Goal: Task Accomplishment & Management: Manage account settings

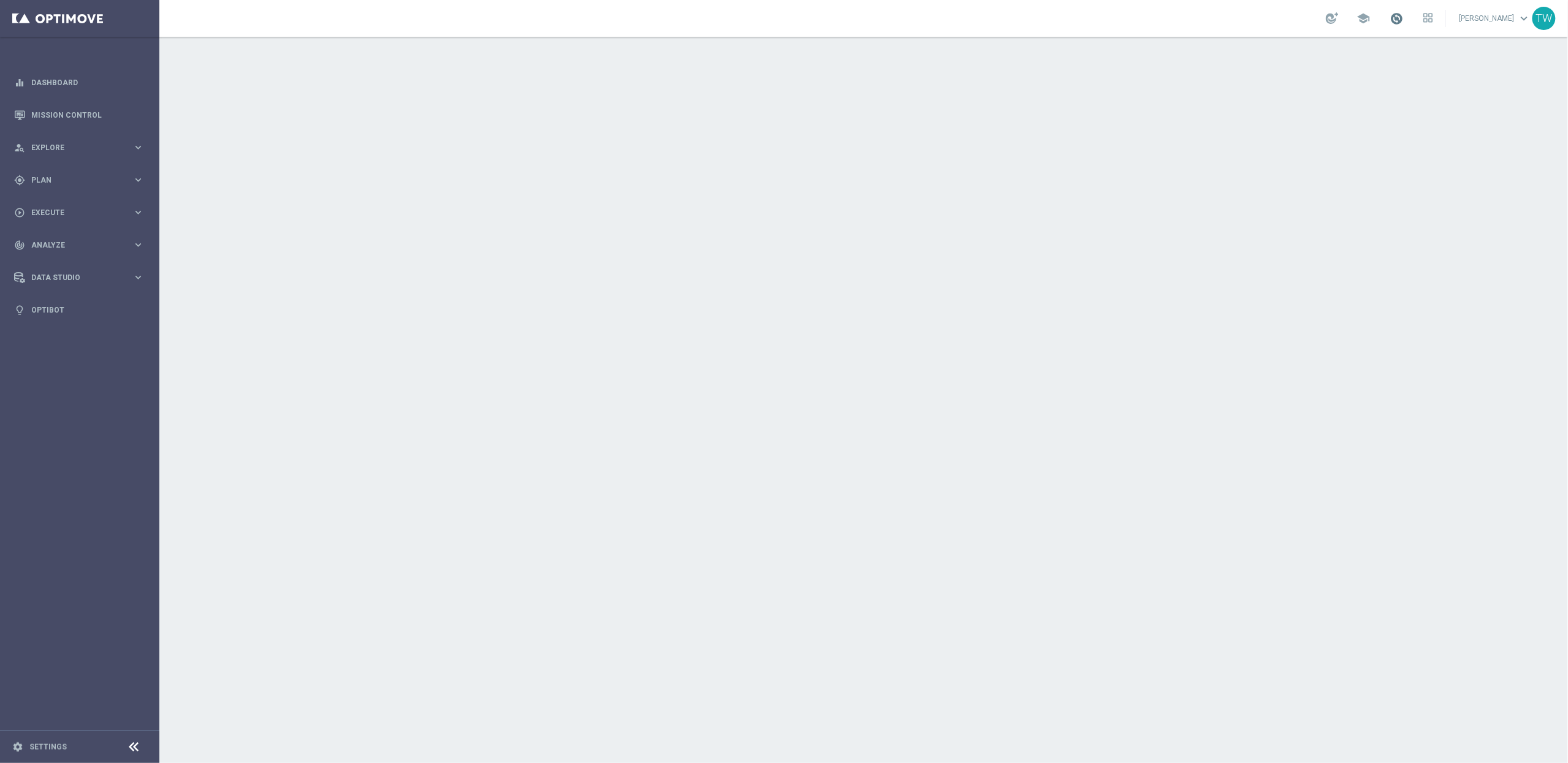
click at [1404, 16] on span at bounding box center [1397, 19] width 14 height 14
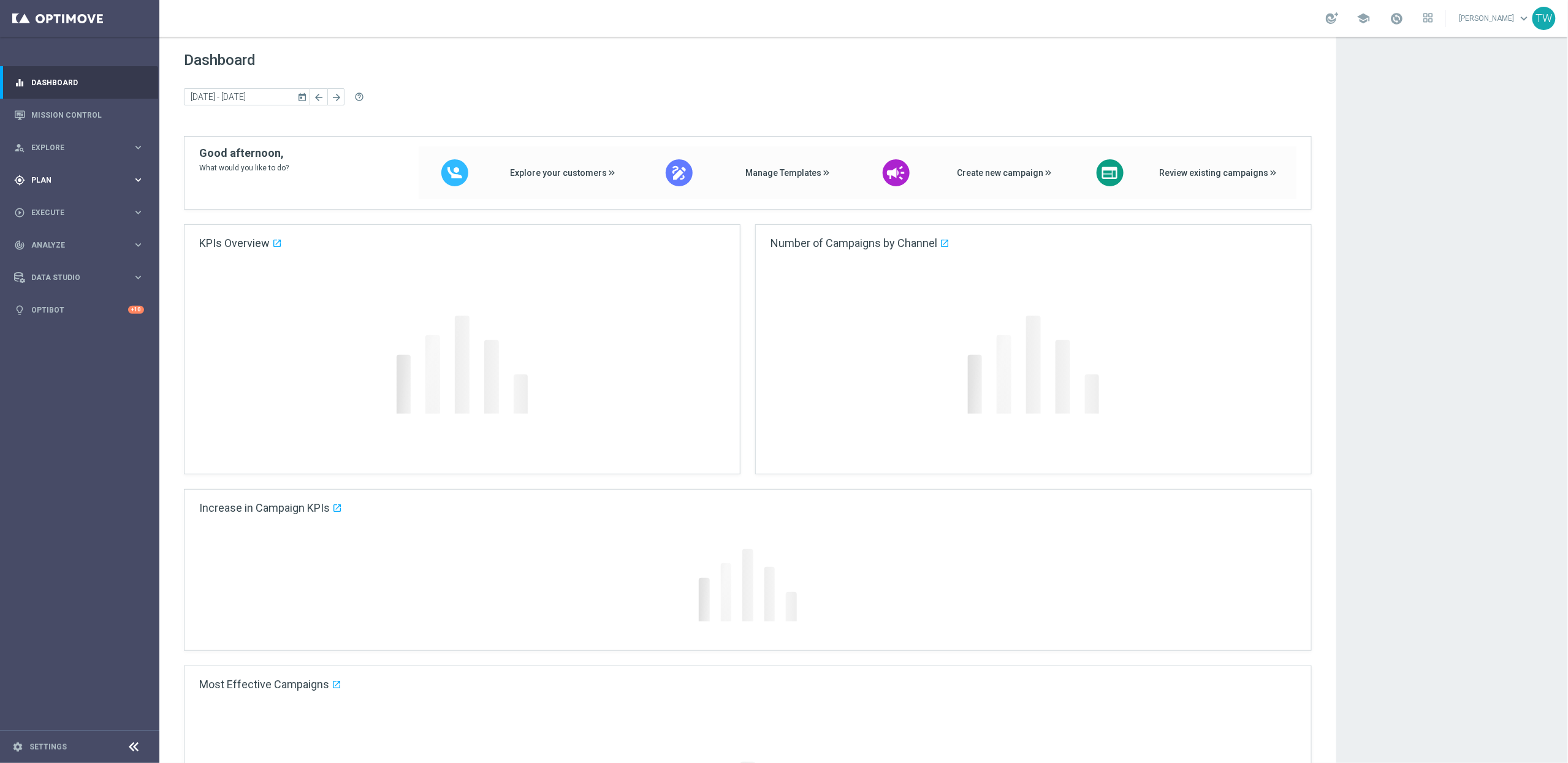
click at [135, 174] on icon "keyboard_arrow_right" at bounding box center [138, 179] width 12 height 12
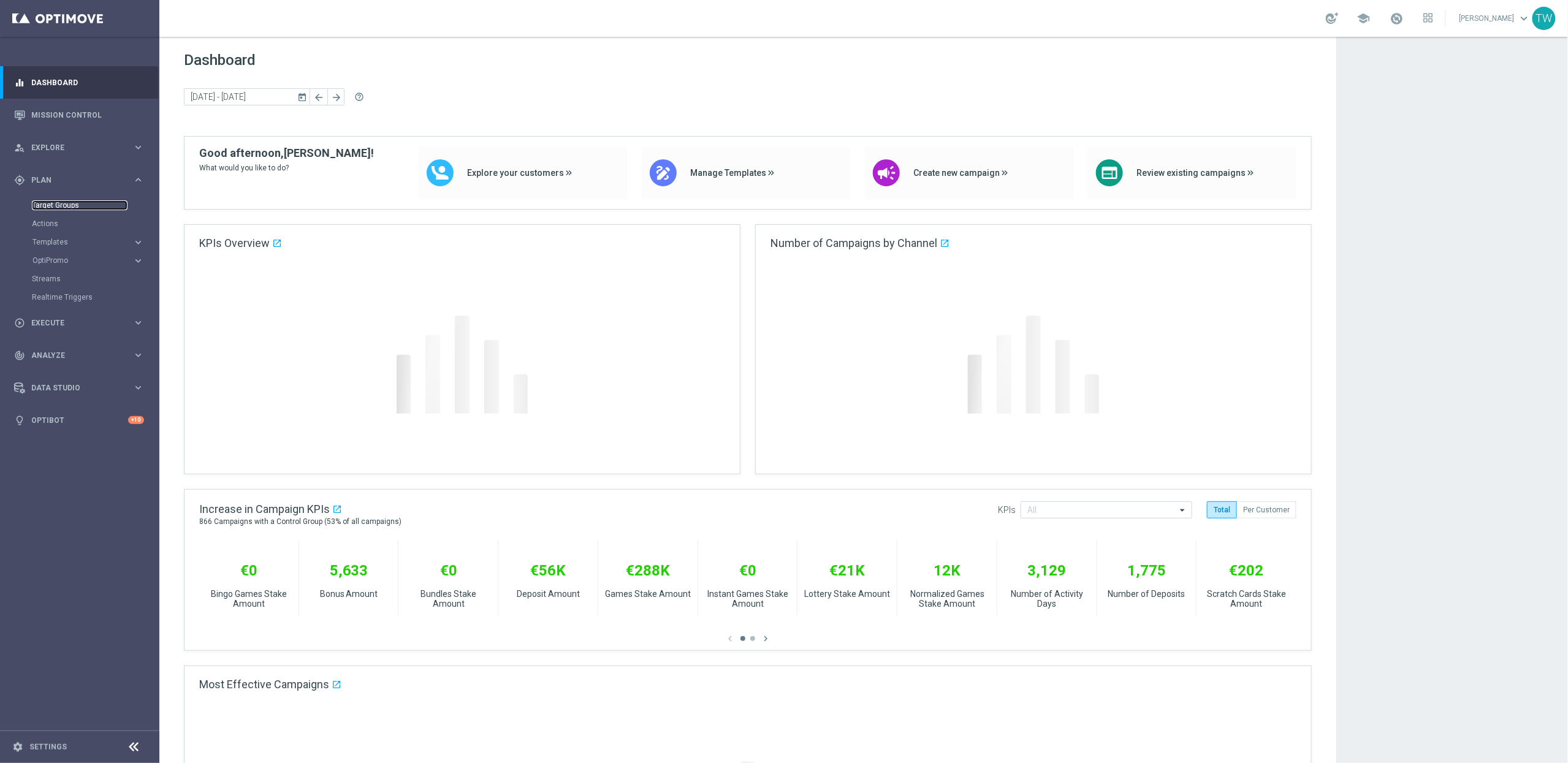
click at [74, 205] on link "Target Groups" at bounding box center [79, 205] width 96 height 10
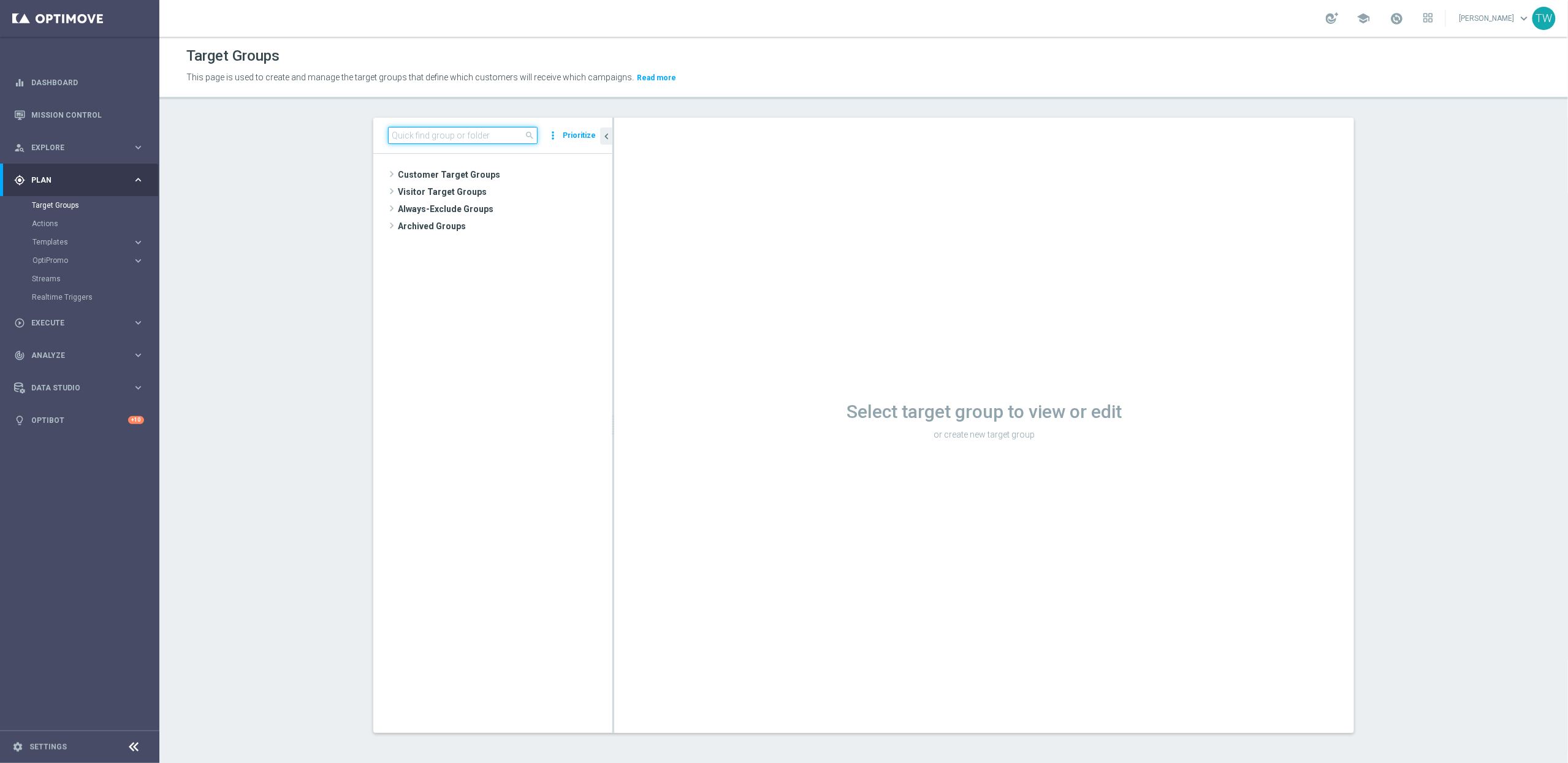
click at [459, 134] on input at bounding box center [462, 135] width 150 height 17
click at [484, 135] on input at bounding box center [462, 135] width 150 height 17
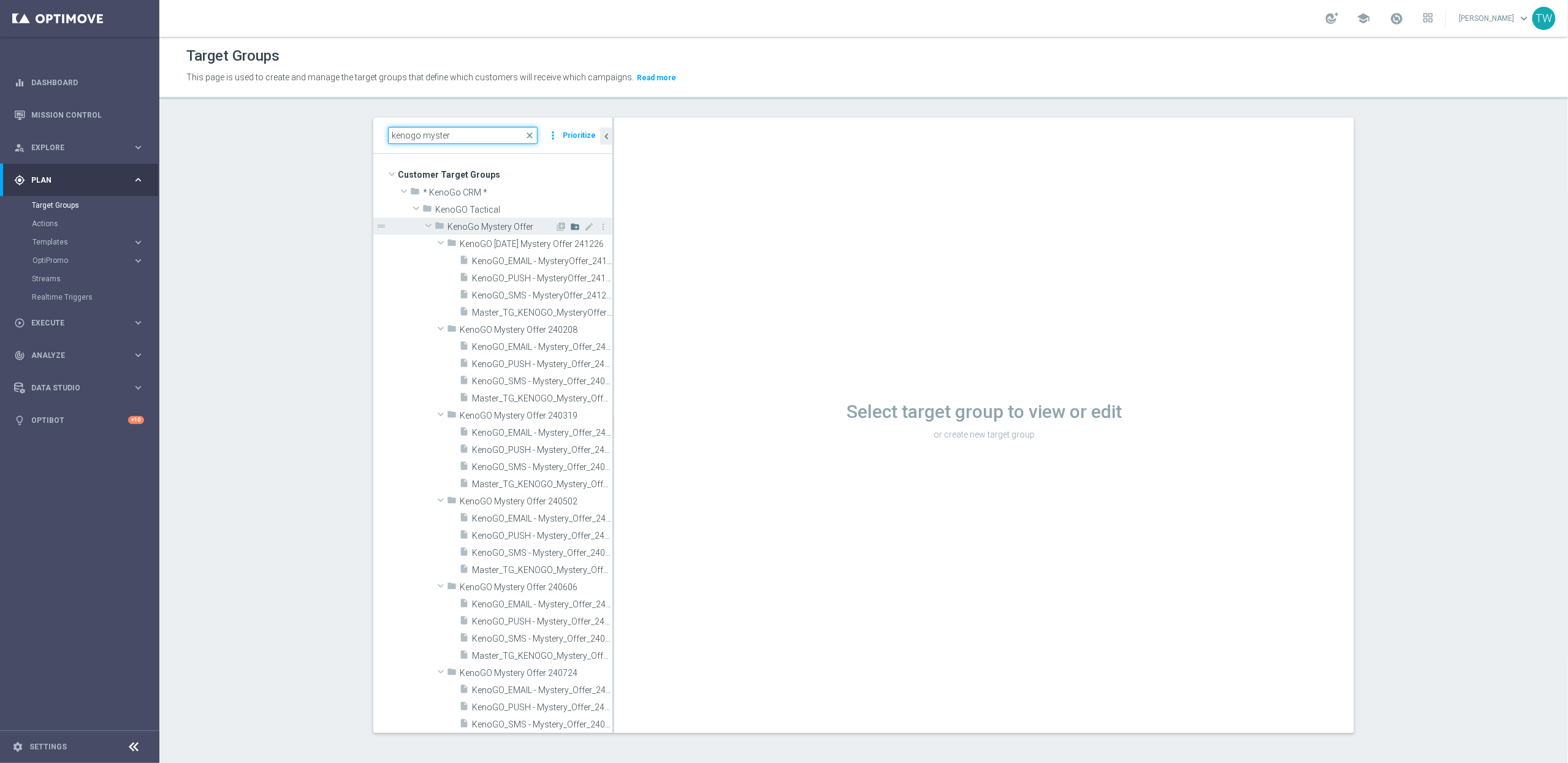
type input "kenogo myster"
click at [574, 225] on icon "create_new_folder" at bounding box center [575, 226] width 10 height 10
click at [528, 241] on input "text" at bounding box center [521, 243] width 123 height 14
type input "KenoGO Mystery Offer 251015"
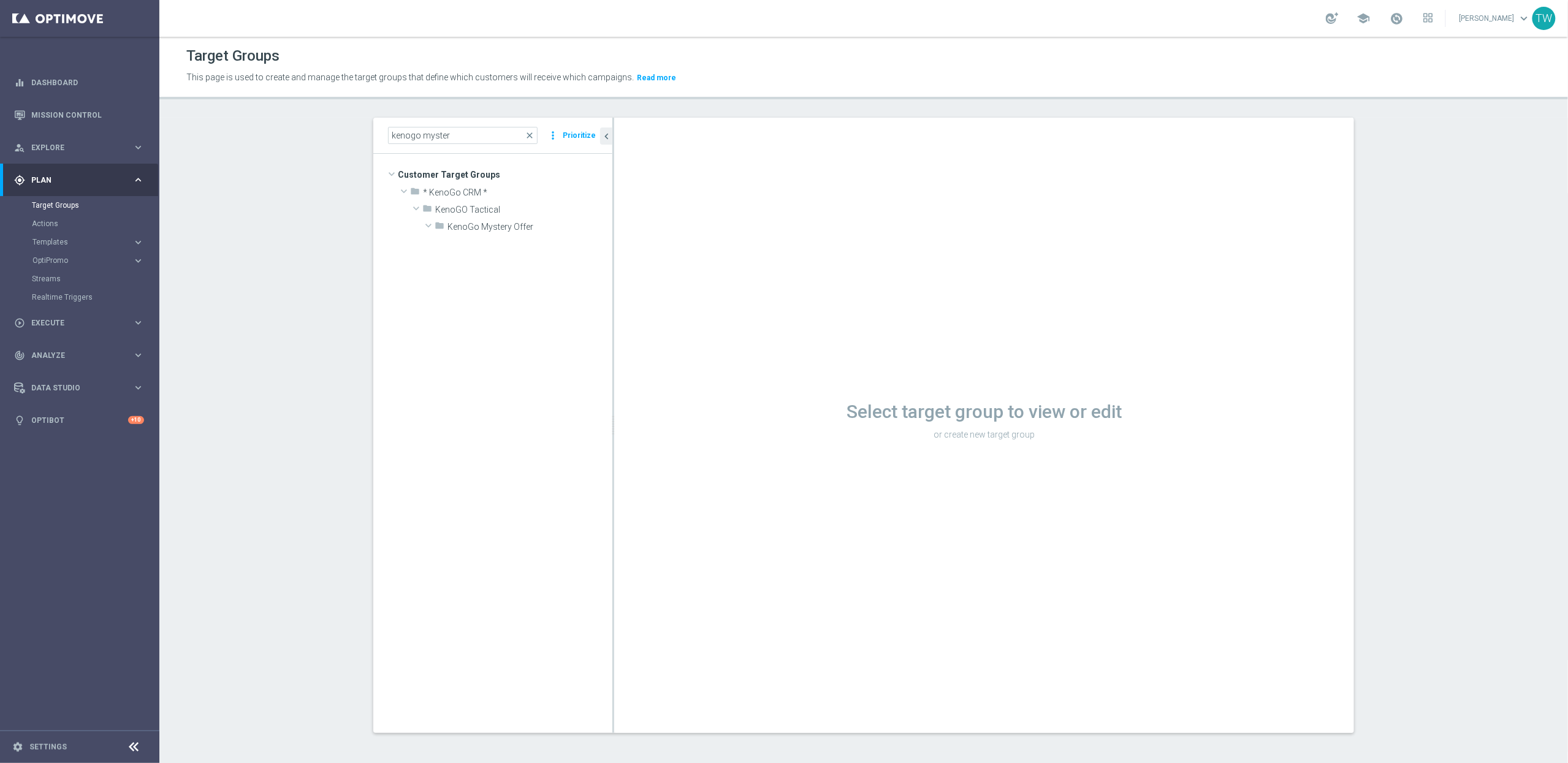
scroll to position [1304, 0]
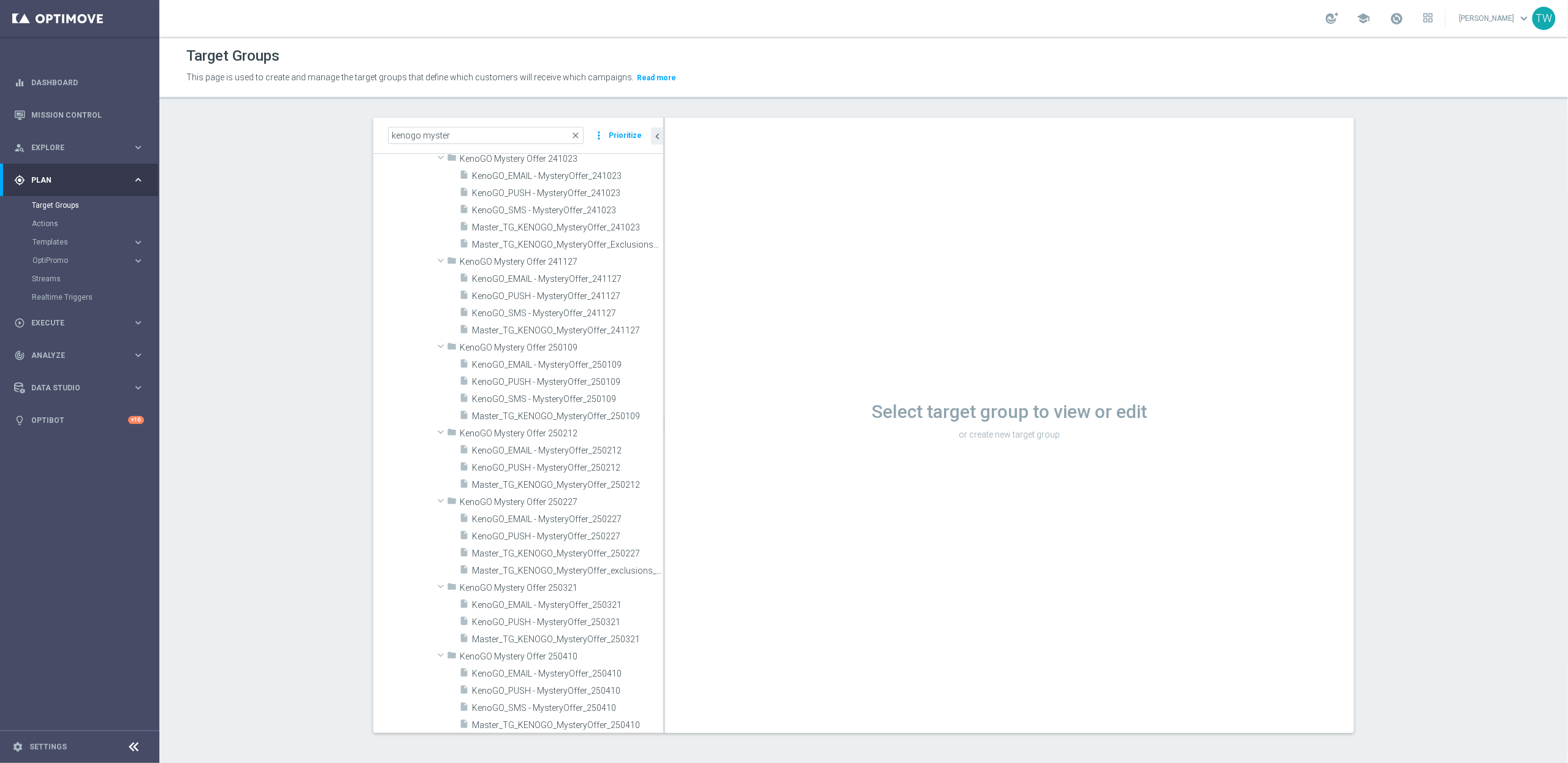
drag, startPoint x: 612, startPoint y: 521, endPoint x: 663, endPoint y: 515, distance: 51.4
click at [663, 515] on div at bounding box center [664, 426] width 2 height 615
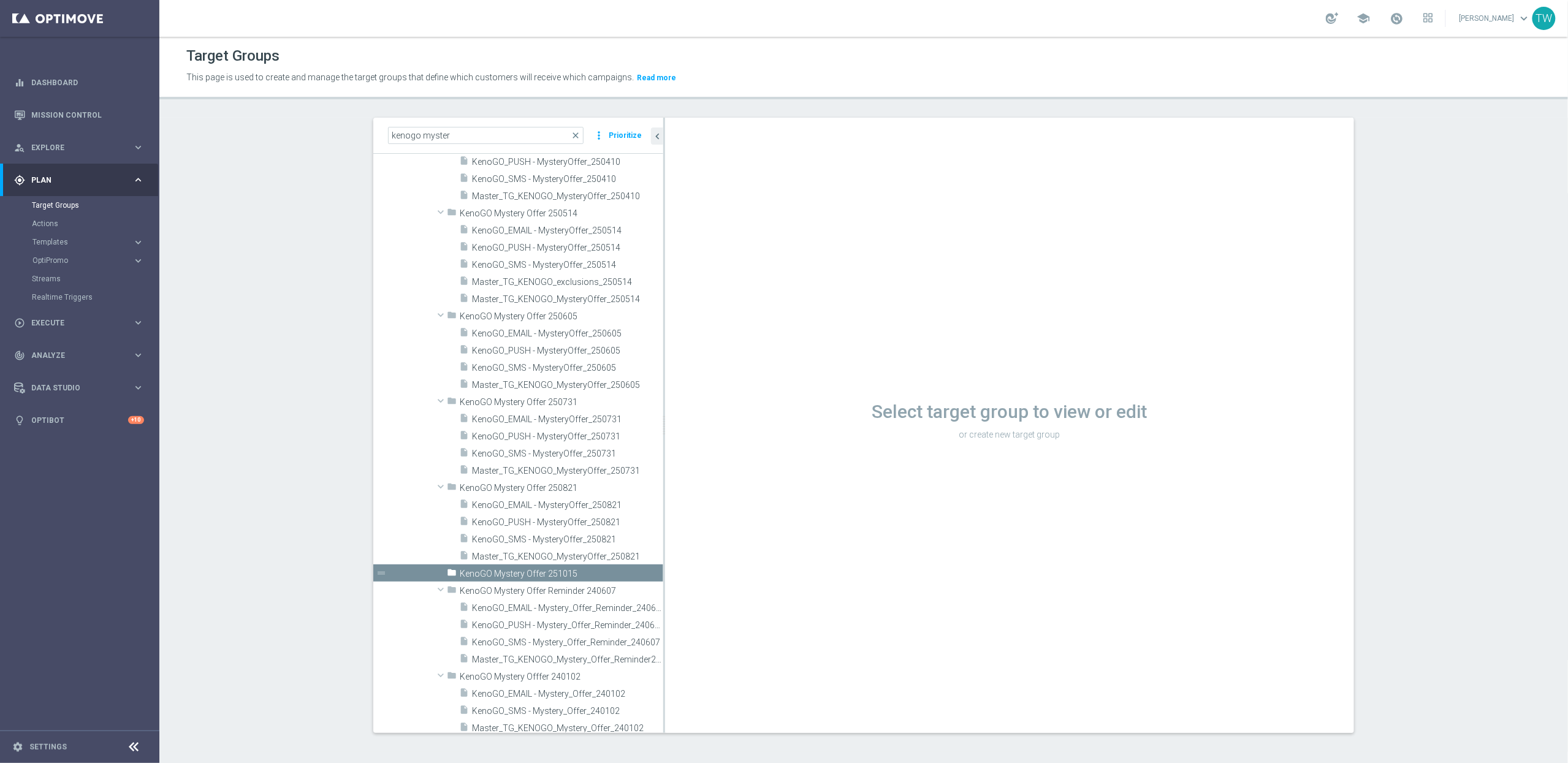
scroll to position [1386, 0]
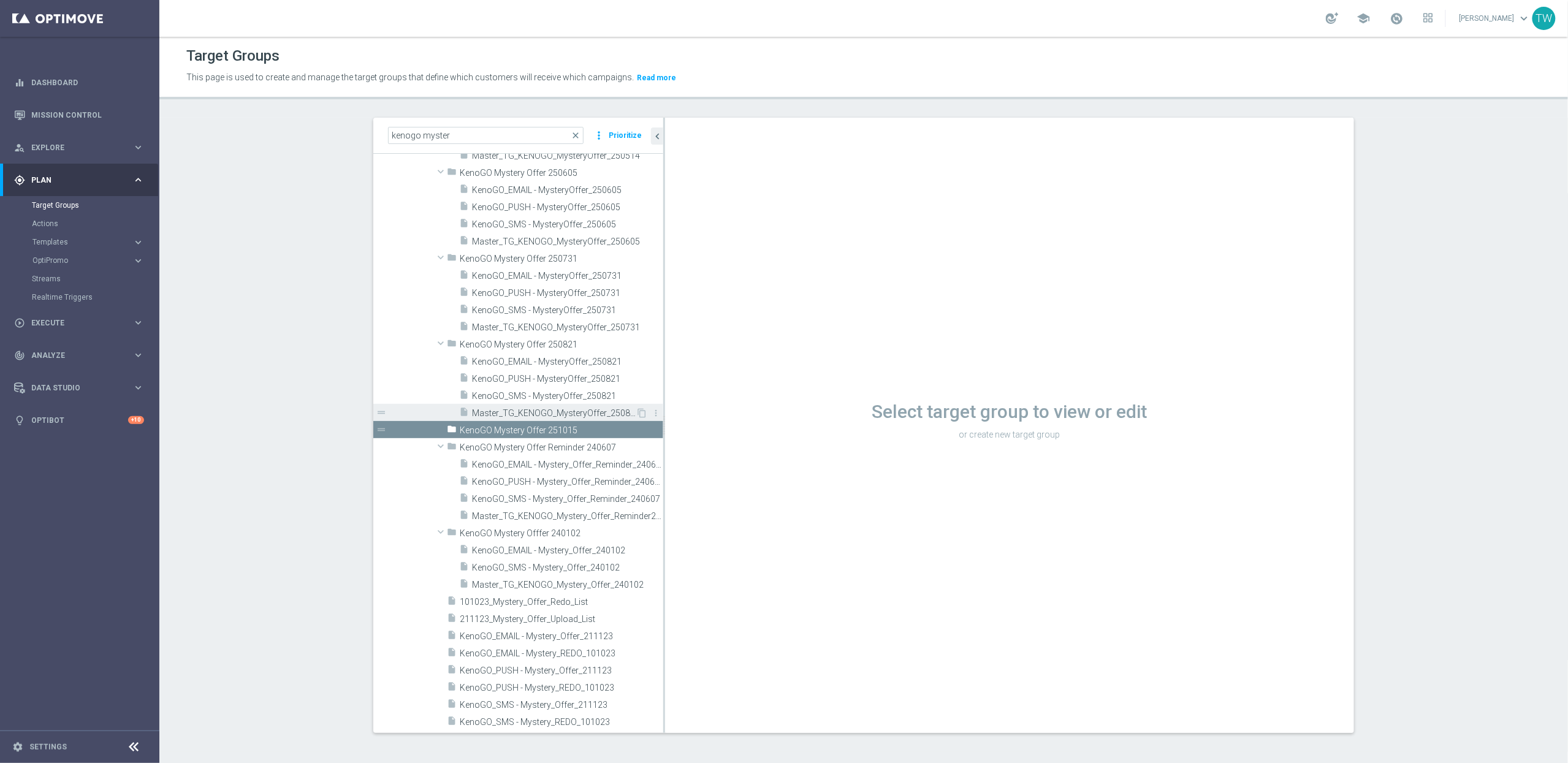
click at [605, 415] on span "Master_TG_KENOGO_MysteryOffer_250821" at bounding box center [553, 413] width 164 height 10
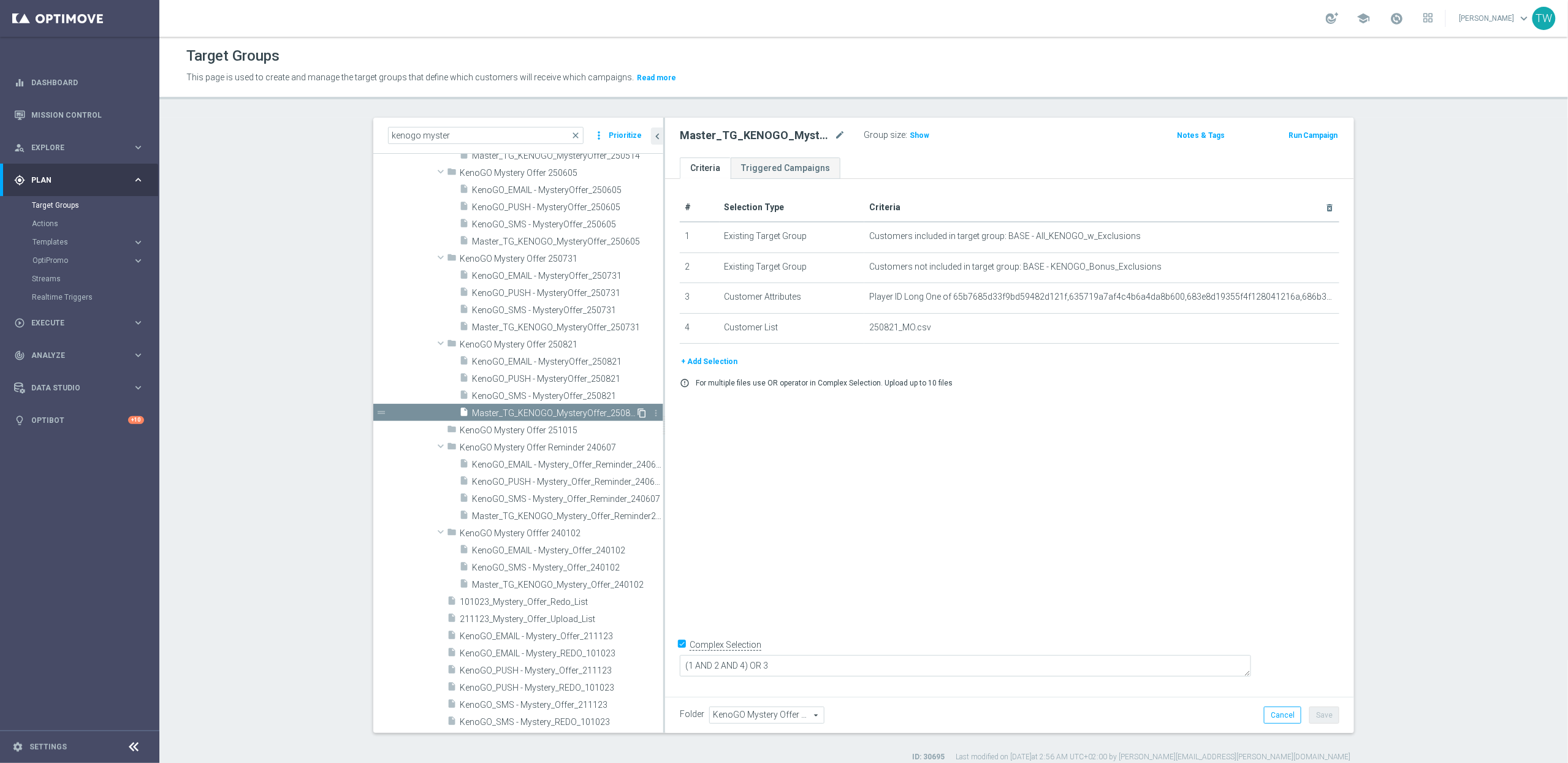
click at [640, 412] on icon "content_copy" at bounding box center [642, 413] width 10 height 10
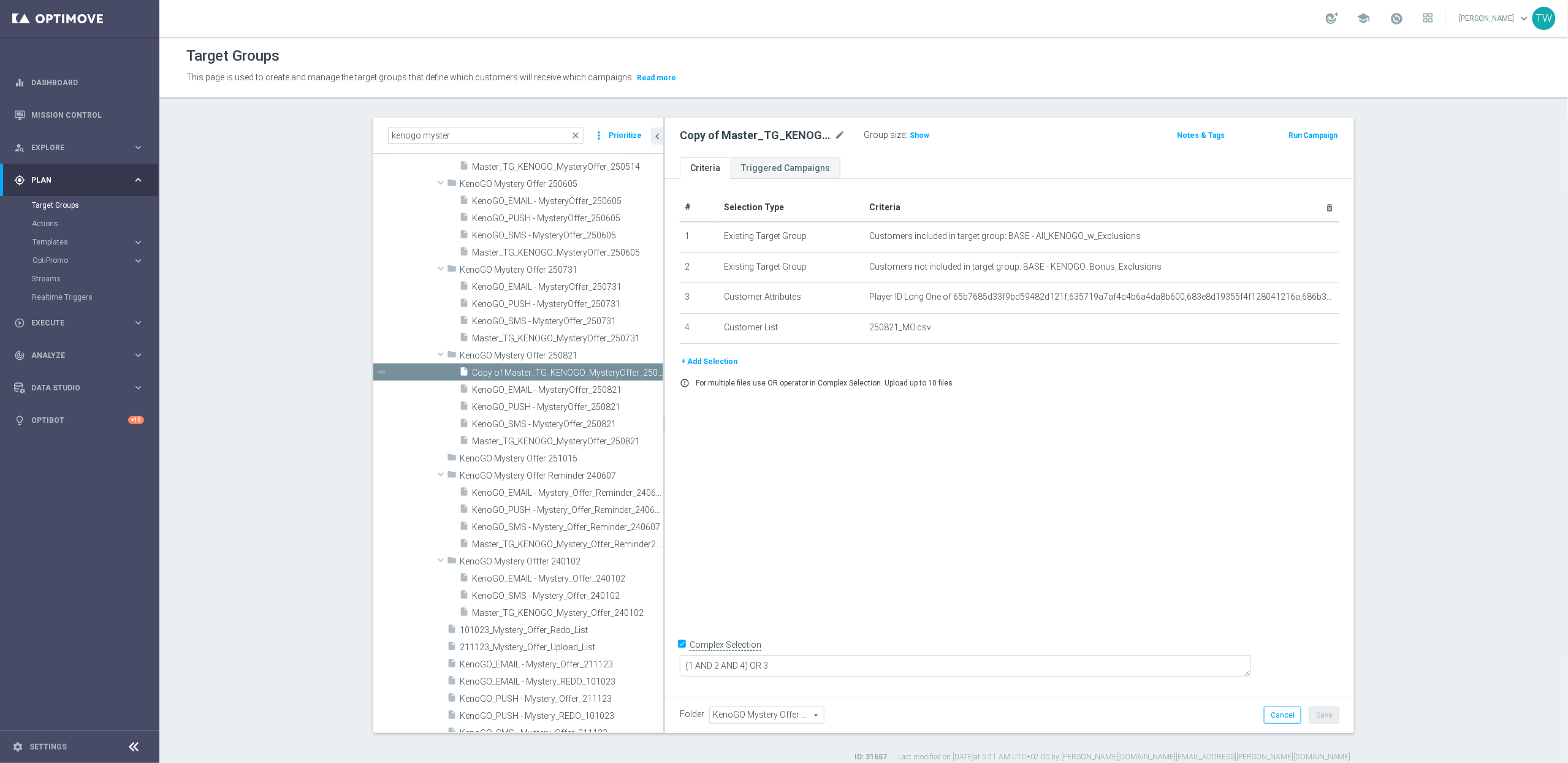
scroll to position [1240, 0]
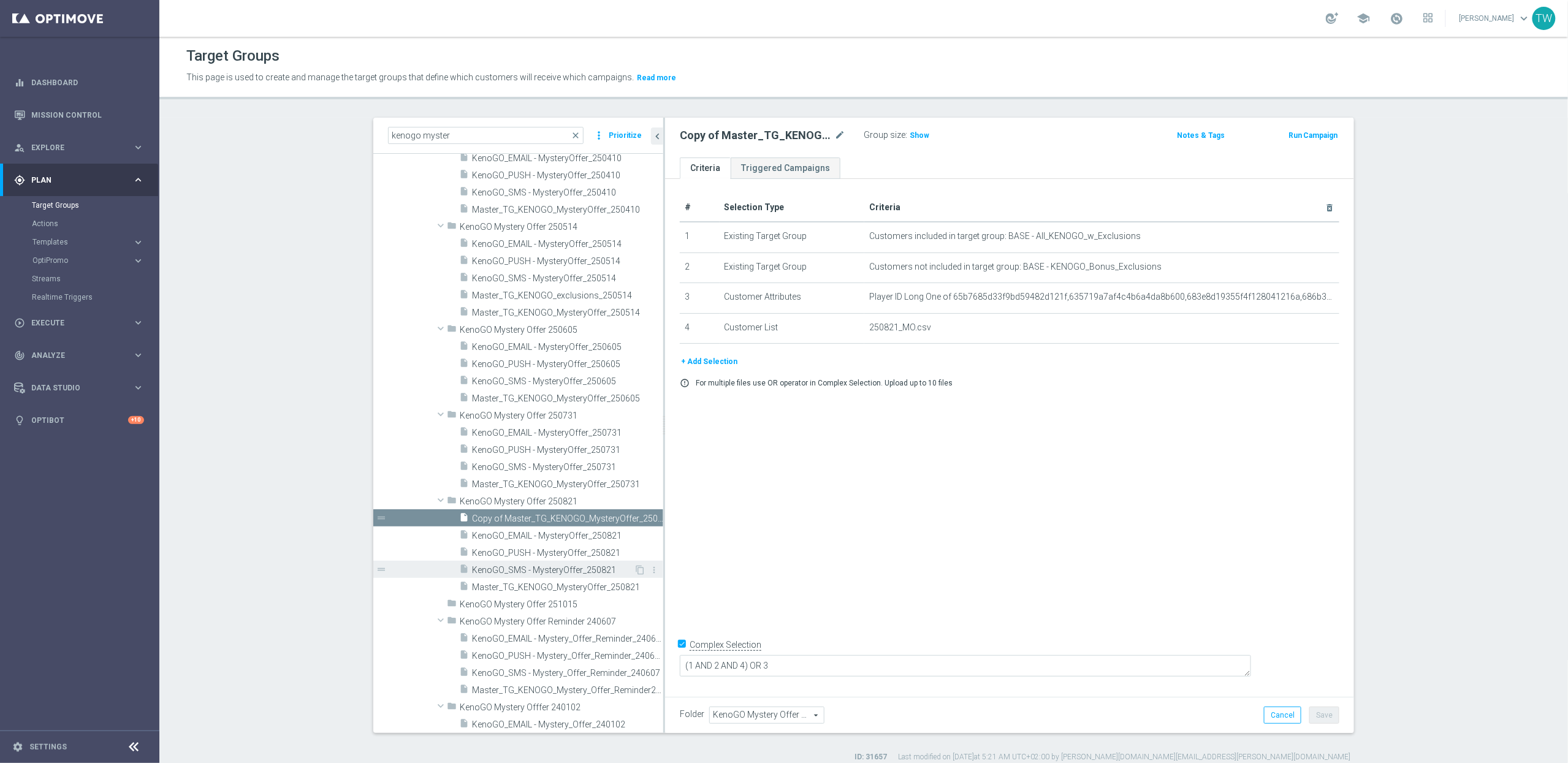
click at [596, 564] on div "insert_drive_file KenoGO_SMS - MysteryOffer_250821" at bounding box center [546, 569] width 175 height 17
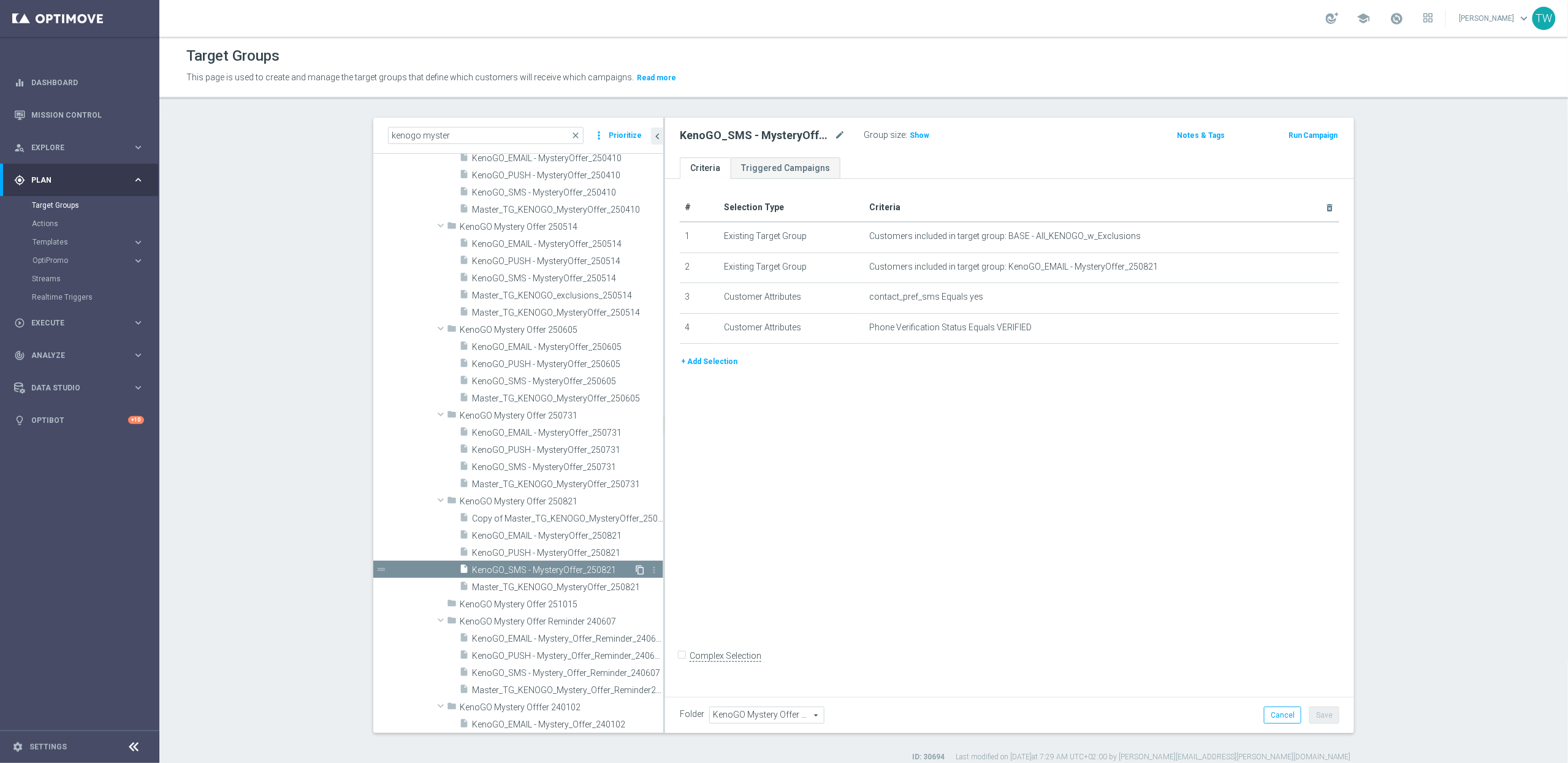
click at [636, 567] on icon "content_copy" at bounding box center [640, 570] width 10 height 10
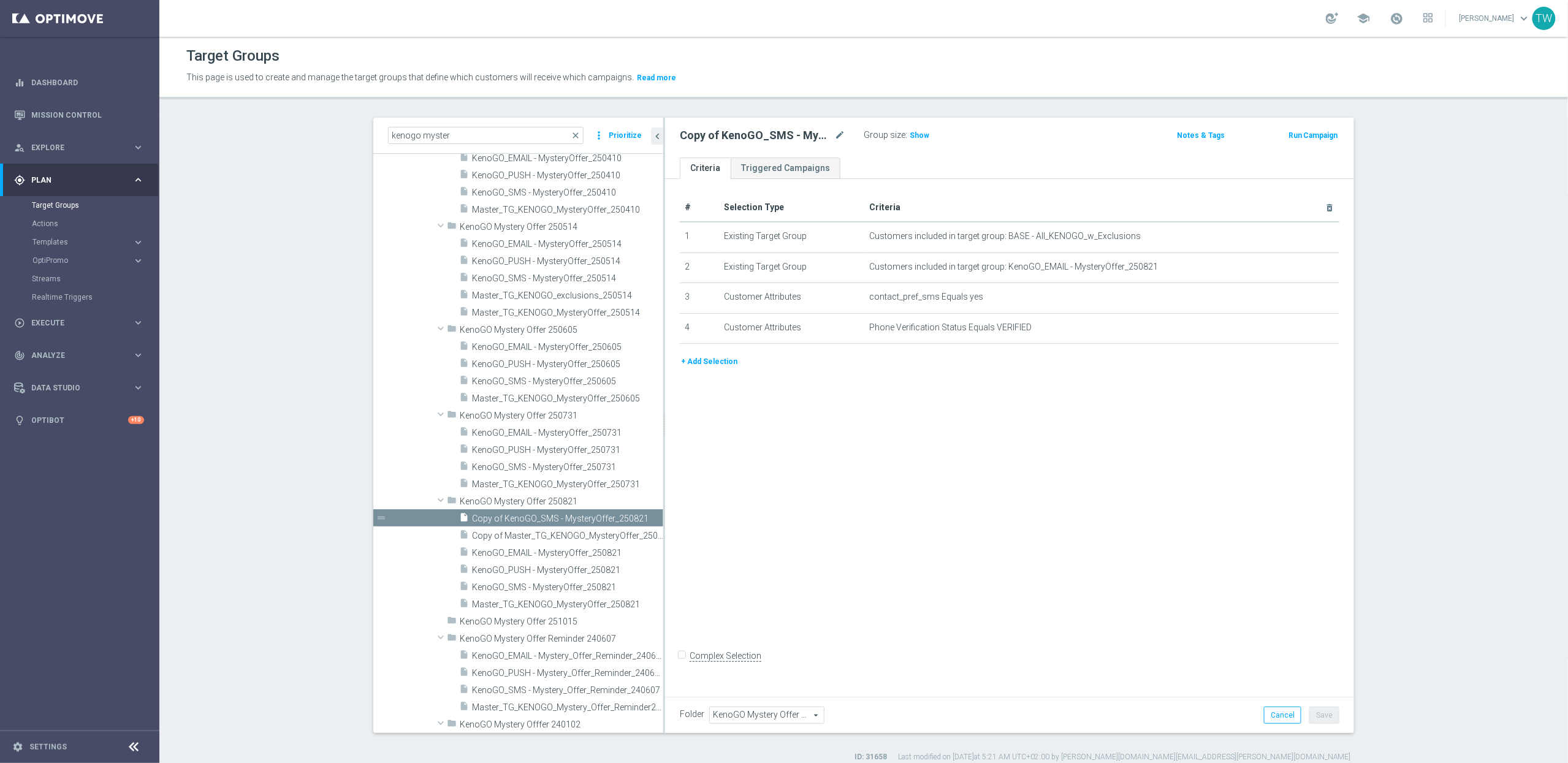
scroll to position [1240, 0]
click at [134, 241] on icon "keyboard_arrow_right" at bounding box center [138, 242] width 12 height 12
click at [612, 573] on span "KenoGO_PUSH - MysteryOffer_250821" at bounding box center [553, 570] width 161 height 10
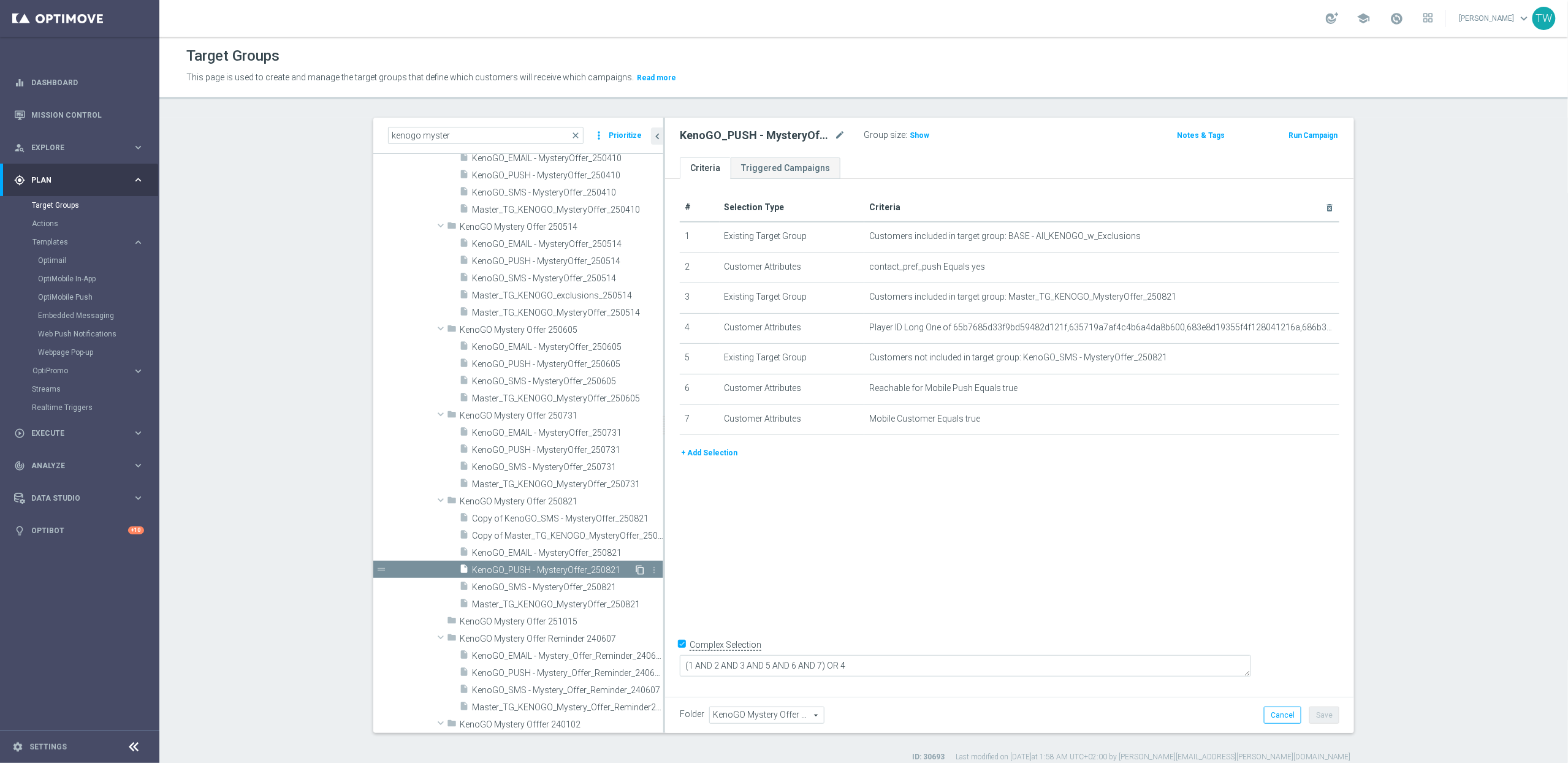
click at [637, 568] on icon "content_copy" at bounding box center [640, 570] width 10 height 10
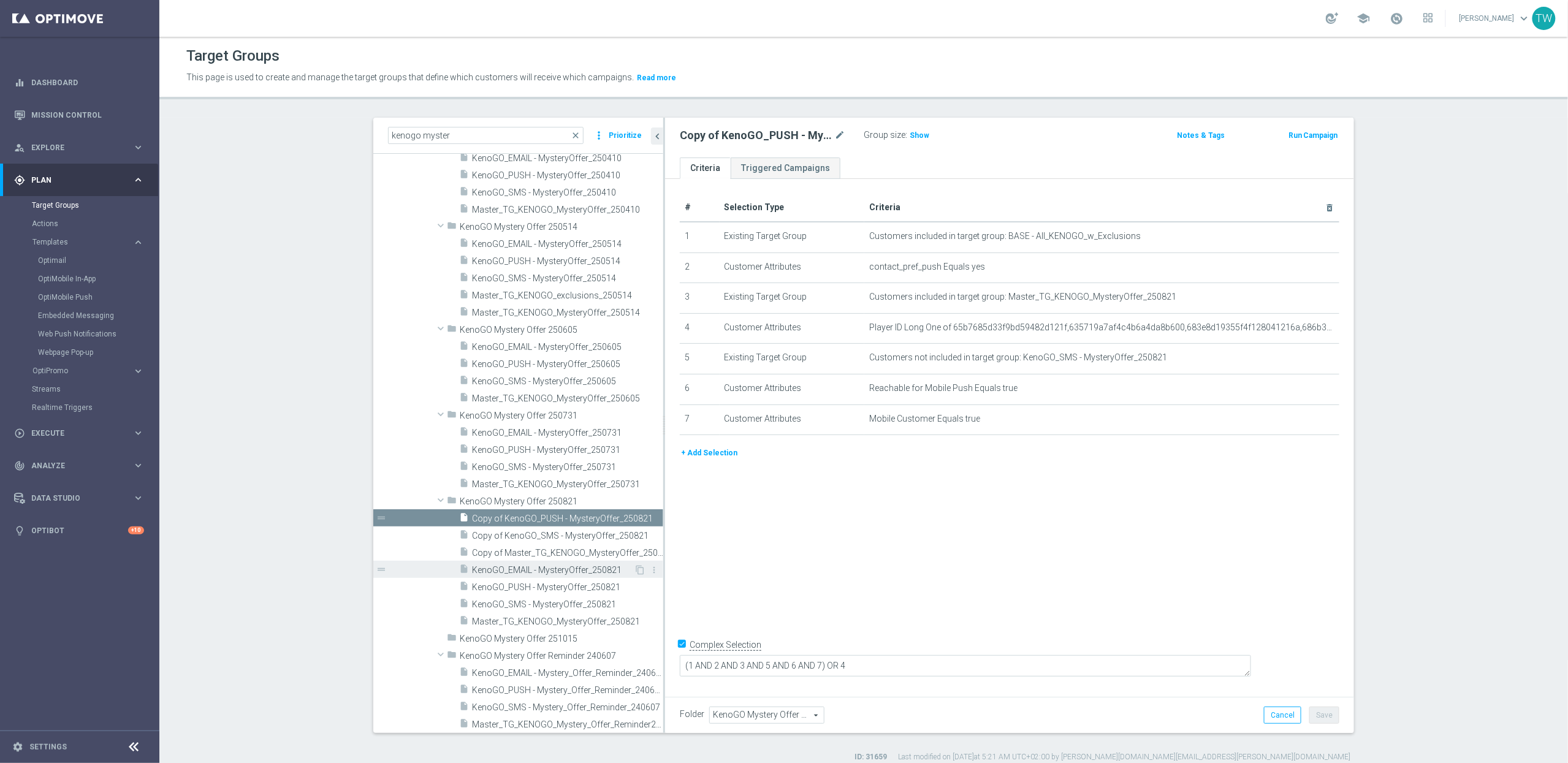
scroll to position [1240, 0]
click at [594, 568] on span "KenoGO_EMAIL - MysteryOffer_250821" at bounding box center [553, 570] width 161 height 10
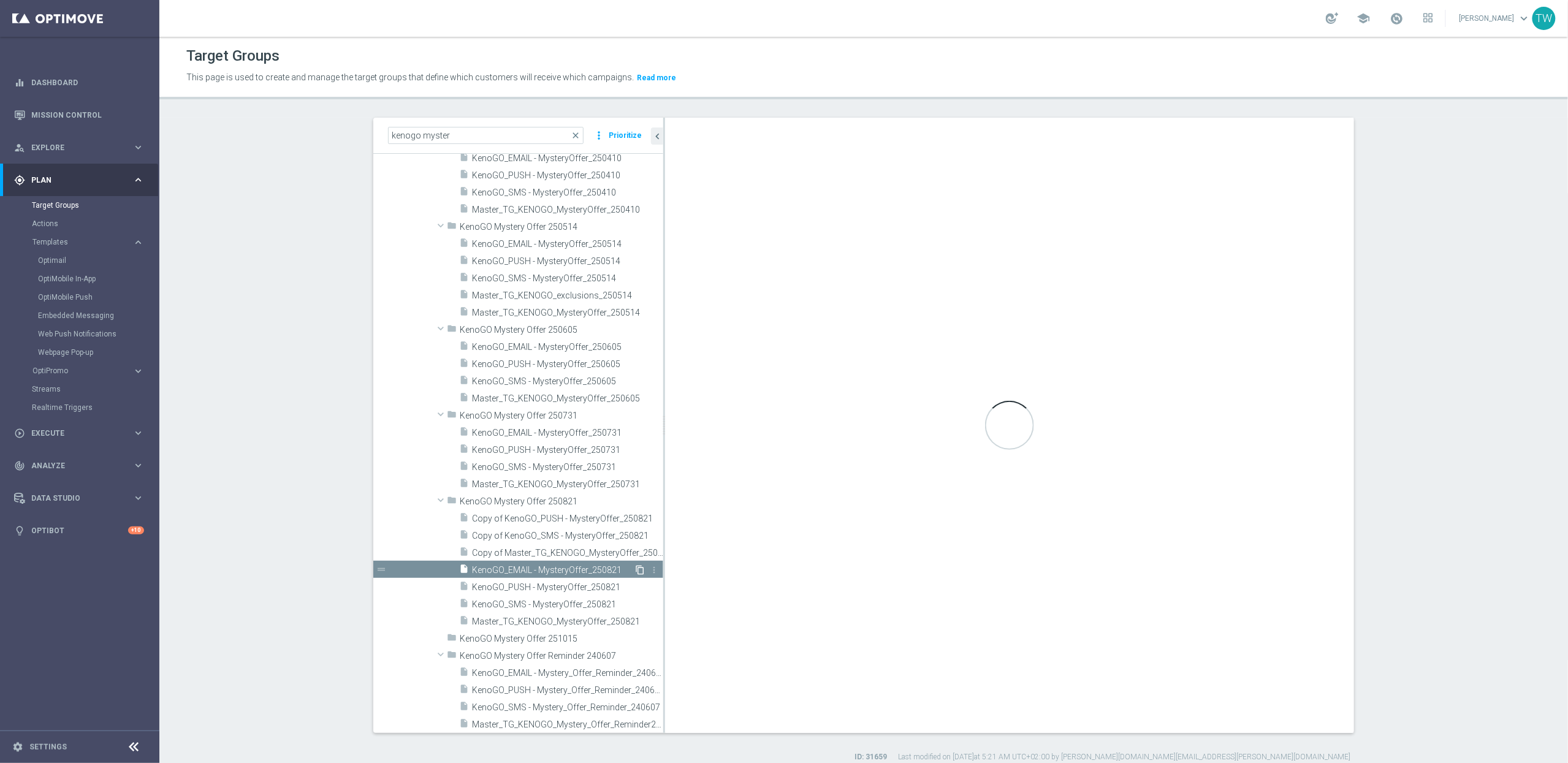
checkbox input "false"
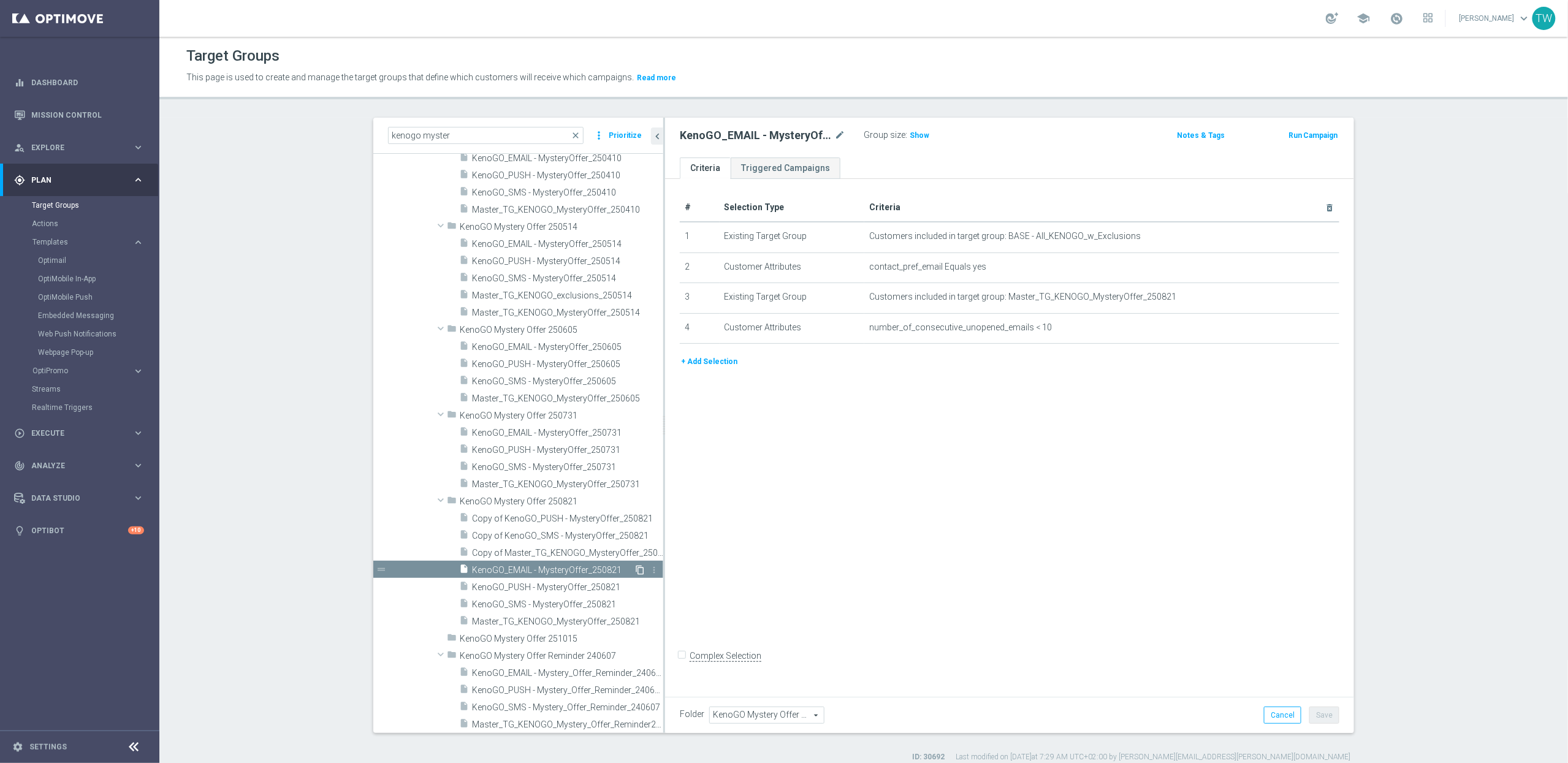
click at [642, 568] on icon "content_copy" at bounding box center [640, 570] width 10 height 10
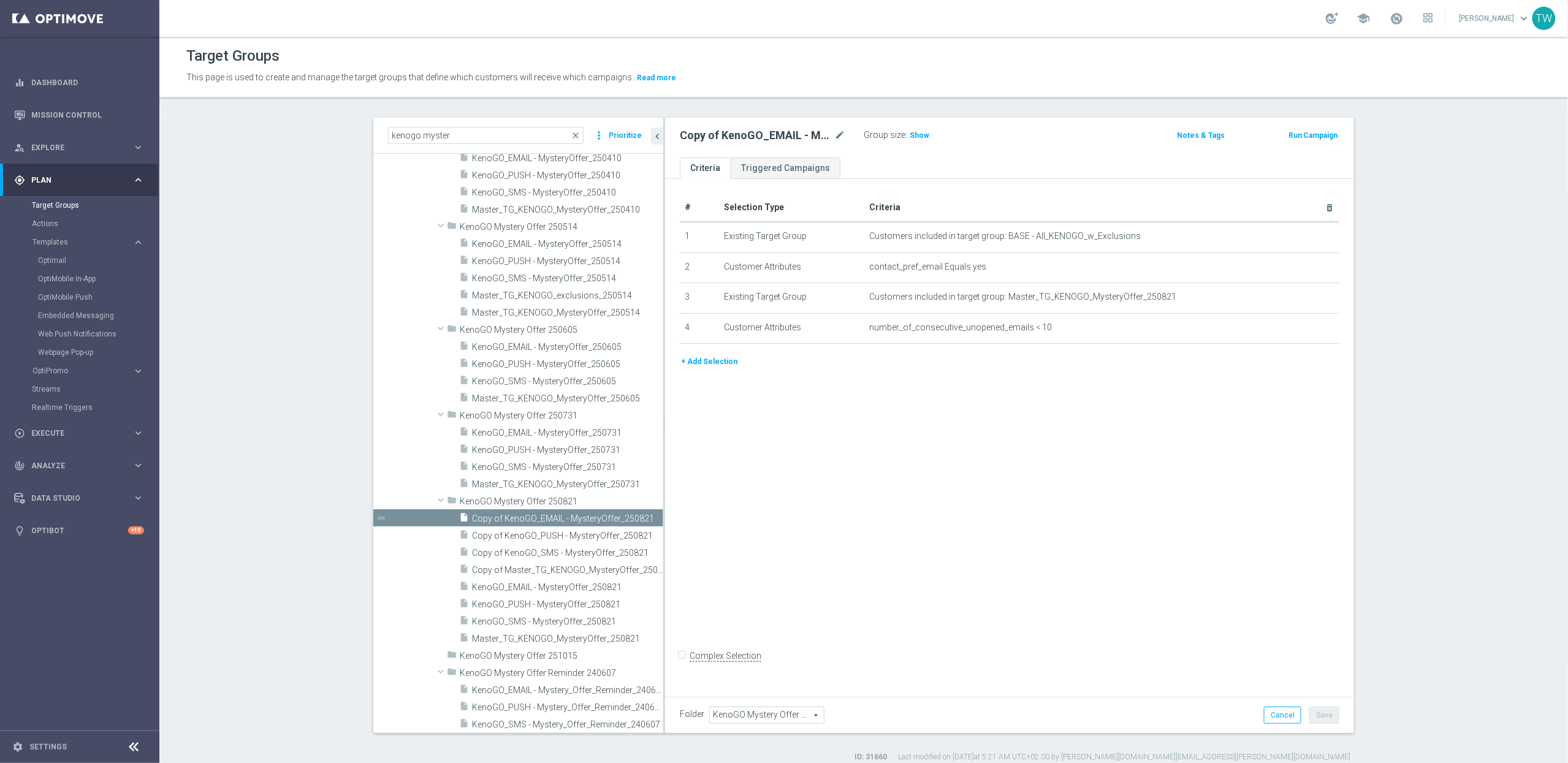
scroll to position [1240, 0]
click at [569, 533] on span "Copy of KenoGO_PUSH - MysteryOffer_250821" at bounding box center [553, 535] width 164 height 10
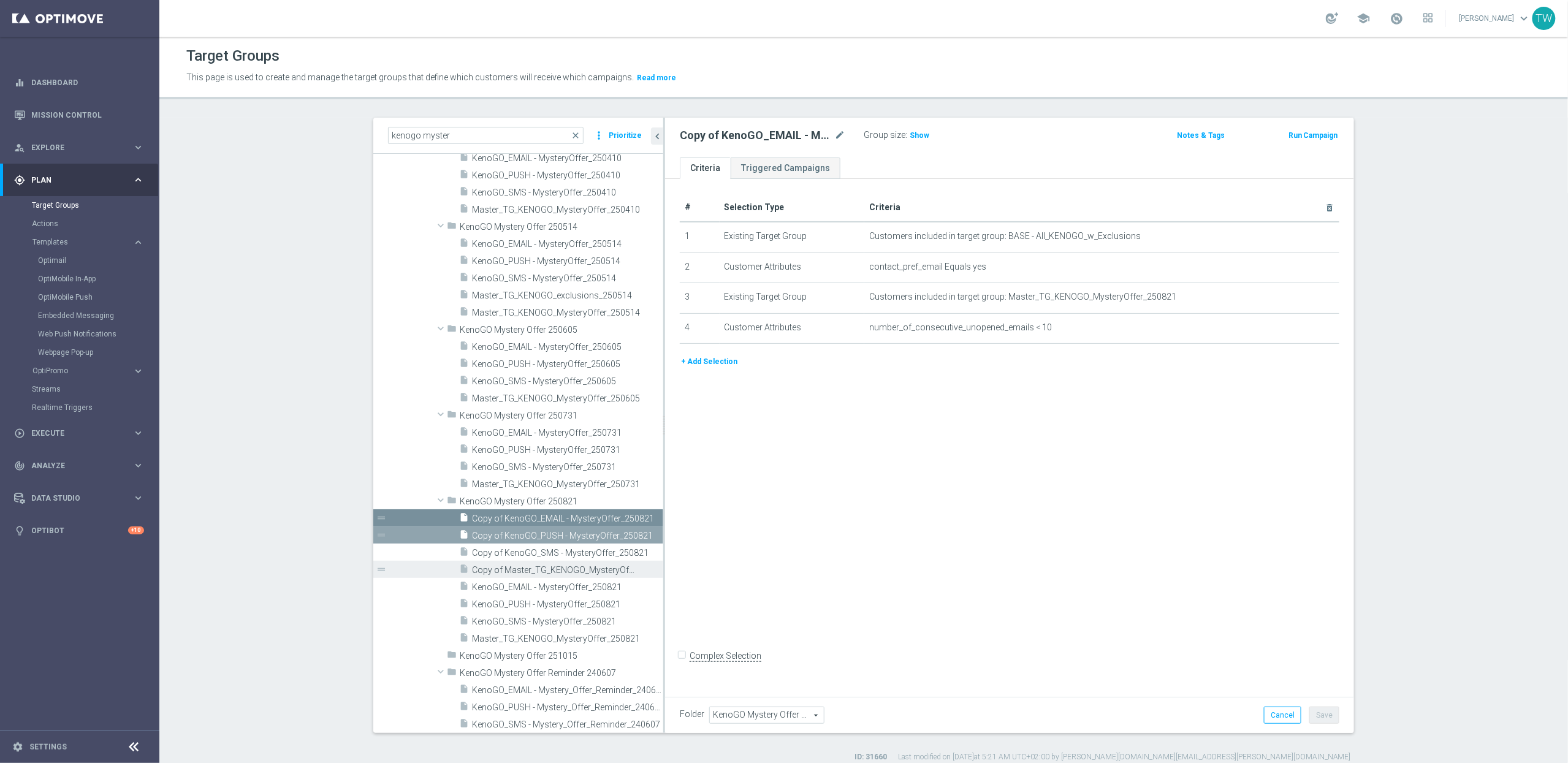
drag, startPoint x: 571, startPoint y: 549, endPoint x: 565, endPoint y: 562, distance: 14.3
click at [571, 550] on span "Copy of KenoGO_SMS - MysteryOffer_250821" at bounding box center [567, 553] width 191 height 10
click at [562, 564] on div "insert_drive_file Copy of Master_TG_KENOGO_MysteryOffer_250821" at bounding box center [547, 569] width 177 height 17
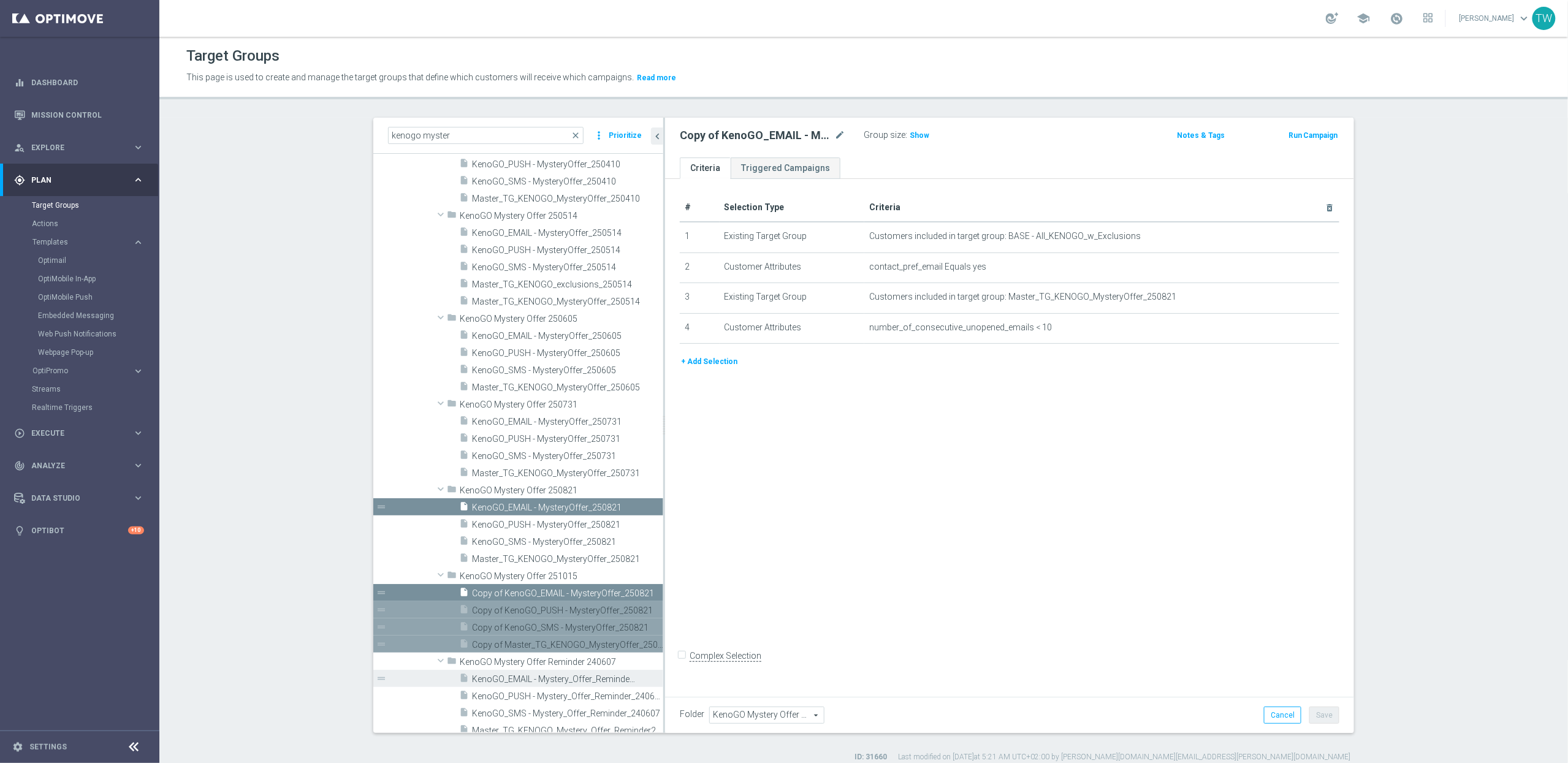
scroll to position [1287, 0]
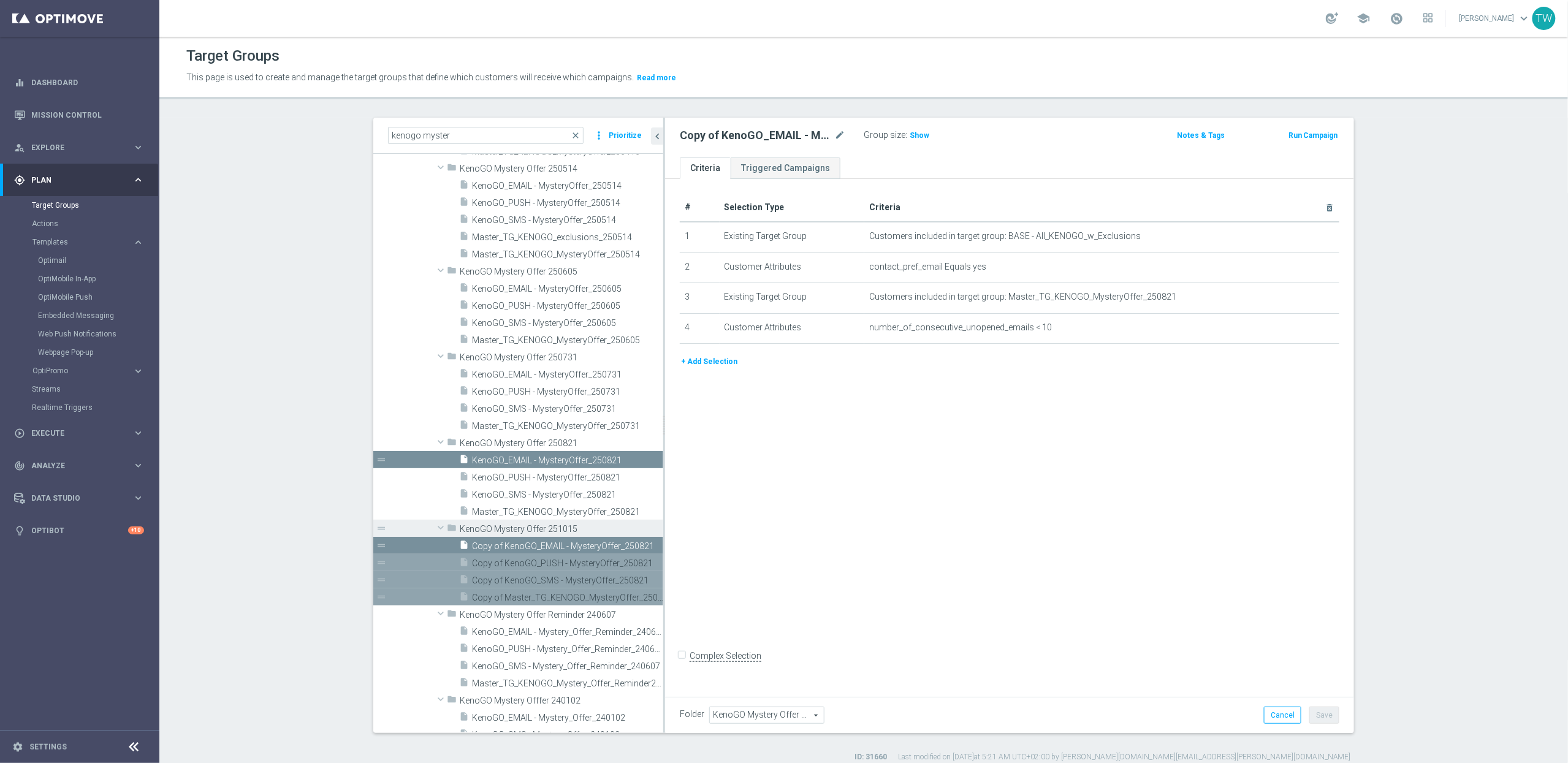
click at [594, 530] on span "KenoGO Mystery Offer 251015" at bounding box center [533, 528] width 147 height 10
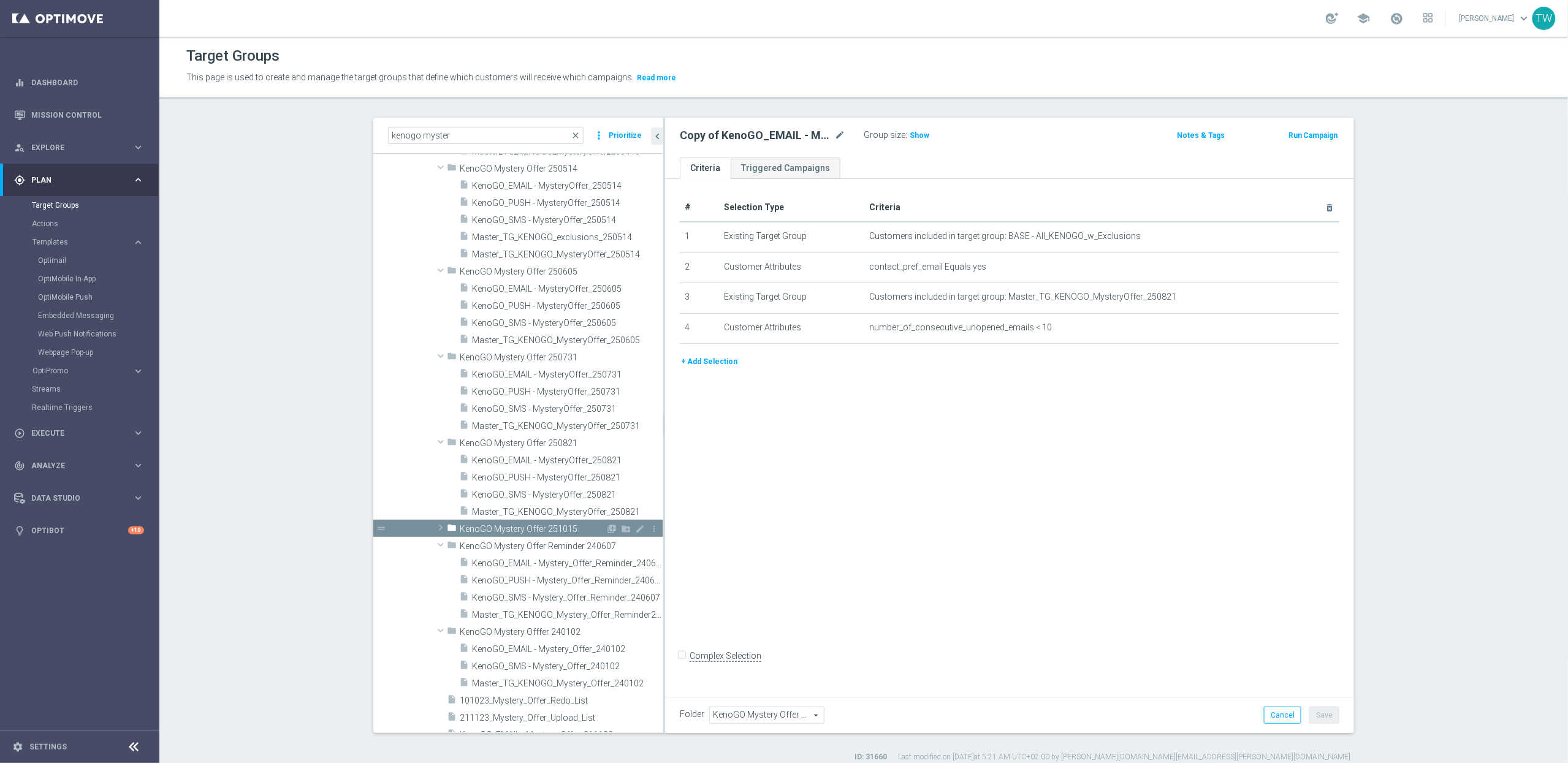
click at [594, 530] on span "KenoGO Mystery Offer 251015" at bounding box center [532, 528] width 146 height 10
click at [565, 531] on span "KenoGO Mystery Offer 251015" at bounding box center [532, 528] width 146 height 10
click at [625, 531] on icon "create_new_folder" at bounding box center [626, 528] width 10 height 10
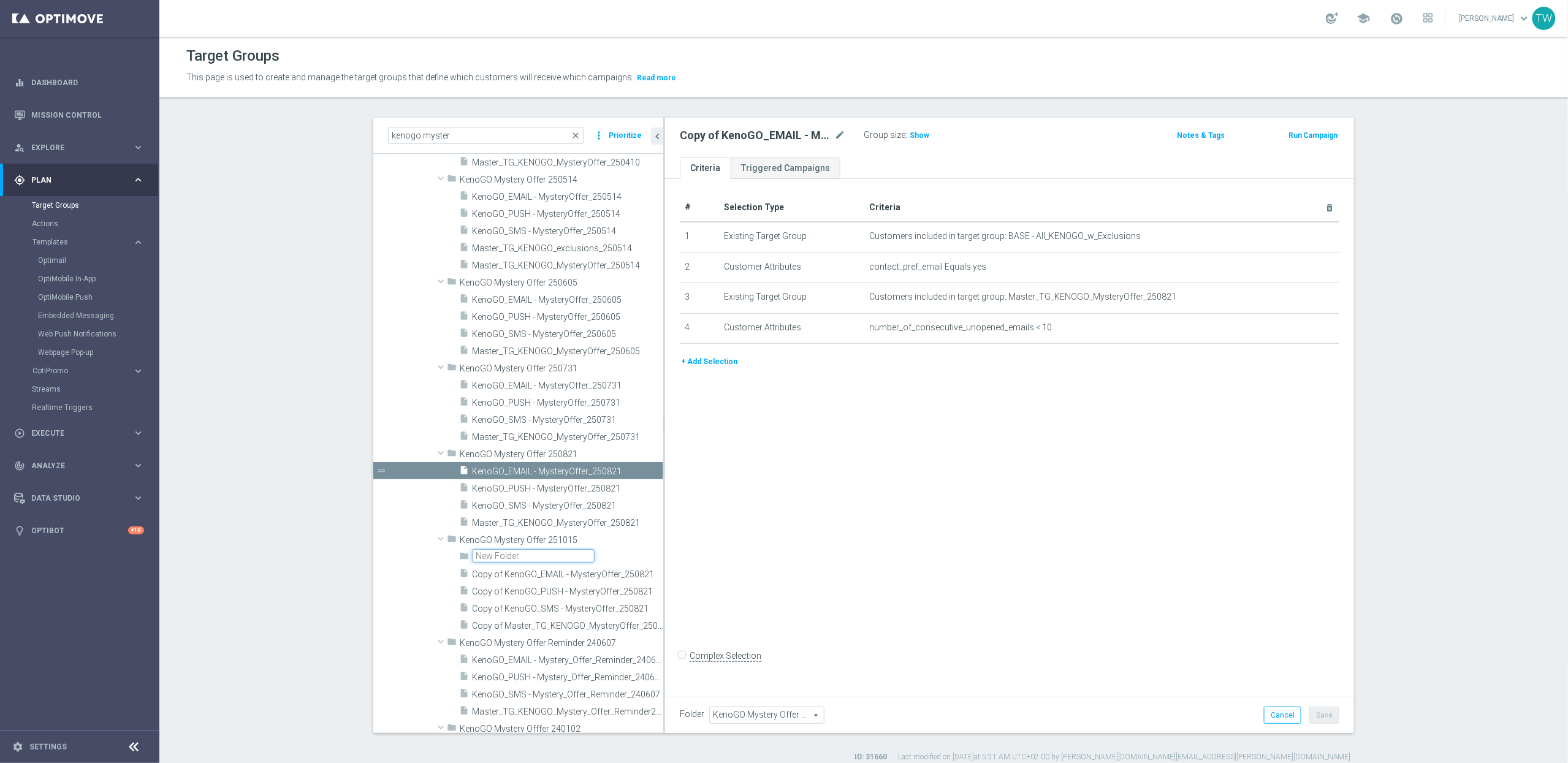
scroll to position [1240, 0]
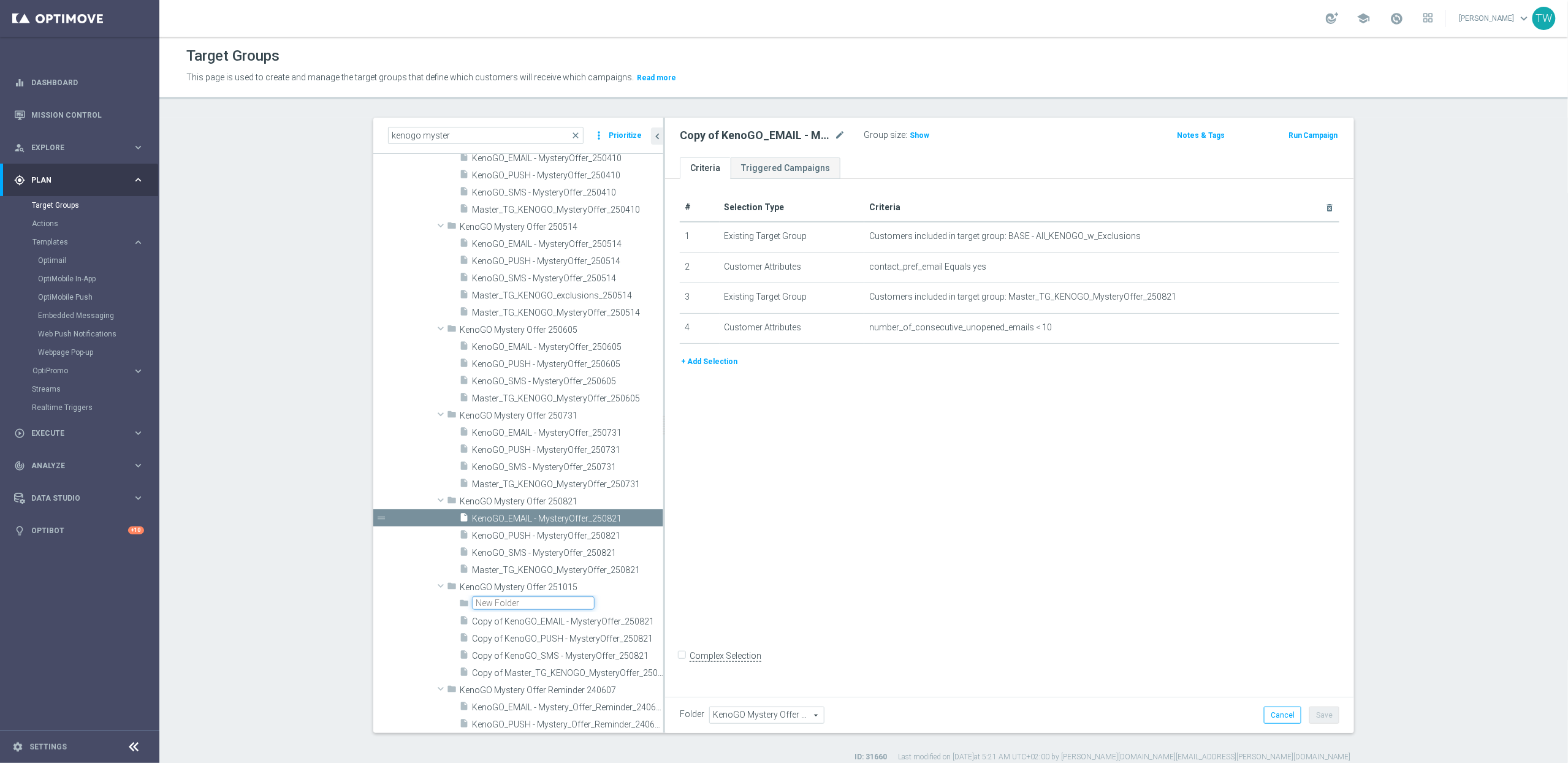
click at [529, 604] on input "text" at bounding box center [533, 603] width 123 height 14
type input "Match Deposit 251015"
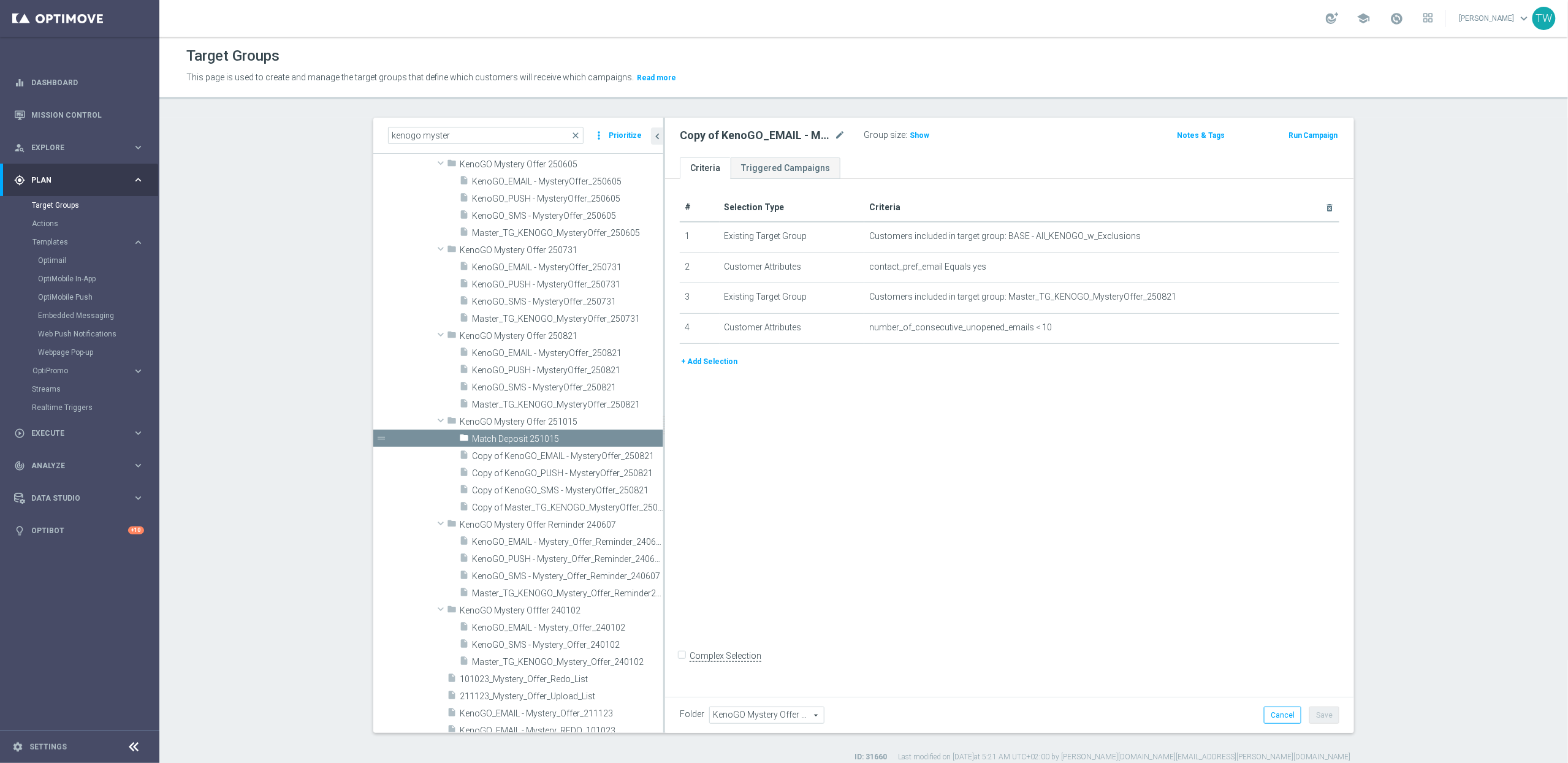
scroll to position [1388, 0]
click at [557, 511] on span "Copy of Master_TG_KENOGO_MysteryOffer_250821" at bounding box center [553, 508] width 164 height 10
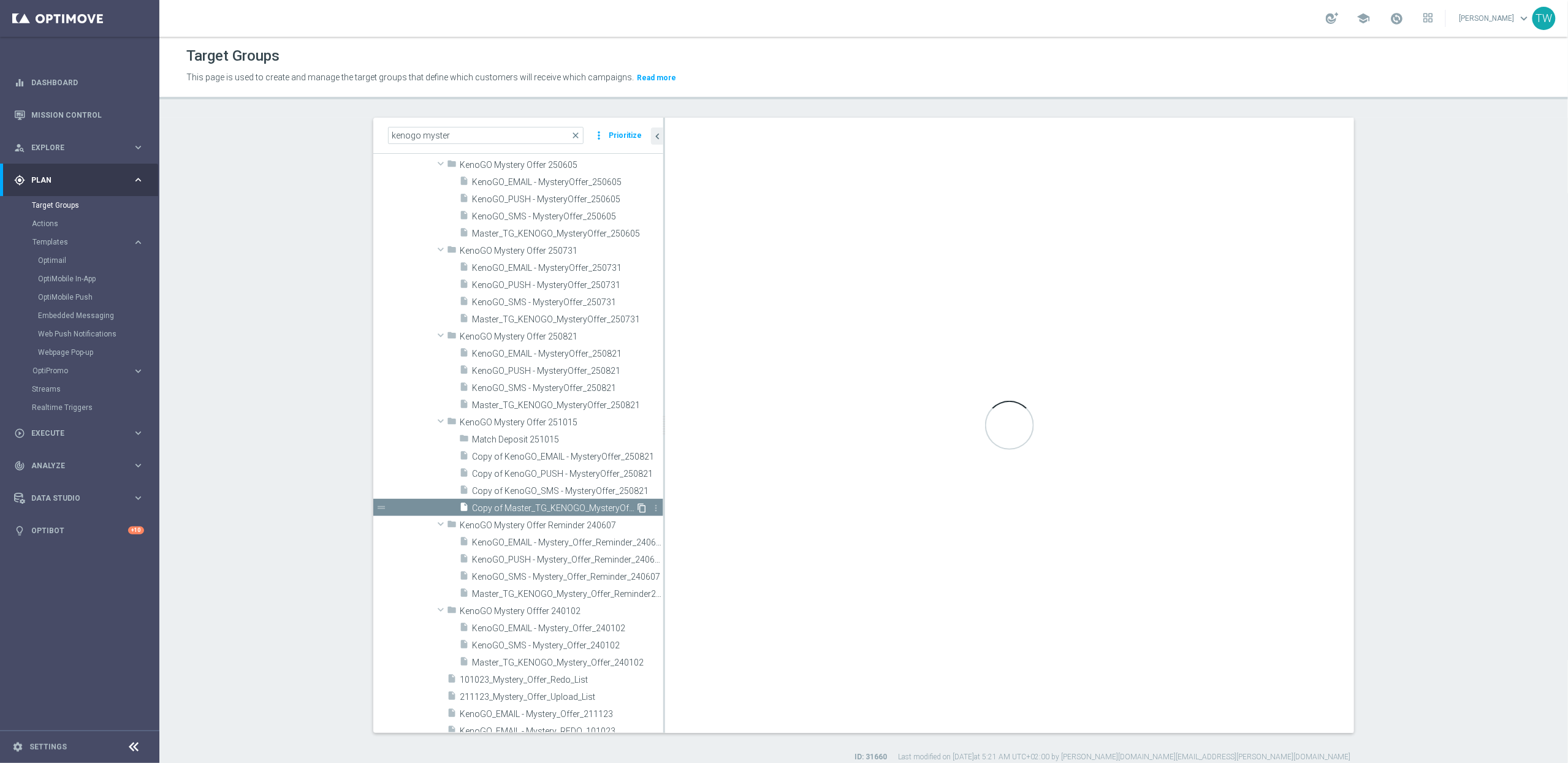
checkbox input "true"
type input "KenoGO Mystery Offer 251015"
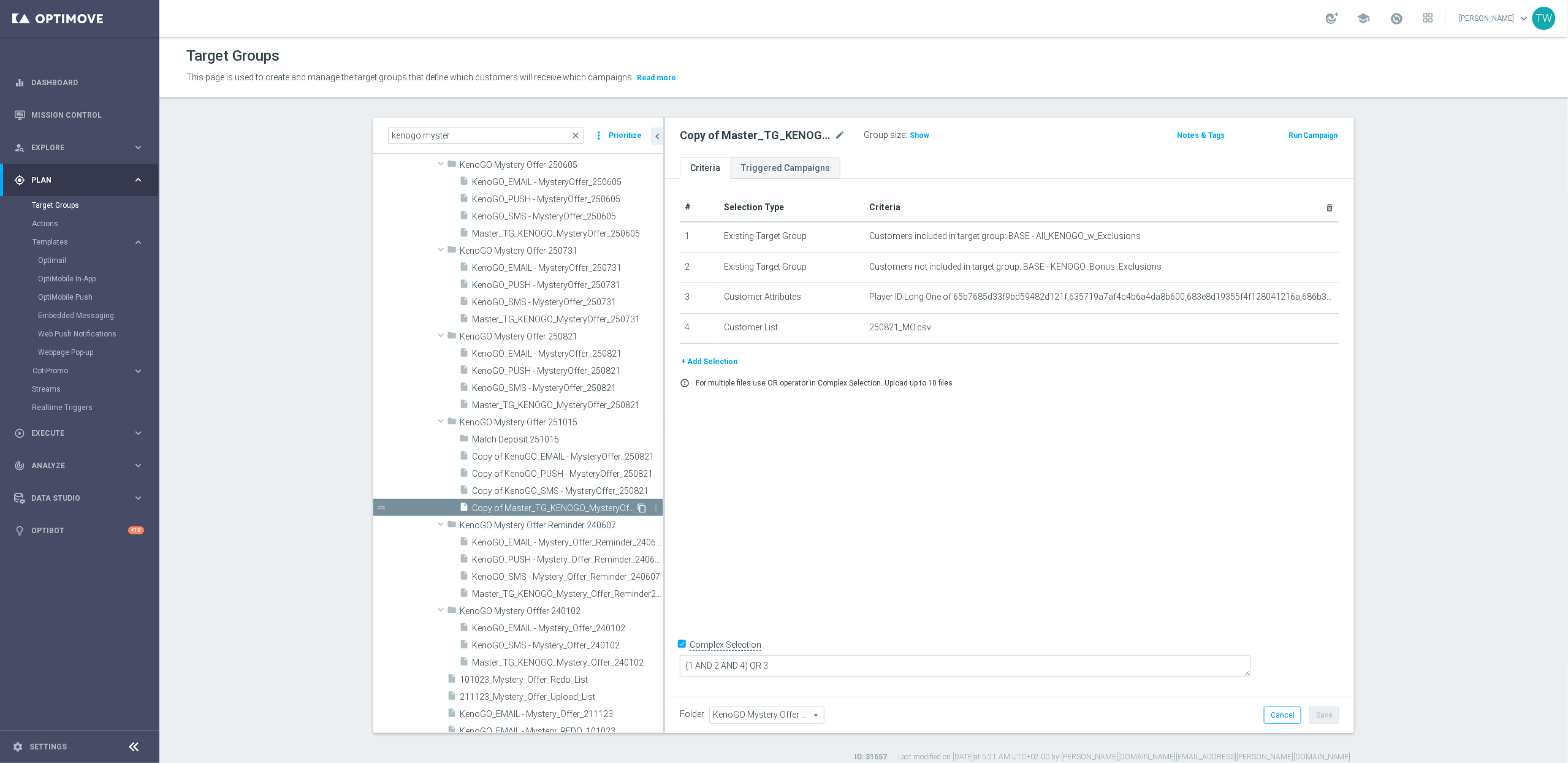
click at [641, 505] on icon "content_copy" at bounding box center [642, 508] width 10 height 10
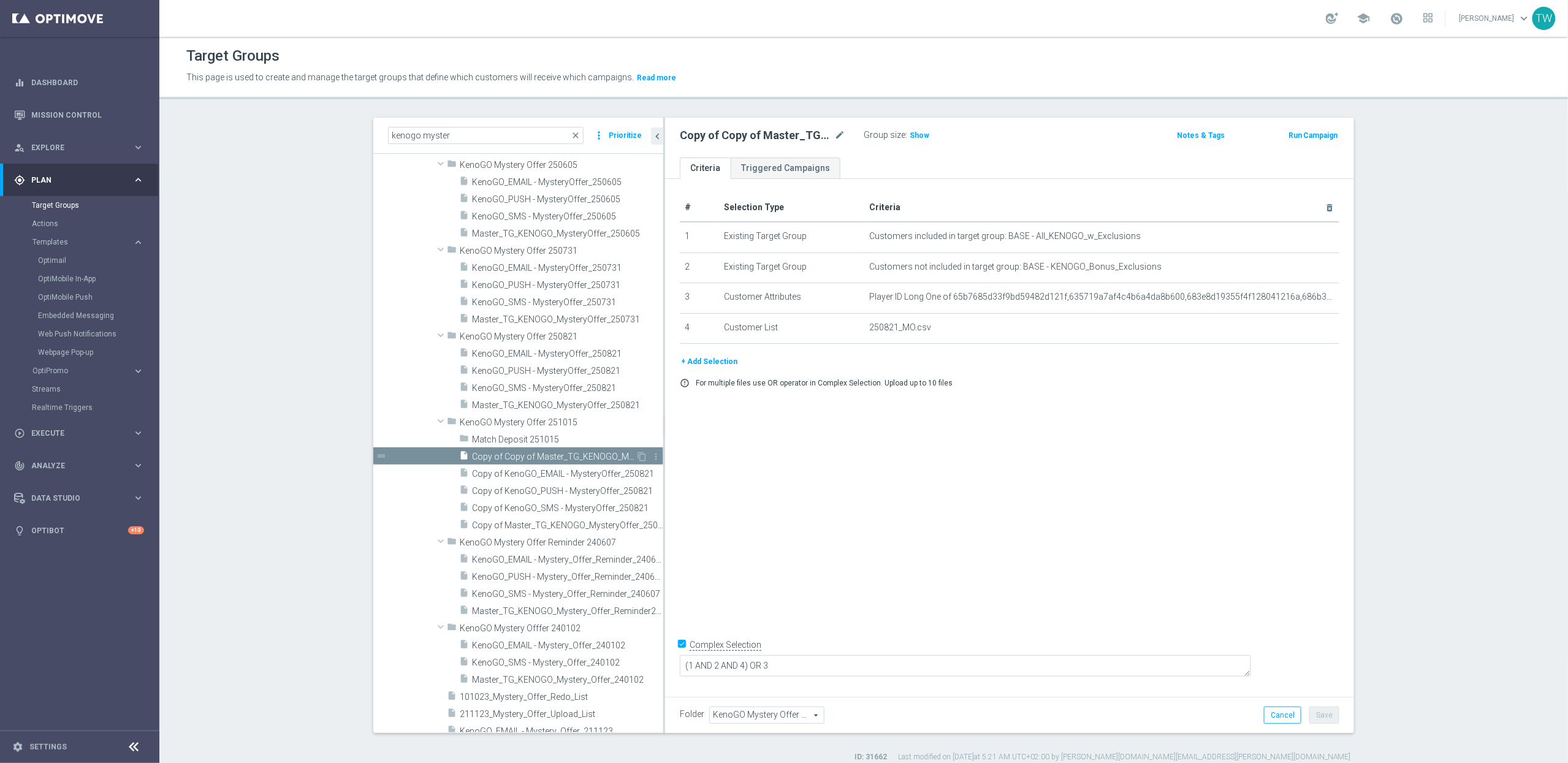
scroll to position [1336, 0]
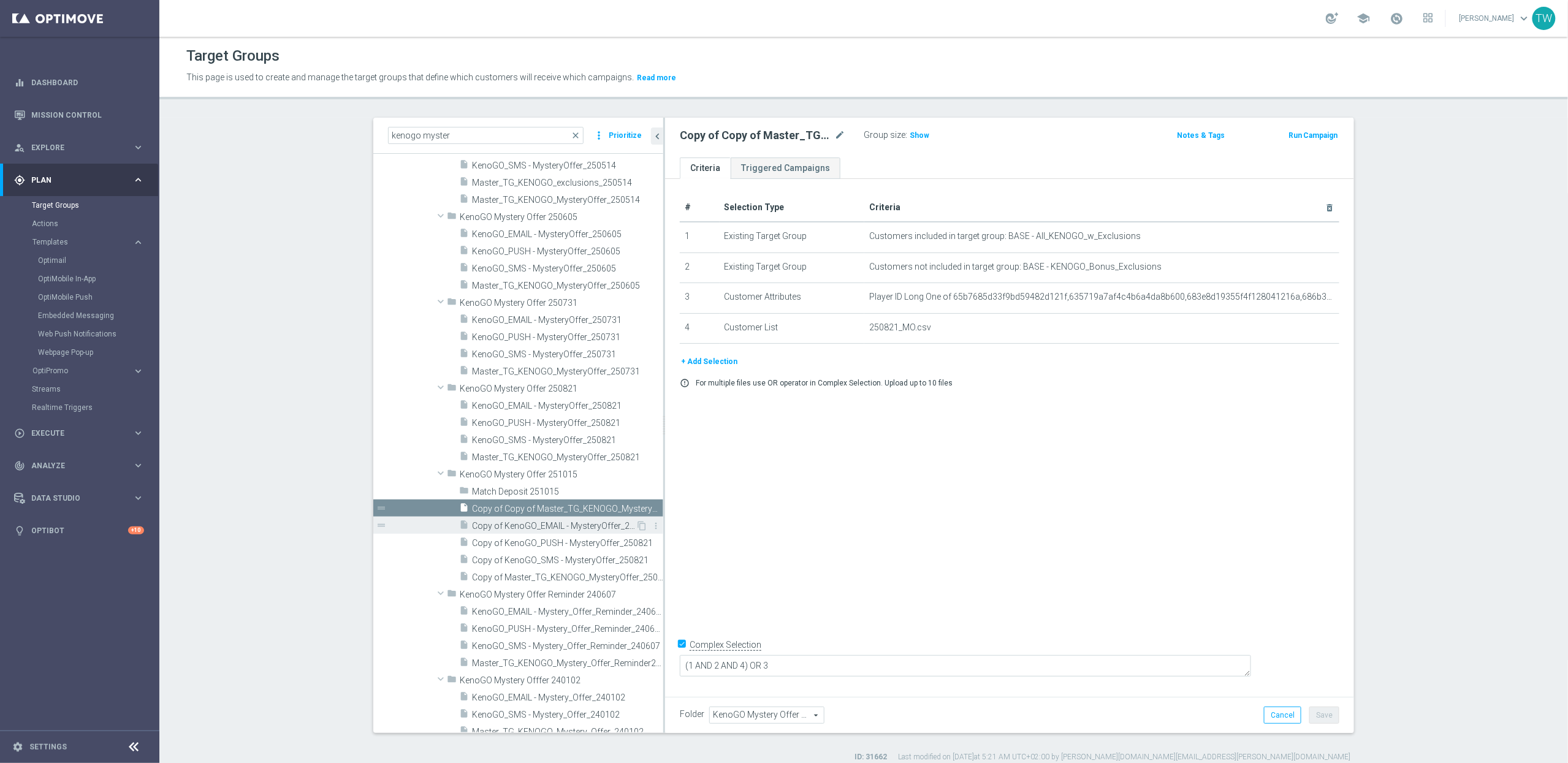
click at [587, 521] on span "Copy of KenoGO_EMAIL - MysteryOffer_250821" at bounding box center [553, 526] width 164 height 10
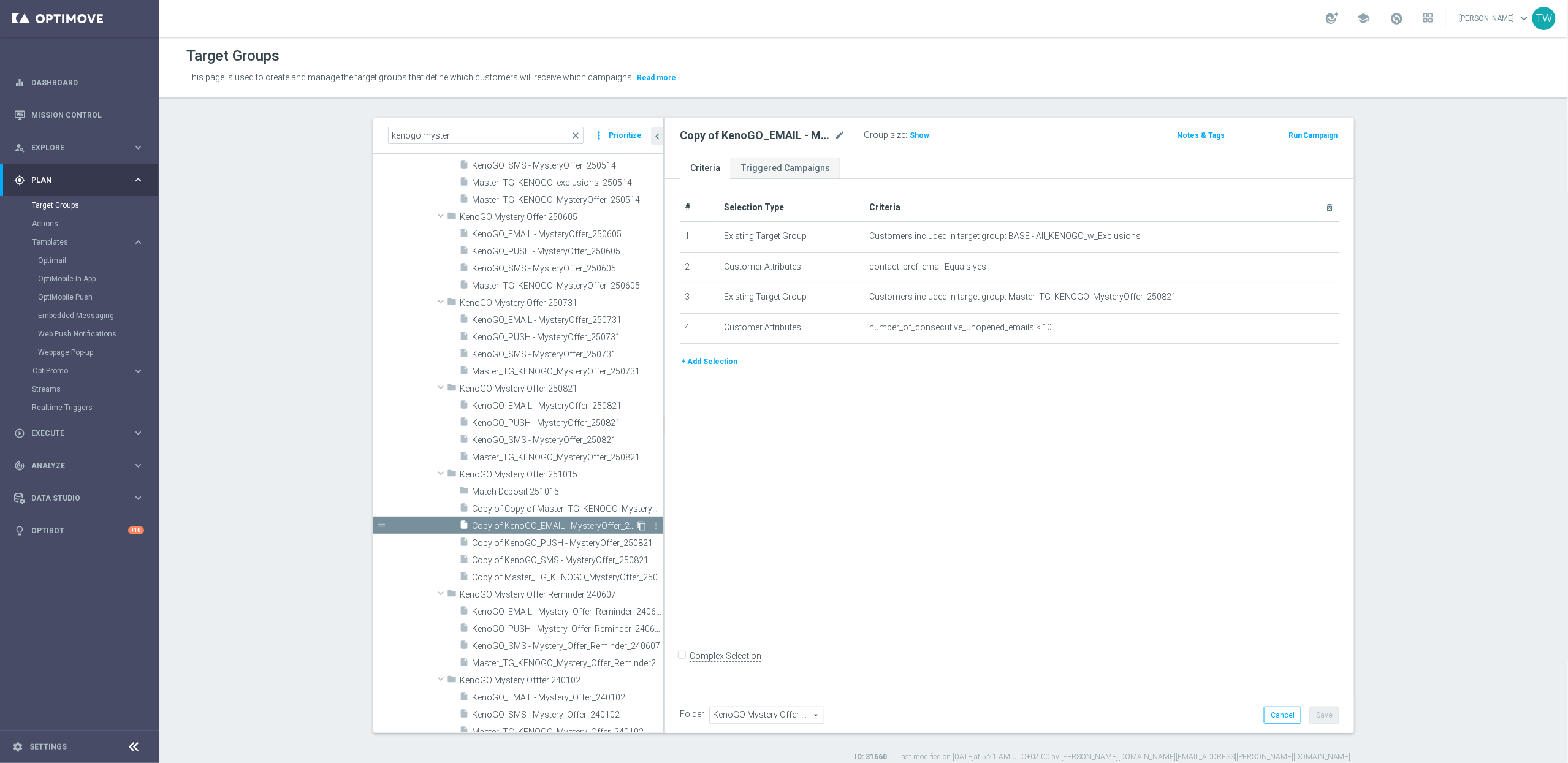
click at [643, 523] on icon "content_copy" at bounding box center [642, 526] width 10 height 10
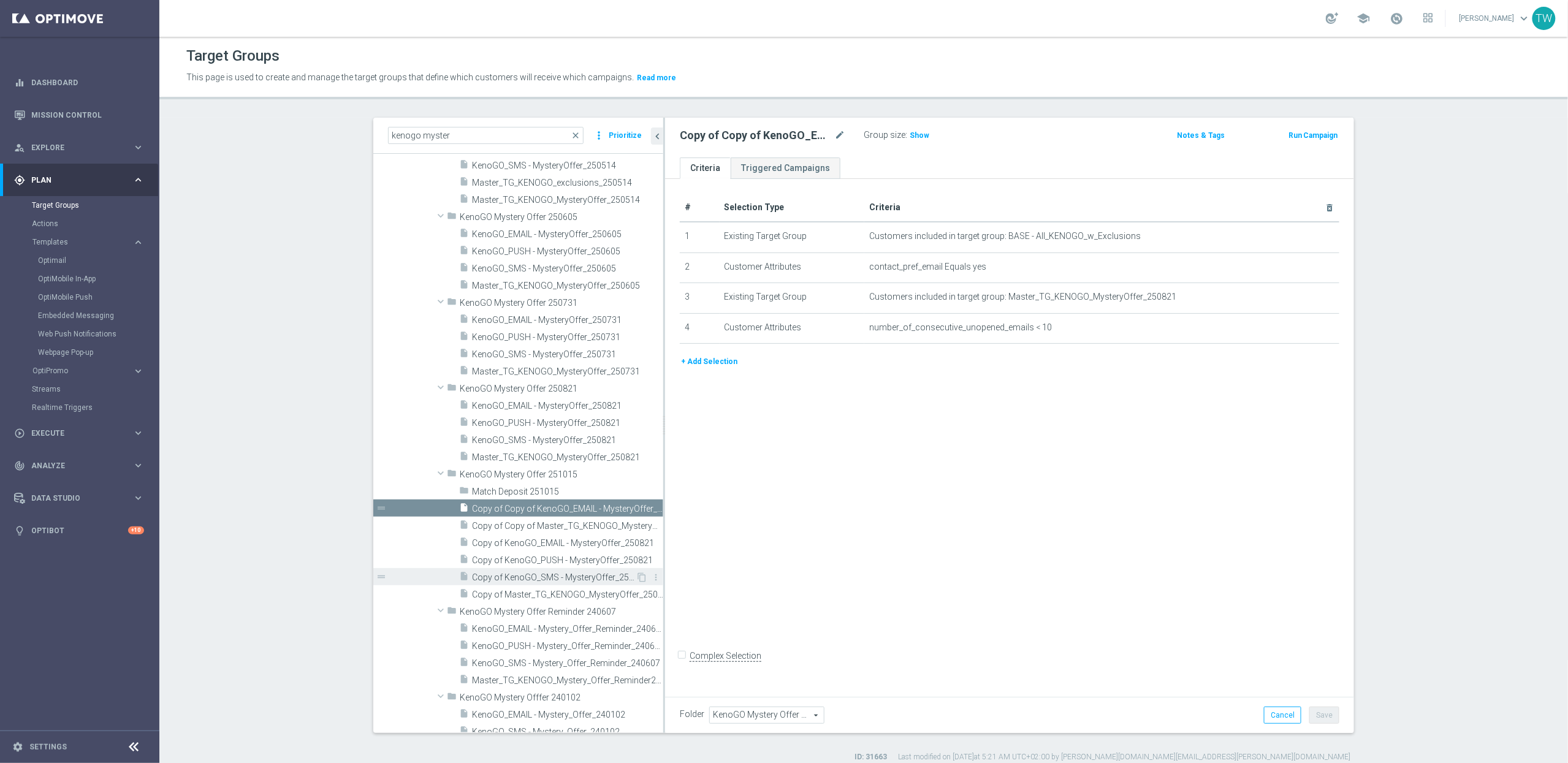
scroll to position [1336, 0]
click at [589, 559] on span "Copy of KenoGO_PUSH - MysteryOffer_250821" at bounding box center [553, 560] width 164 height 10
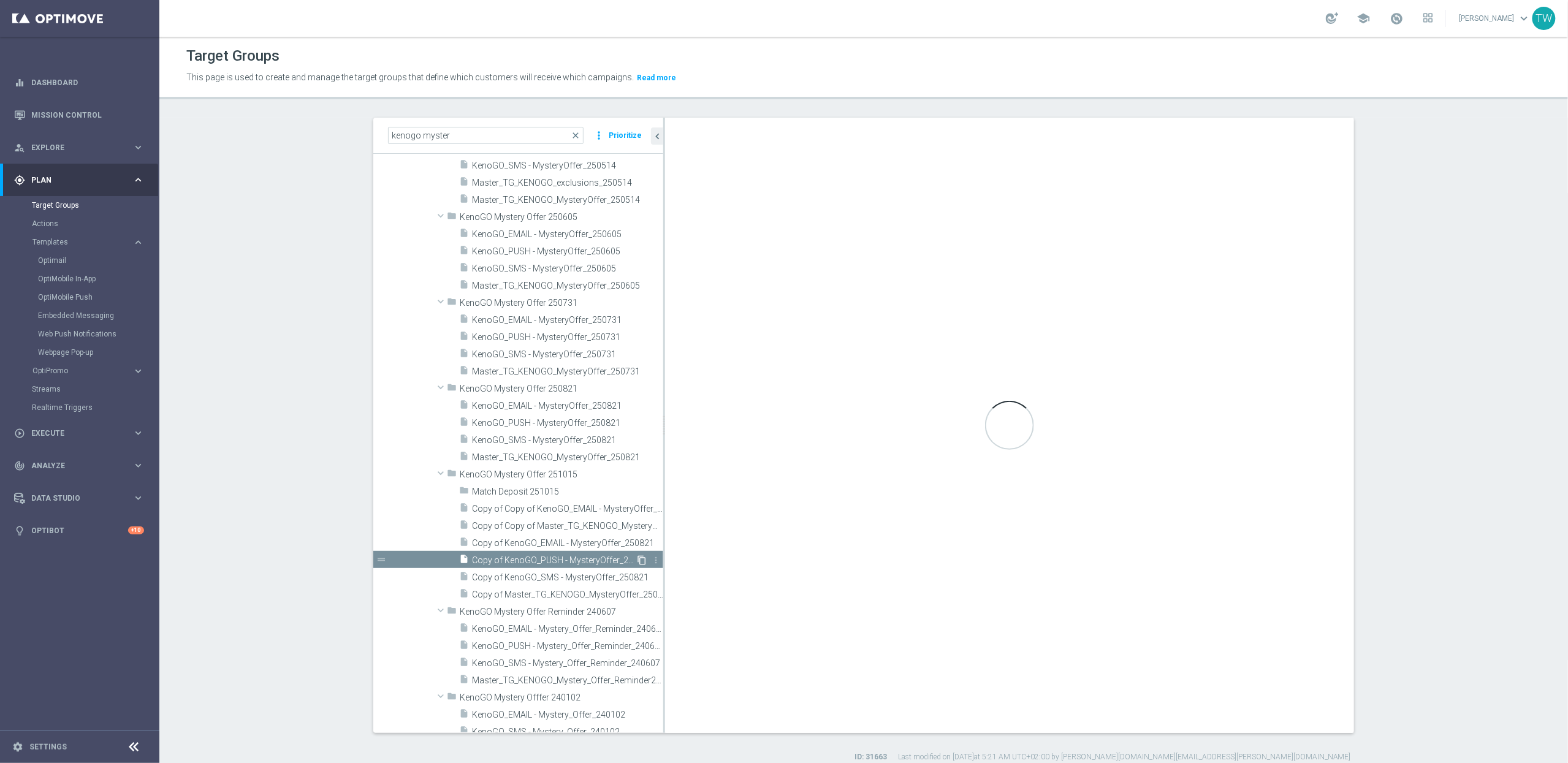
checkbox input "true"
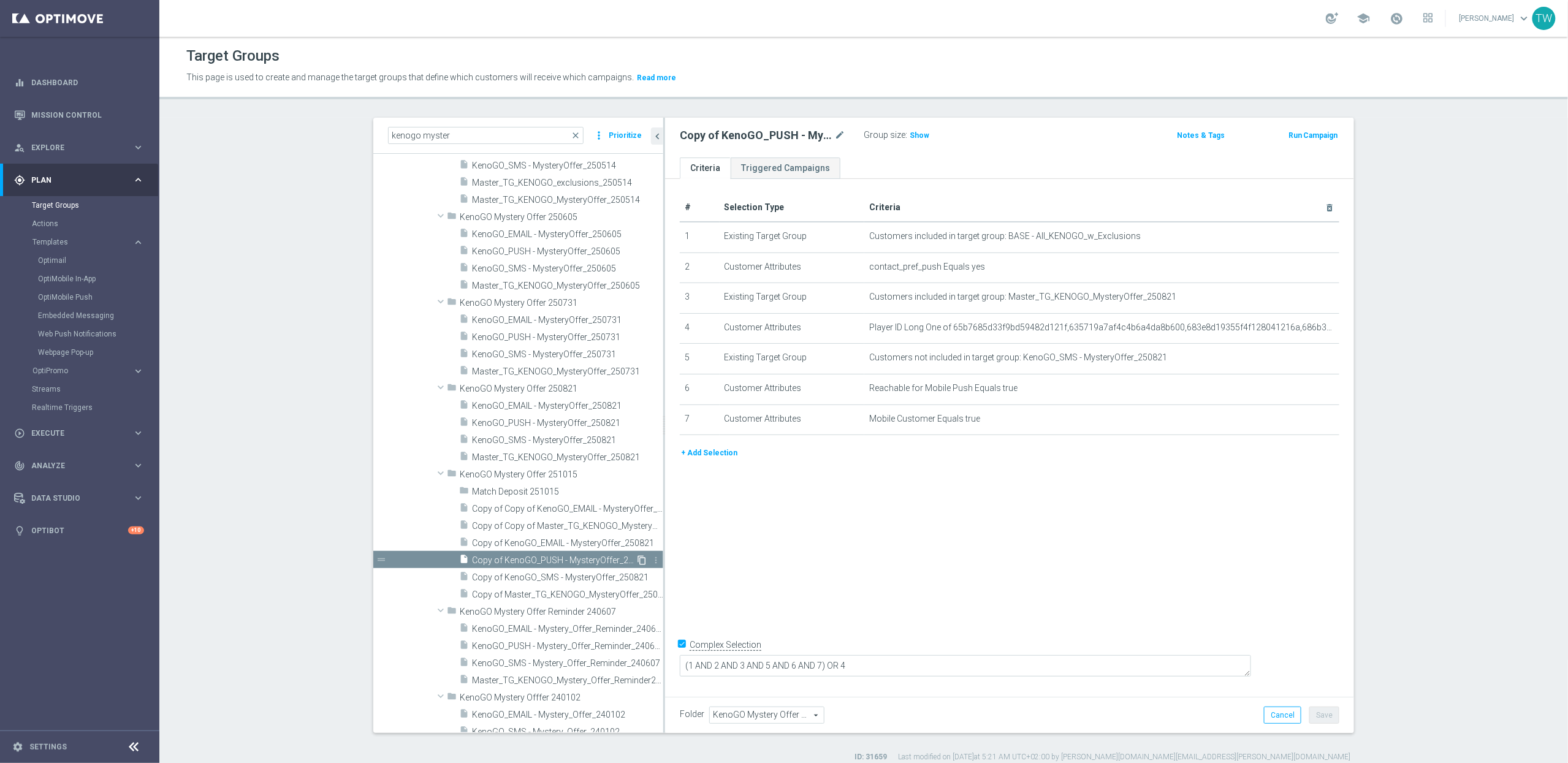
click at [643, 559] on icon "content_copy" at bounding box center [642, 560] width 10 height 10
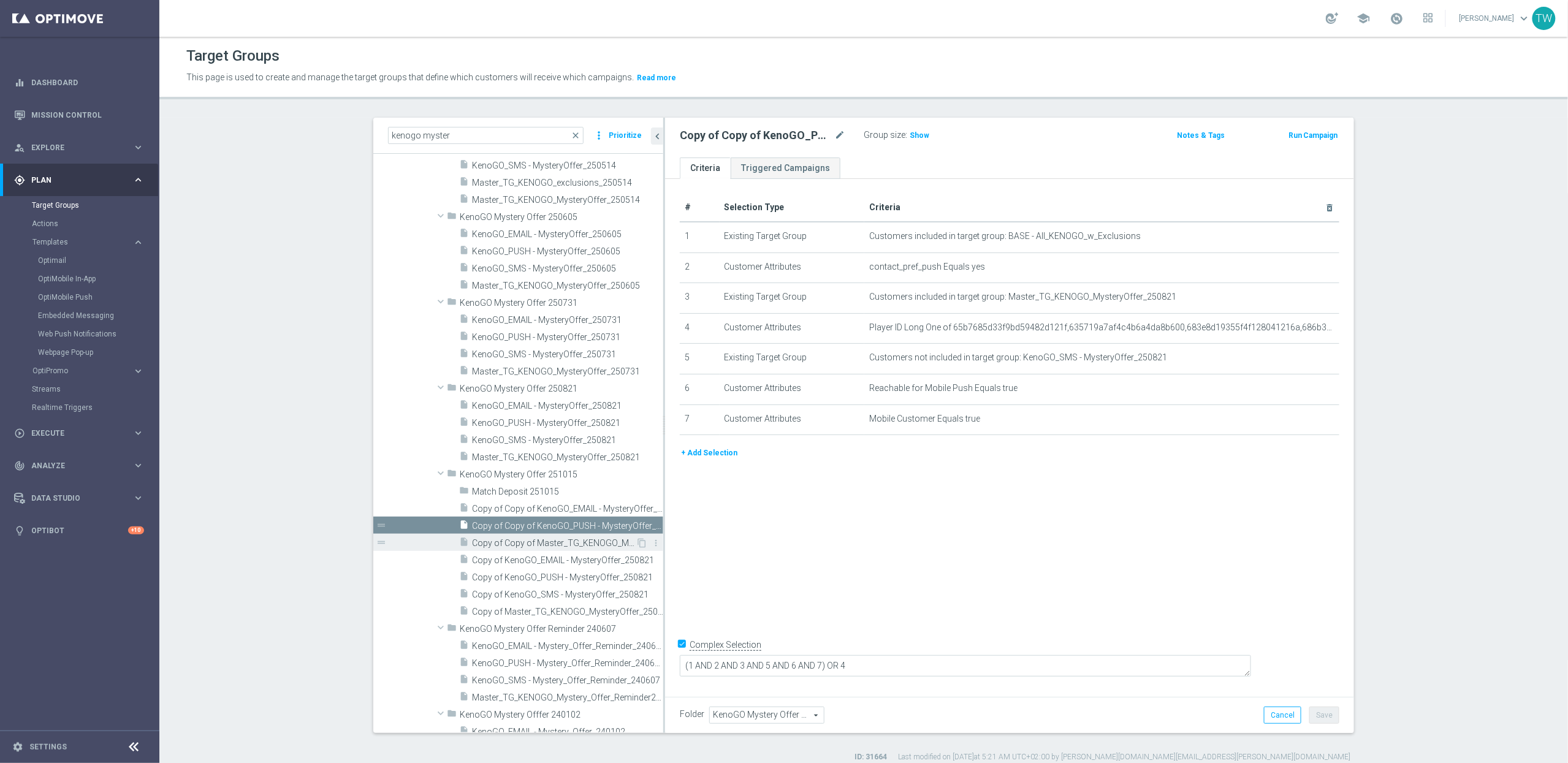
scroll to position [1351, 0]
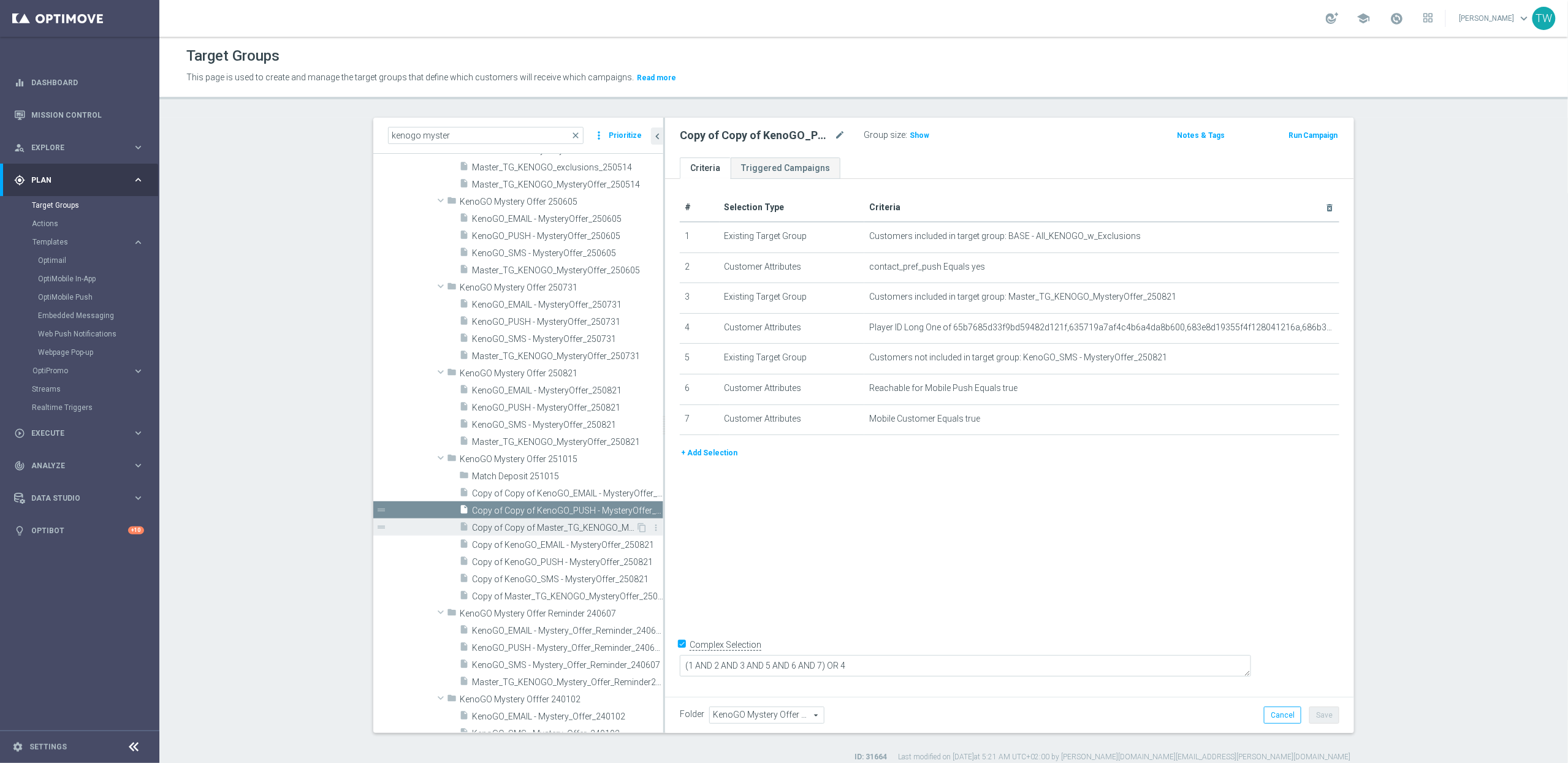
click at [540, 526] on span "Copy of Copy of Master_TG_KENOGO_MysteryOffer_250821" at bounding box center [553, 528] width 164 height 10
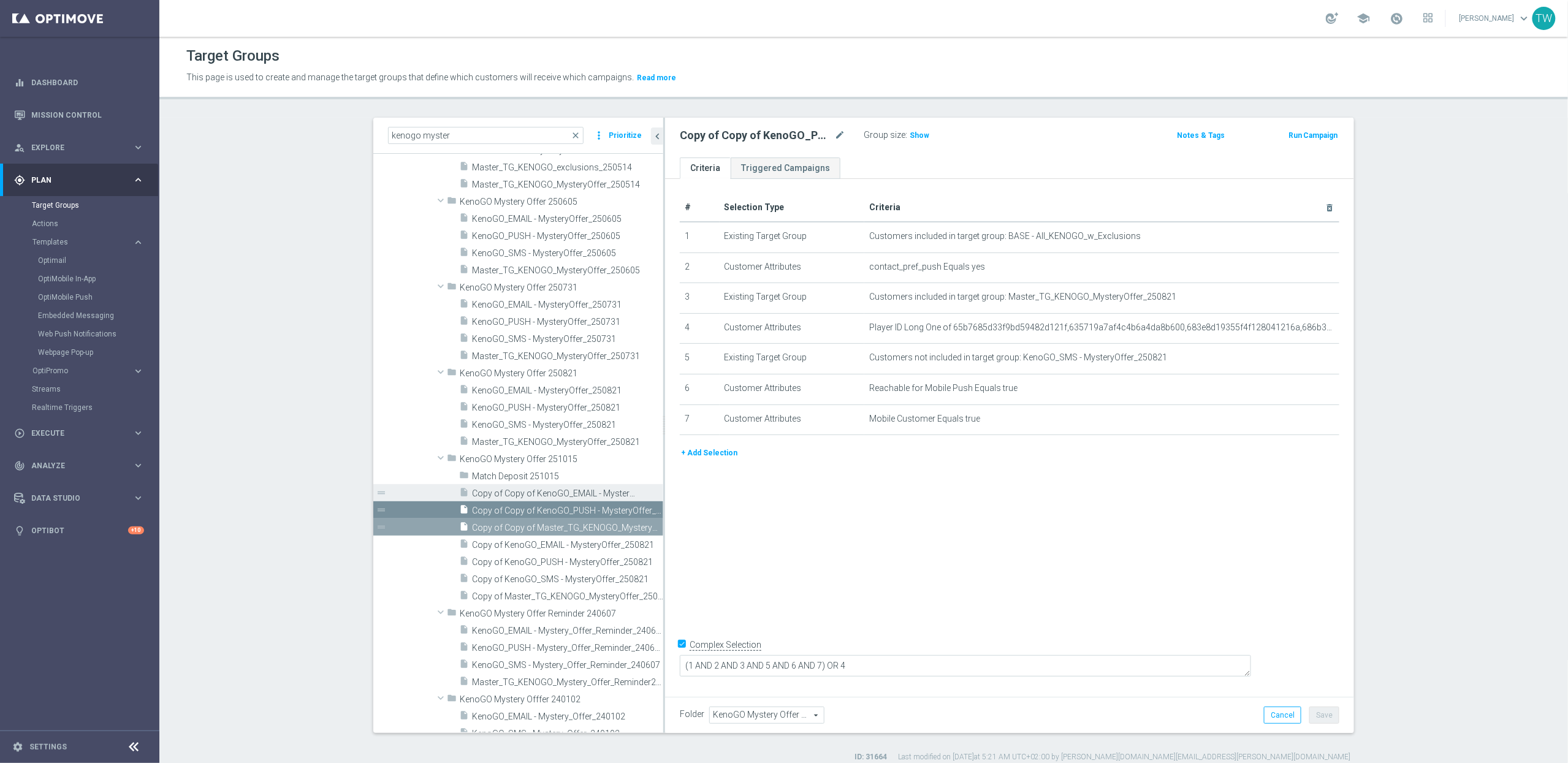
click at [537, 497] on span "Copy of Copy of KenoGO_EMAIL - MysteryOffer_250821" at bounding box center [553, 493] width 164 height 10
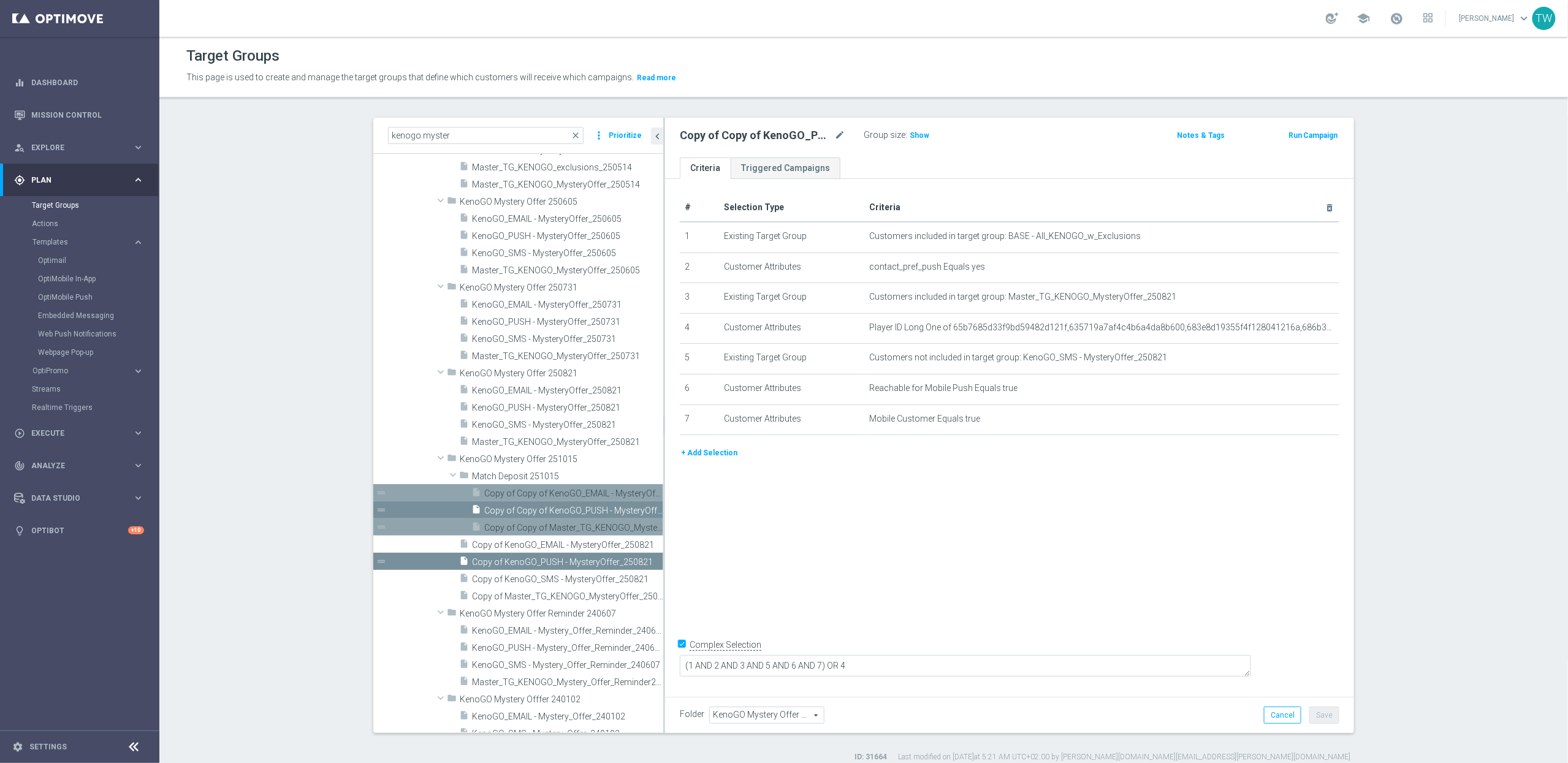
scroll to position [1383, 0]
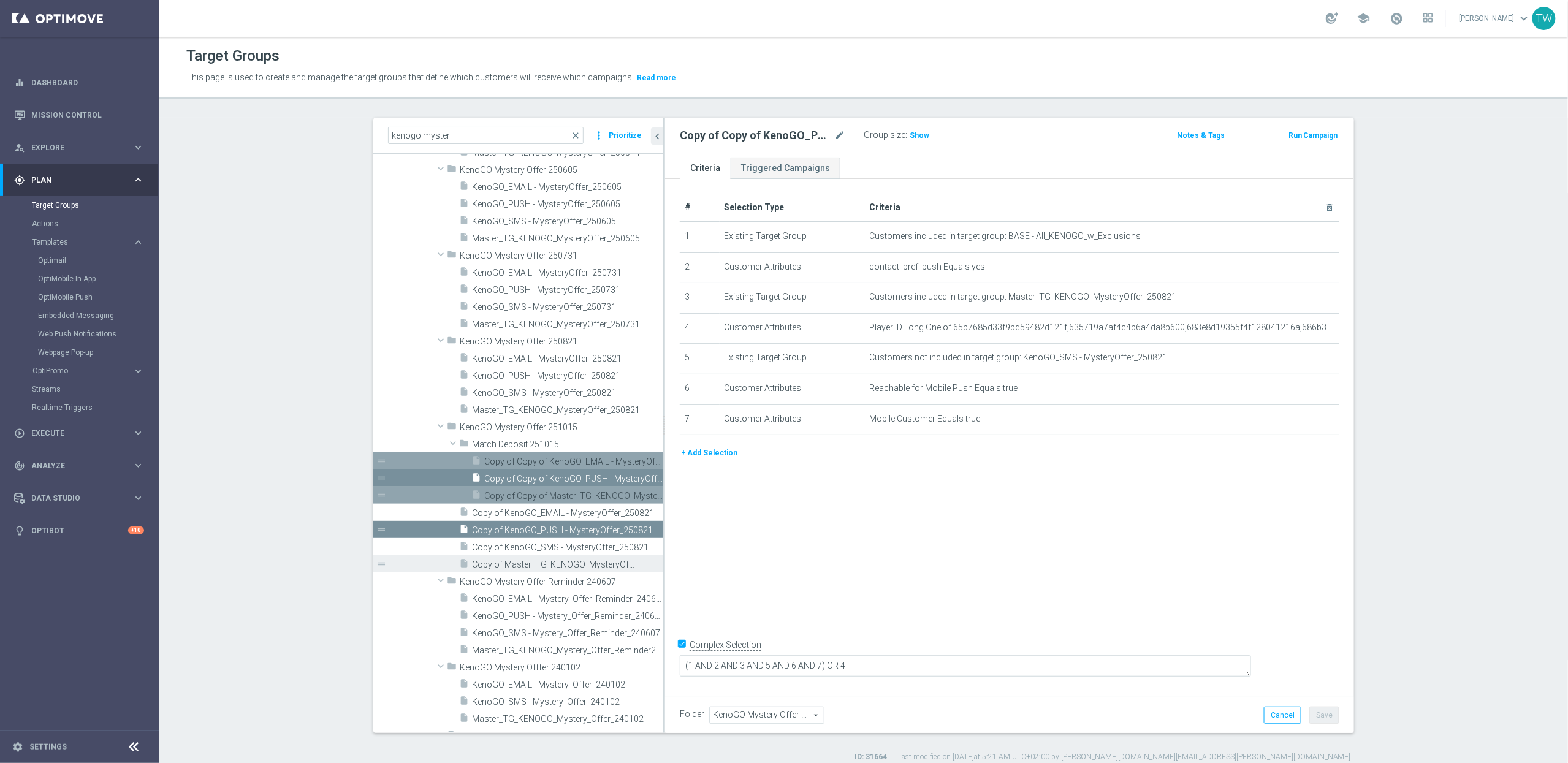
click at [518, 558] on div "insert_drive_file Copy of Master_TG_KENOGO_MysteryOffer_250821" at bounding box center [547, 564] width 177 height 17
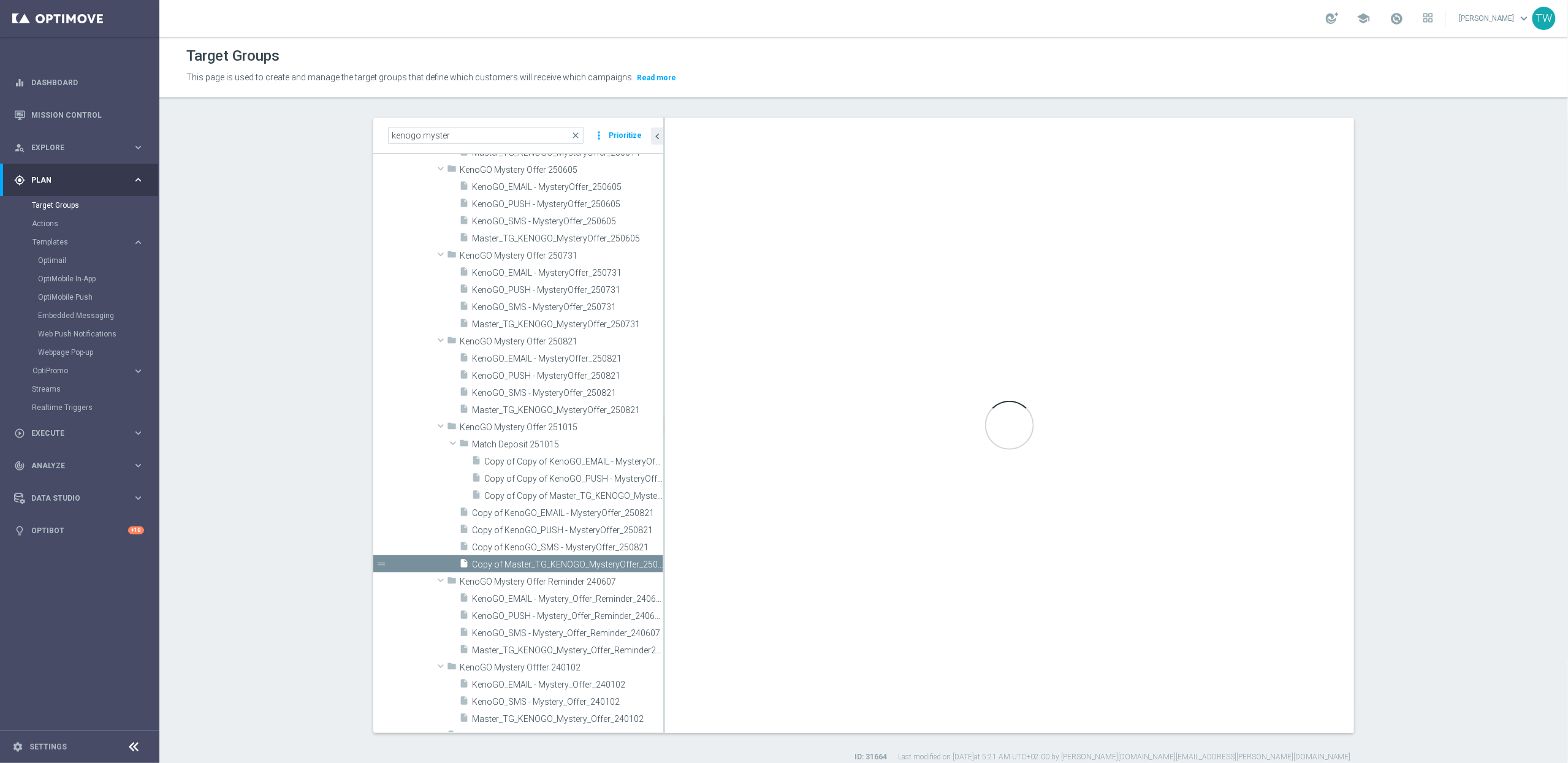
type textarea "(1 AND 2 AND 4) OR 3"
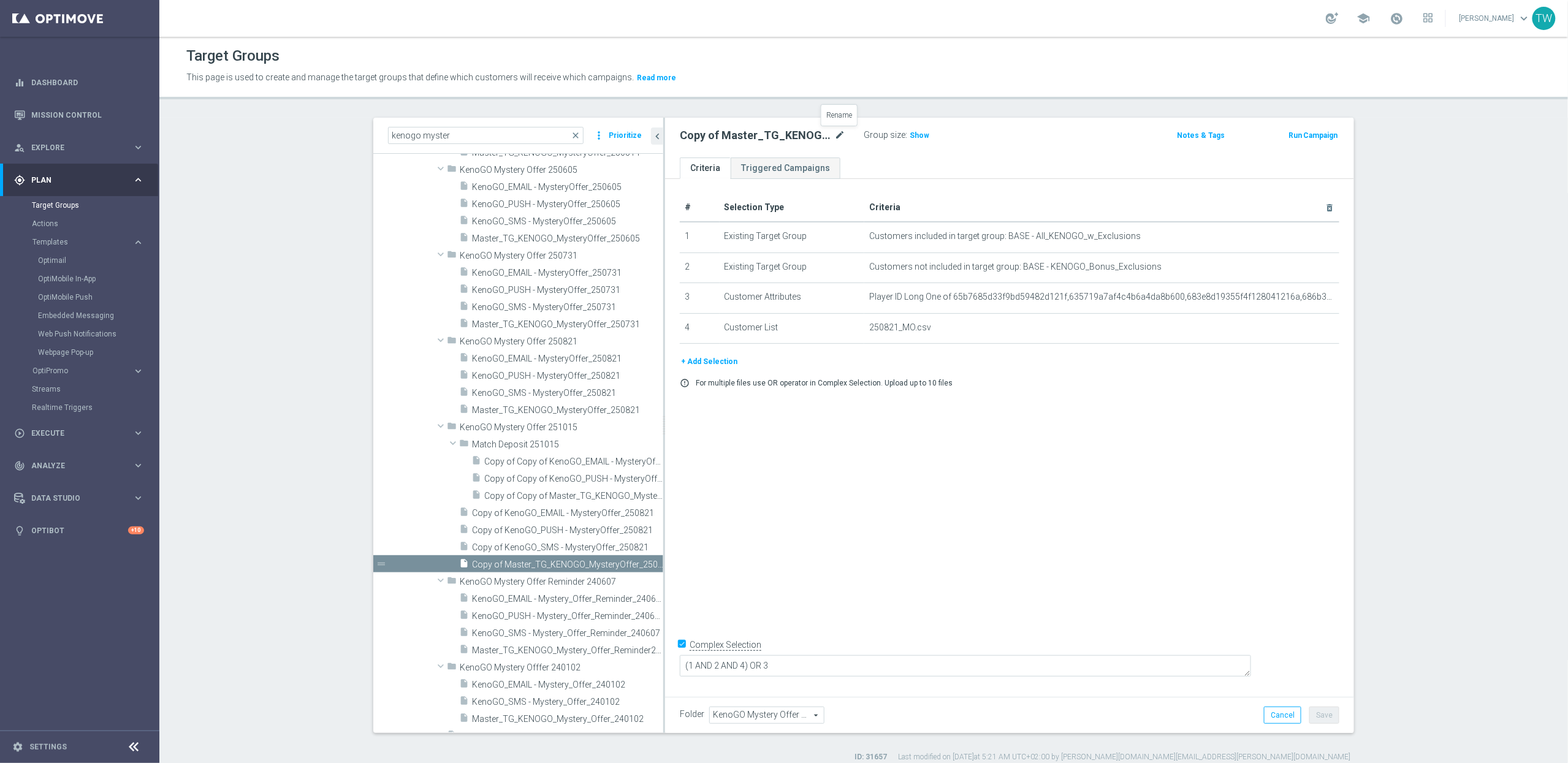
click at [834, 135] on icon "mode_edit" at bounding box center [840, 135] width 11 height 14
type input "Master_TG_KENOGO_MysteryOffer_251015"
click at [1316, 329] on icon "delete_forever" at bounding box center [1317, 328] width 10 height 10
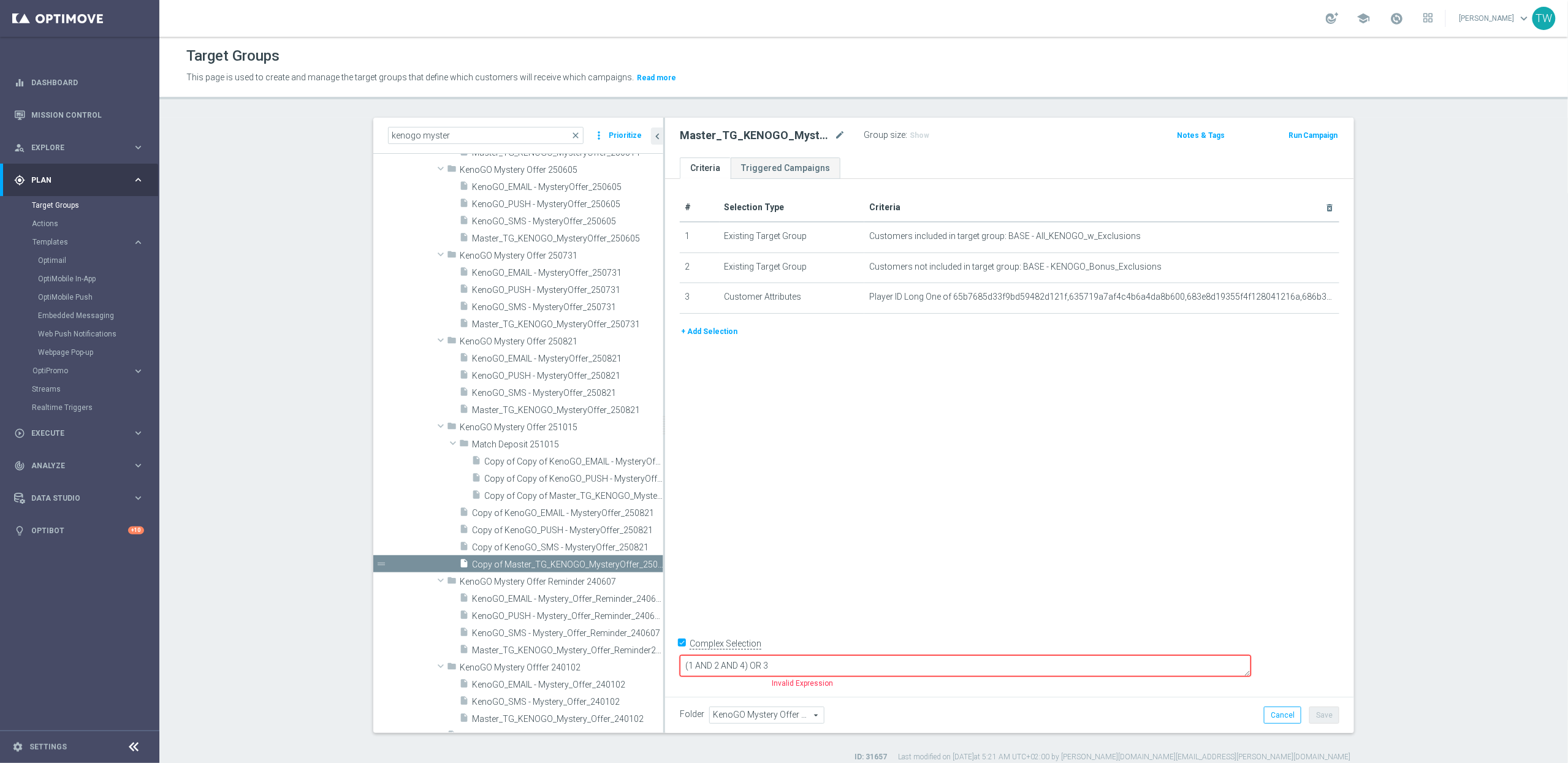
click at [719, 337] on button "+ Add Selection" at bounding box center [709, 332] width 59 height 14
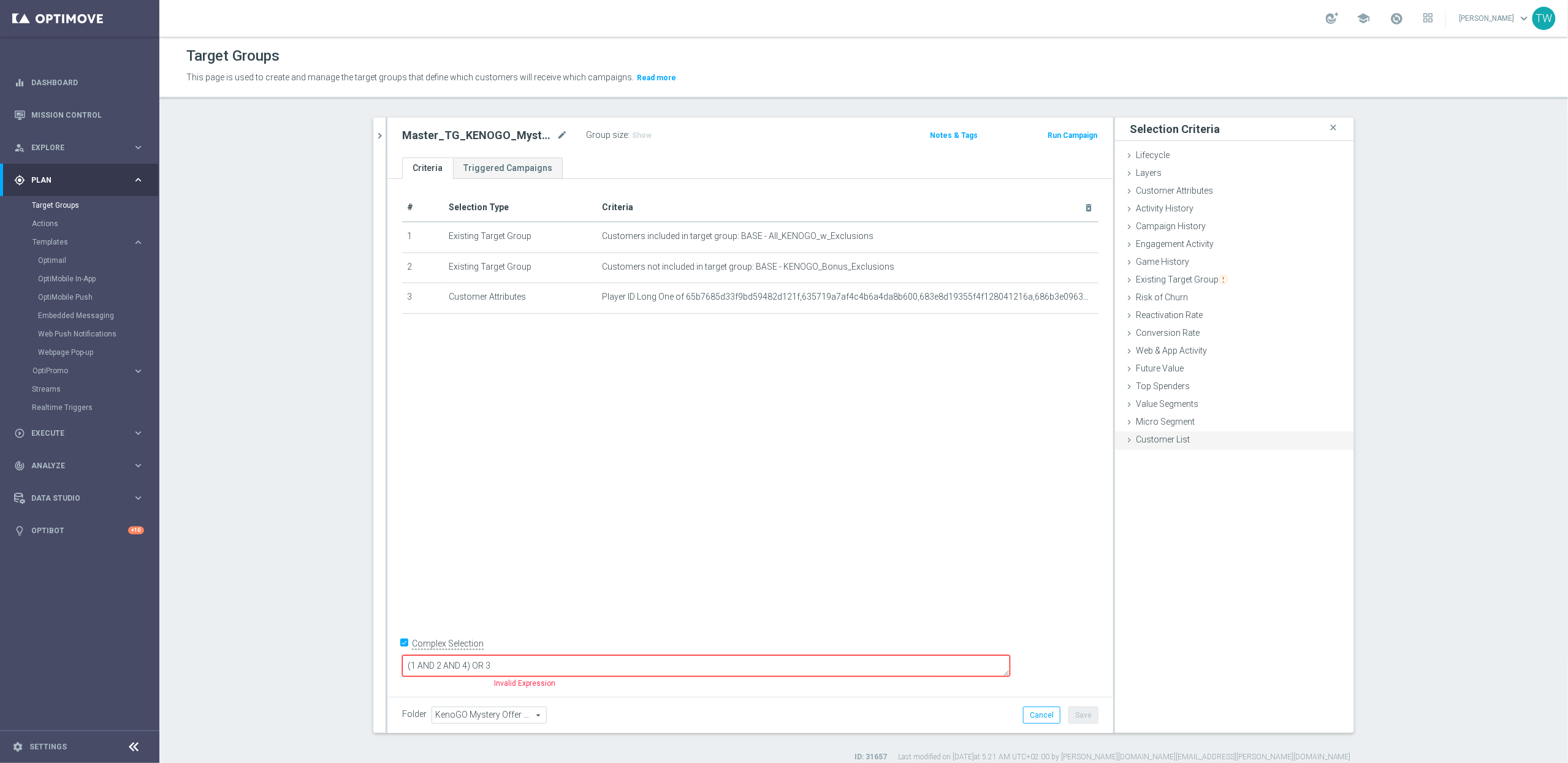
click at [1171, 444] on span "Customer List" at bounding box center [1163, 439] width 54 height 10
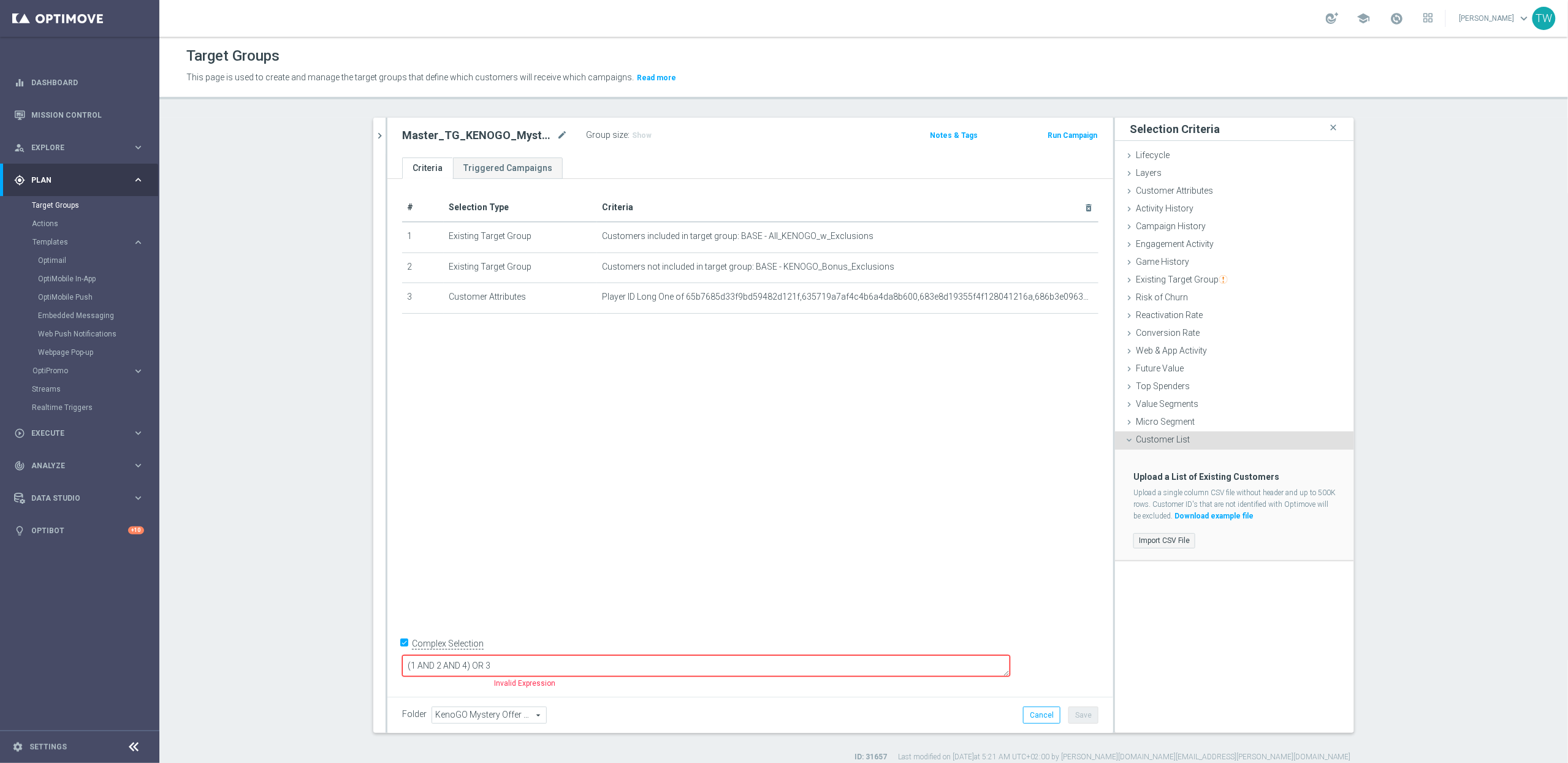
click at [1154, 545] on label "Import CSV File" at bounding box center [1164, 541] width 62 height 15
click at [0, 0] on input "Import CSV File" at bounding box center [0, 0] width 0 height 0
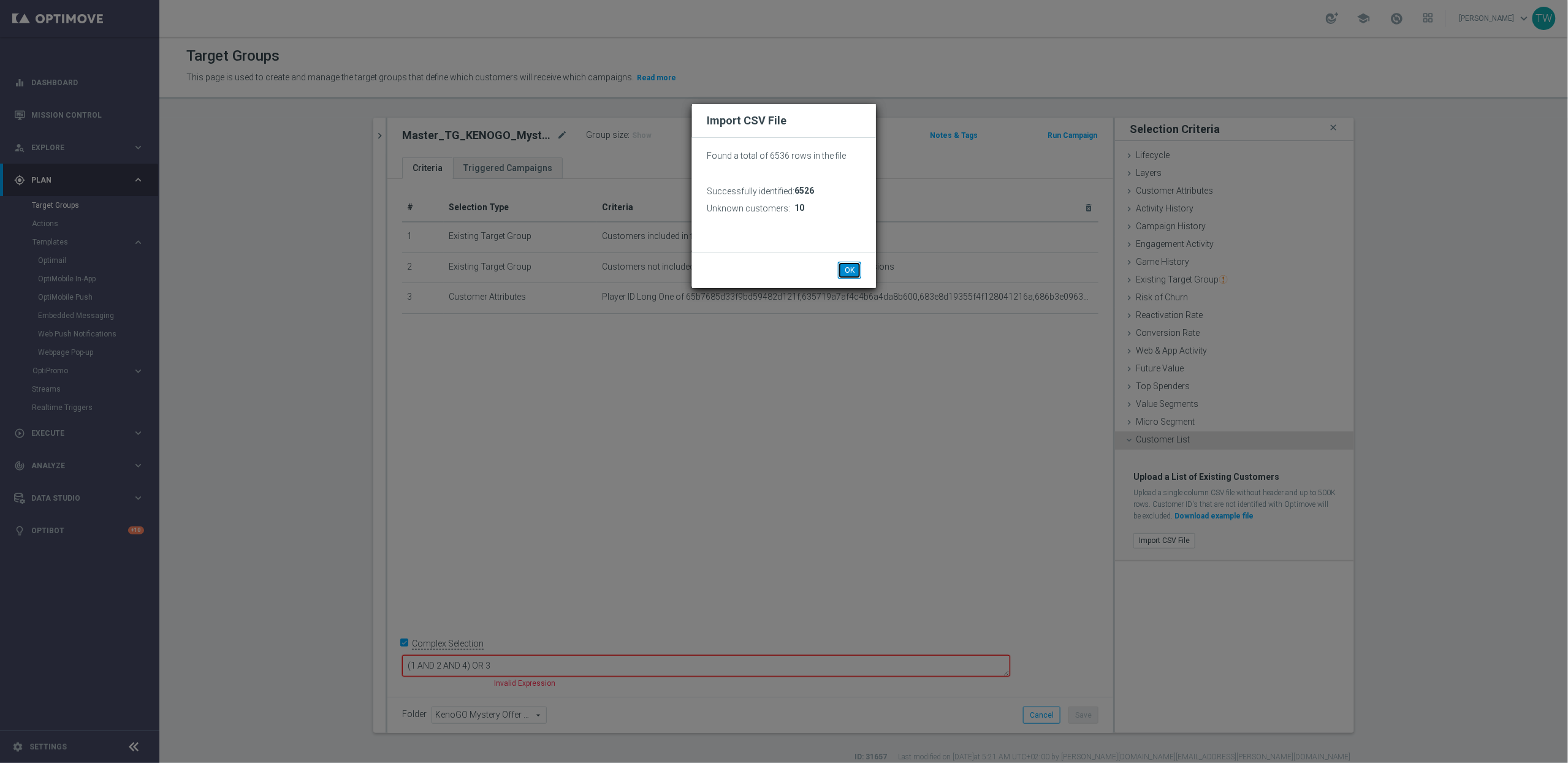
click at [851, 271] on button "OK" at bounding box center [850, 270] width 23 height 17
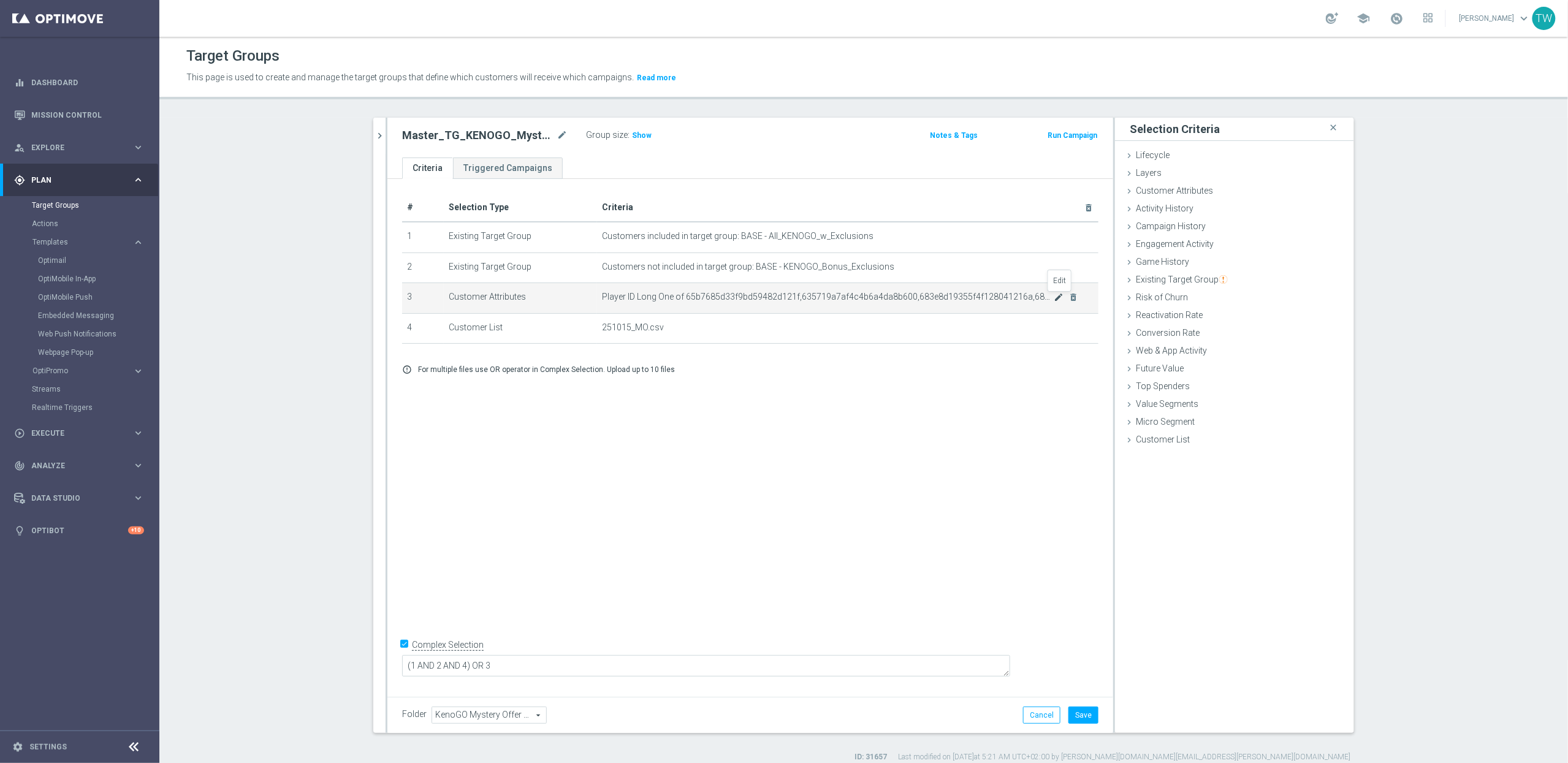
click at [1057, 298] on icon "mode_edit" at bounding box center [1059, 297] width 10 height 10
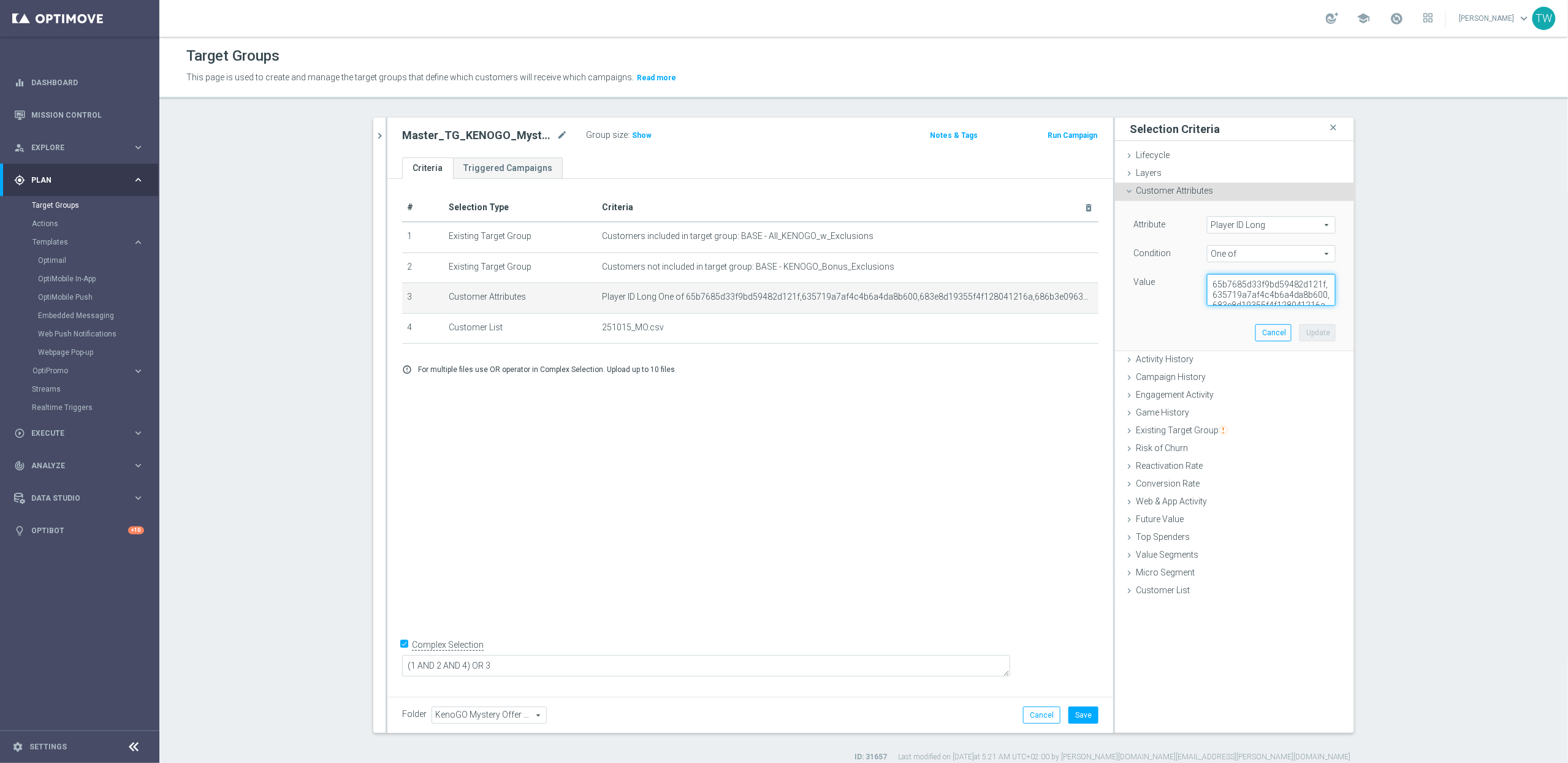
click at [1258, 282] on textarea "65b7685d33f9bd59482d121f,635719a7af4c4b6a4da8b600,683e8d19355f4f128041216a,686b…" at bounding box center [1271, 290] width 128 height 32
paste textarea "8cb600da8f9433700fc10dc,67db8cb4eb4b796da2e45626,68d21cfdb284b77d713d13a6,68d23…"
type textarea "65b7685d33f9bd59482d121f,635719a7af4c4b6a4da8b600,683e8d19355f4f128041216a,686b…"
click at [1324, 339] on button "Update" at bounding box center [1317, 333] width 36 height 17
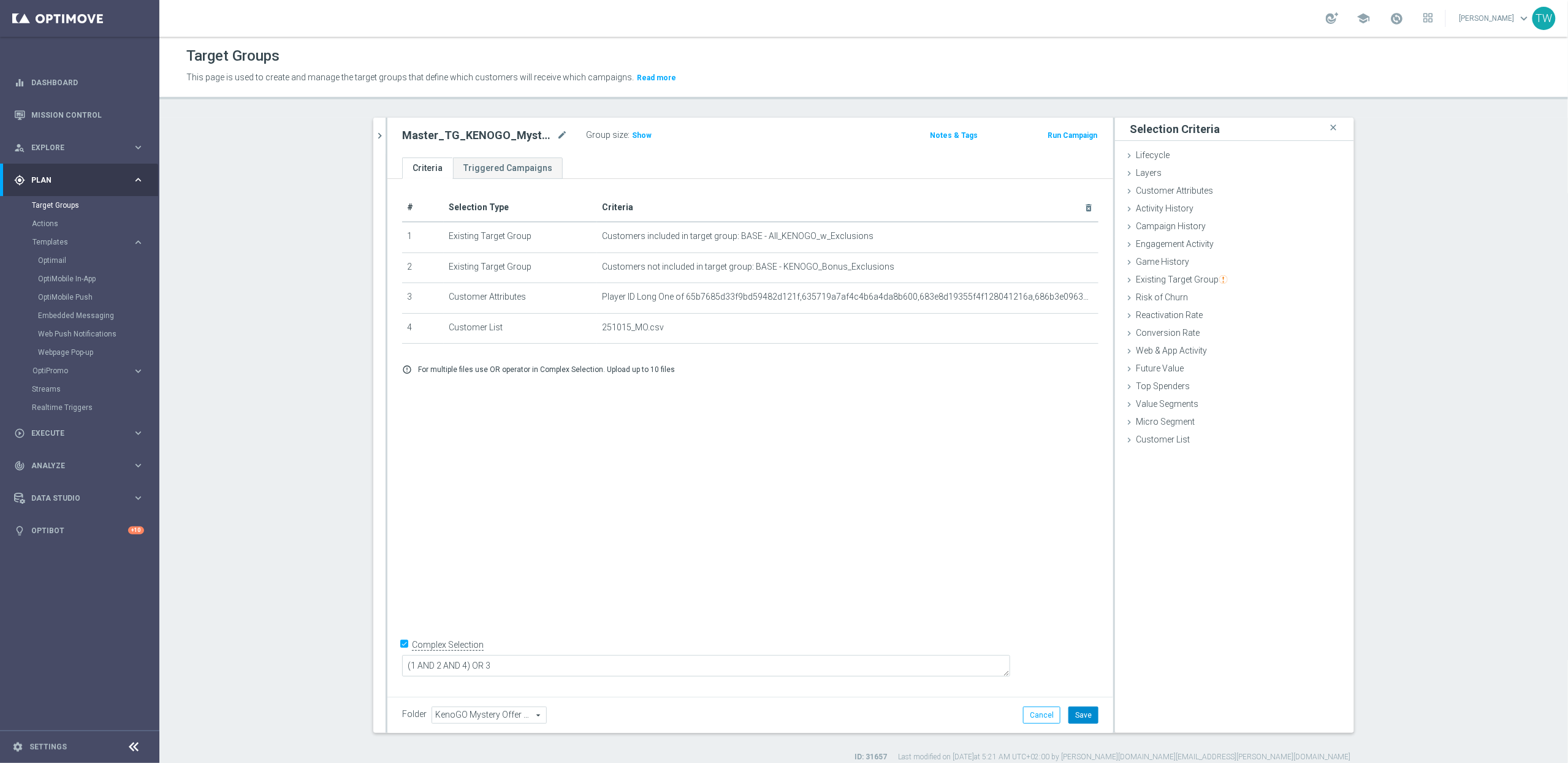
click at [1094, 721] on button "Save" at bounding box center [1084, 715] width 30 height 17
click at [380, 130] on icon "chevron_right" at bounding box center [380, 135] width 12 height 12
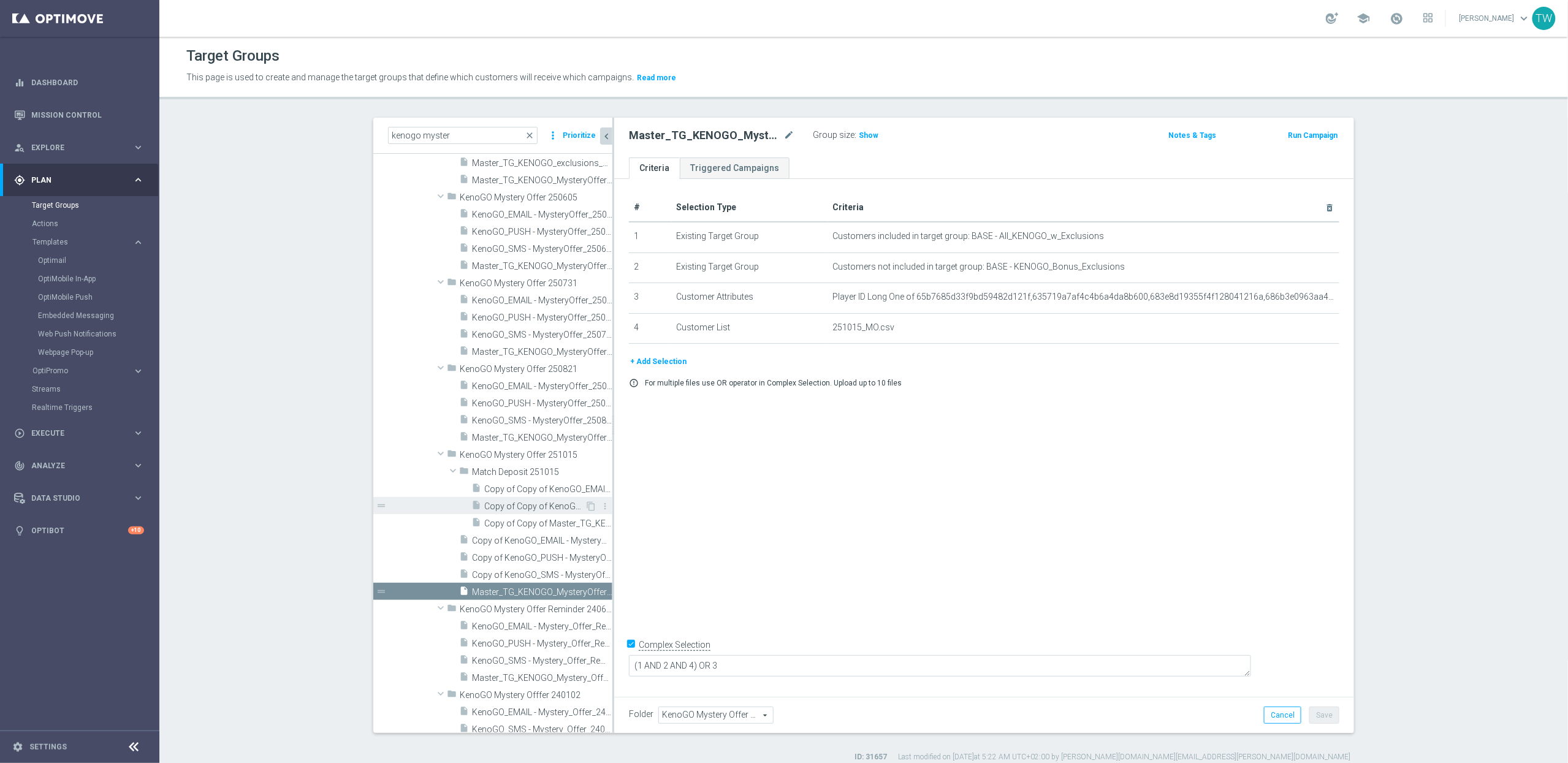
scroll to position [1513, 0]
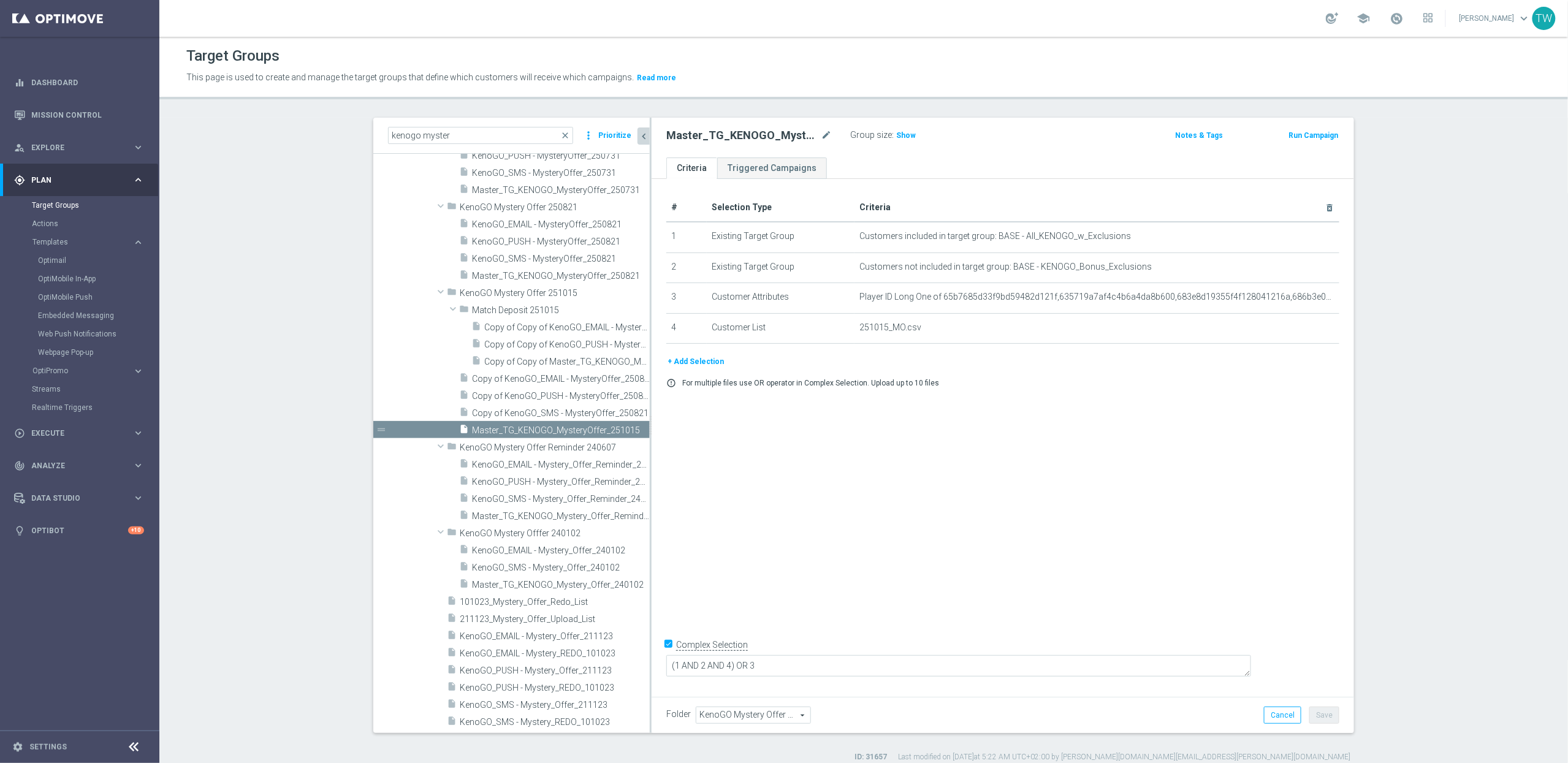
drag, startPoint x: 613, startPoint y: 408, endPoint x: 656, endPoint y: 407, distance: 43.0
click at [651, 407] on div at bounding box center [650, 426] width 2 height 615
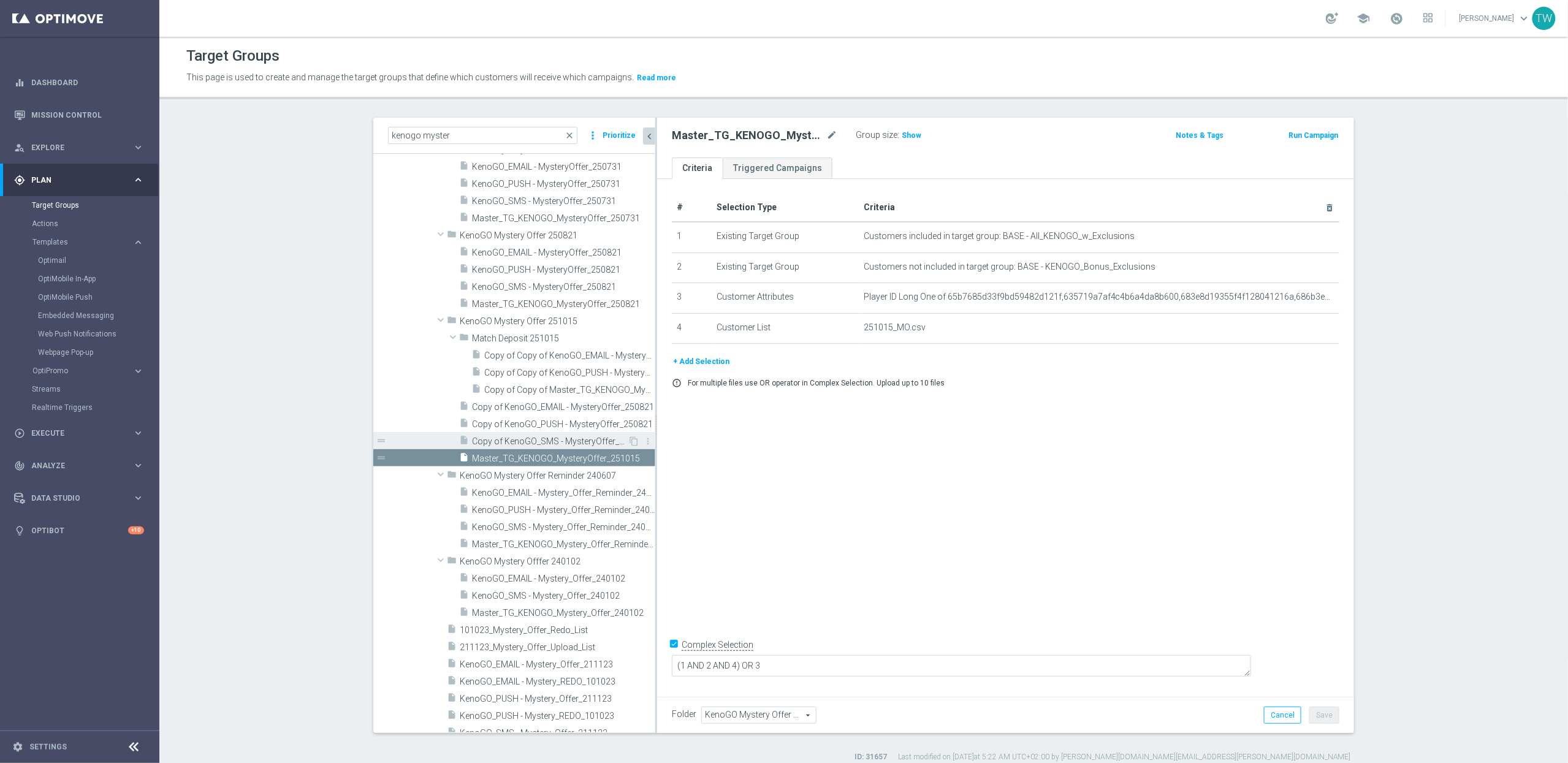
scroll to position [1478, 0]
click at [574, 450] on span "Copy of KenoGO_SMS - MysteryOffer_250821" at bounding box center [550, 447] width 156 height 10
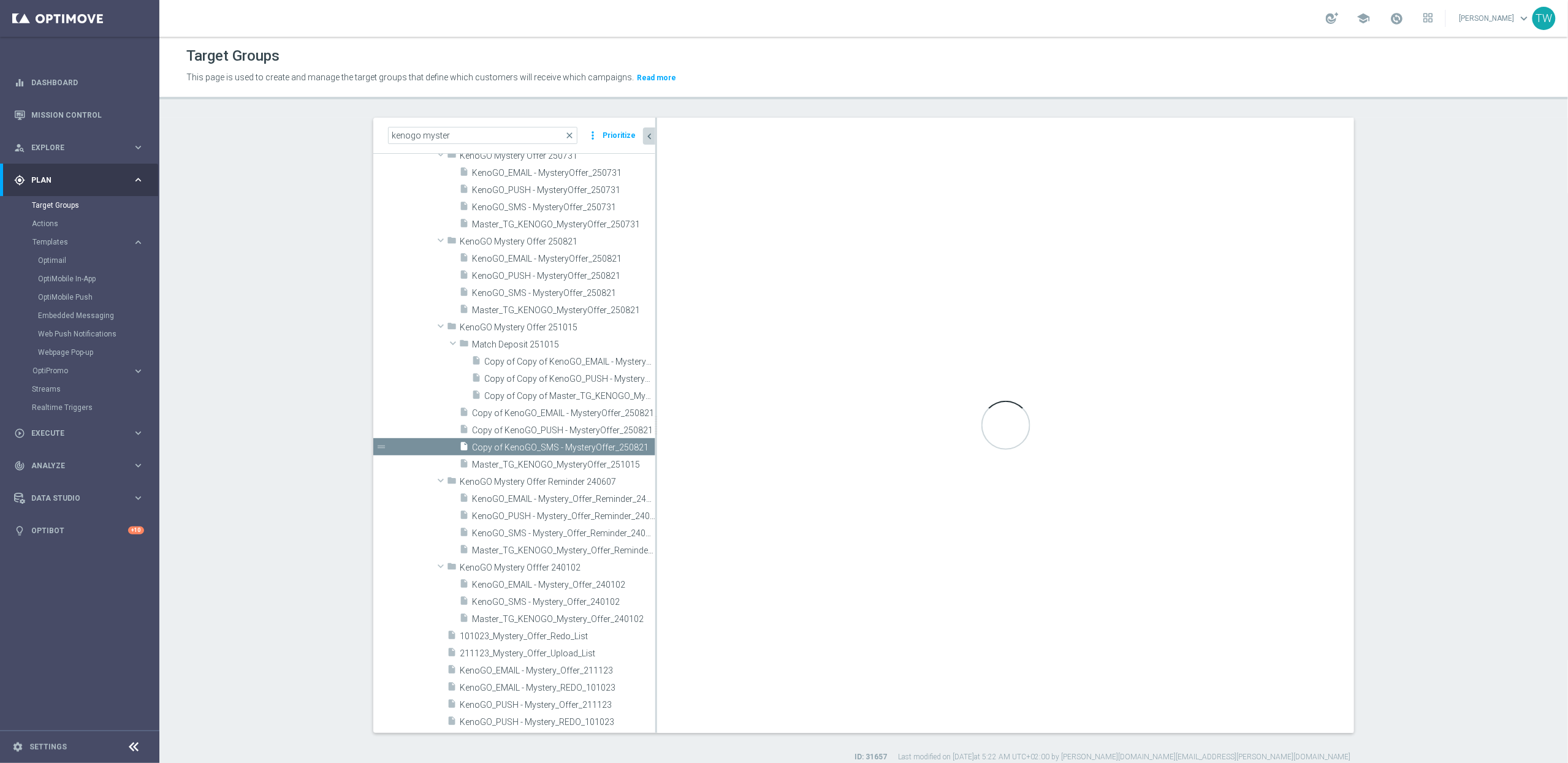
checkbox input "false"
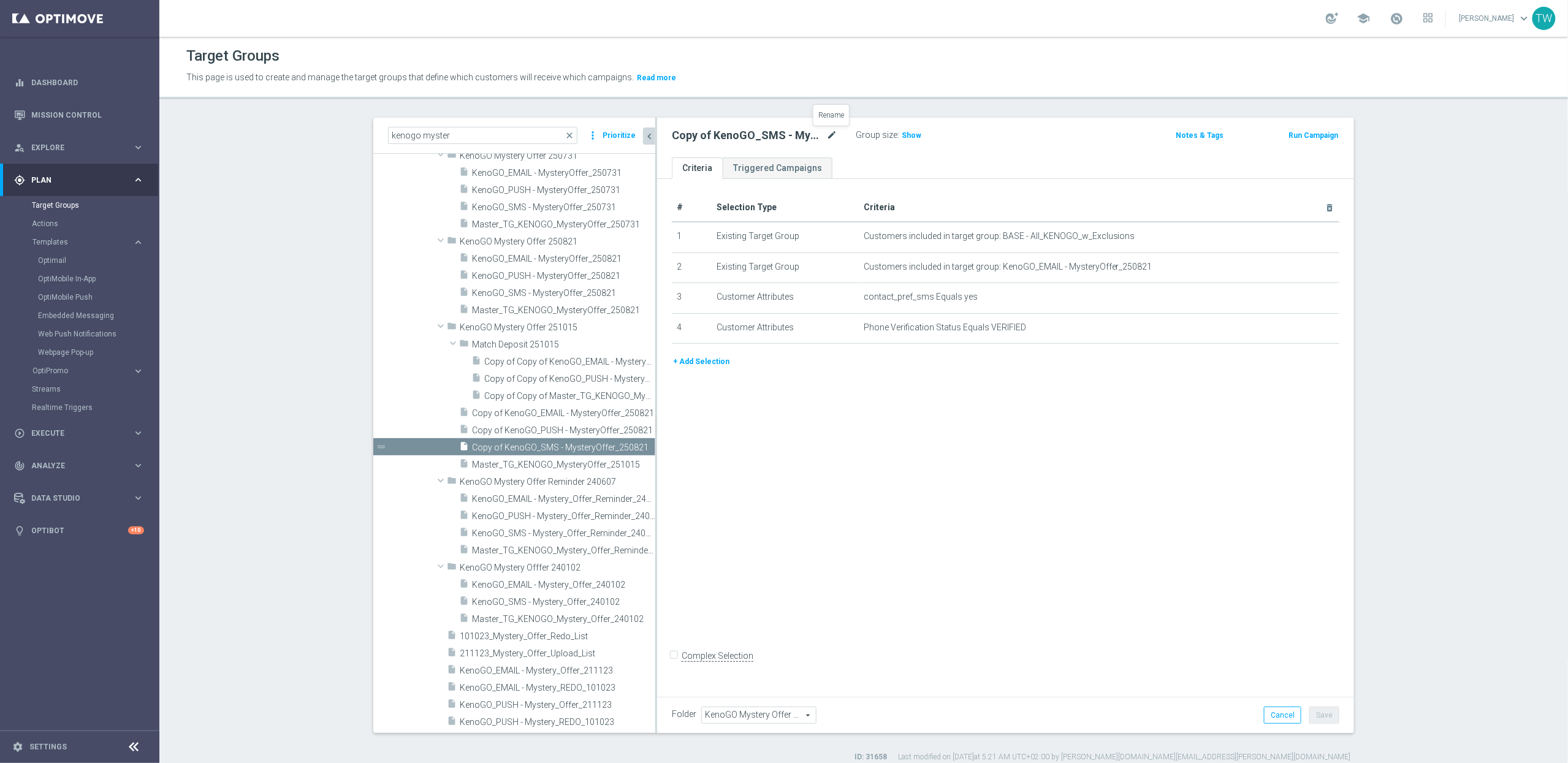
click at [830, 133] on icon "mode_edit" at bounding box center [832, 135] width 11 height 14
type input "KenoGO_SMS - MysteryOffer_251015"
click at [1301, 268] on icon "mode_edit" at bounding box center [1302, 266] width 10 height 10
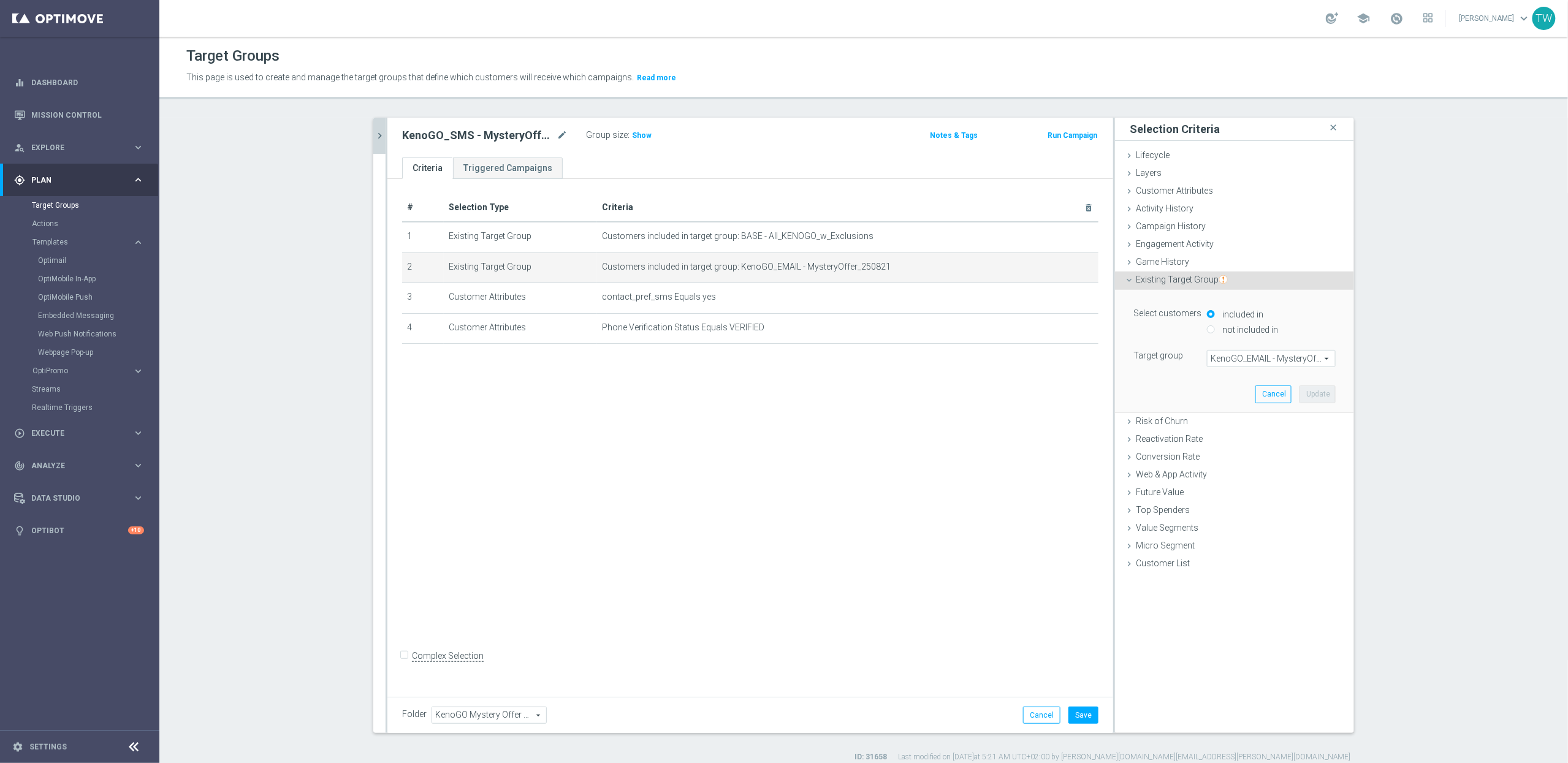
click at [1273, 351] on span "KenoGO_EMAIL - MysteryOffer_250821" at bounding box center [1271, 358] width 128 height 16
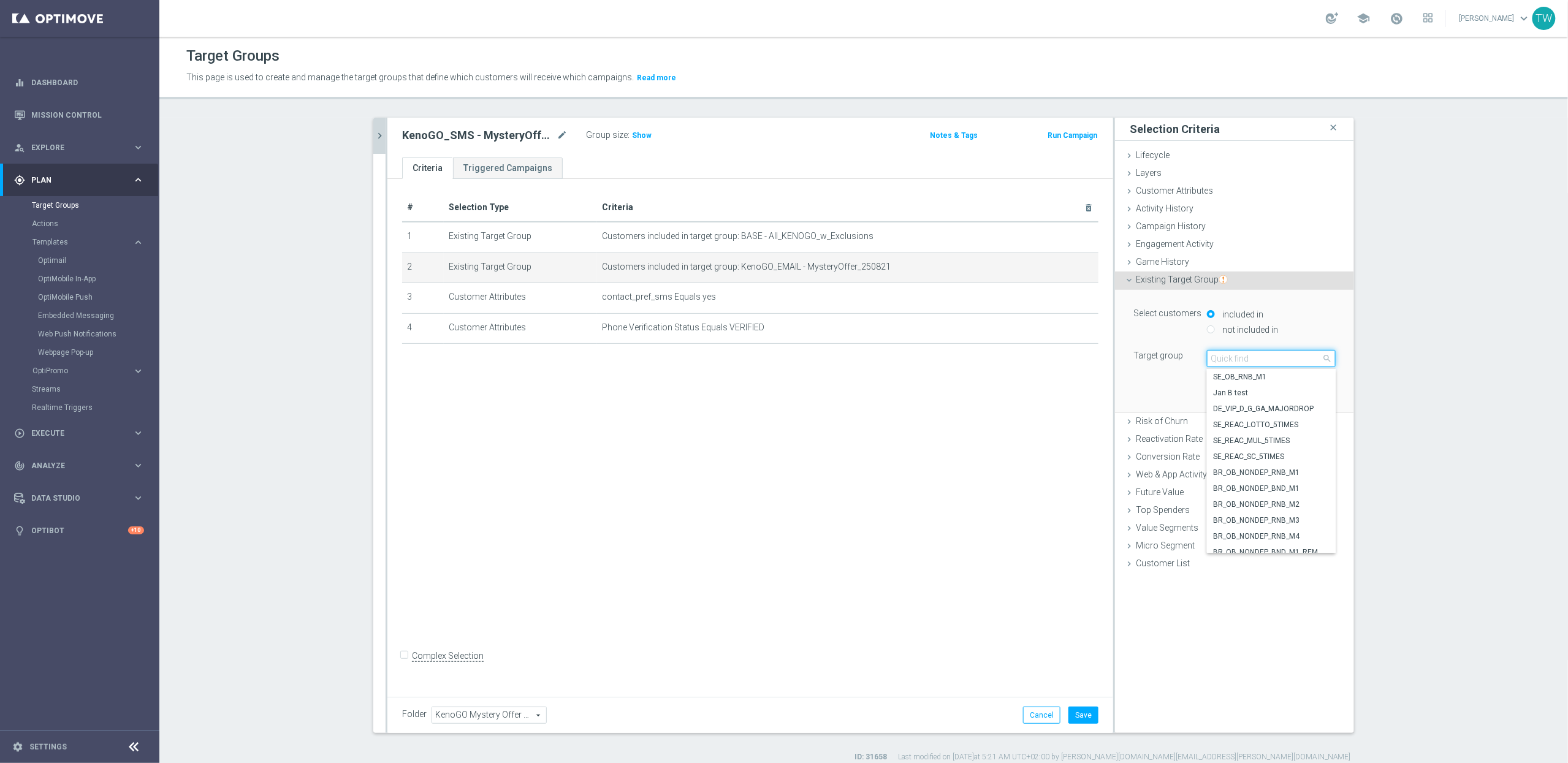
click at [1270, 359] on input "search" at bounding box center [1271, 358] width 128 height 17
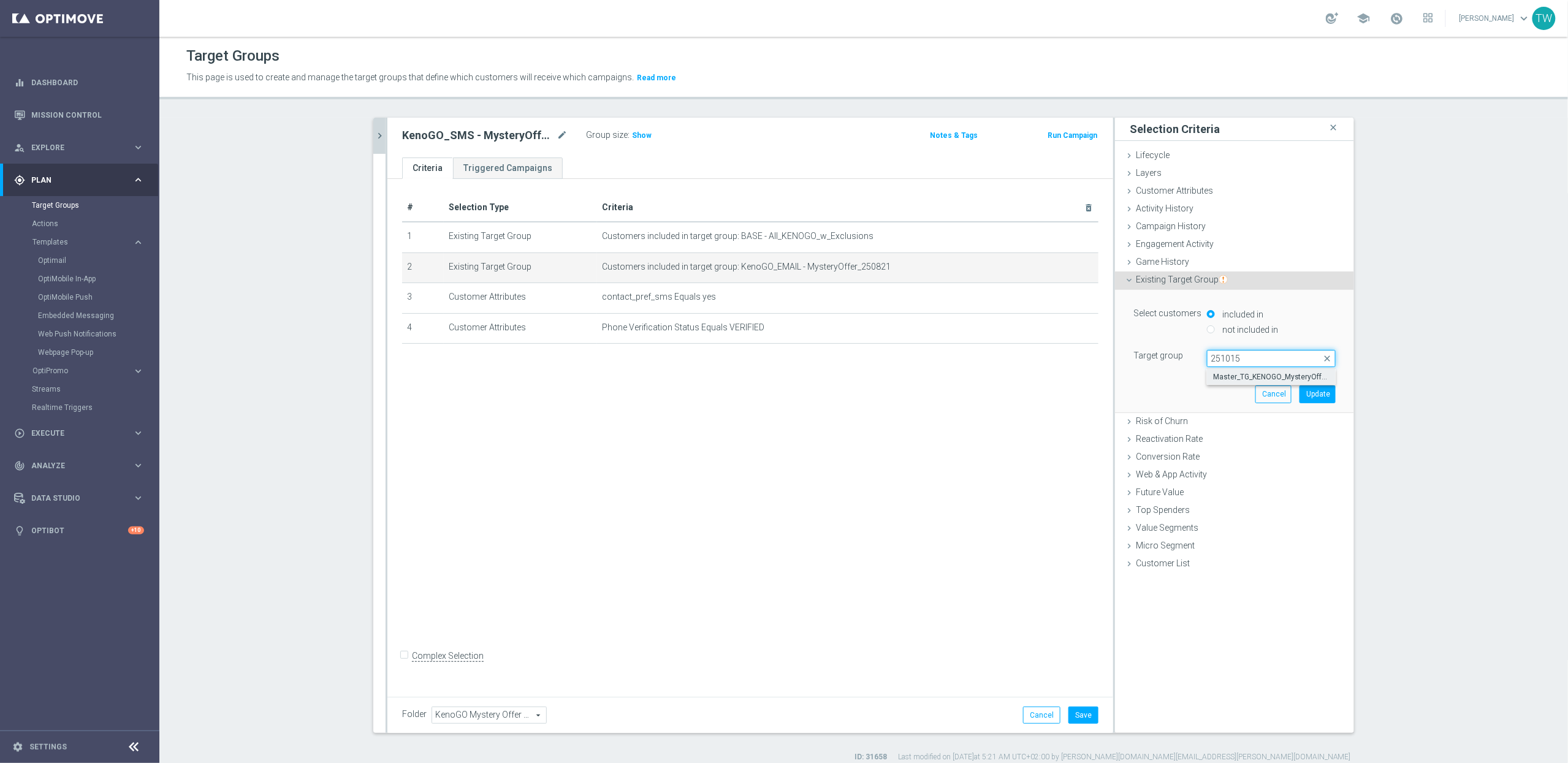
type input "251015"
click at [1279, 375] on span "Master_TG_KENOGO_MysteryOffer_251015" at bounding box center [1271, 377] width 117 height 10
type input "Master_TG_KENOGO_MysteryOffer_251015"
click at [1306, 387] on button "Update" at bounding box center [1317, 394] width 36 height 17
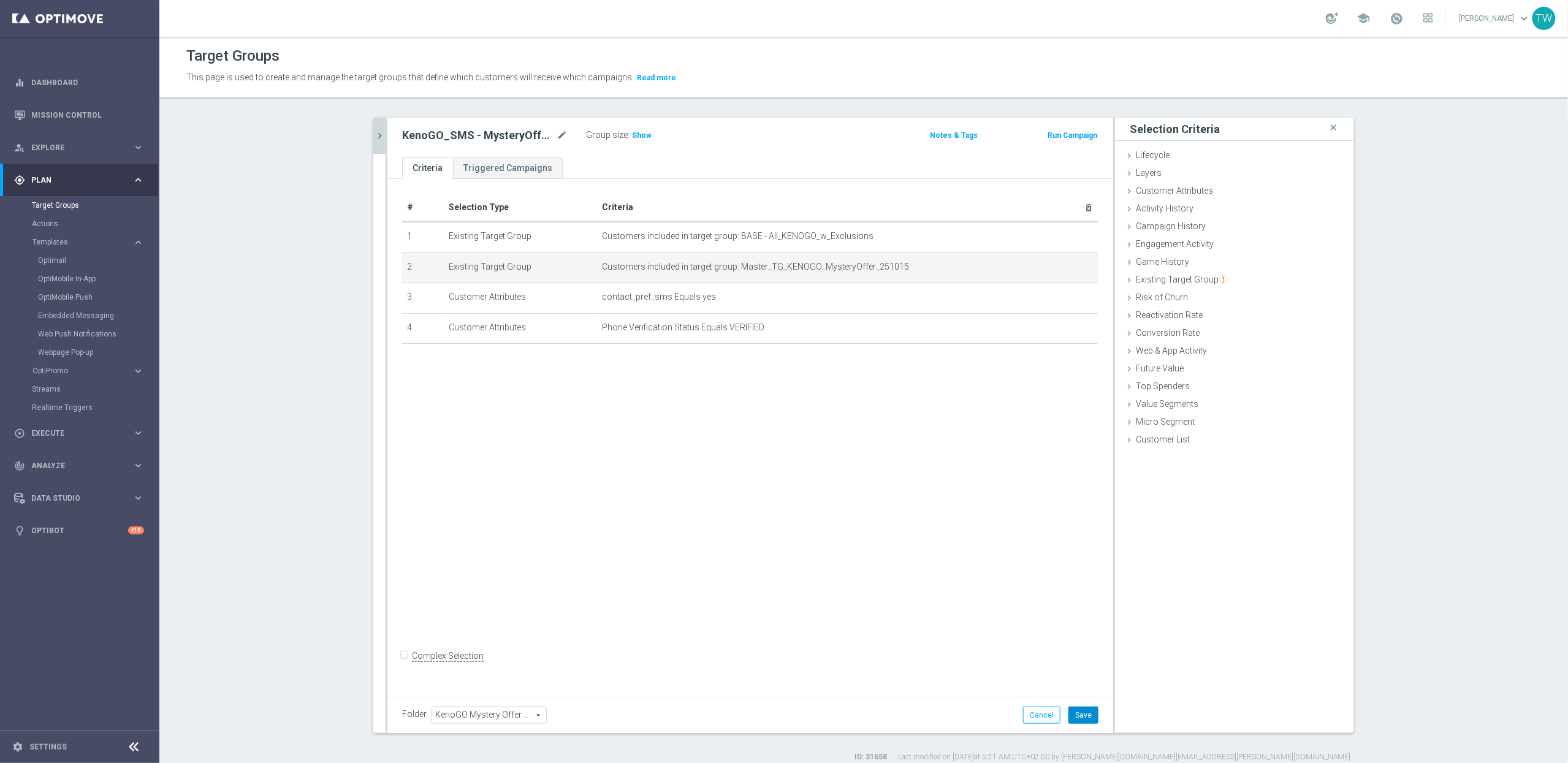
click at [1080, 718] on button "Save" at bounding box center [1084, 715] width 30 height 17
click at [375, 133] on icon "chevron_right" at bounding box center [380, 135] width 12 height 12
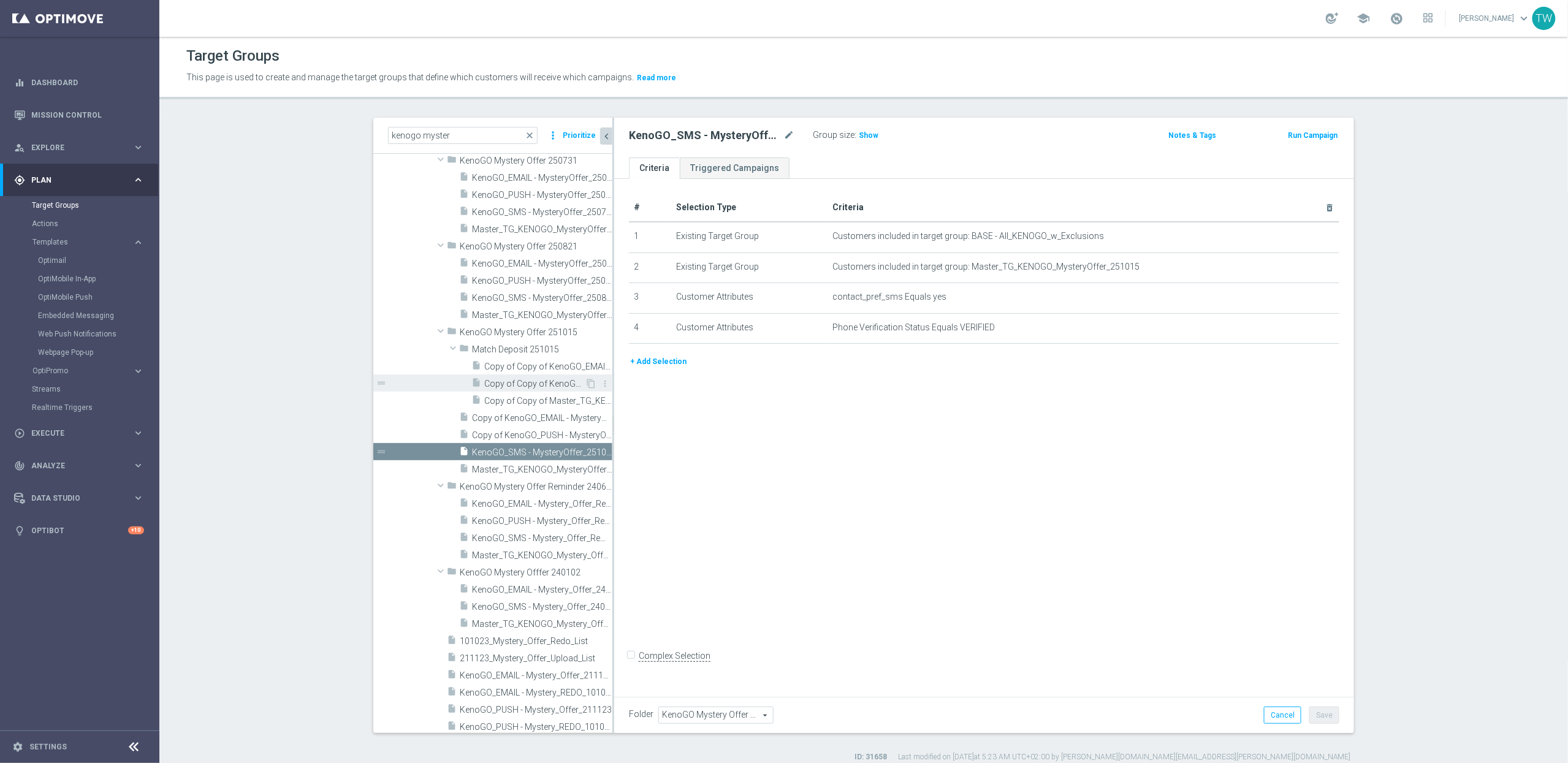
scroll to position [1415, 0]
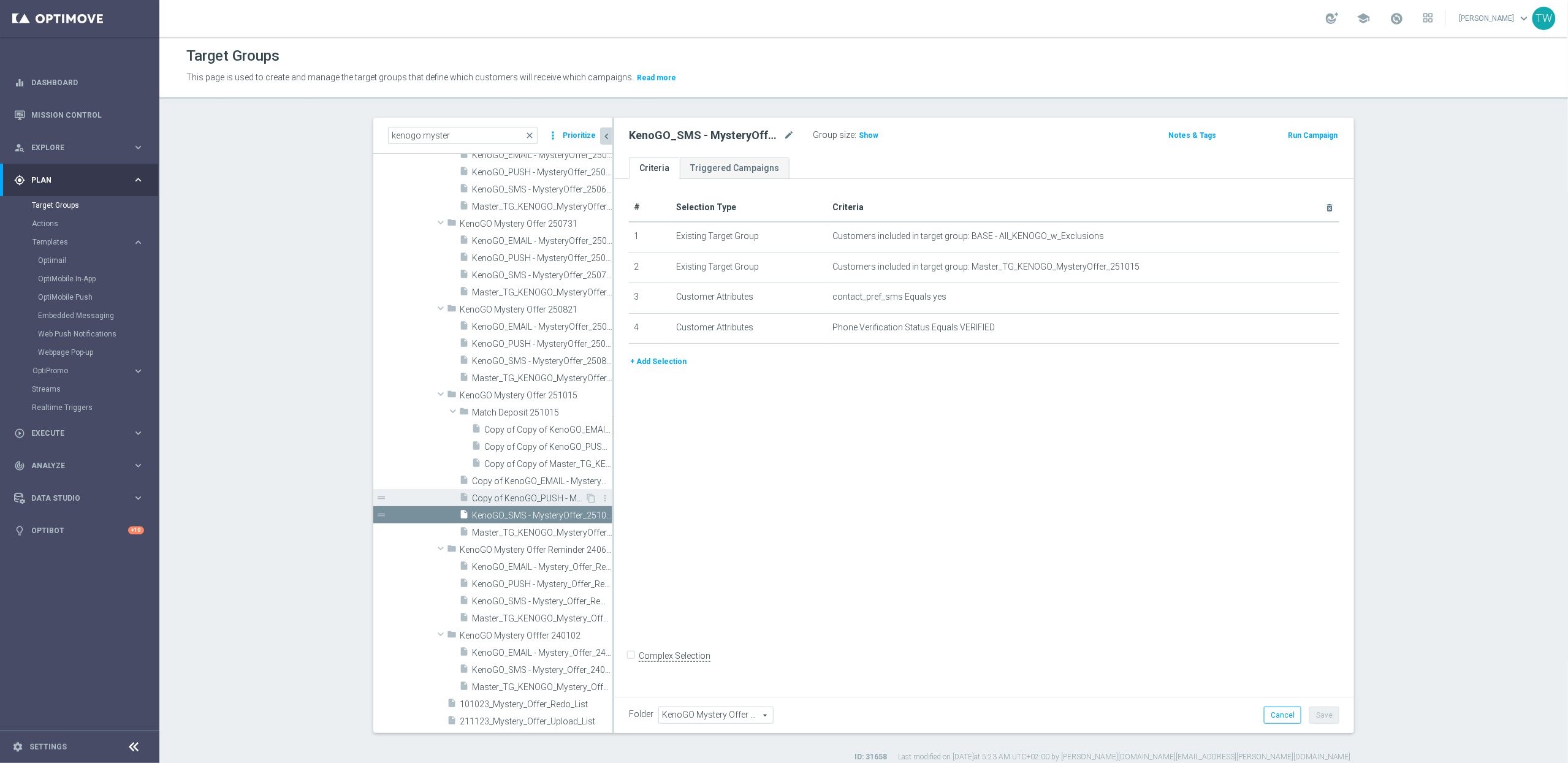
click at [537, 497] on span "Copy of KenoGO_PUSH - MysteryOffer_250821" at bounding box center [528, 498] width 112 height 10
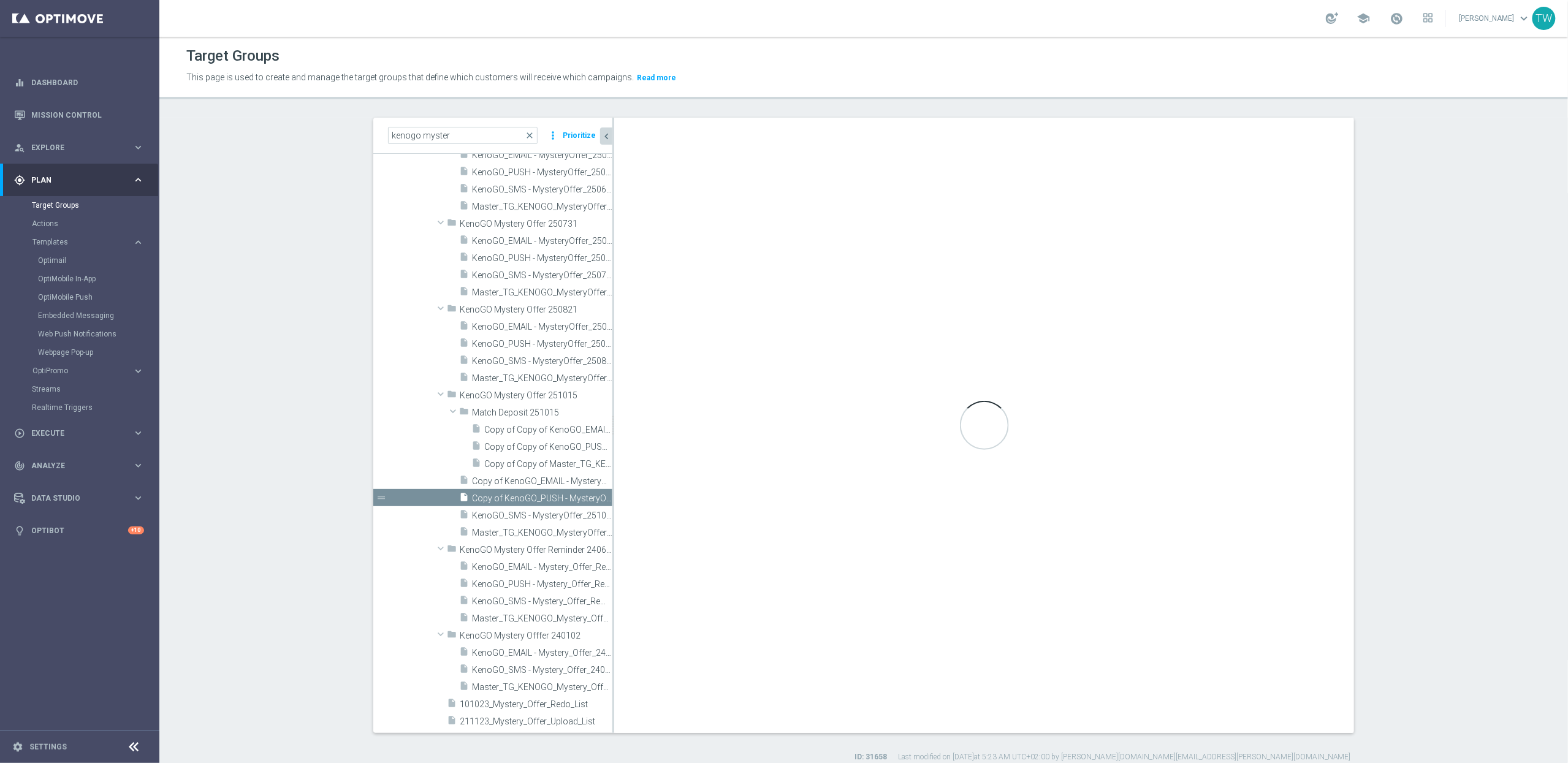
checkbox input "true"
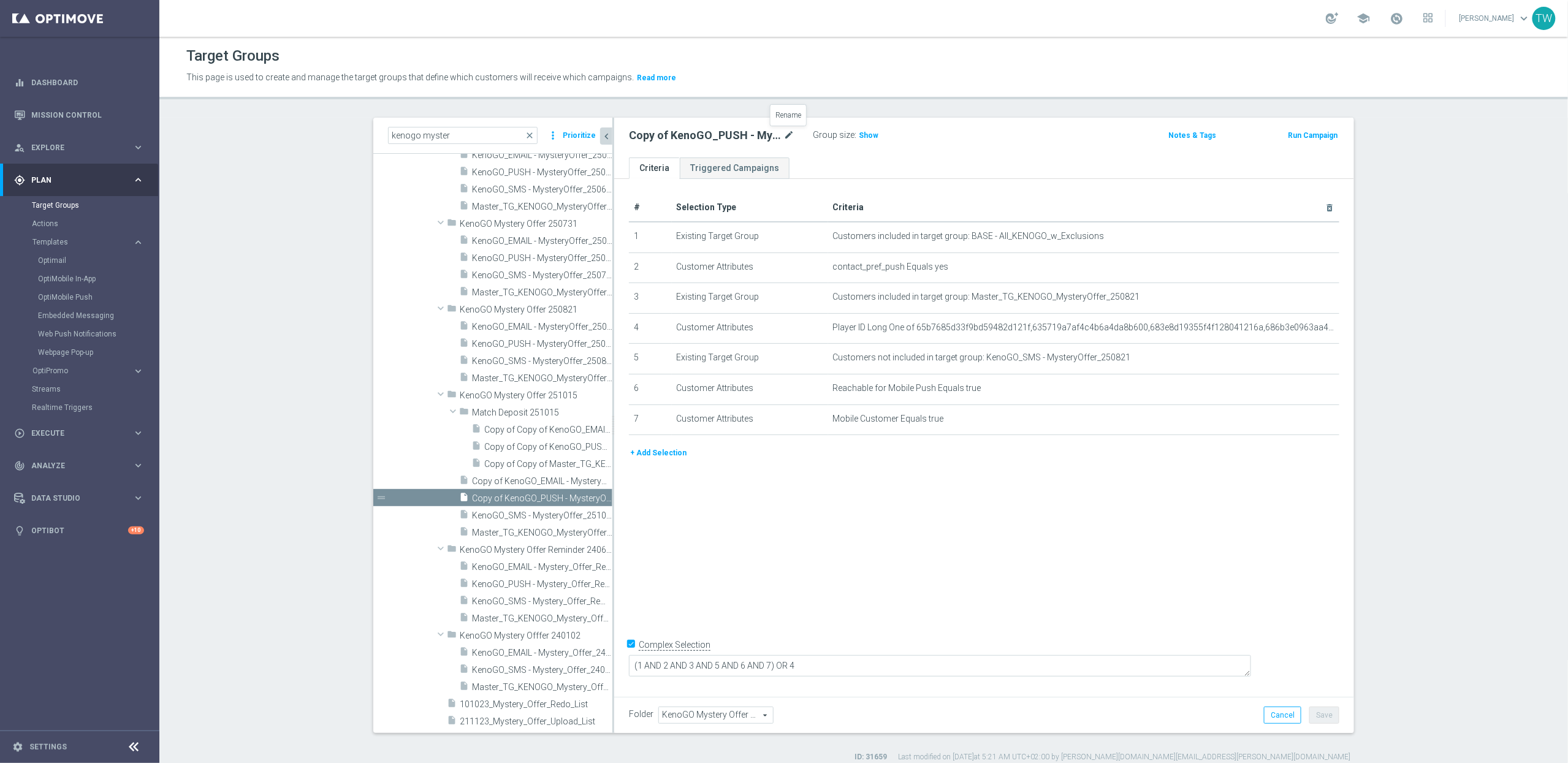
click at [788, 134] on icon "mode_edit" at bounding box center [789, 135] width 11 height 14
type input "KenoGO_PUSH - MysteryOffer_251015"
click at [1298, 298] on icon "mode_edit" at bounding box center [1300, 297] width 10 height 10
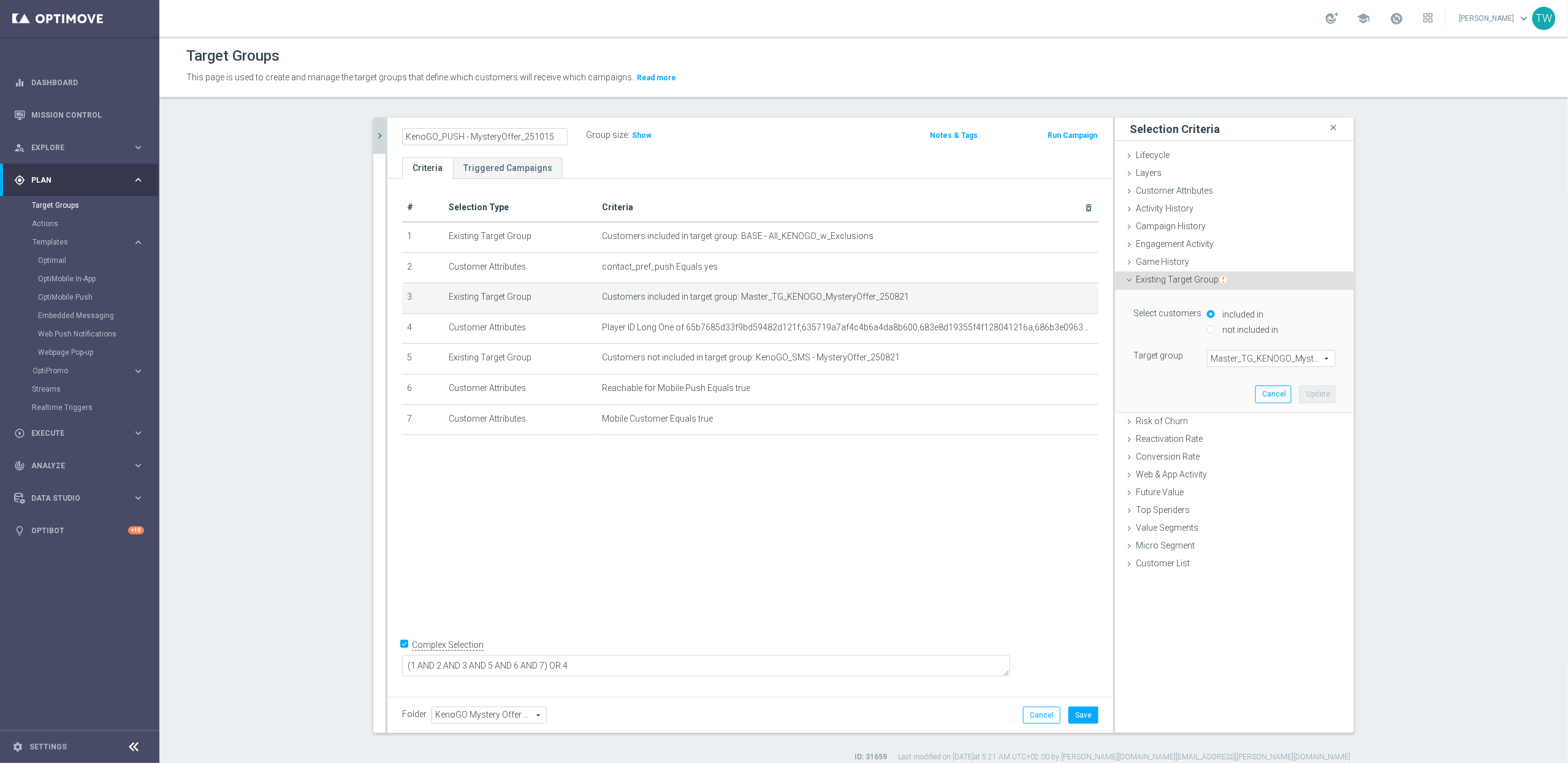
click at [1268, 361] on span "Master_TG_KENOGO_MysteryOffer_250821" at bounding box center [1271, 358] width 128 height 16
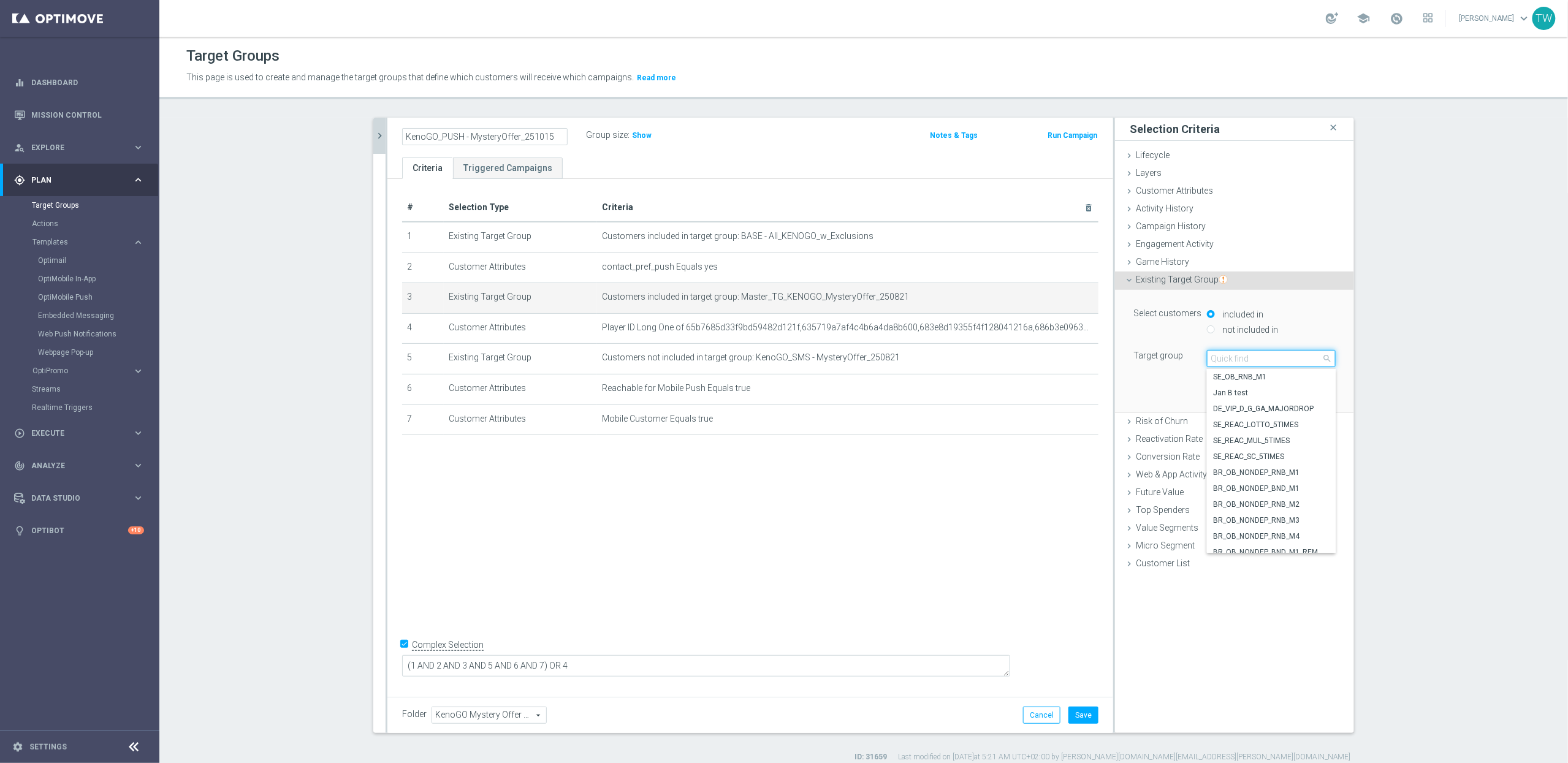
click at [1268, 361] on input "search" at bounding box center [1271, 358] width 128 height 17
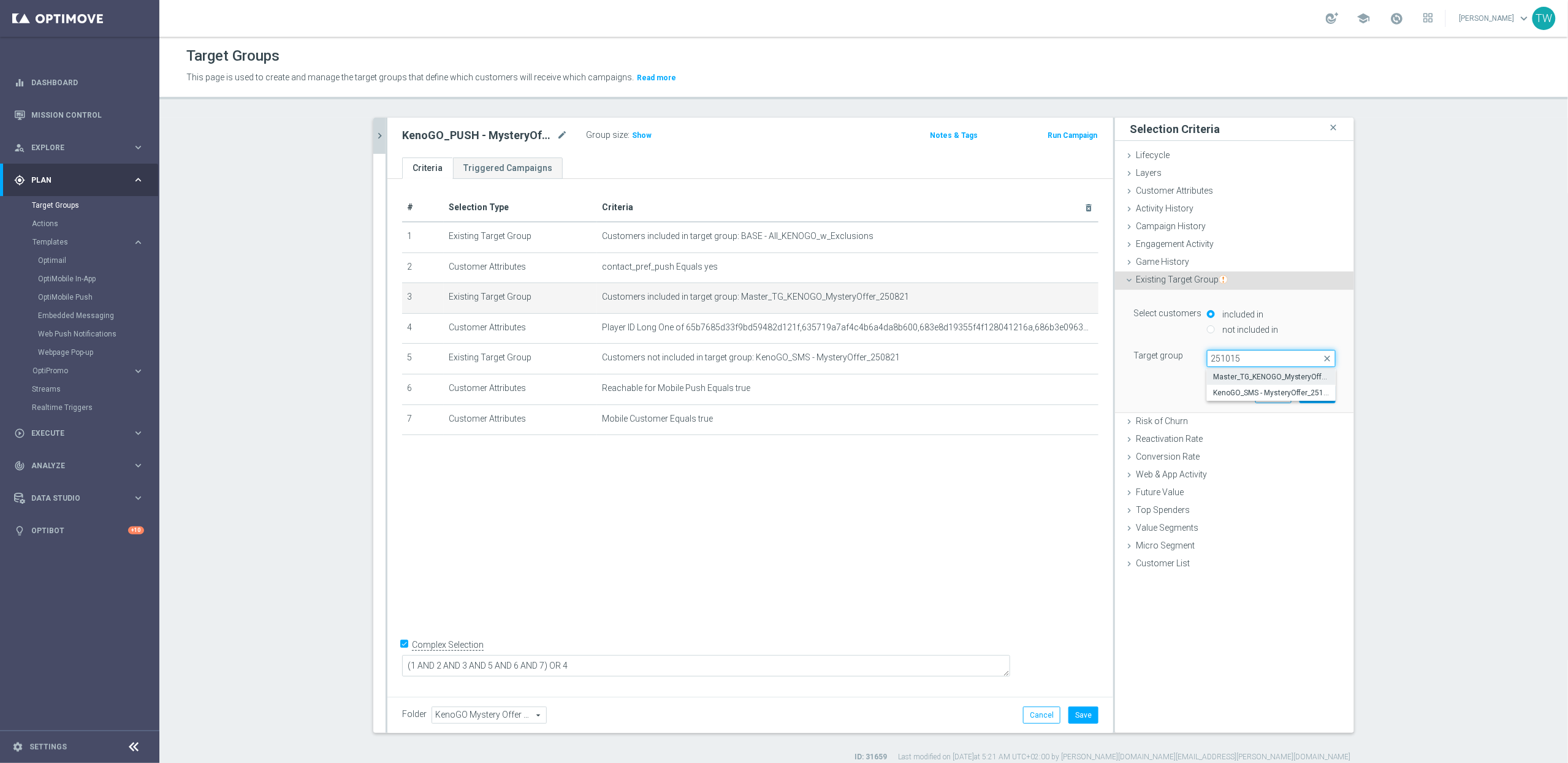
type input "251015"
click at [1280, 378] on span "Master_TG_KENOGO_MysteryOffer_251015" at bounding box center [1271, 377] width 117 height 10
type input "Master_TG_KENOGO_MysteryOffer_251015"
click at [1322, 393] on button "Update" at bounding box center [1317, 394] width 36 height 17
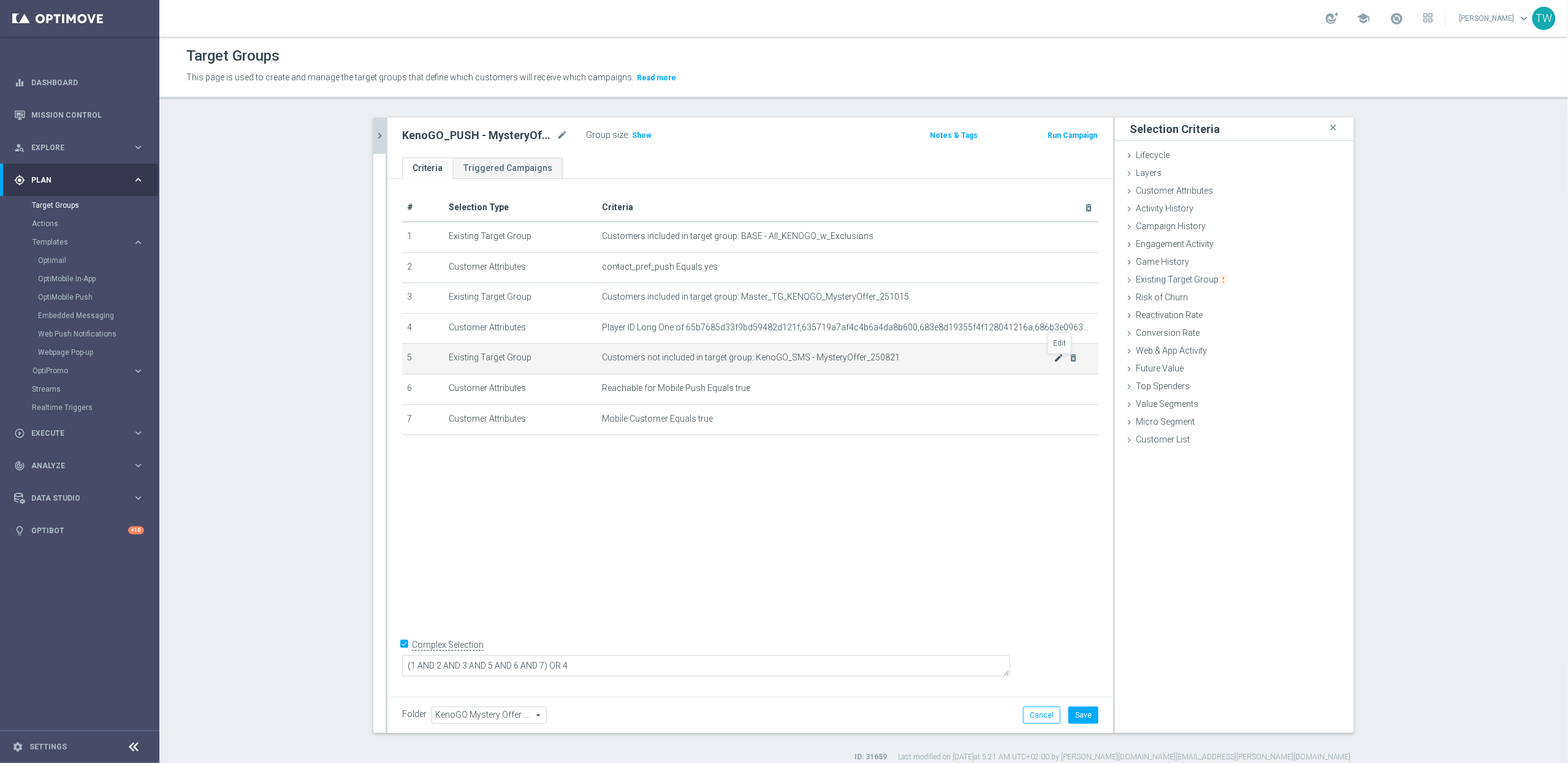
click at [1061, 359] on icon "mode_edit" at bounding box center [1059, 358] width 10 height 10
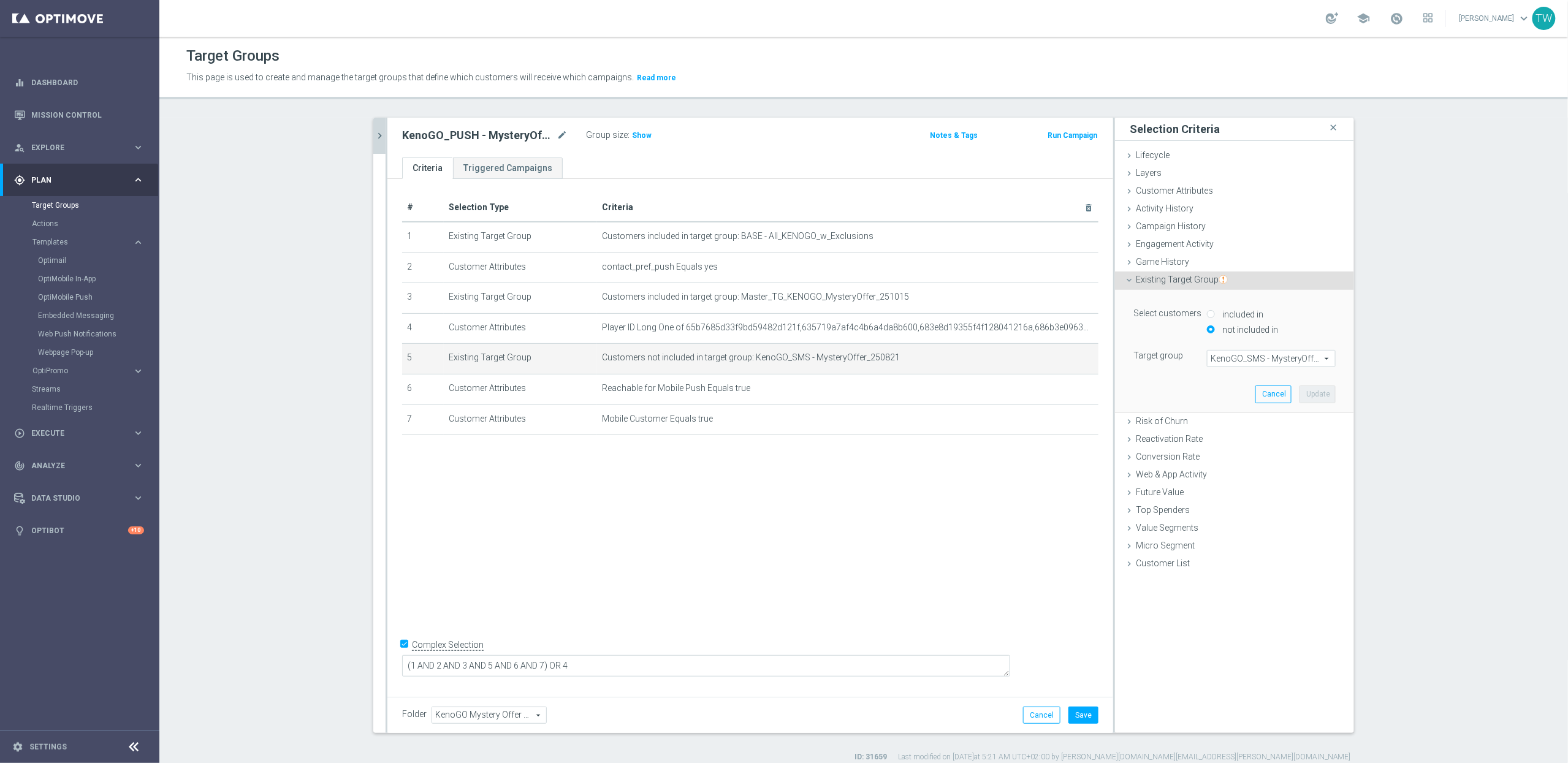
click at [1291, 359] on span "KenoGO_SMS - MysteryOffer_250821" at bounding box center [1271, 358] width 128 height 16
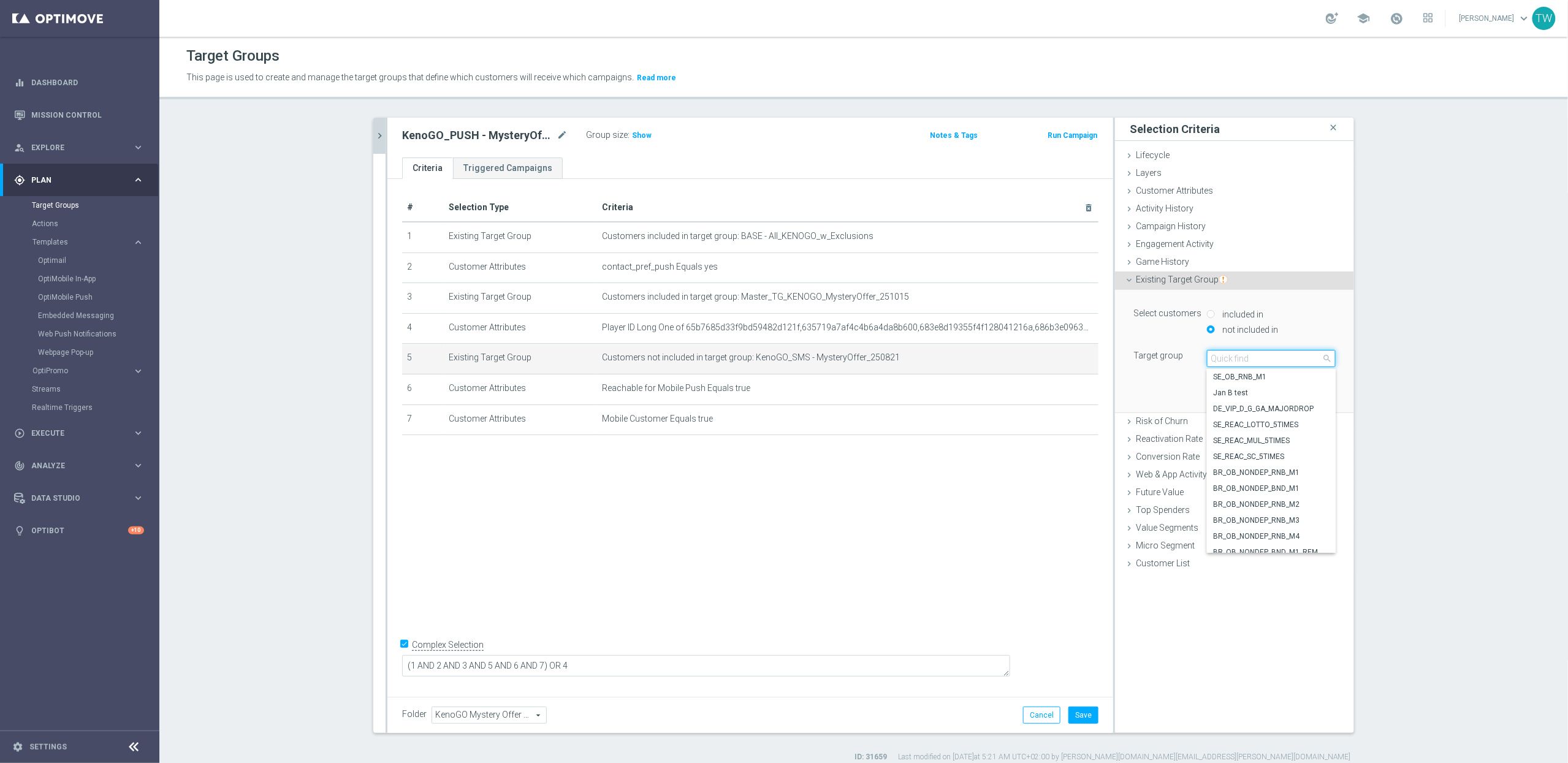
click at [1278, 359] on input "search" at bounding box center [1271, 358] width 128 height 17
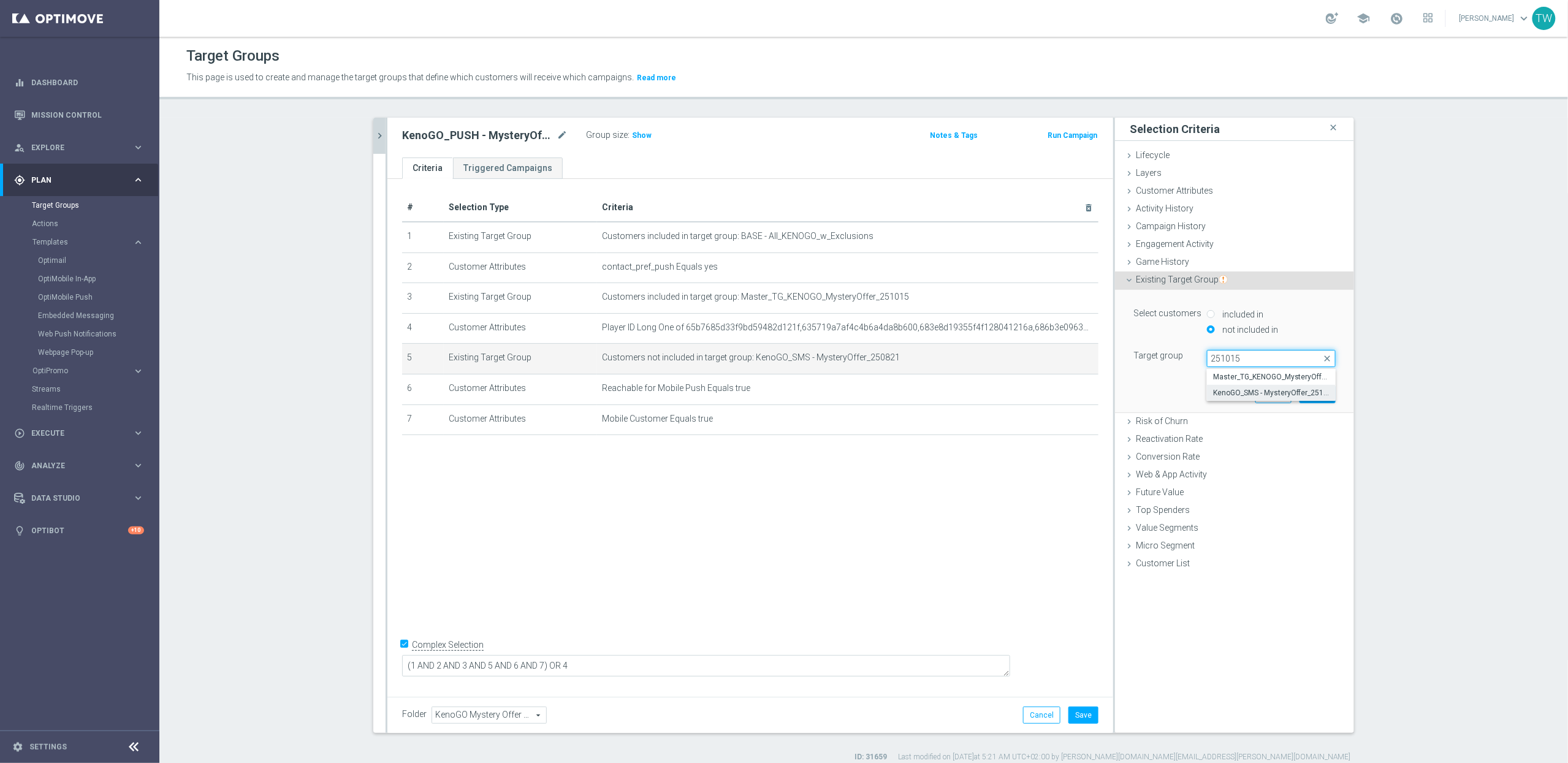
type input "251015"
click at [1269, 386] on label "KenoGO_SMS - MysteryOffer_251015" at bounding box center [1271, 393] width 128 height 16
type input "KenoGO_SMS - MysteryOffer_251015"
drag, startPoint x: 1329, startPoint y: 391, endPoint x: 1041, endPoint y: 367, distance: 289.0
click at [1326, 391] on button "Update" at bounding box center [1317, 394] width 36 height 17
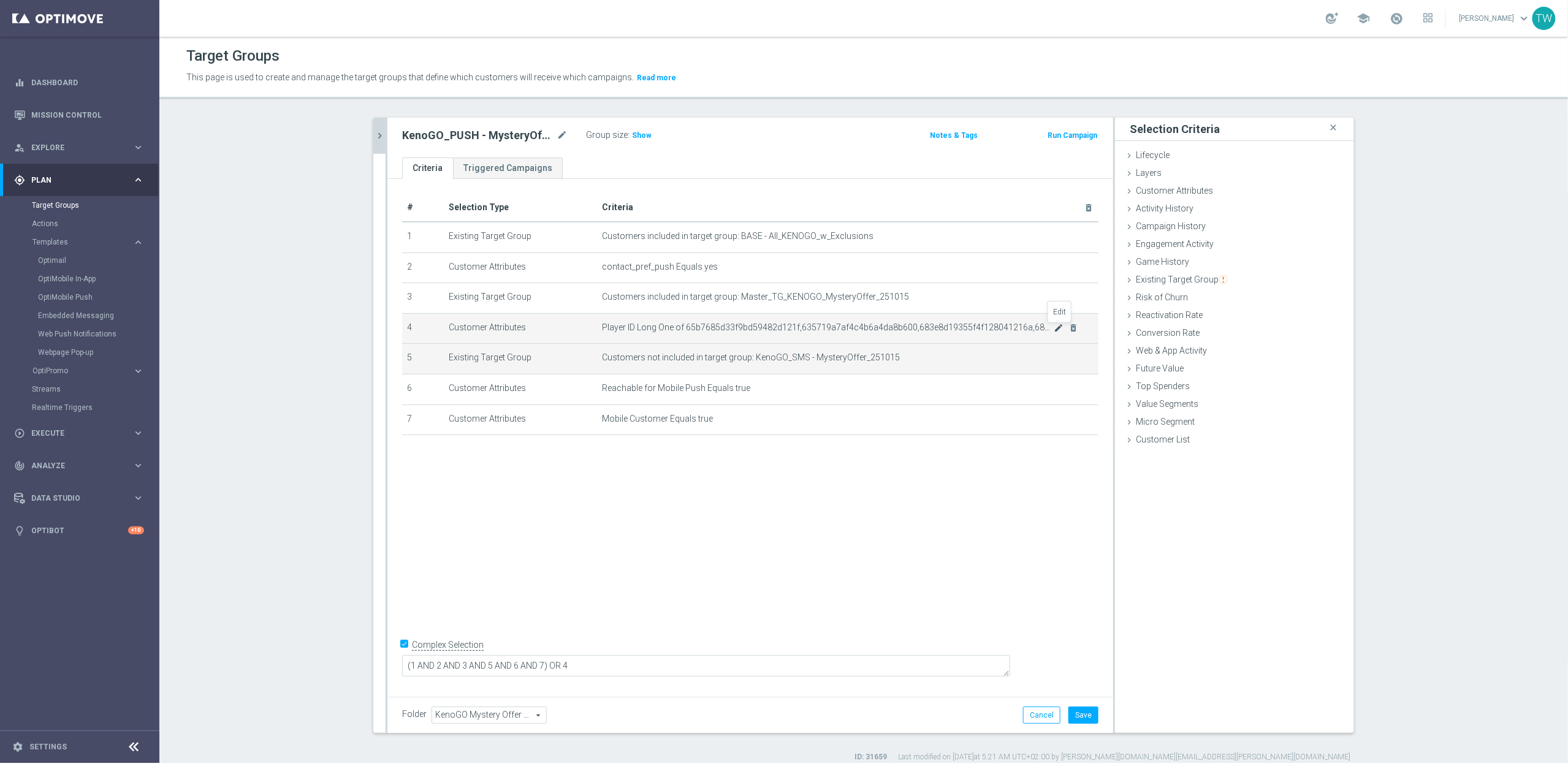
click at [1059, 330] on icon "mode_edit" at bounding box center [1059, 328] width 10 height 10
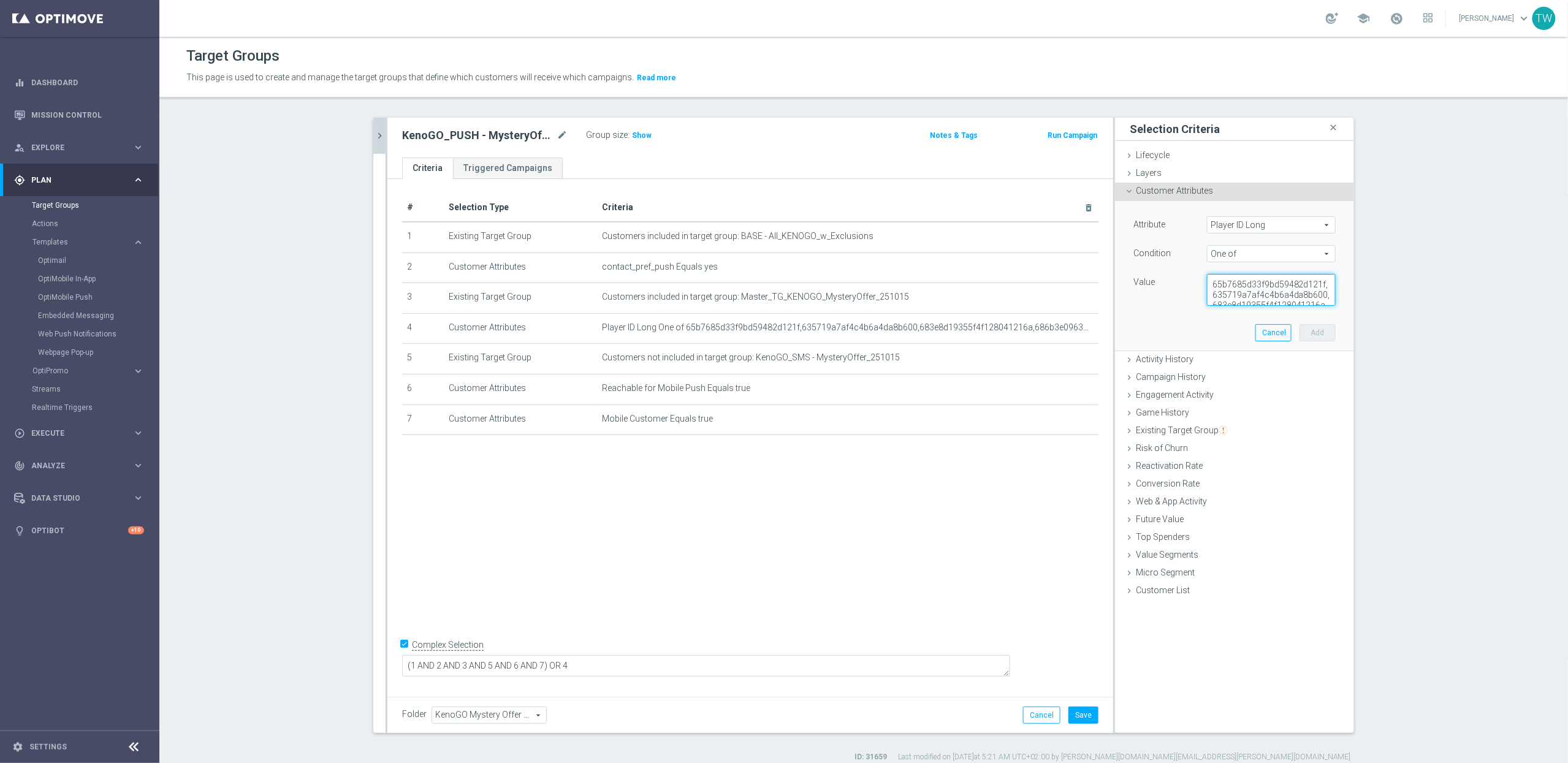
click at [1265, 297] on textarea "65b7685d33f9bd59482d121f,635719a7af4c4b6a4da8b600,683e8d19355f4f128041216a,686b…" at bounding box center [1271, 290] width 128 height 32
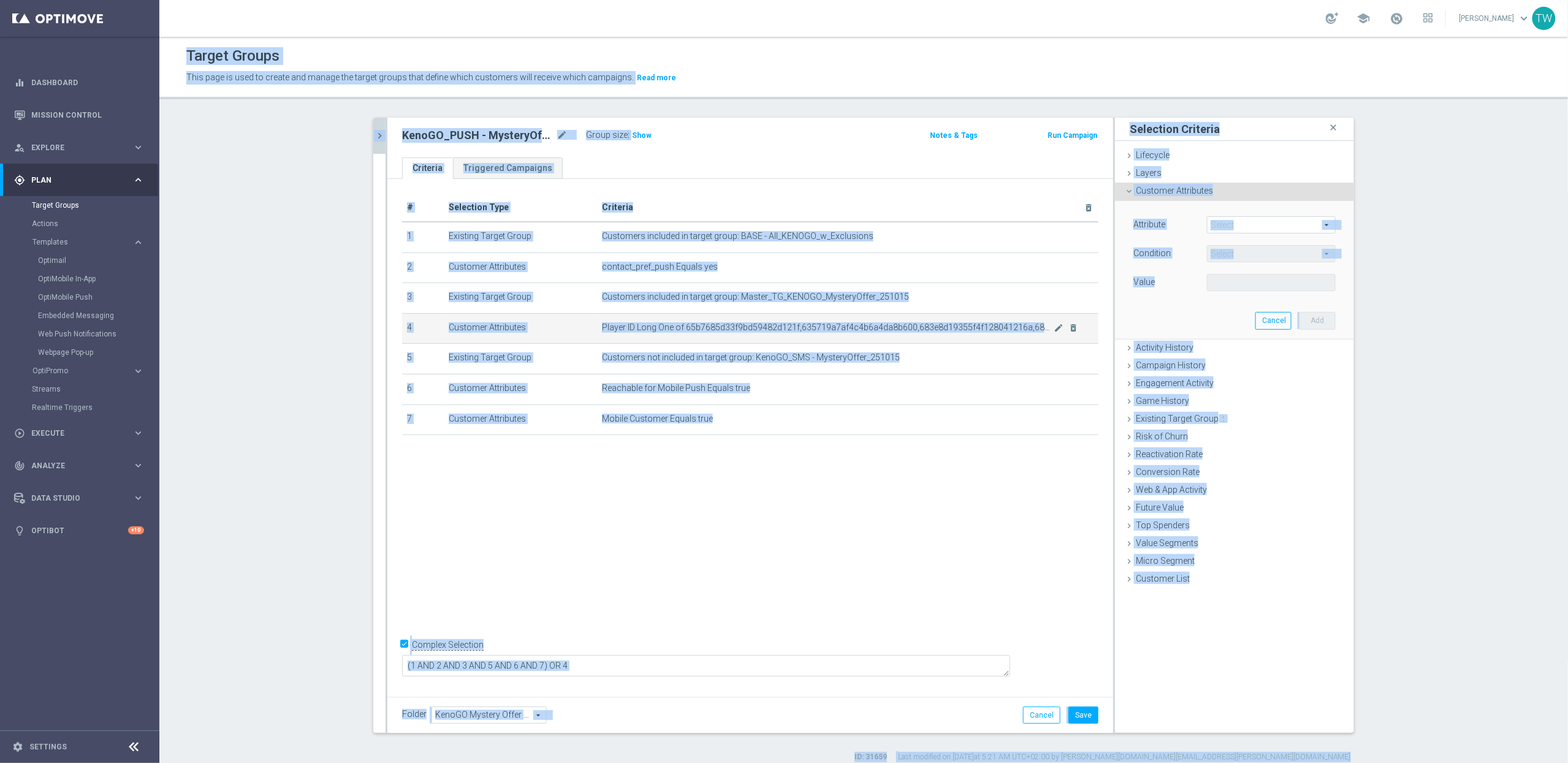
click at [1019, 344] on td "Player ID Long One of 65b7685d33f9bd59482d121f,635719a7af4c4b6a4da8b600,683e8d1…" at bounding box center [847, 328] width 501 height 30
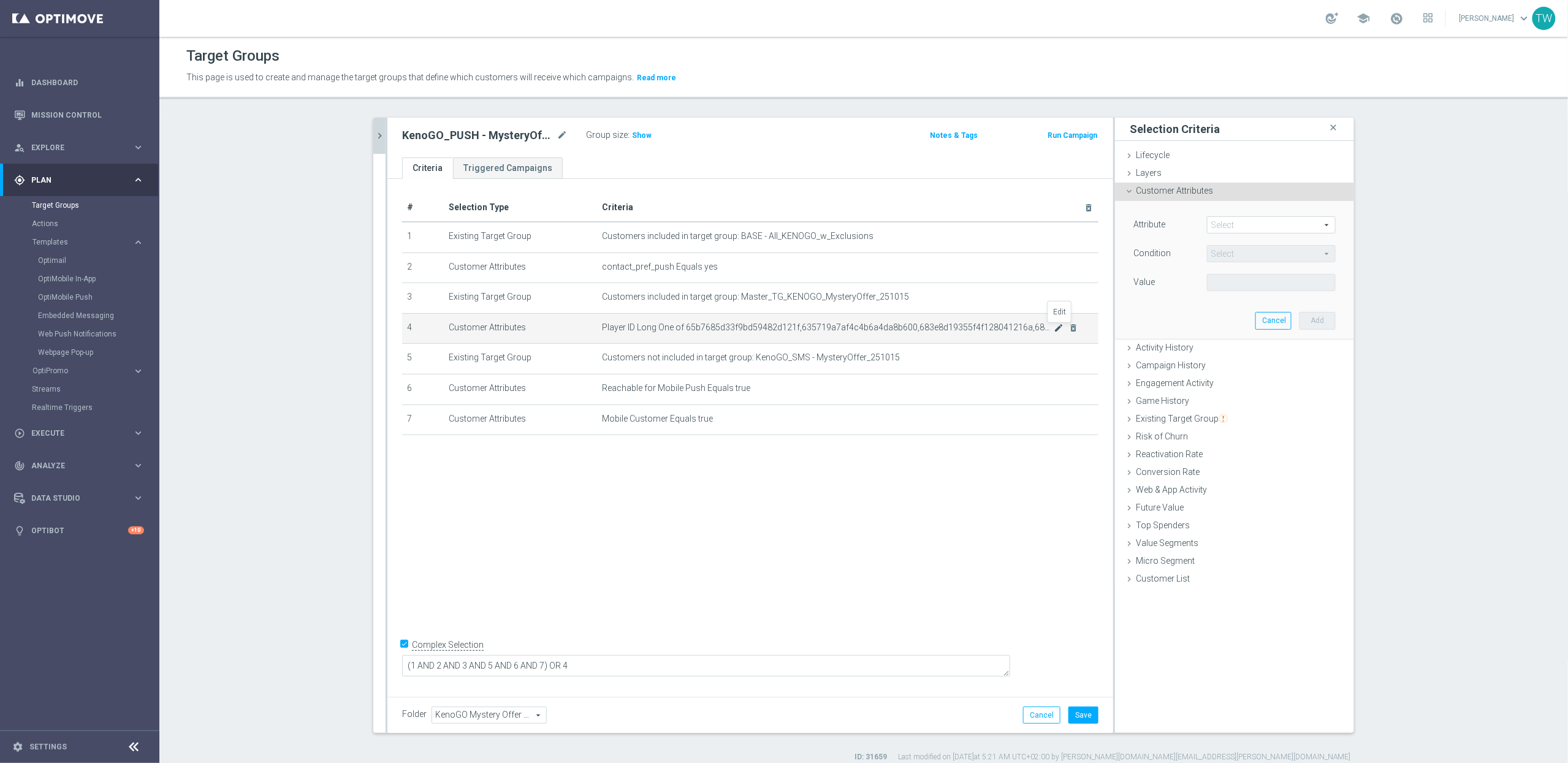
click at [1064, 331] on icon "mode_edit" at bounding box center [1059, 328] width 10 height 10
click at [1285, 289] on textarea "65b7685d33f9bd59482d121f,635719a7af4c4b6a4da8b600,683e8d19355f4f128041216a,686b…" at bounding box center [1271, 290] width 128 height 32
paste textarea "8cb600da8f9433700fc10dc,67db8cb4eb4b796da2e45626,68d21cfdb284b77d713d13a6,68d23…"
type textarea "65b7685d33f9bd59482d121f,635719a7af4c4b6a4da8b600,683e8d19355f4f128041216a,686b…"
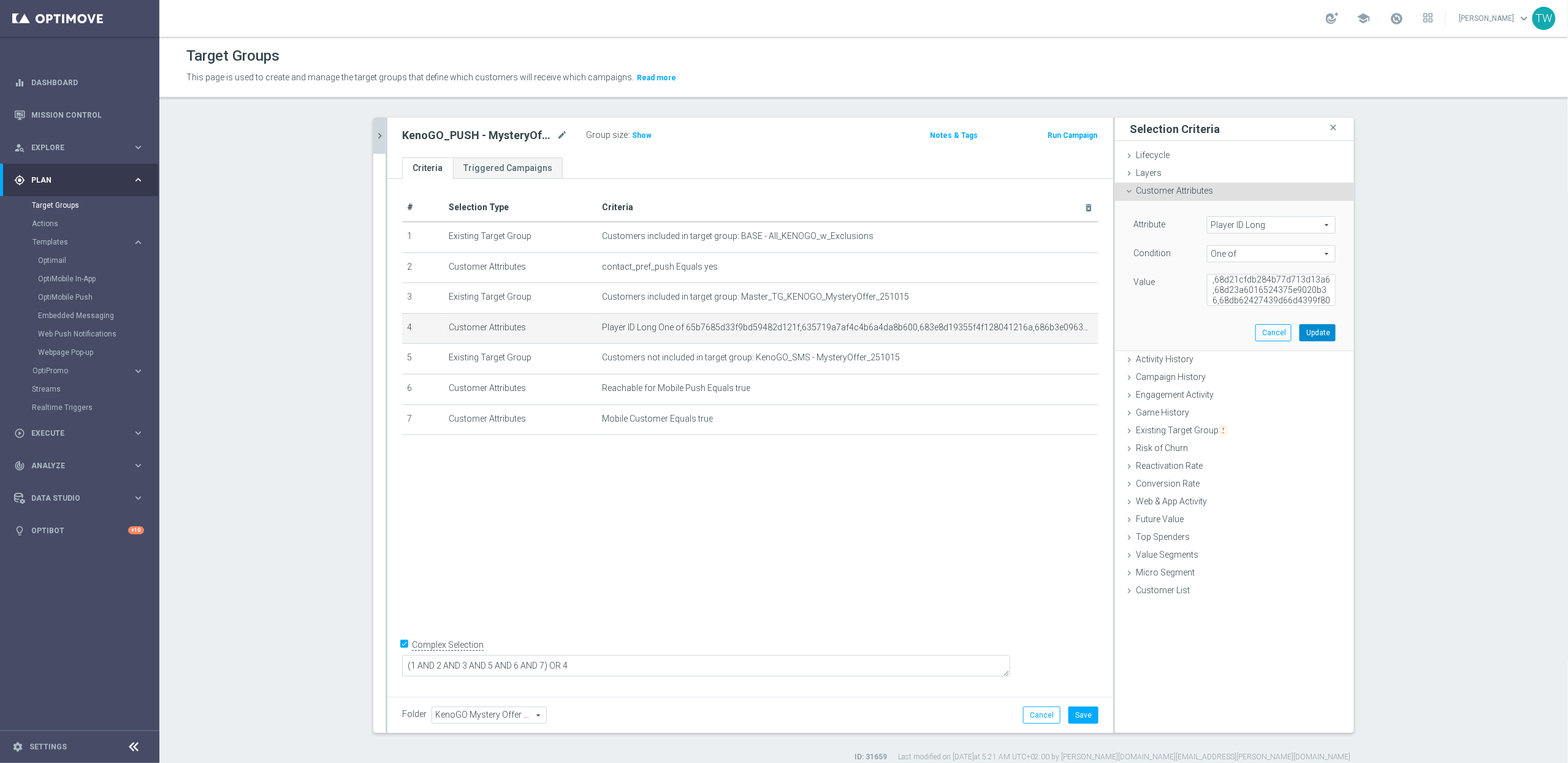
click at [1326, 332] on button "Update" at bounding box center [1317, 333] width 36 height 17
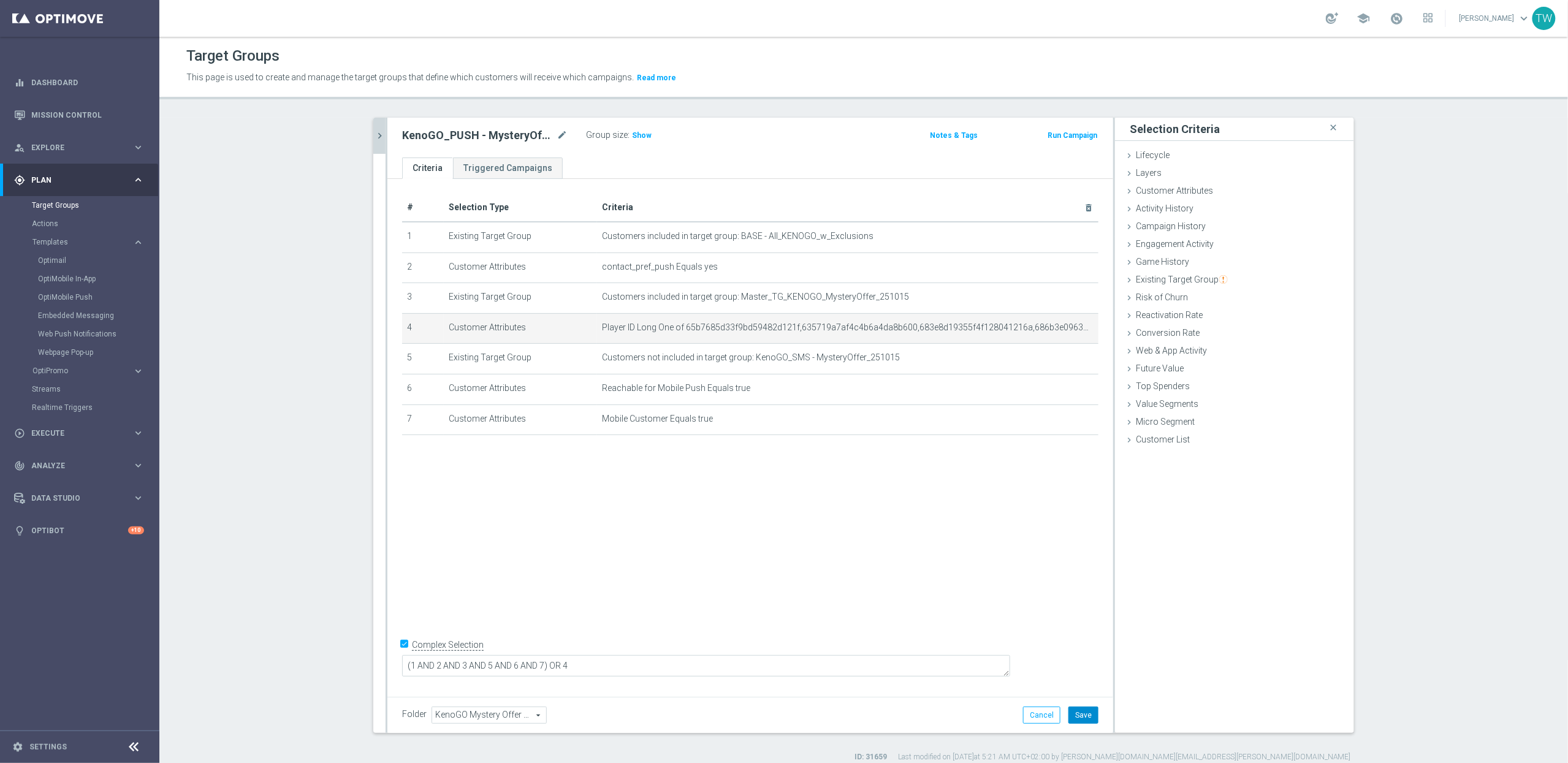
click at [1084, 713] on button "Save" at bounding box center [1084, 715] width 30 height 17
click at [370, 130] on div "kenogo myster close more_vert Prioritize Customer Target Groups library_add cre…" at bounding box center [863, 440] width 1030 height 644
click at [382, 130] on icon "chevron_right" at bounding box center [380, 135] width 12 height 12
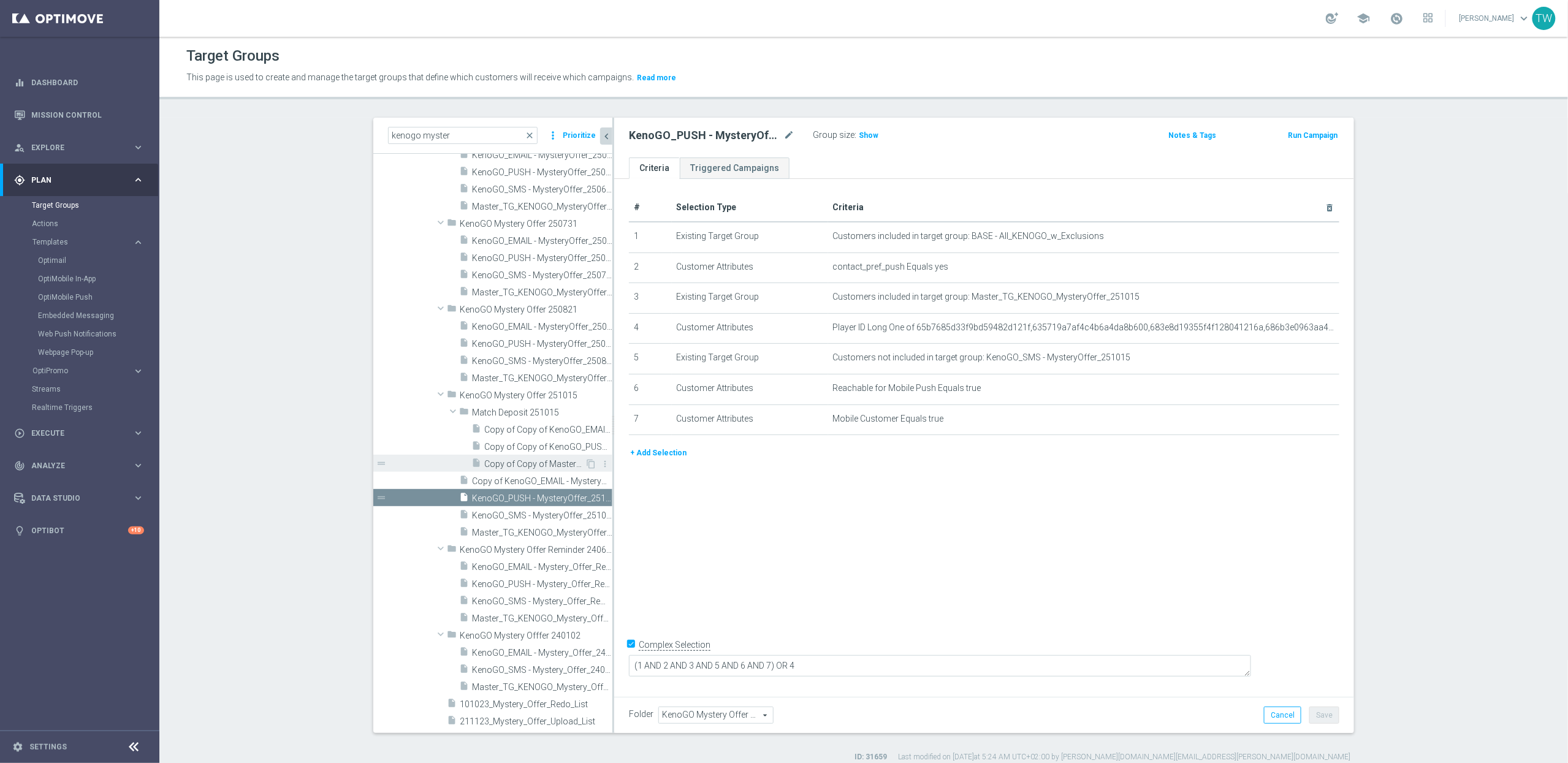
scroll to position [1399, 0]
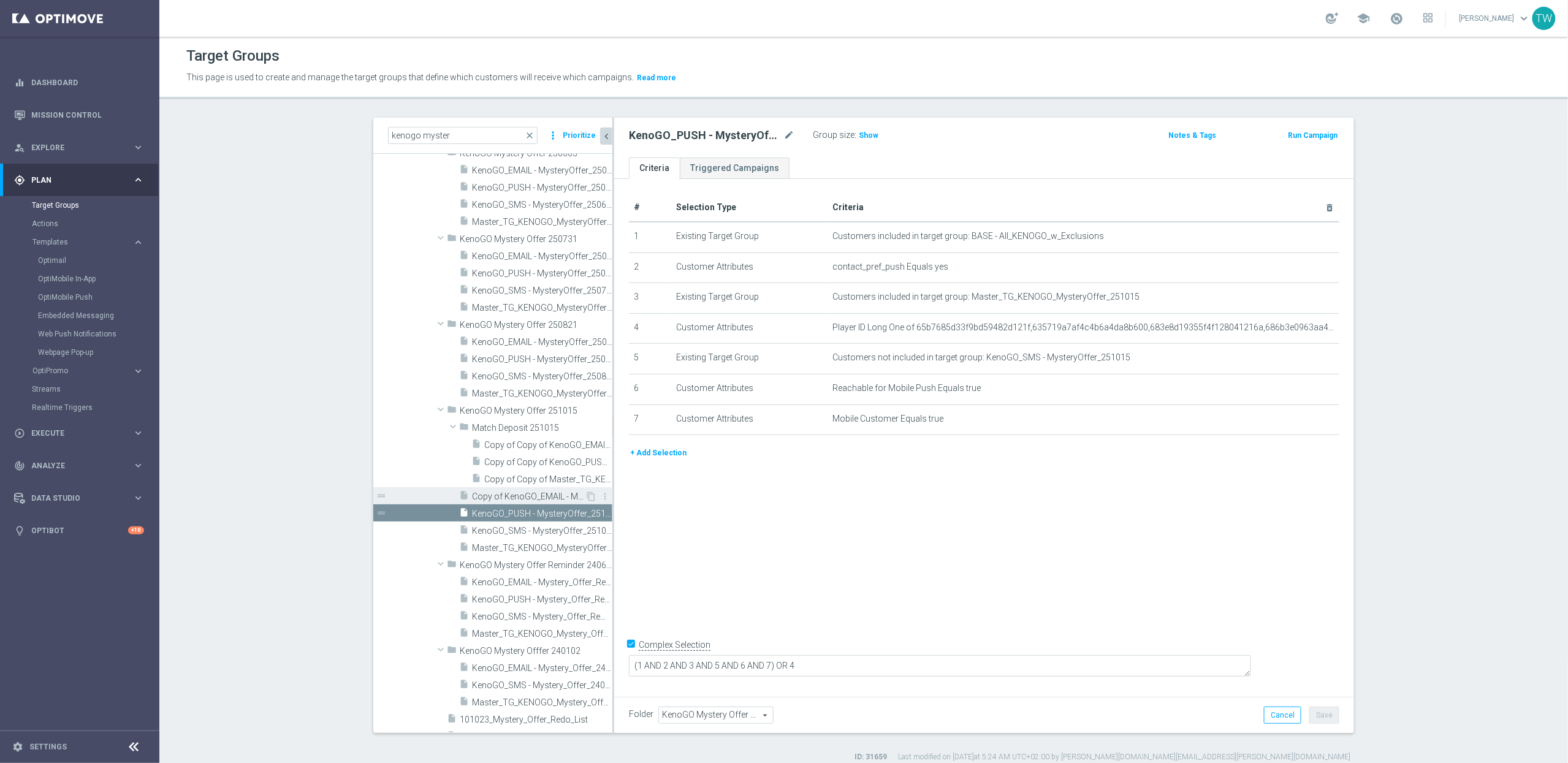
click at [557, 502] on span "Copy of KenoGO_EMAIL - MysteryOffer_250821" at bounding box center [528, 496] width 112 height 10
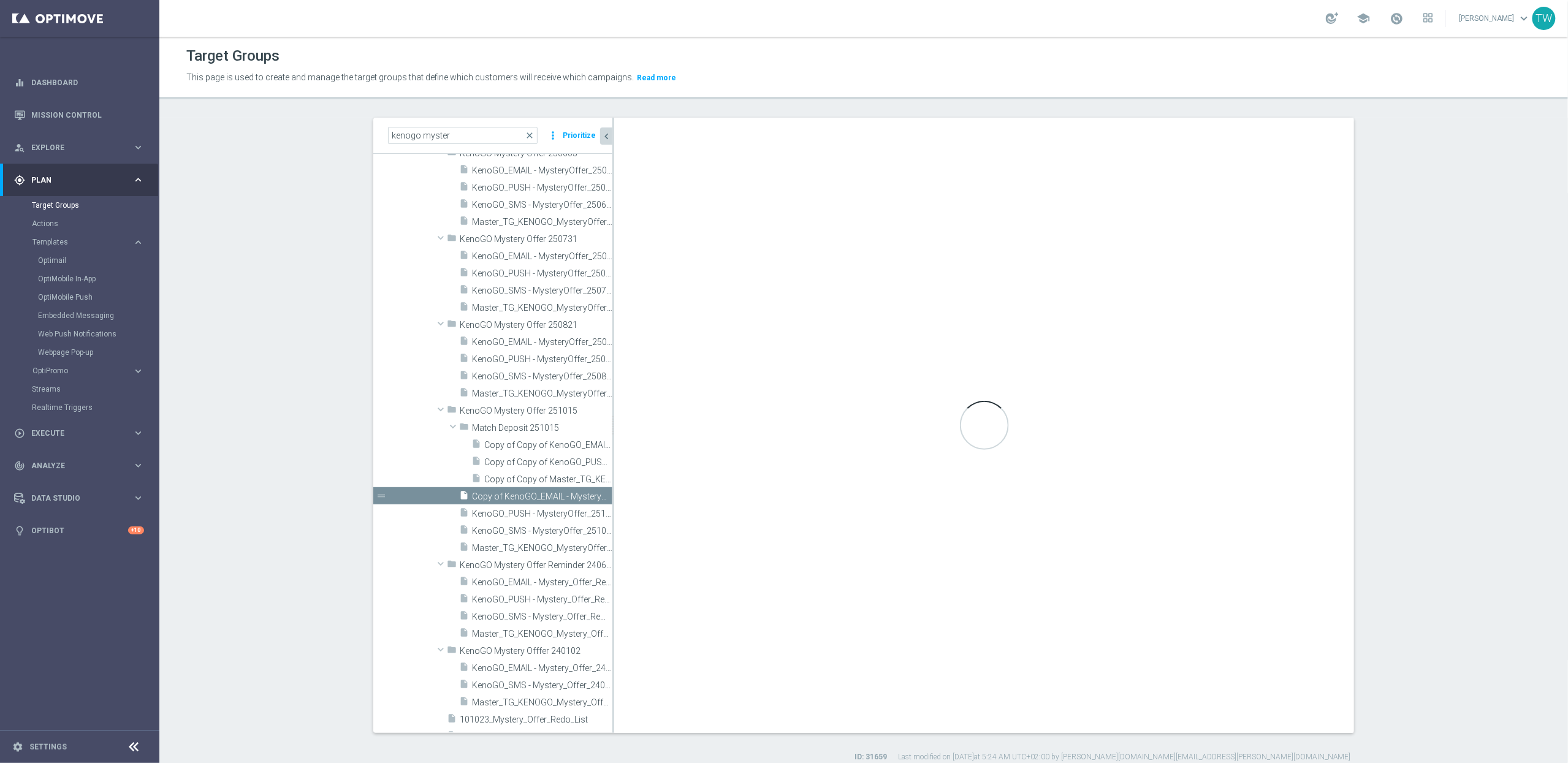
checkbox input "false"
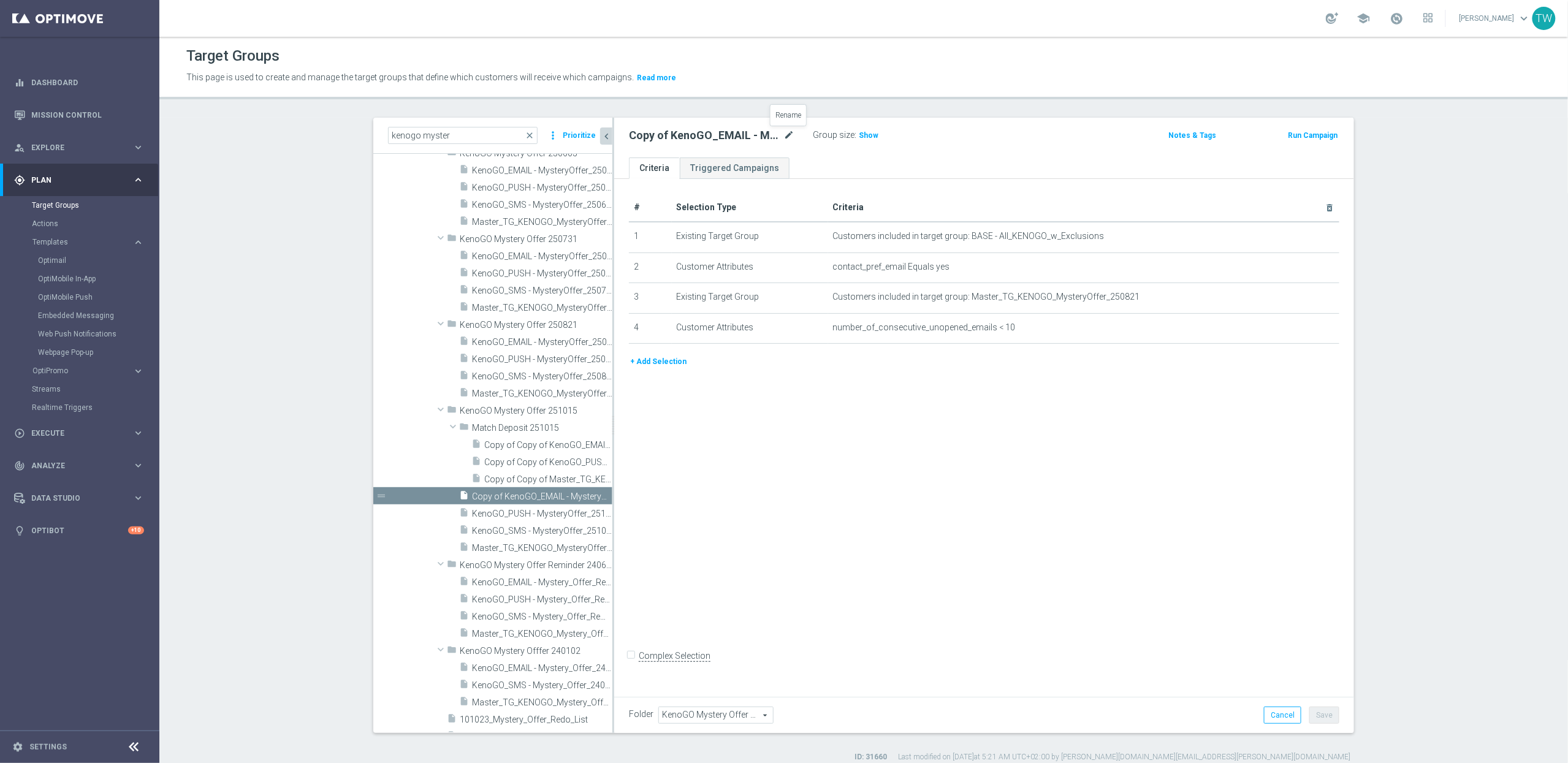
click at [785, 133] on icon "mode_edit" at bounding box center [789, 135] width 11 height 14
type input "KenoGO_EMAIL - MysteryOffer_251015"
click at [1298, 300] on icon "mode_edit" at bounding box center [1300, 297] width 10 height 10
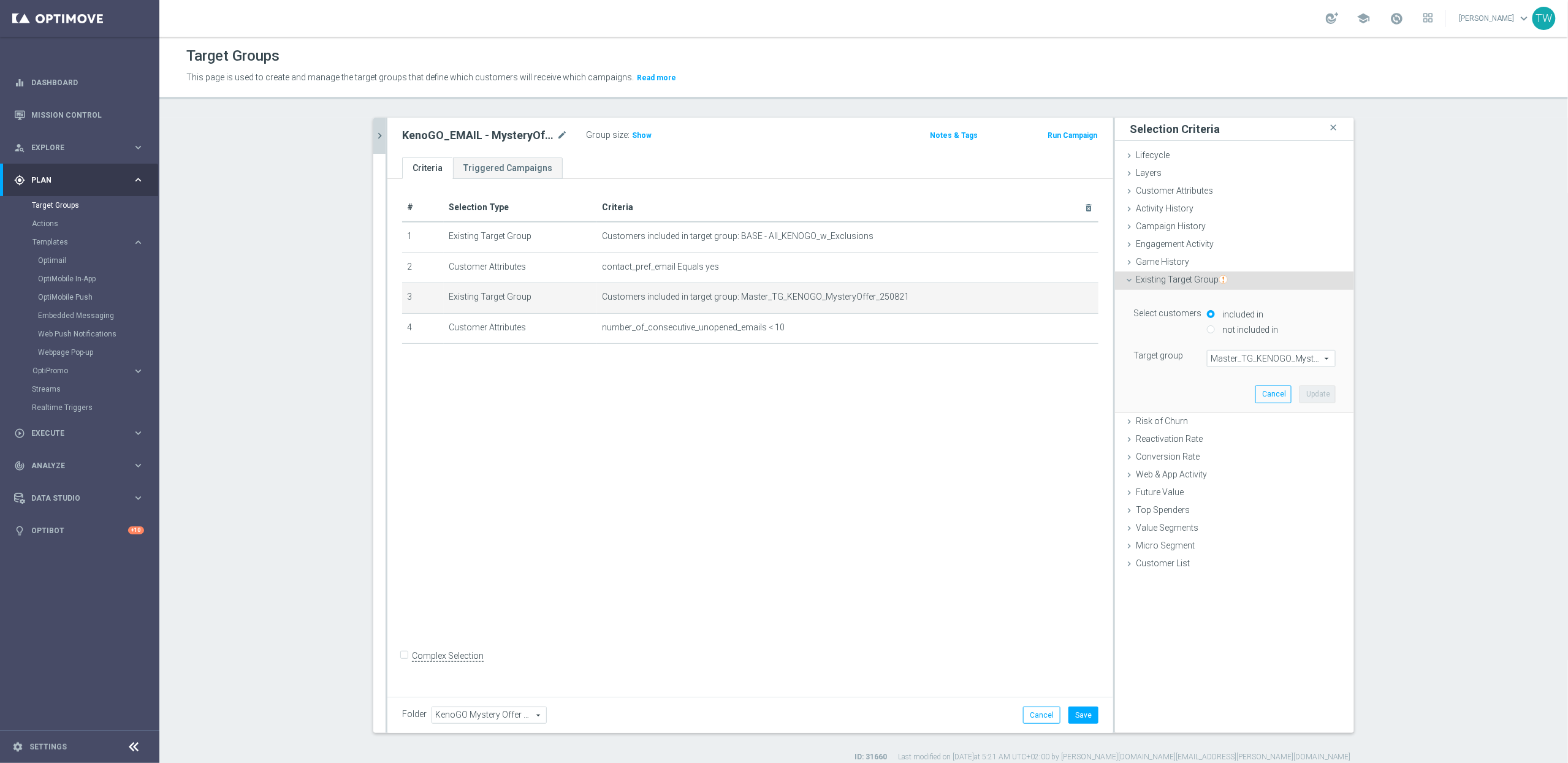
click at [1285, 366] on span "Master_TG_KENOGO_MysteryOffer_250821" at bounding box center [1271, 358] width 128 height 16
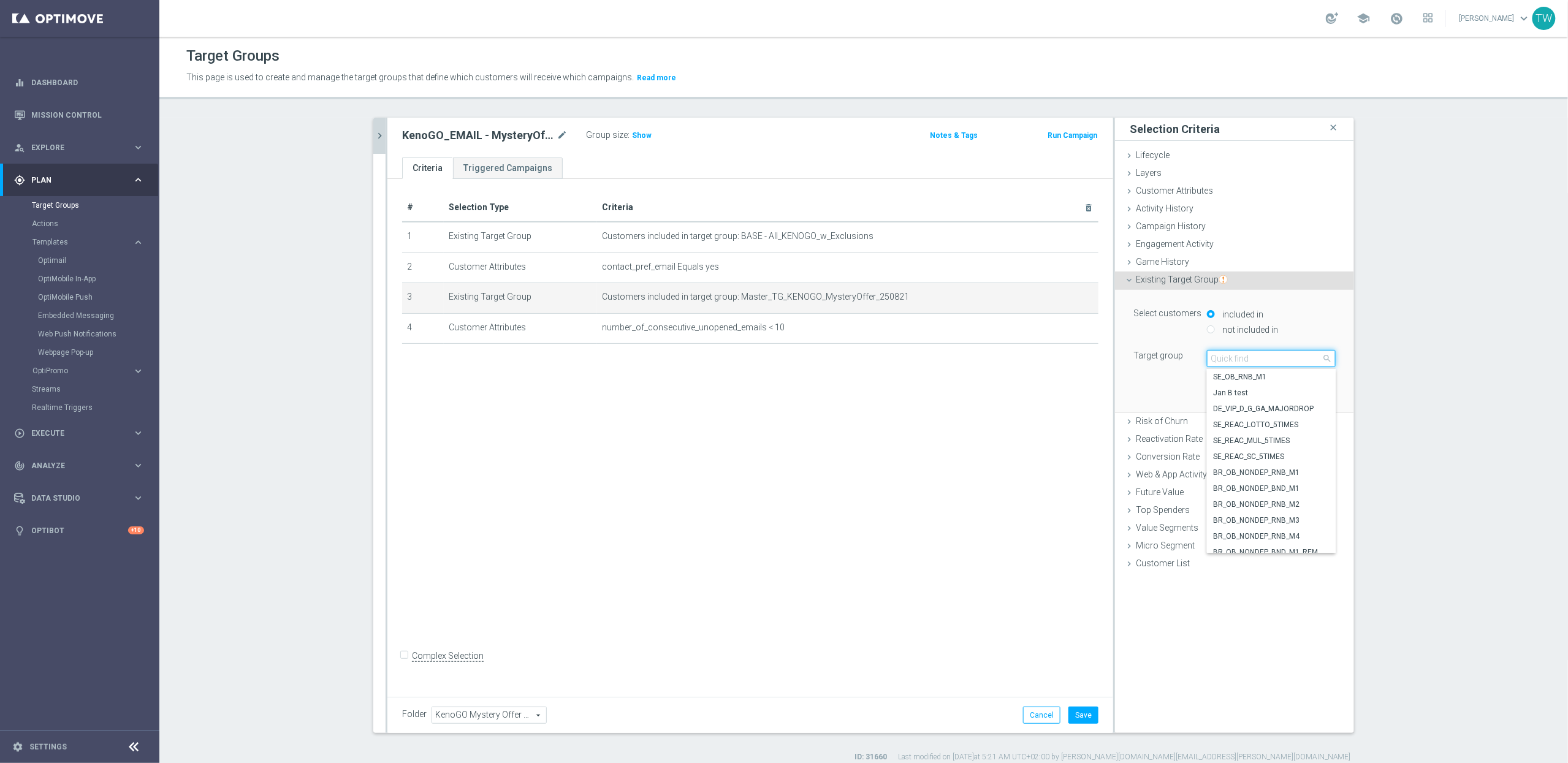
click at [1286, 361] on input "search" at bounding box center [1271, 358] width 128 height 17
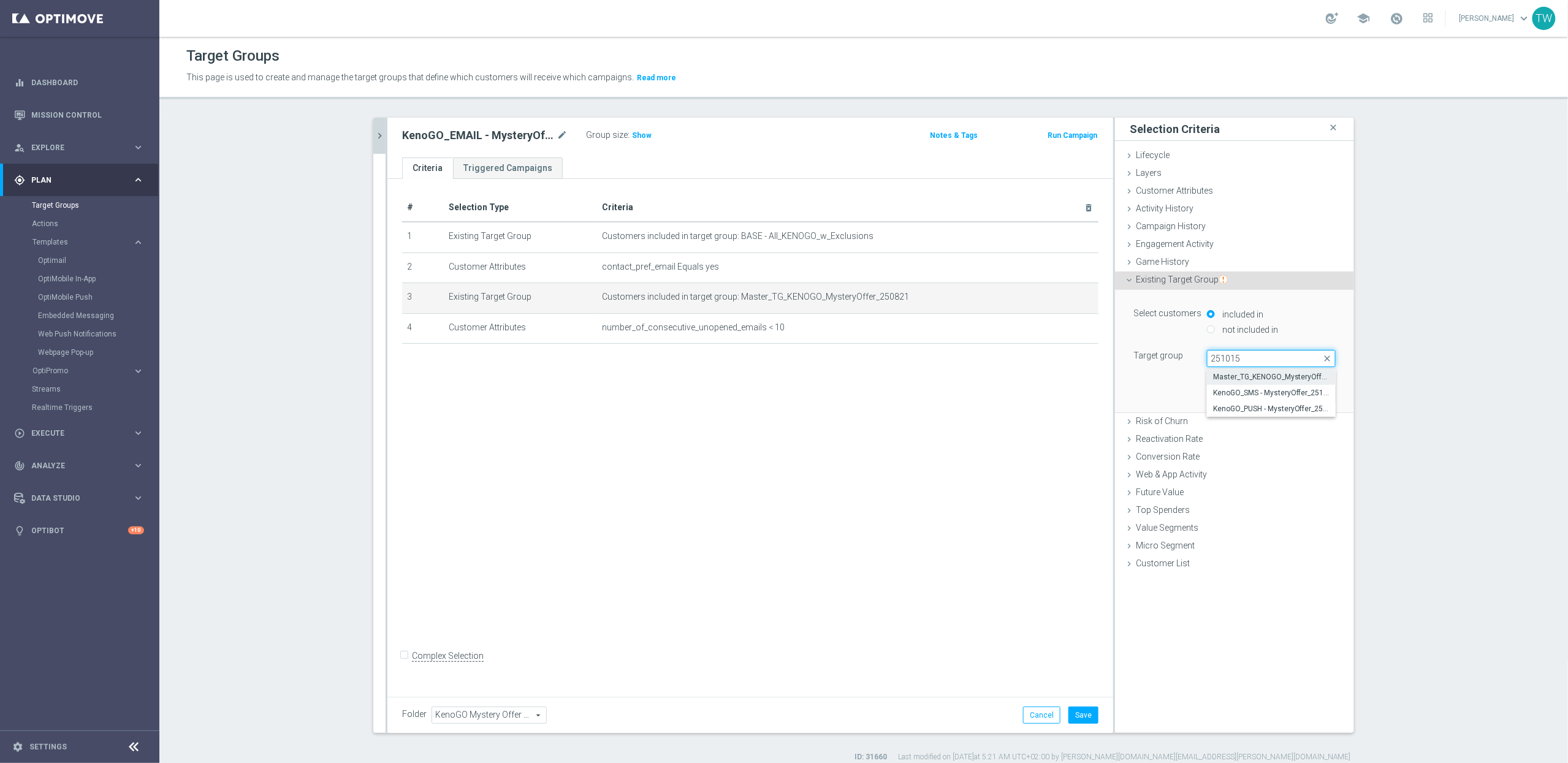
type input "251015"
click at [1277, 375] on span "Master_TG_KENOGO_MysteryOffer_251015" at bounding box center [1271, 377] width 117 height 10
type input "Master_TG_KENOGO_MysteryOffer_251015"
click at [1317, 387] on button "Update" at bounding box center [1317, 394] width 36 height 17
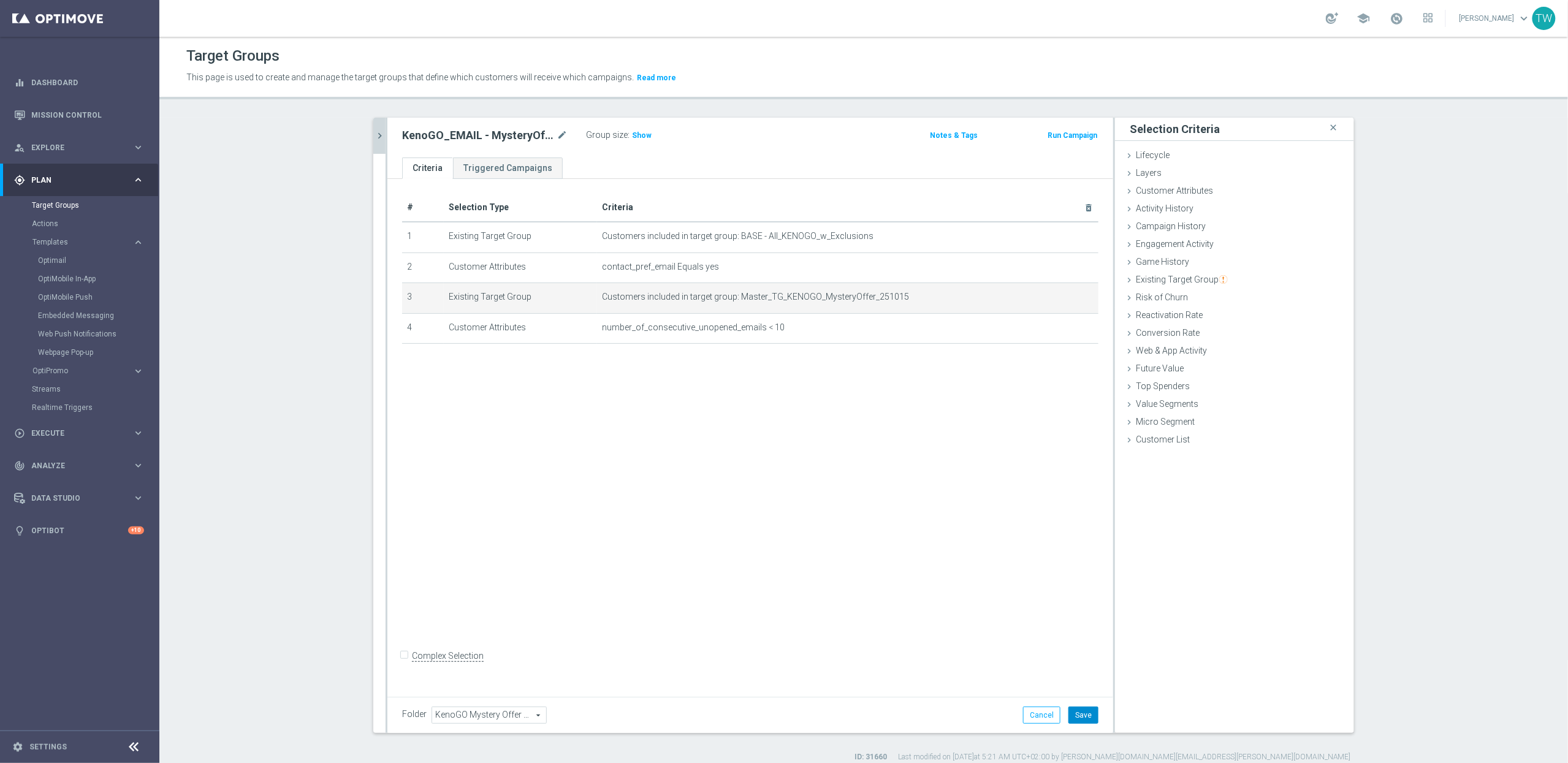
click at [1082, 715] on button "Save" at bounding box center [1084, 715] width 30 height 17
click at [380, 128] on button "chevron_right" at bounding box center [380, 136] width 12 height 36
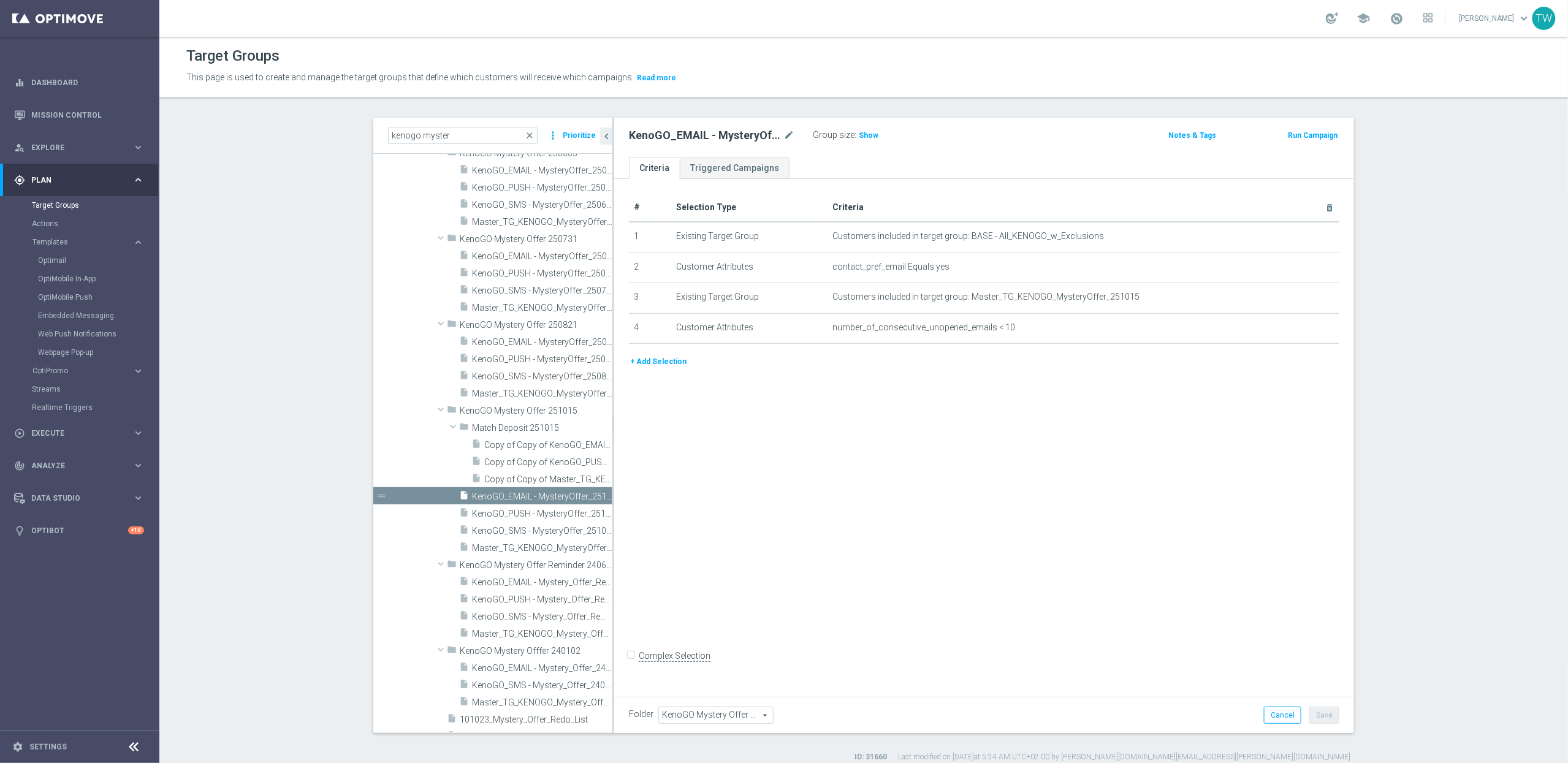
scroll to position [1383, 0]
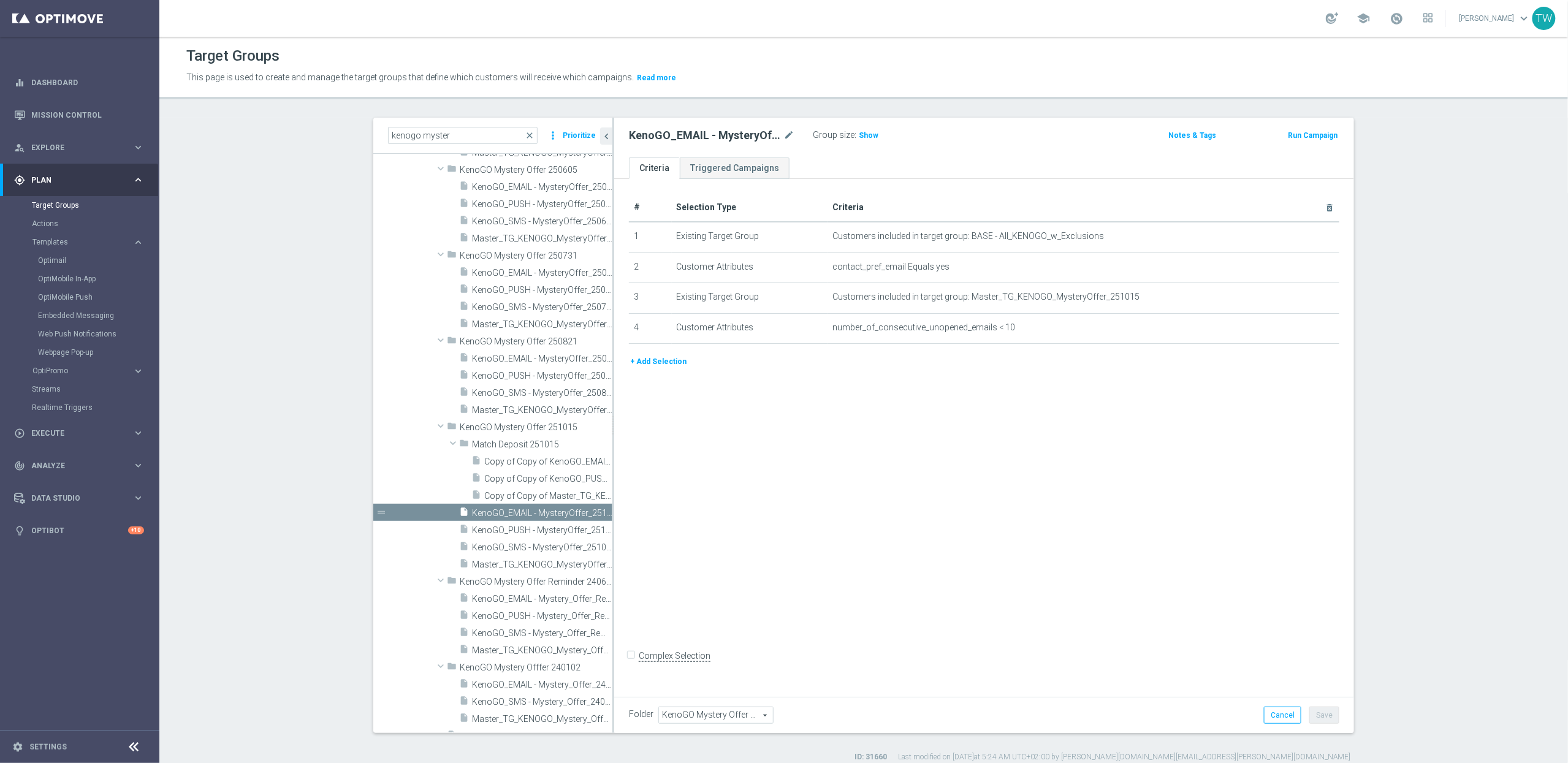
click at [550, 545] on span "KenoGO_SMS - MysteryOffer_251015" at bounding box center [542, 547] width 140 height 10
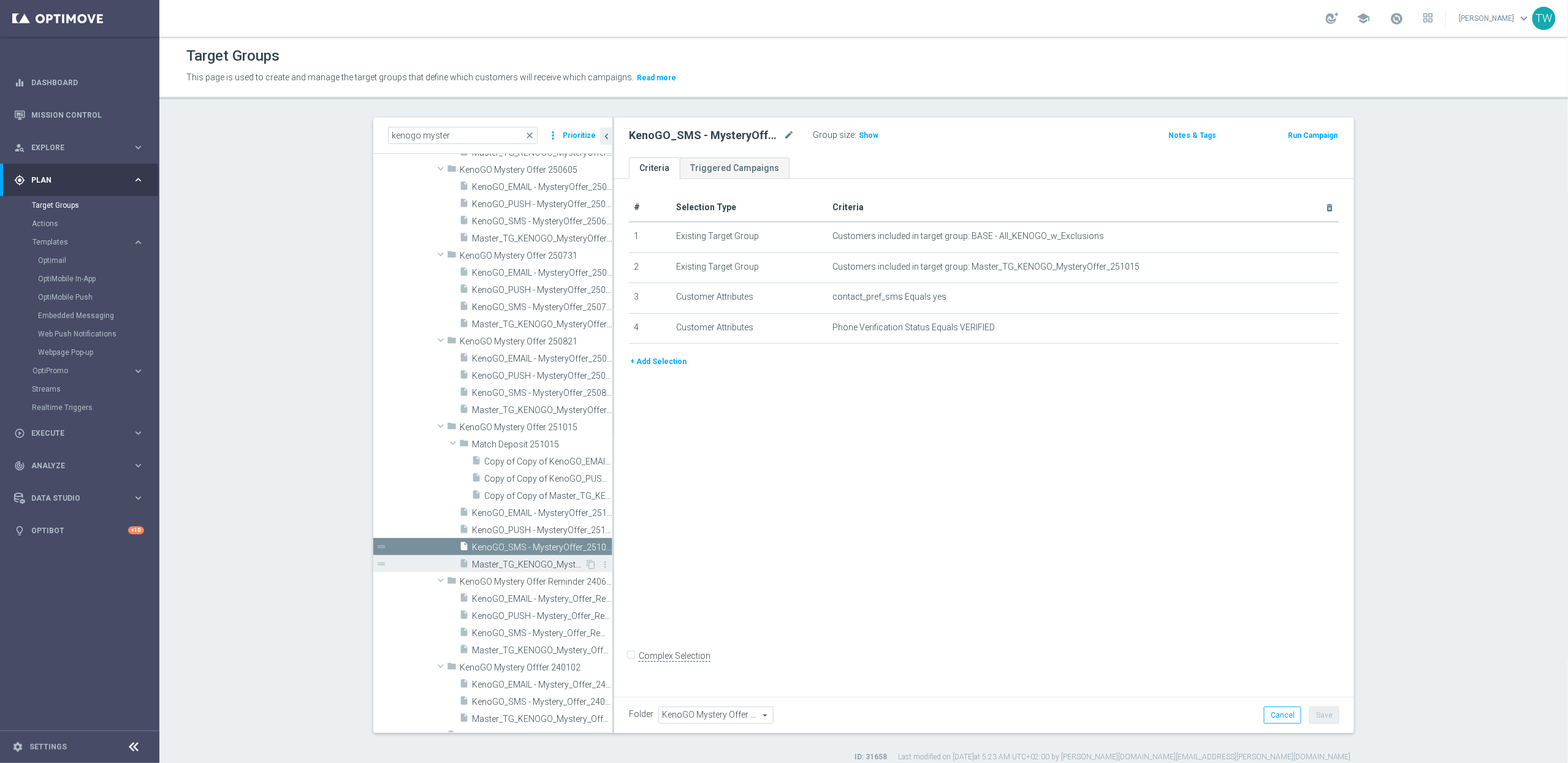
click at [528, 564] on span "Master_TG_KENOGO_MysteryOffer_251015" at bounding box center [528, 564] width 112 height 10
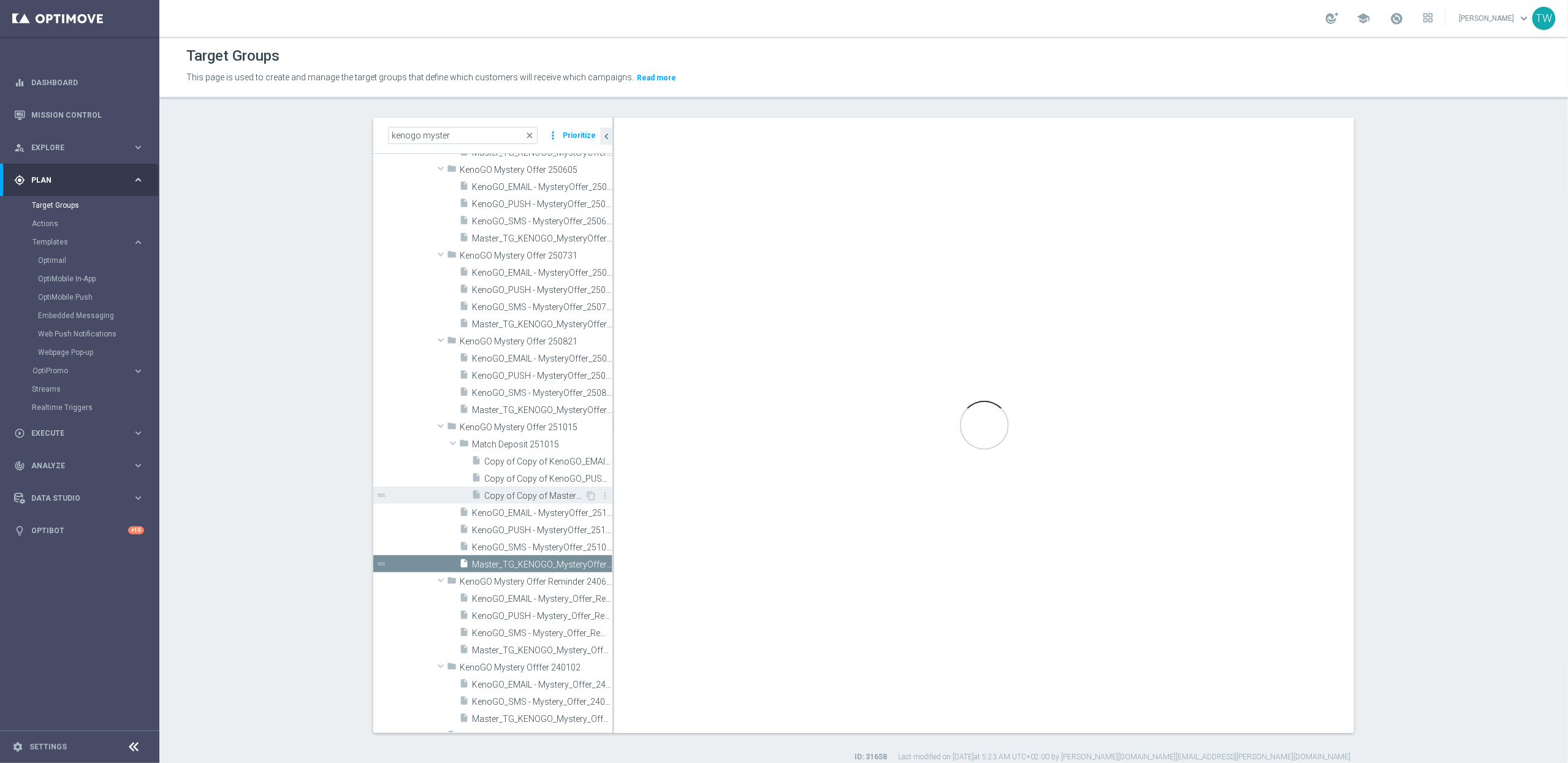
checkbox input "true"
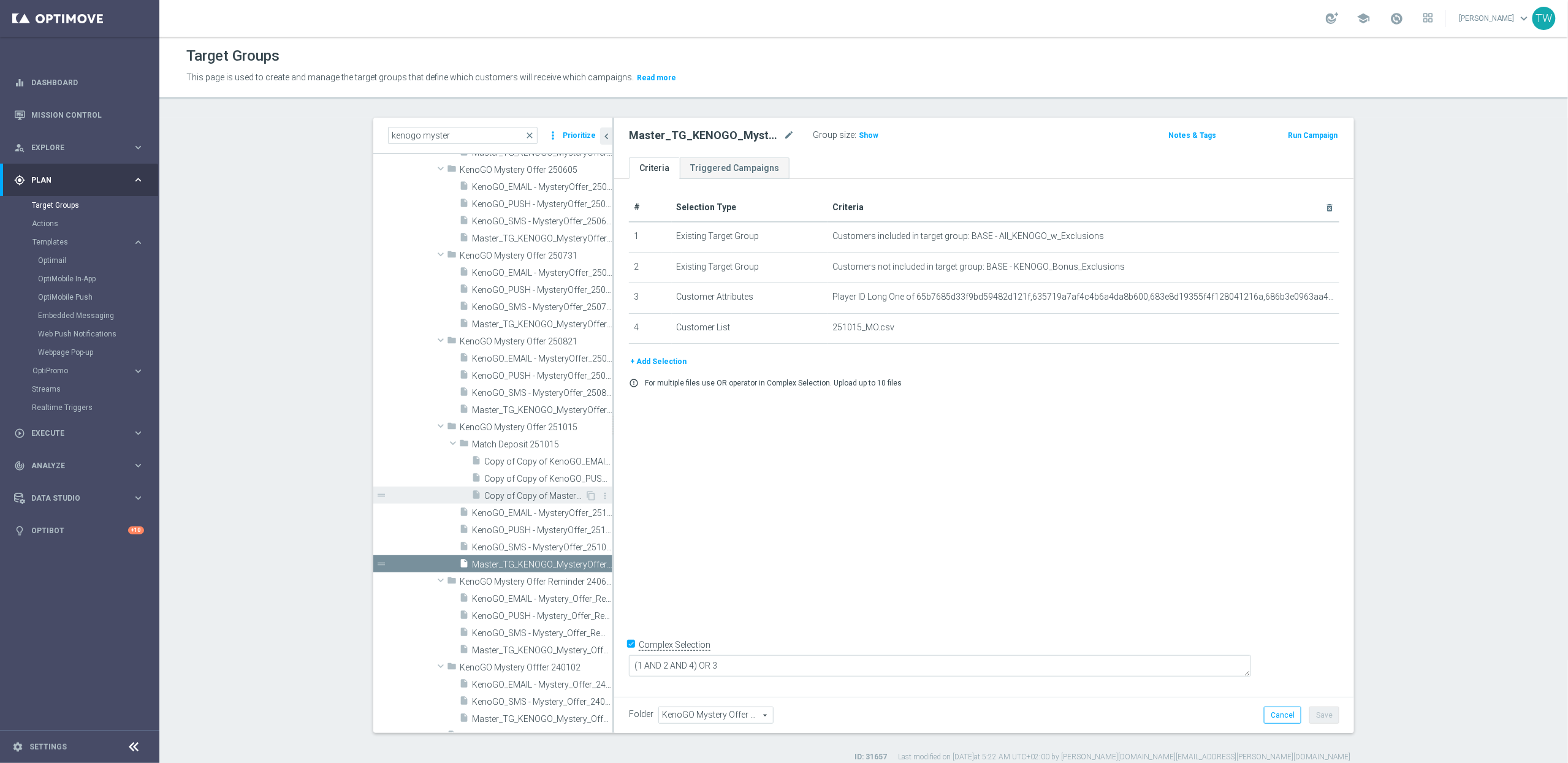
click at [522, 494] on span "Copy of Copy of Master_TG_KENOGO_MysteryOffer_250821" at bounding box center [535, 495] width 101 height 10
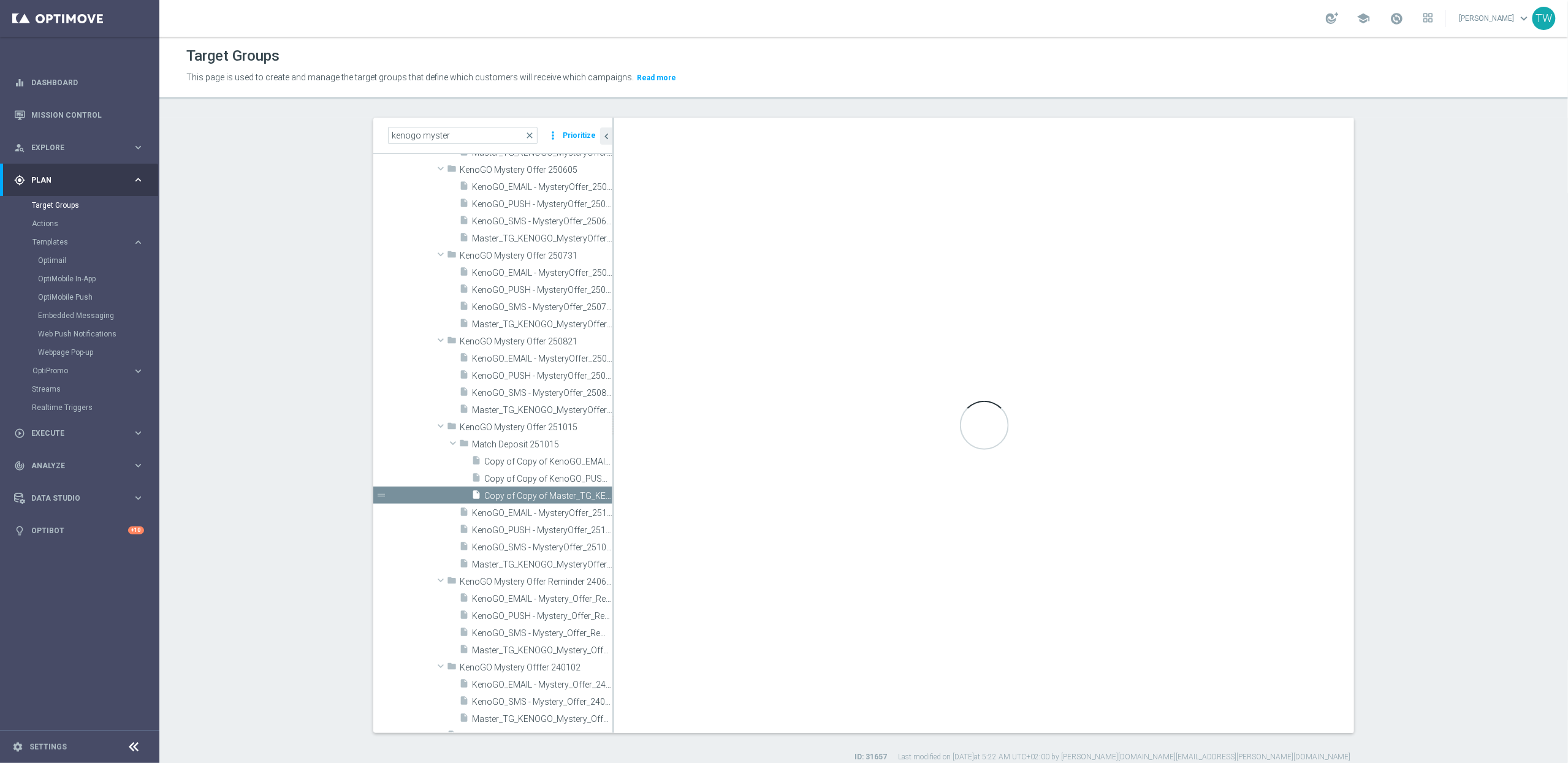
type input "Match Deposit 251015"
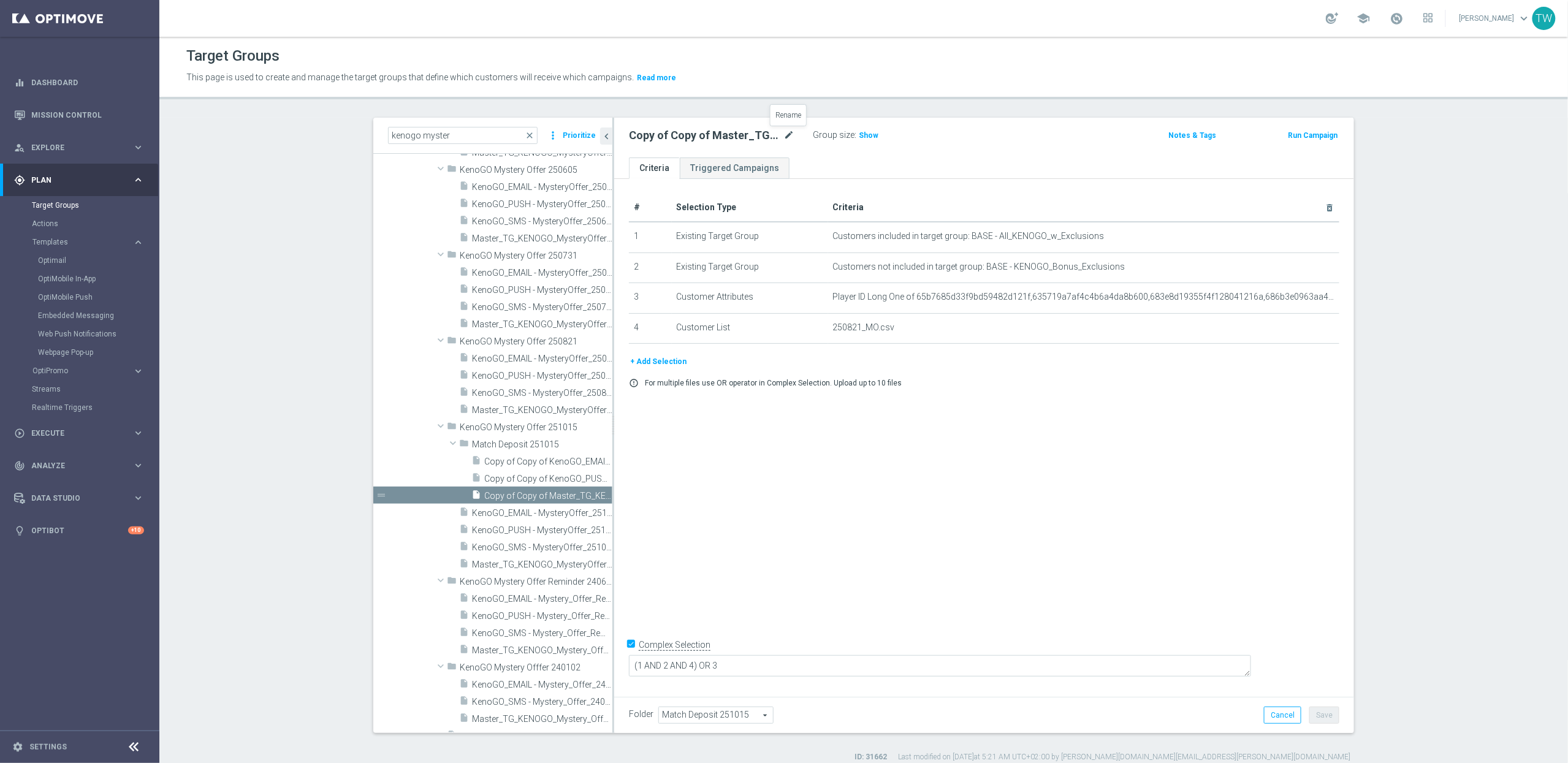
click at [784, 132] on icon "mode_edit" at bounding box center [789, 135] width 11 height 14
type input "Master_TG_KENOGO_DepositMatch_251015"
click at [1316, 330] on icon "delete_forever" at bounding box center [1315, 328] width 10 height 10
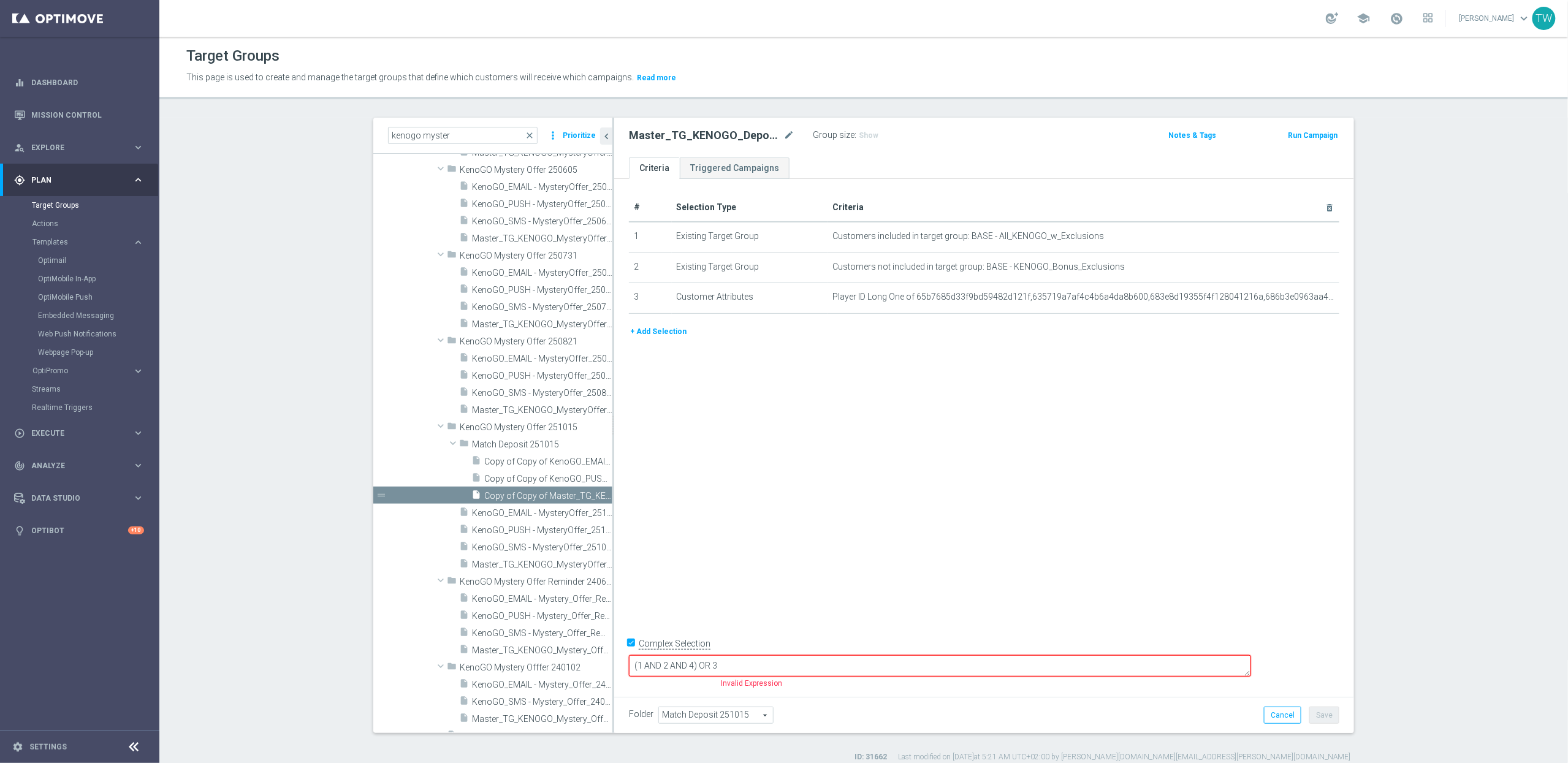
click at [674, 333] on button "+ Add Selection" at bounding box center [658, 332] width 59 height 14
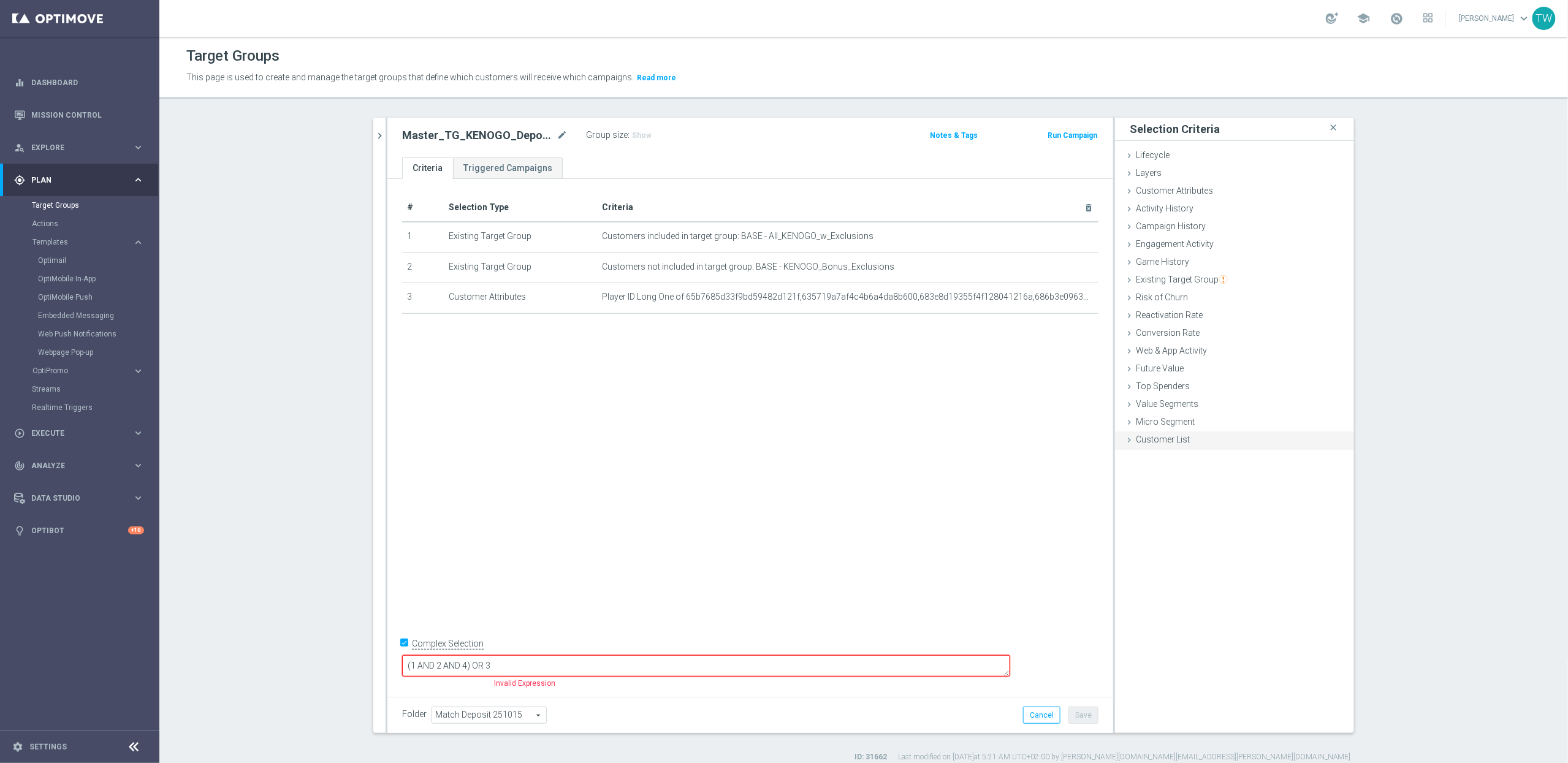
click at [1172, 443] on span "Customer List" at bounding box center [1163, 439] width 54 height 10
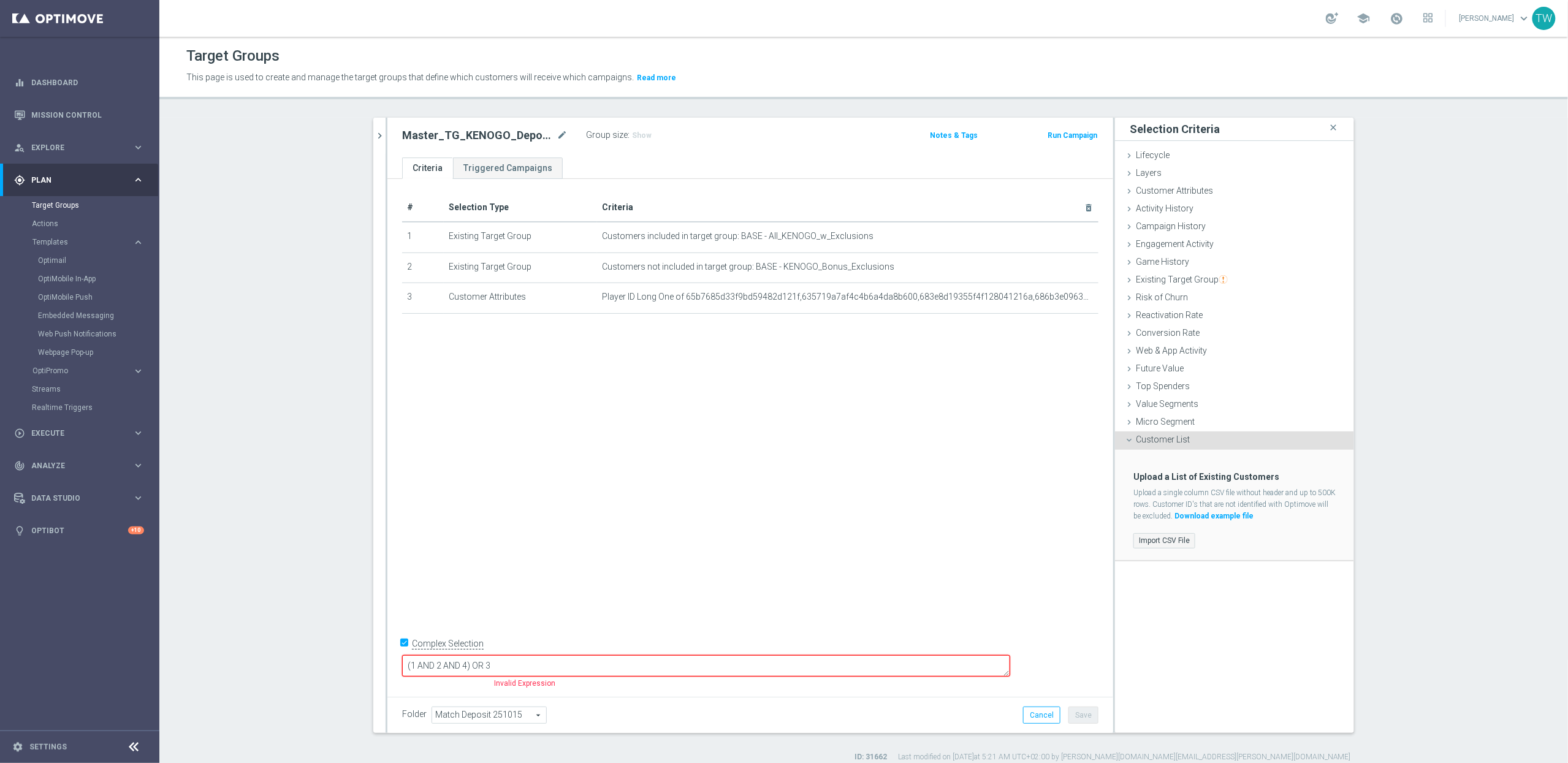
click at [1173, 542] on label "Import CSV File" at bounding box center [1164, 541] width 62 height 15
click at [0, 0] on input "Import CSV File" at bounding box center [0, 0] width 0 height 0
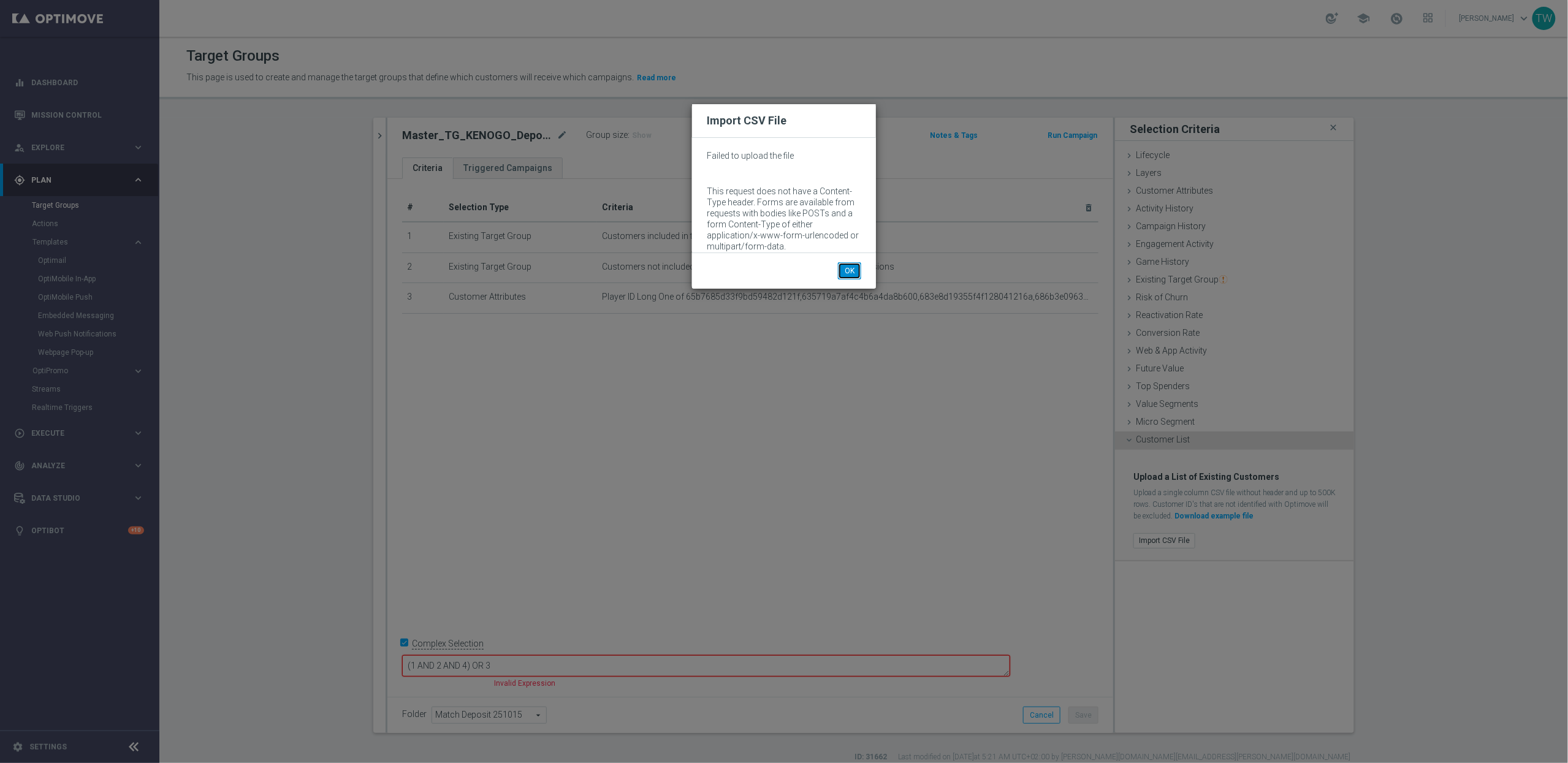
click at [839, 269] on button "OK" at bounding box center [850, 270] width 23 height 17
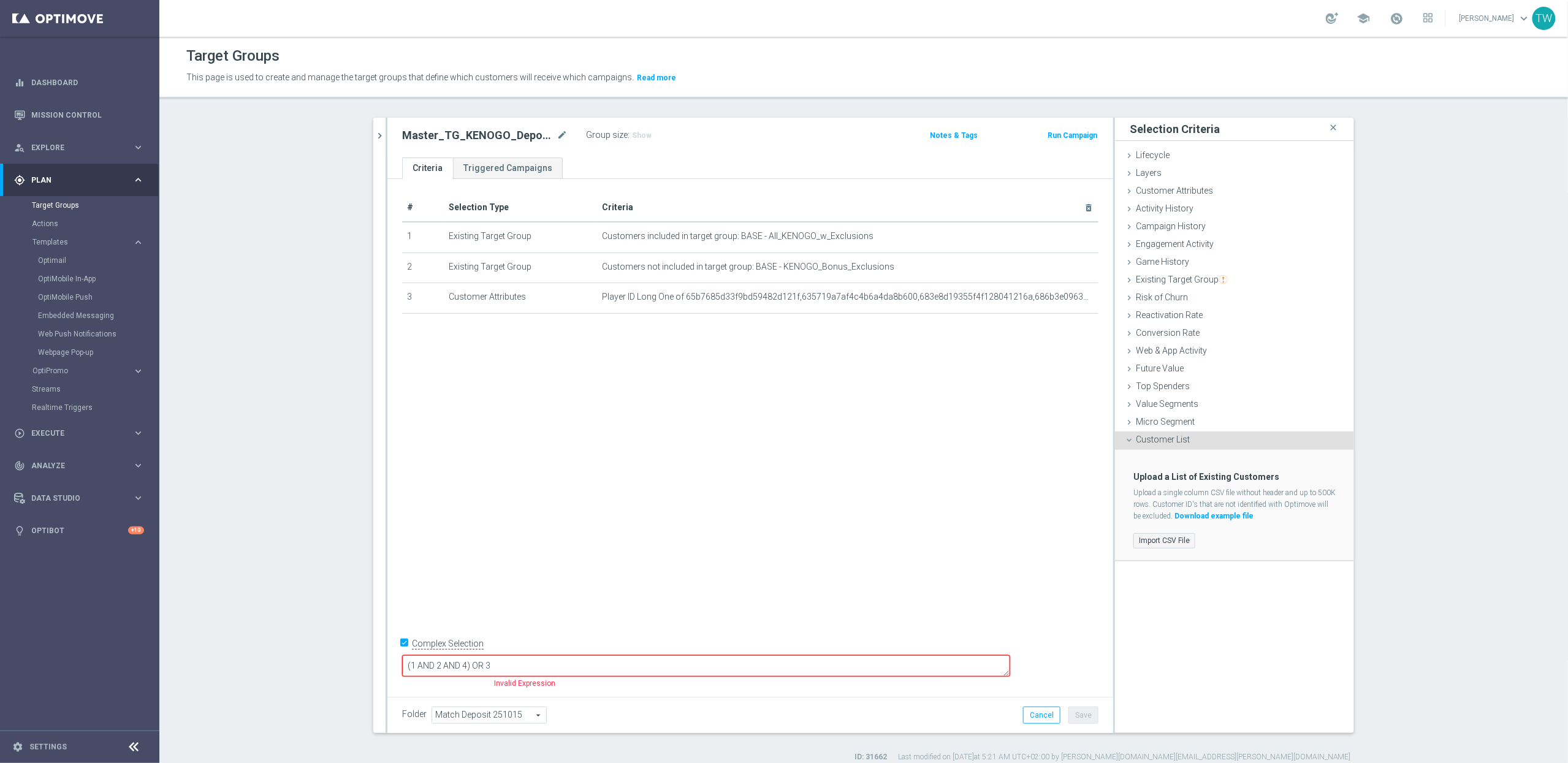
click at [1162, 540] on label "Import CSV File" at bounding box center [1164, 541] width 62 height 15
click at [0, 0] on input "Import CSV File" at bounding box center [0, 0] width 0 height 0
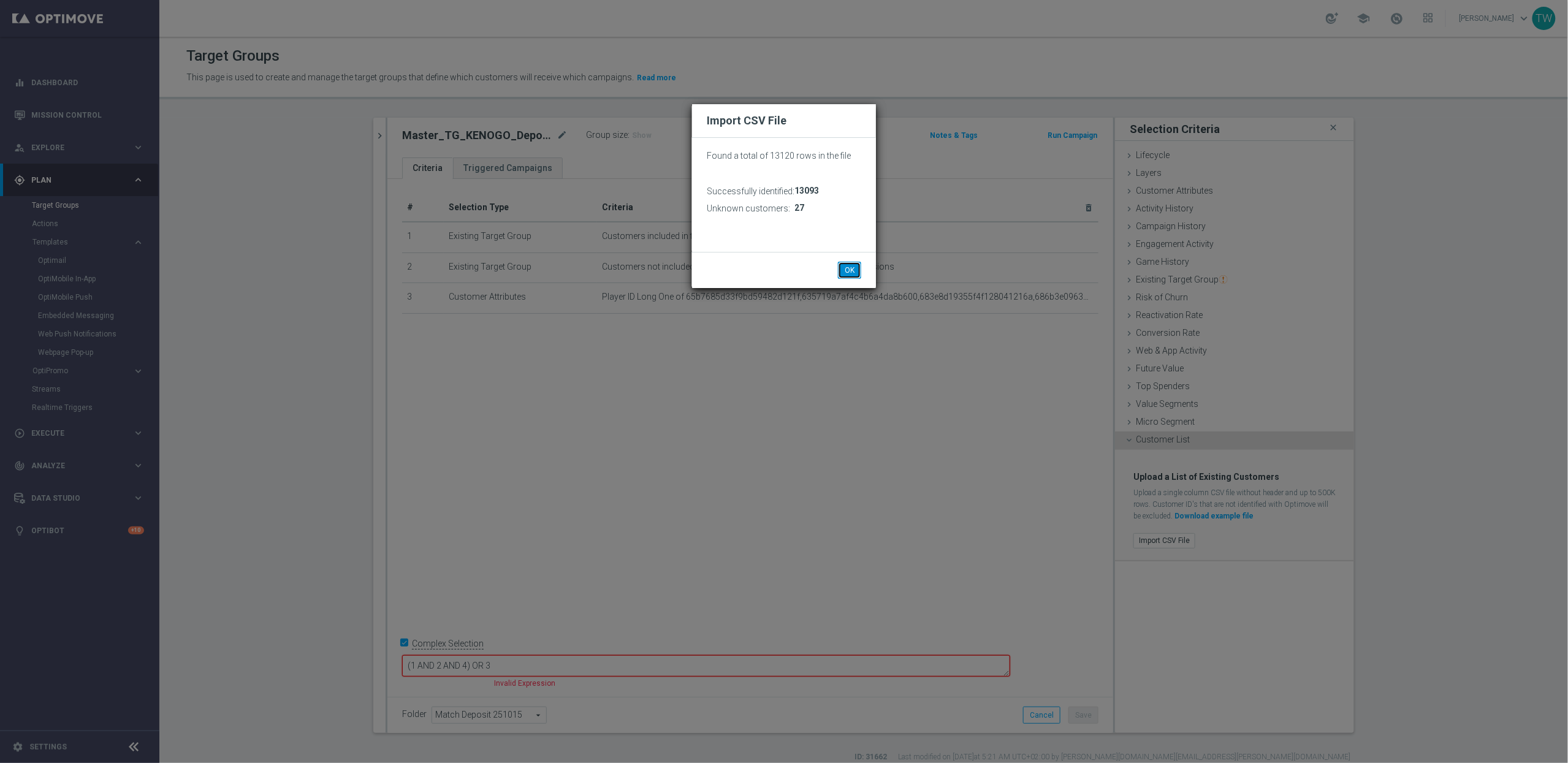
click at [855, 266] on button "OK" at bounding box center [850, 270] width 23 height 17
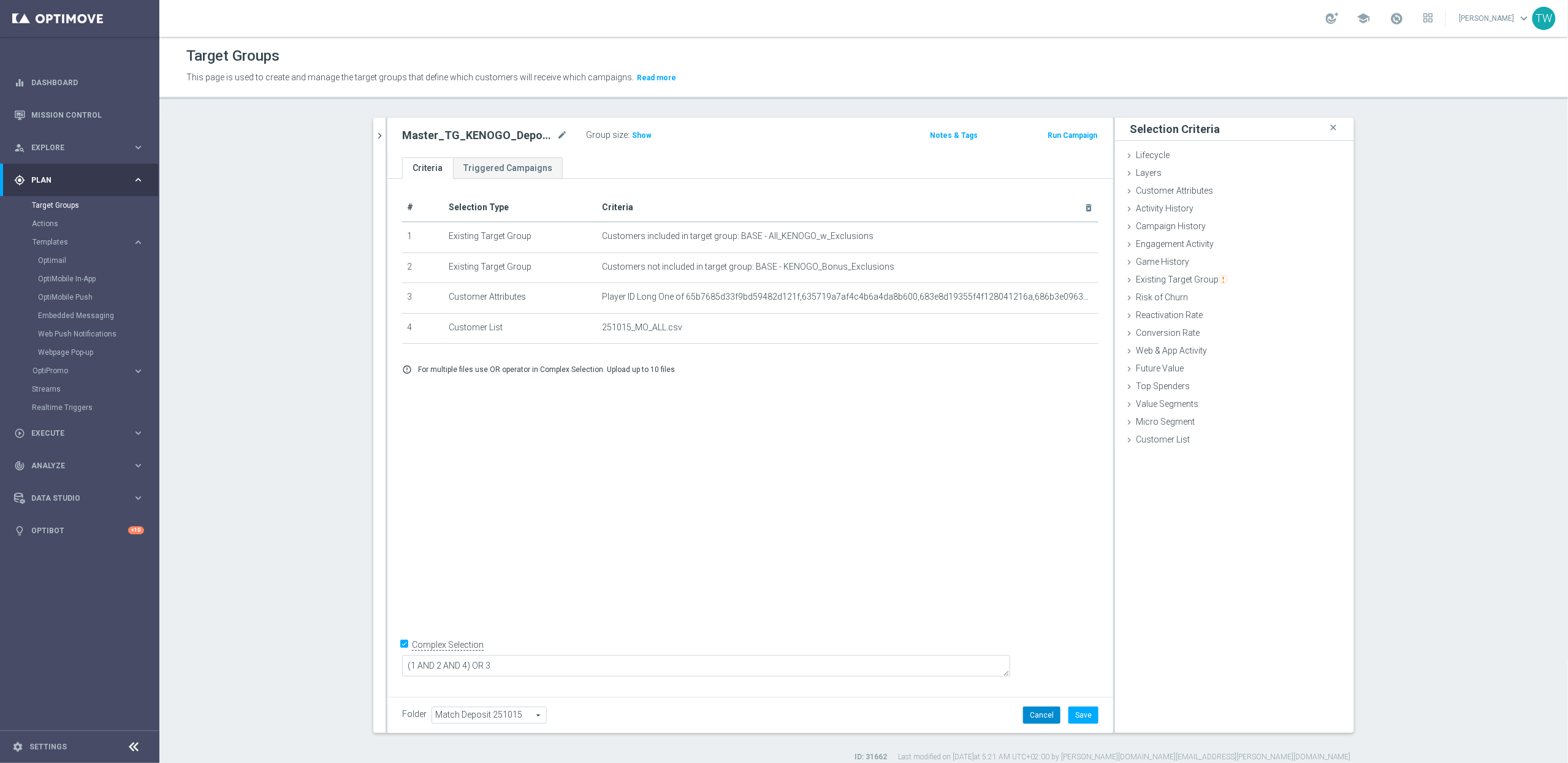
click at [1036, 712] on button "Cancel" at bounding box center [1041, 715] width 37 height 17
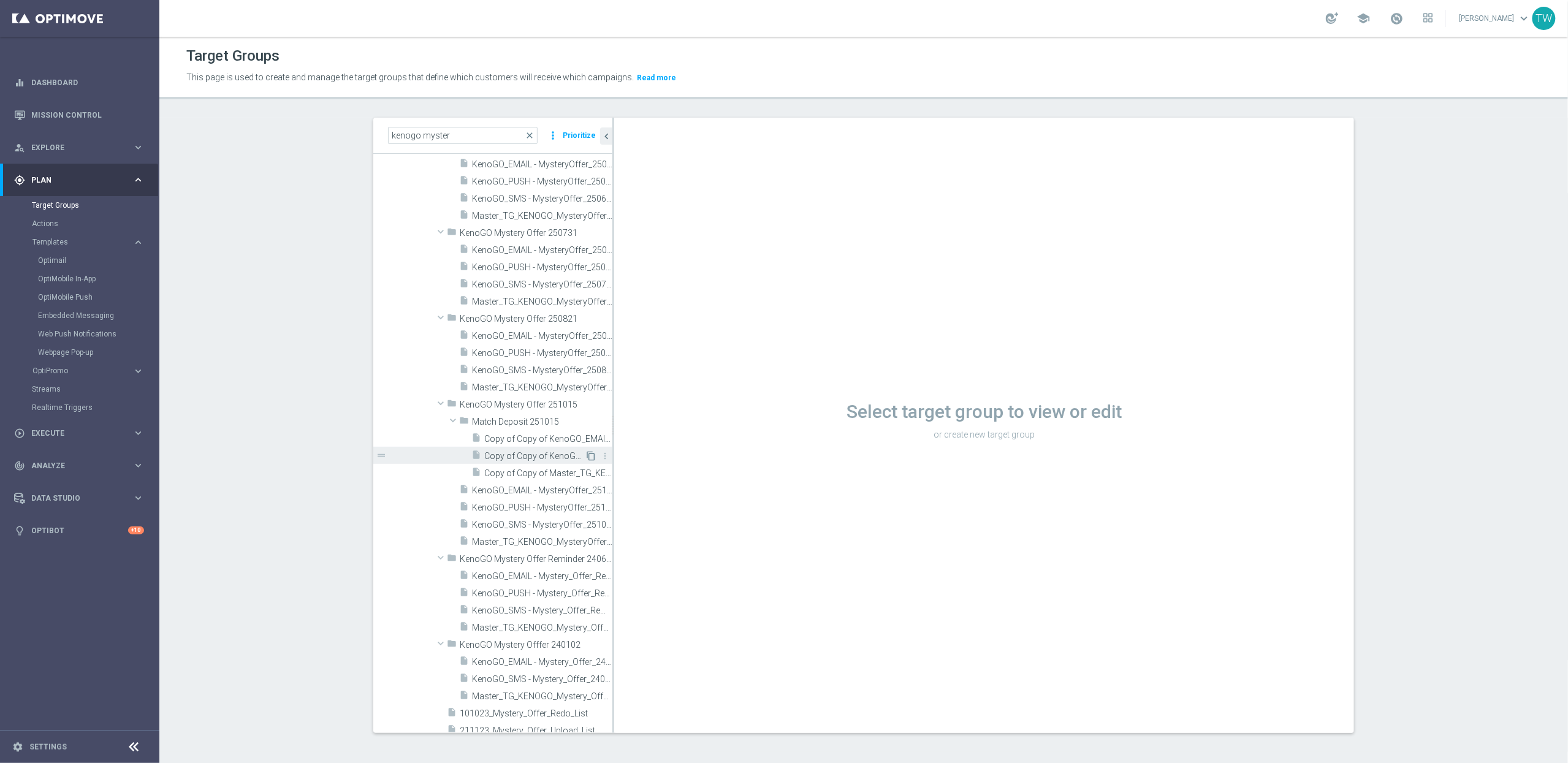
scroll to position [1405, 0]
click at [516, 402] on span "KenoGO Mystery Offer 251015" at bounding box center [507, 405] width 96 height 10
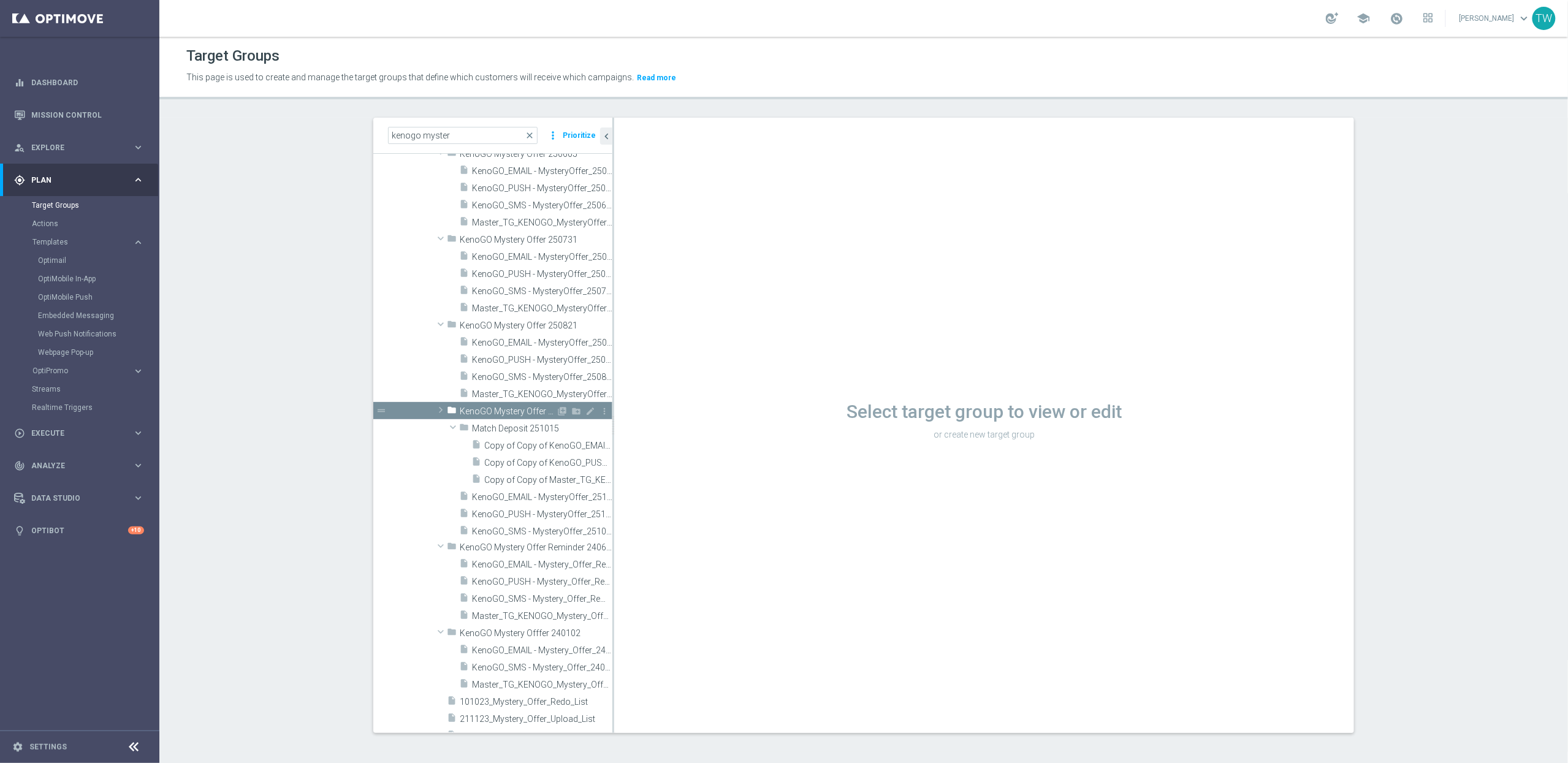
scroll to position [1386, 0]
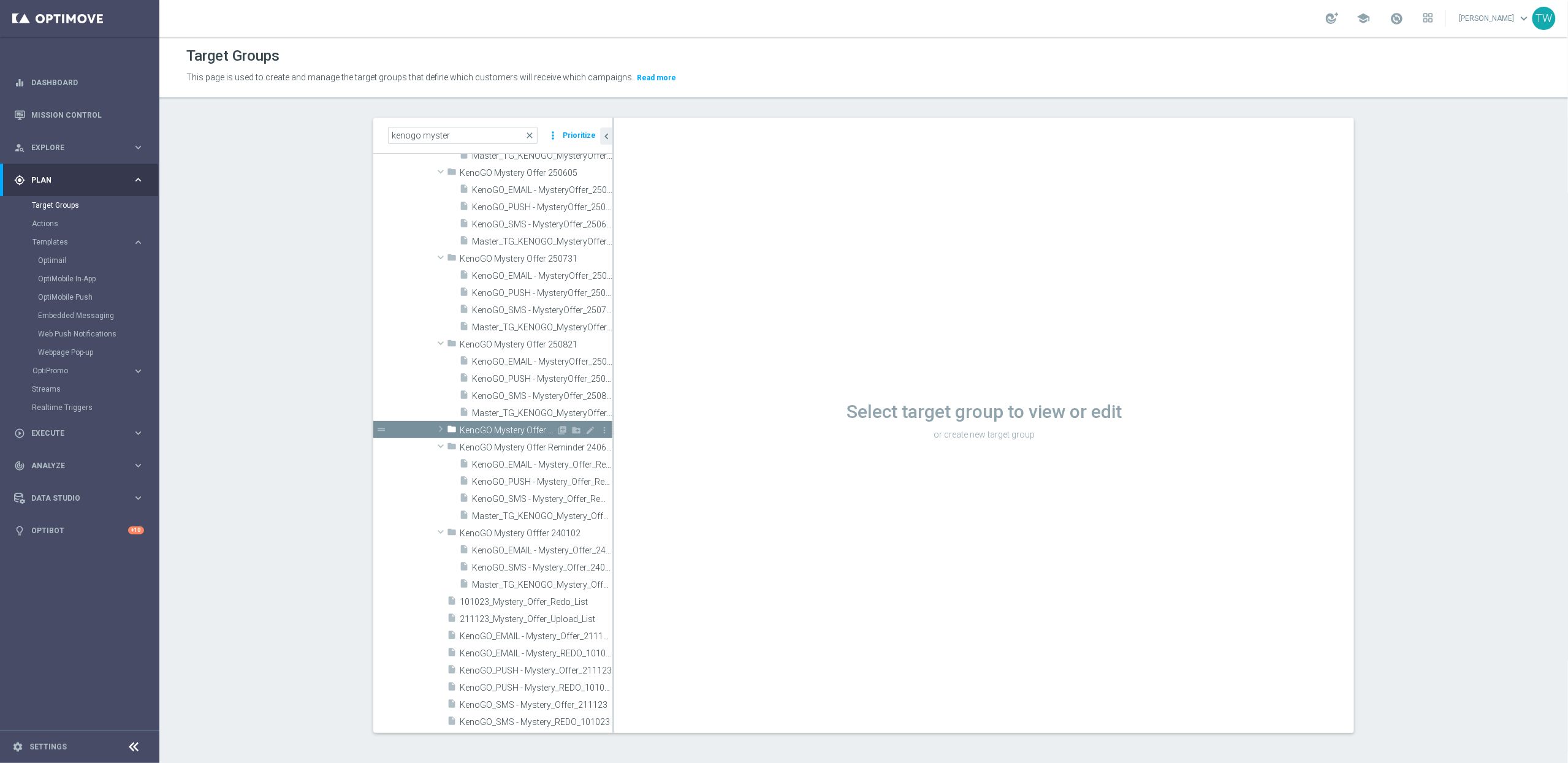
click at [513, 433] on span "KenoGO Mystery Offer 251015" at bounding box center [507, 430] width 96 height 10
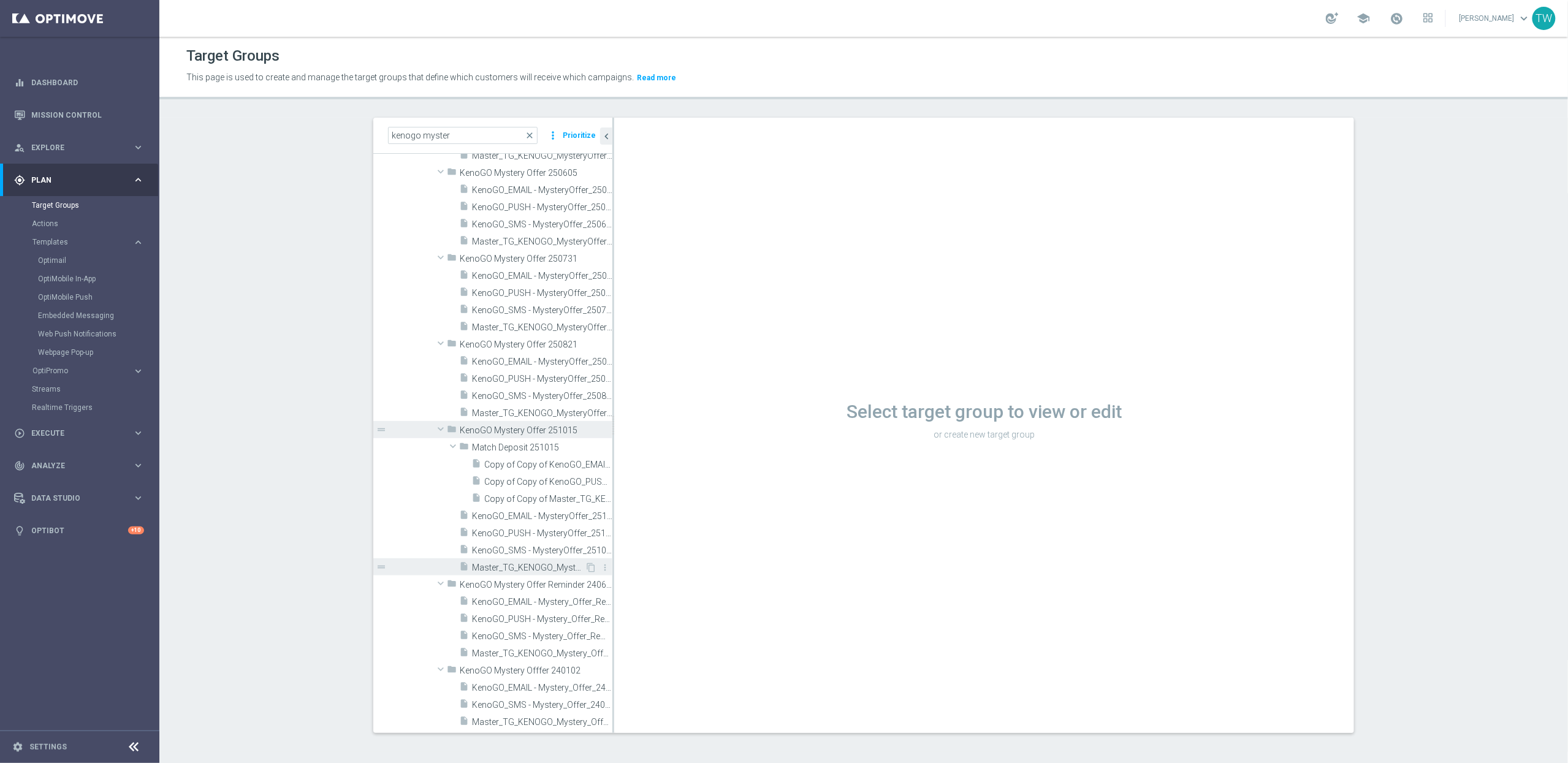
click at [538, 568] on span "Master_TG_KENOGO_MysteryOffer_251015" at bounding box center [528, 567] width 112 height 10
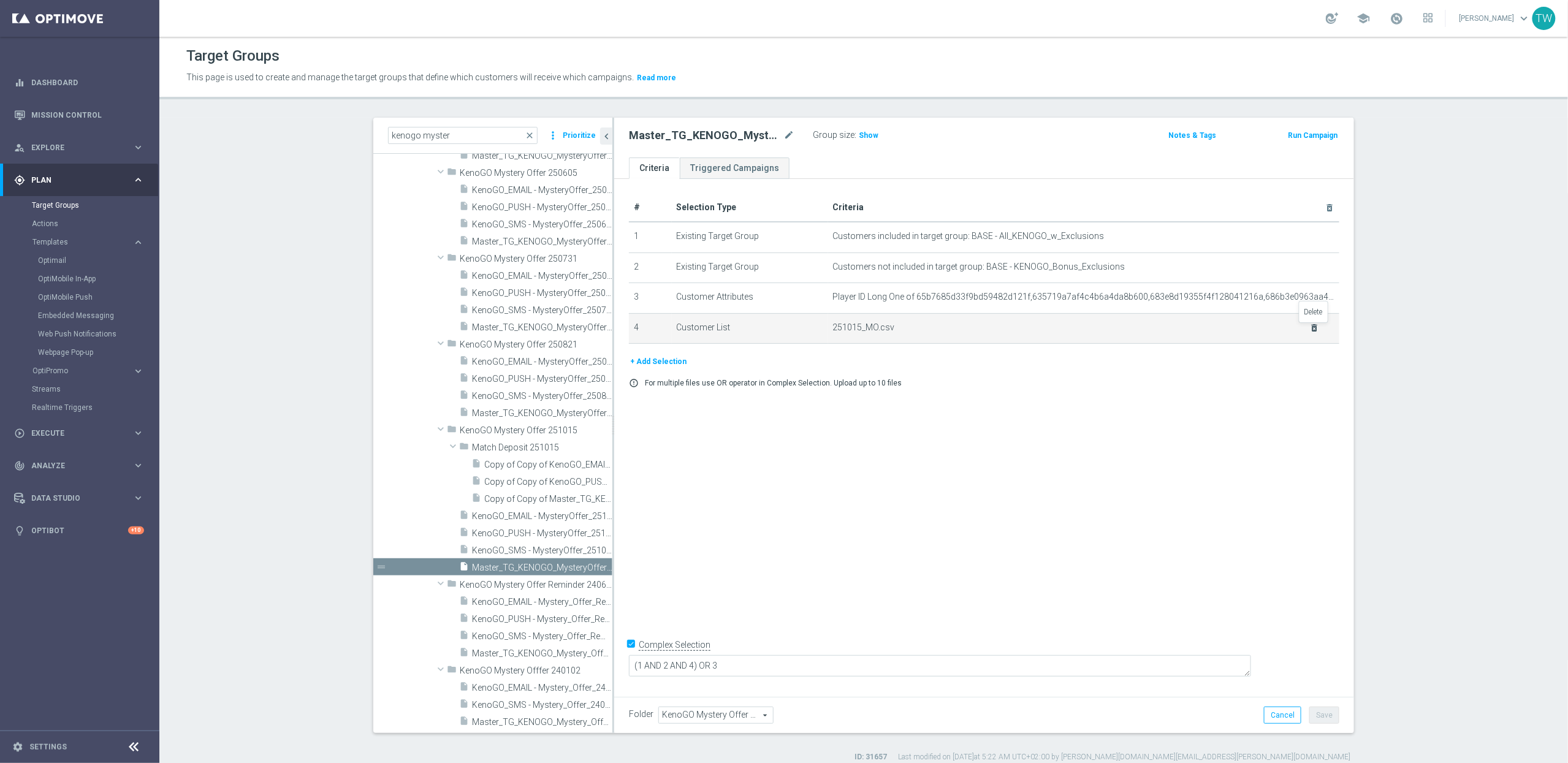
click at [1315, 328] on icon "delete_forever" at bounding box center [1315, 328] width 10 height 10
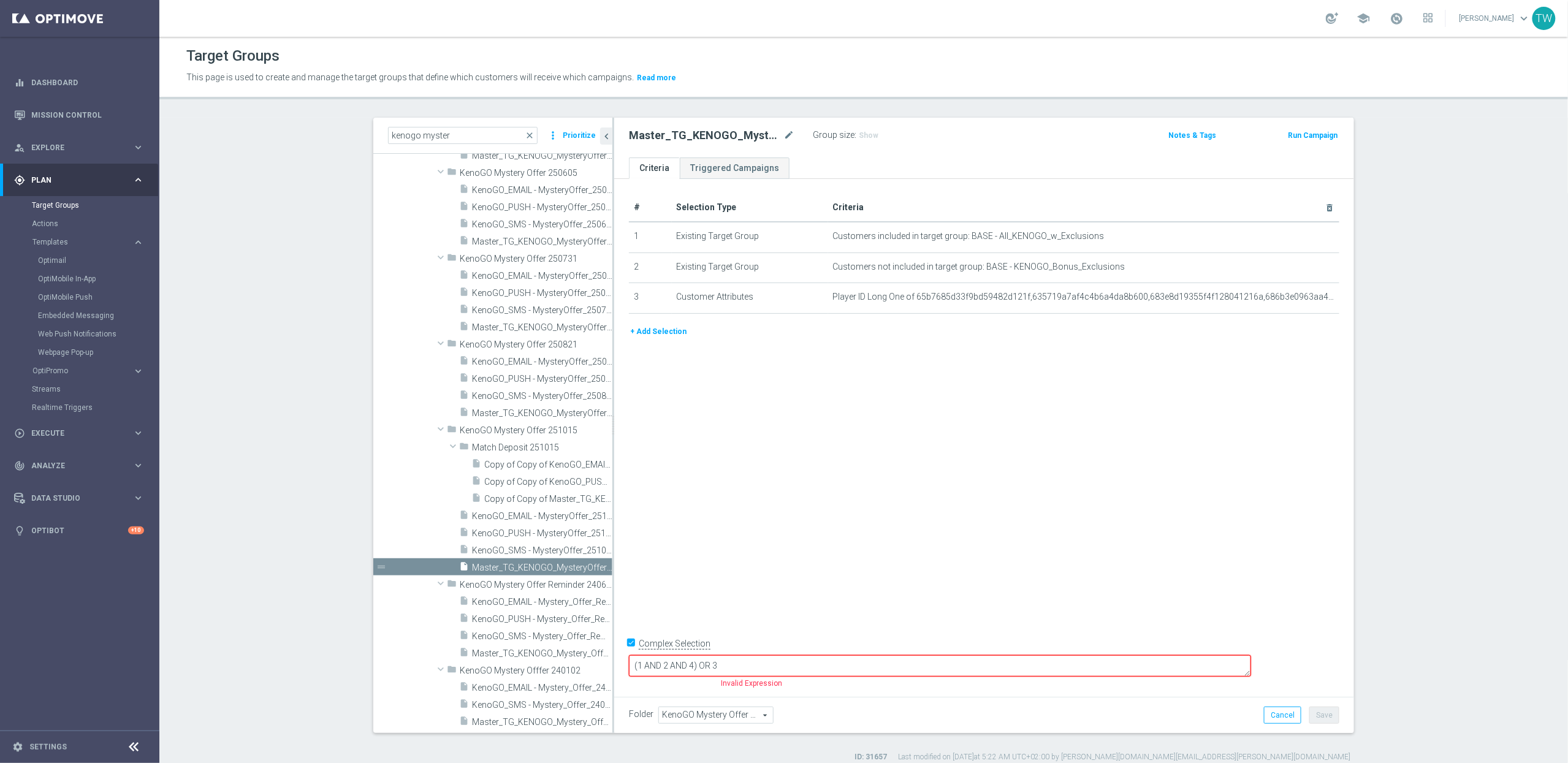
click at [642, 333] on button "+ Add Selection" at bounding box center [658, 332] width 59 height 14
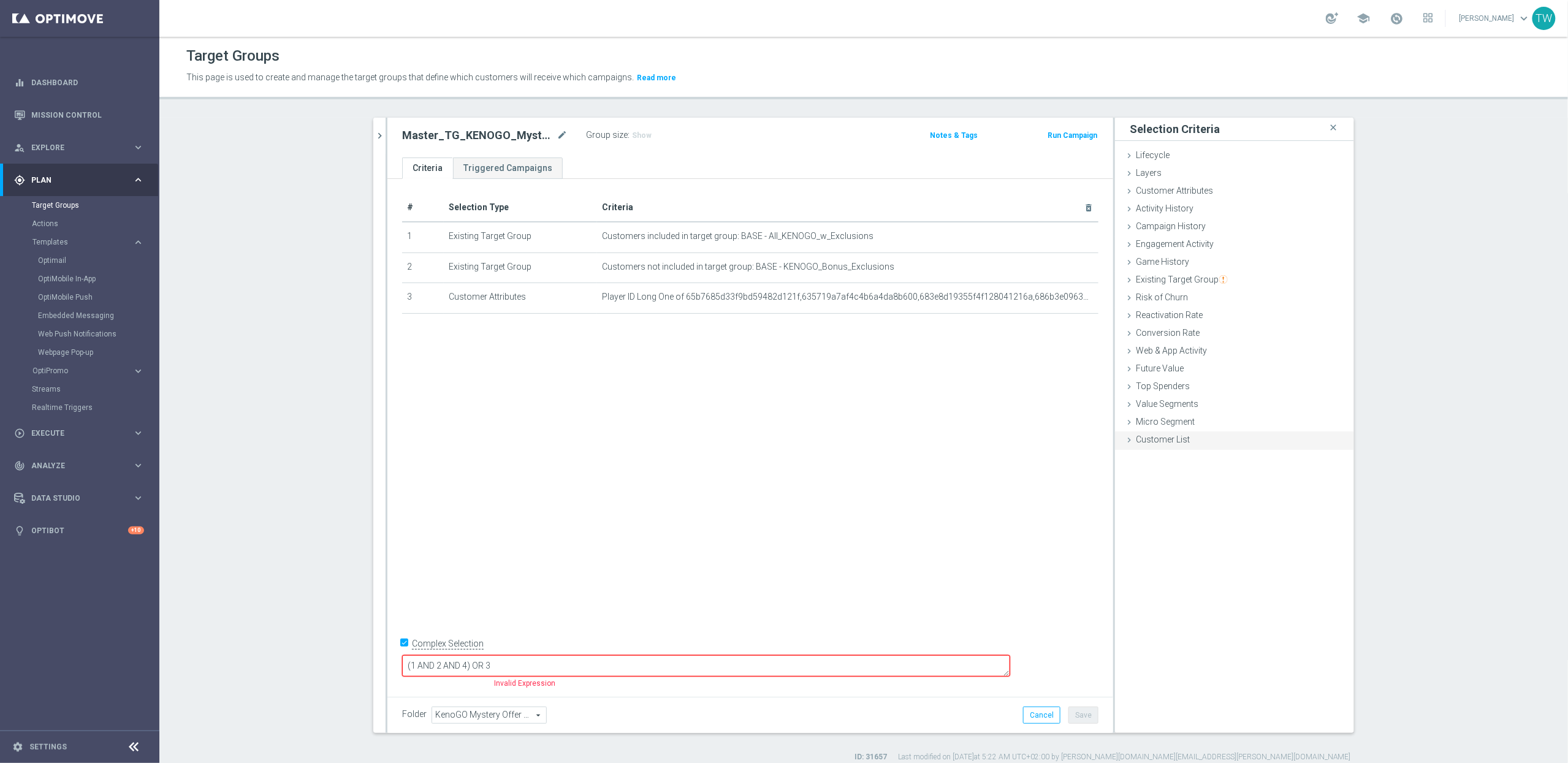
click at [1153, 433] on div "Customer List done selection saved" at bounding box center [1234, 440] width 239 height 19
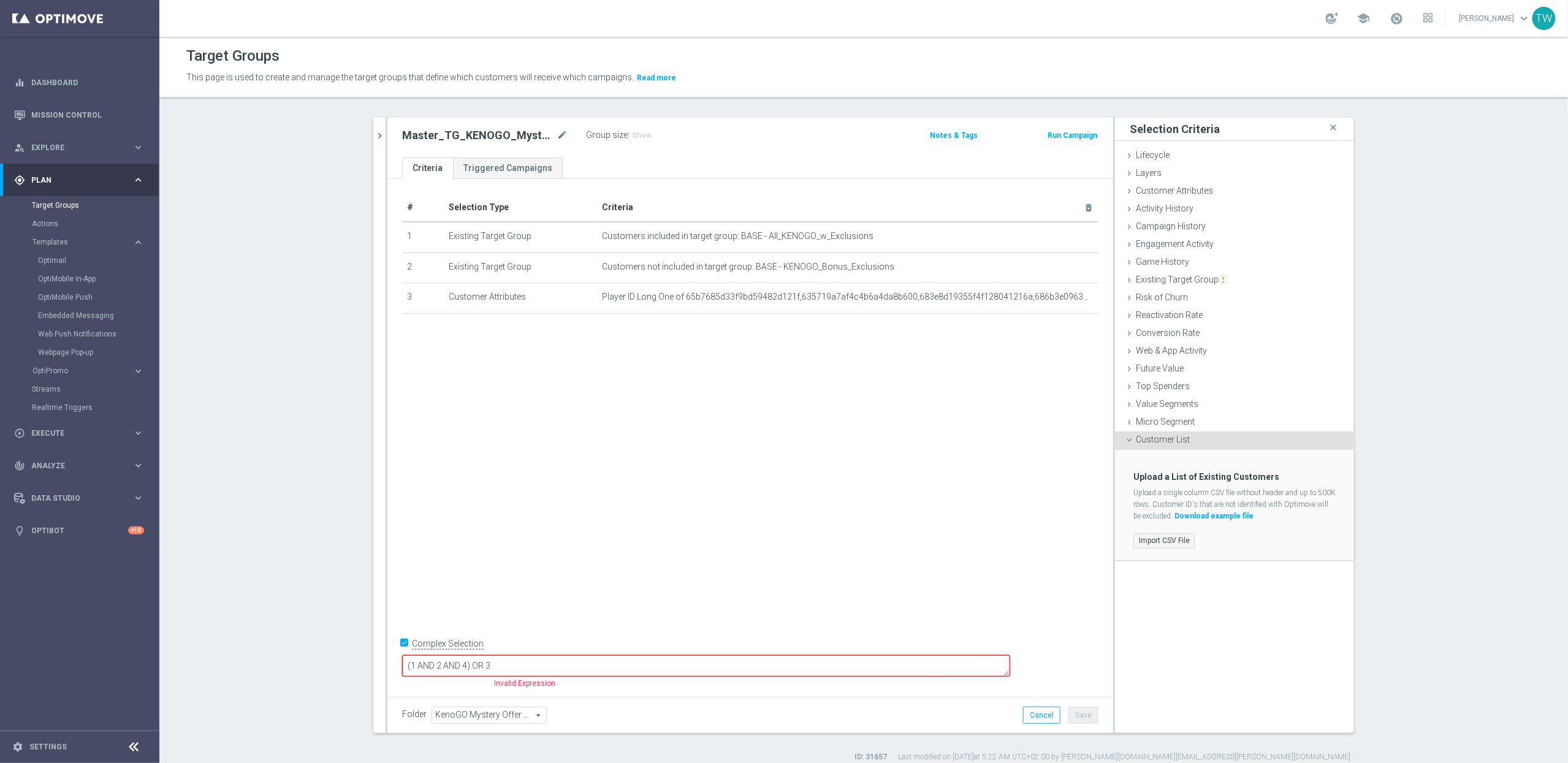
click at [1159, 535] on label "Import CSV File" at bounding box center [1164, 541] width 62 height 15
click at [0, 0] on input "Import CSV File" at bounding box center [0, 0] width 0 height 0
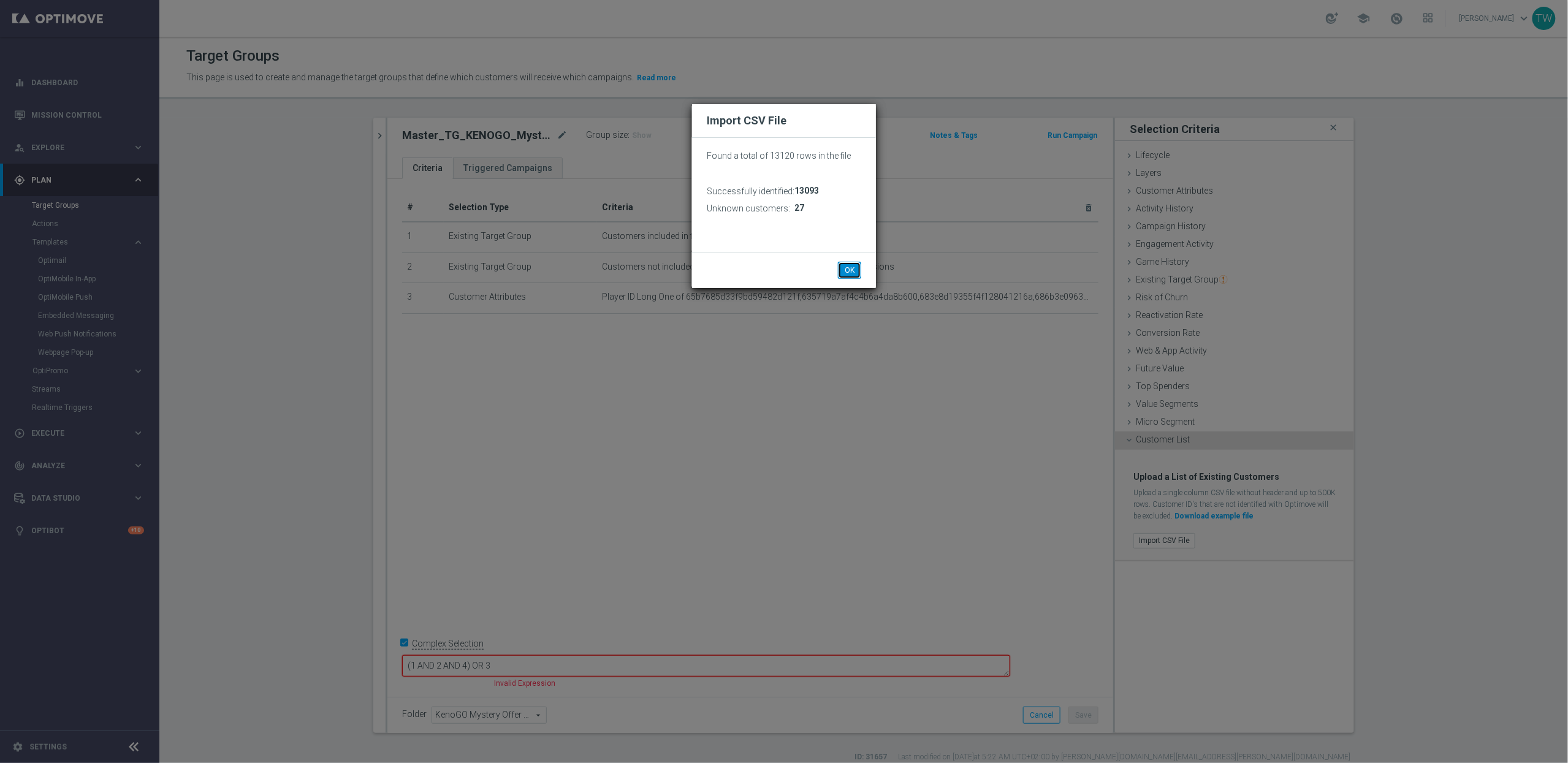
click at [843, 266] on button "OK" at bounding box center [850, 270] width 23 height 17
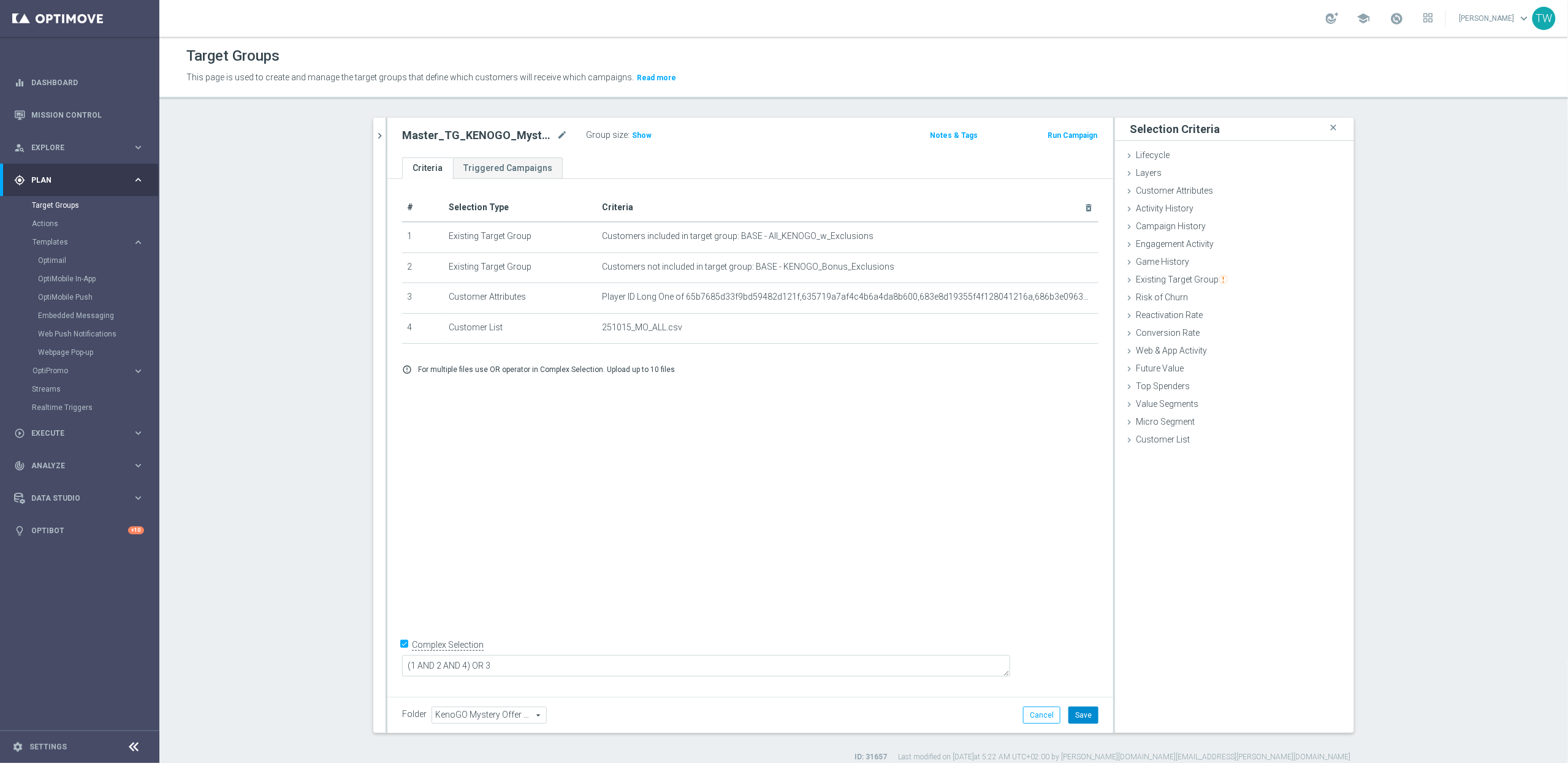
click at [1084, 706] on div "Folder KenoGO Mystery Offer 251015 KenoGO Mystery Offer 251015 arrow_drop_down …" at bounding box center [749, 715] width 725 height 36
click at [1084, 709] on button "Save" at bounding box center [1084, 715] width 30 height 17
click at [798, 523] on div "# Selection Type Criteria delete_forever 1 Existing Target Group Customers incl…" at bounding box center [749, 435] width 725 height 512
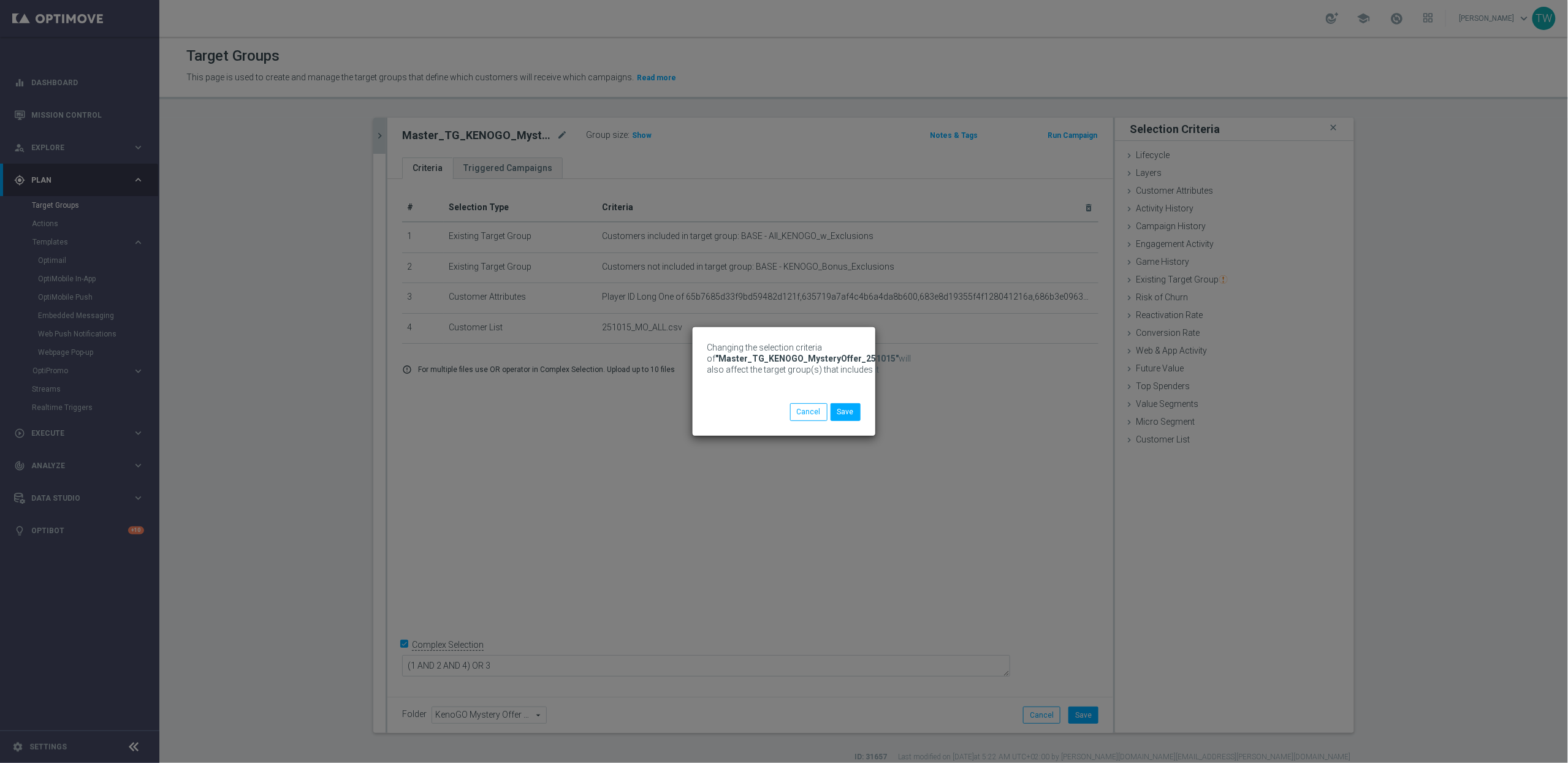
click at [378, 134] on div "Changing the selection criteria of "Master_TG_KENOGO_MysteryOffer_251015" will …" at bounding box center [784, 382] width 1568 height 763
click at [847, 412] on button "Save" at bounding box center [845, 411] width 30 height 17
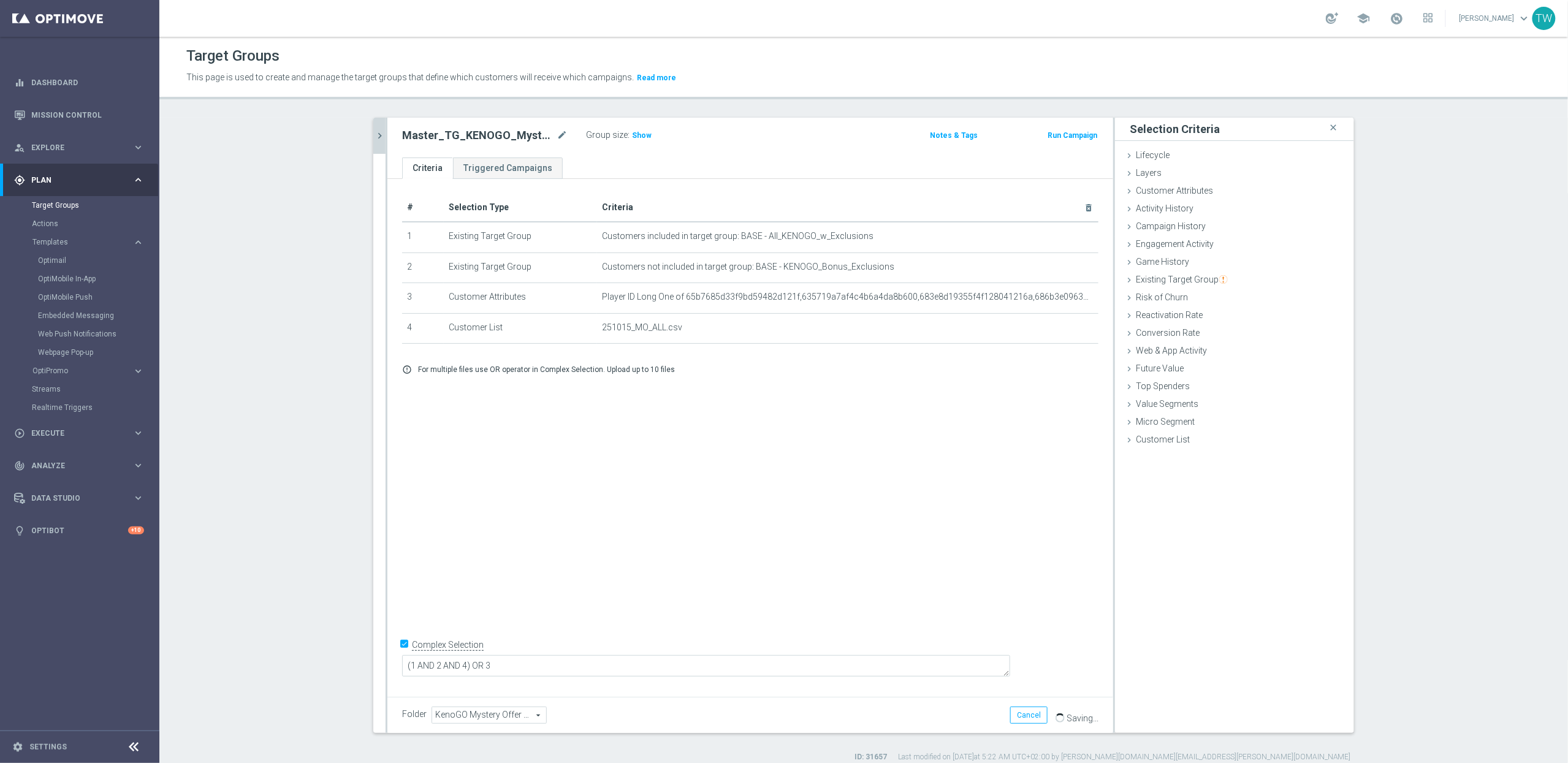
click at [380, 128] on button "chevron_right" at bounding box center [380, 136] width 12 height 36
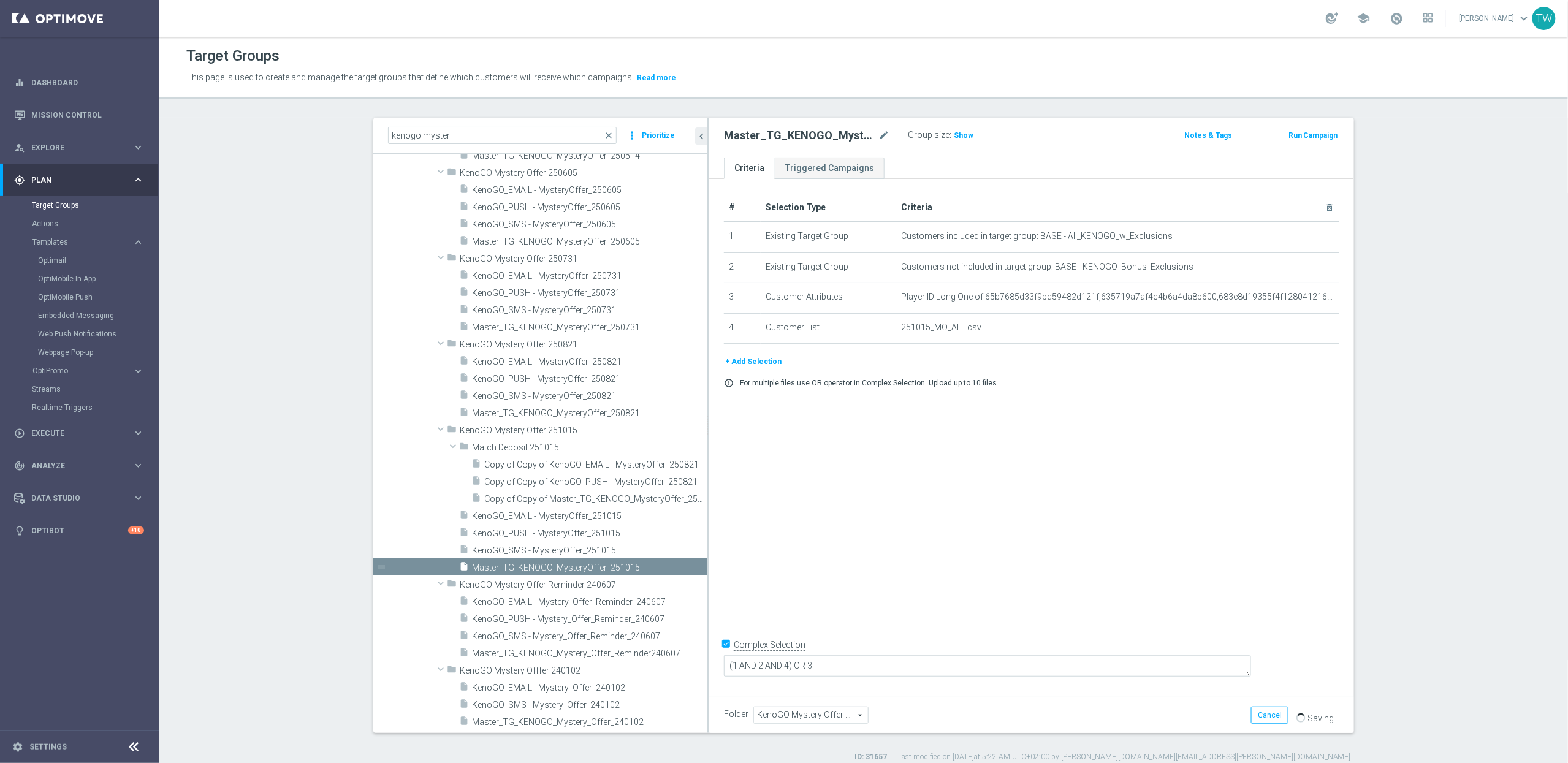
drag, startPoint x: 613, startPoint y: 505, endPoint x: 766, endPoint y: 506, distance: 153.0
click at [766, 506] on as-split "kenogo myster close more_vert Prioritize Customer Target Groups library_add cre…" at bounding box center [863, 426] width 981 height 615
click at [624, 499] on span "Copy of Copy of Master_TG_KENOGO_MysteryOffer_250821" at bounding box center [582, 499] width 195 height 10
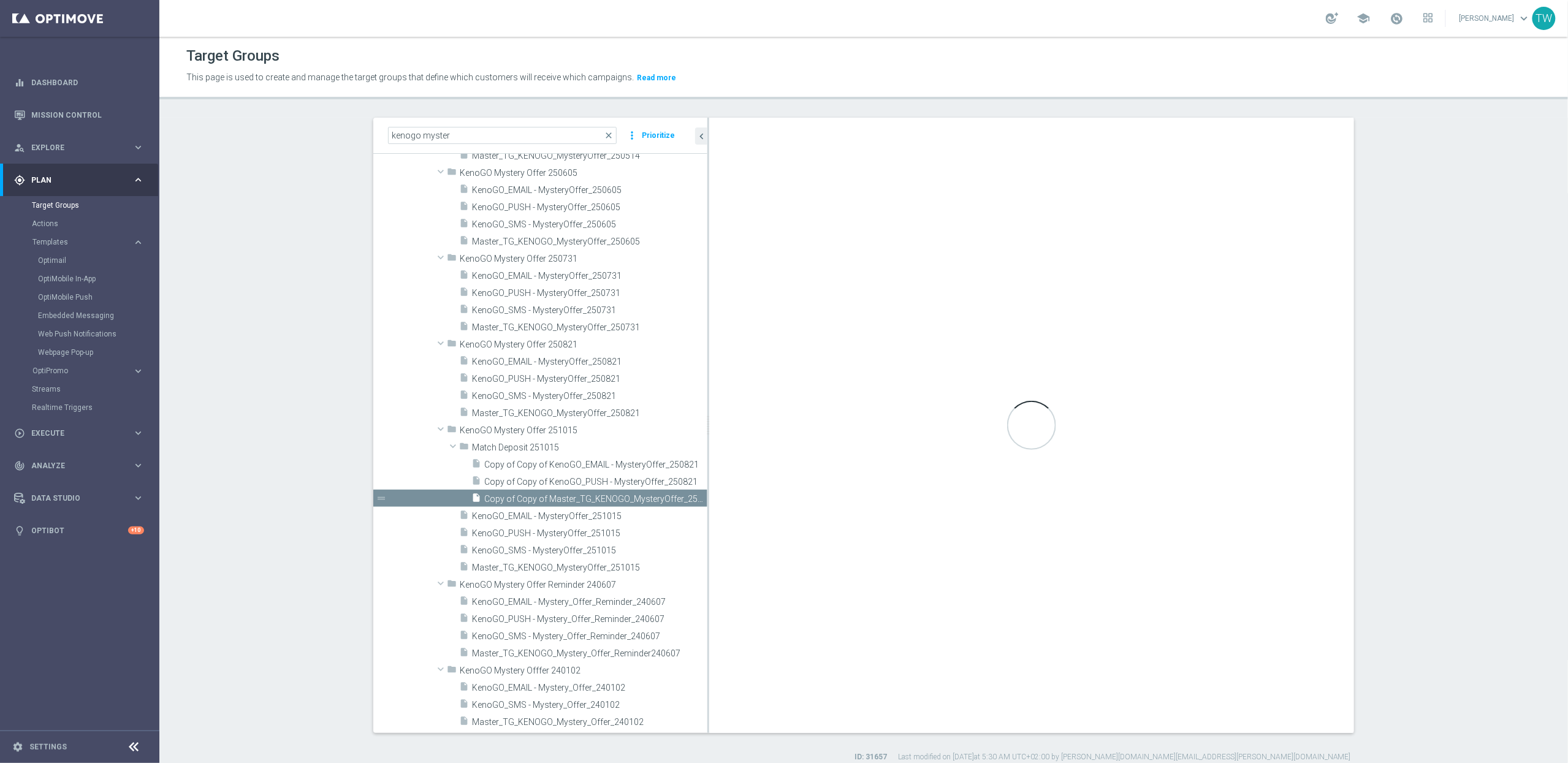
type input "Match Deposit 251015"
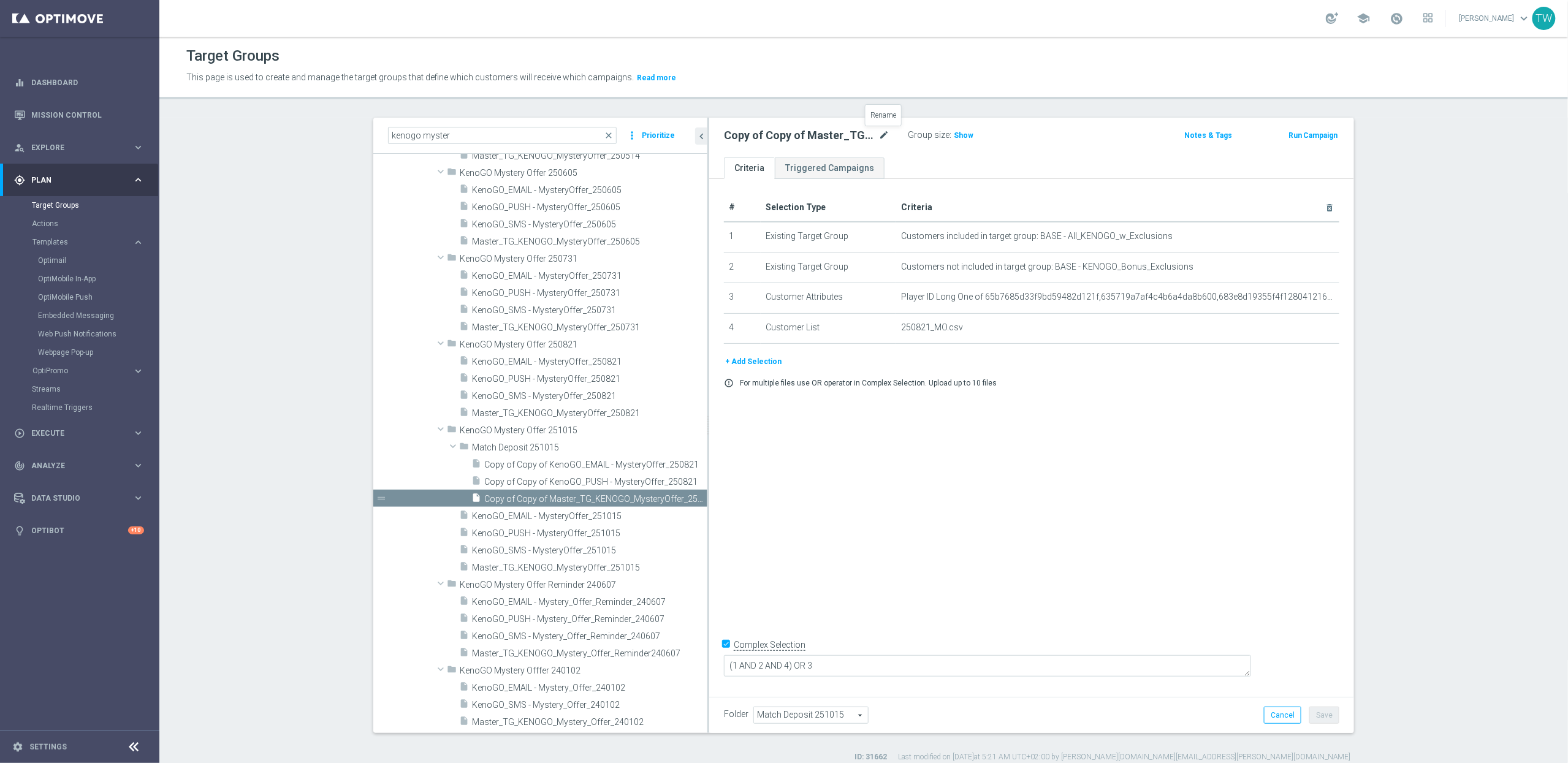
click at [879, 136] on icon "mode_edit" at bounding box center [884, 135] width 11 height 14
type input "Master_TG_KENOGO_MysteryOfferList_251015"
click at [1320, 332] on icon "delete_forever" at bounding box center [1320, 328] width 10 height 10
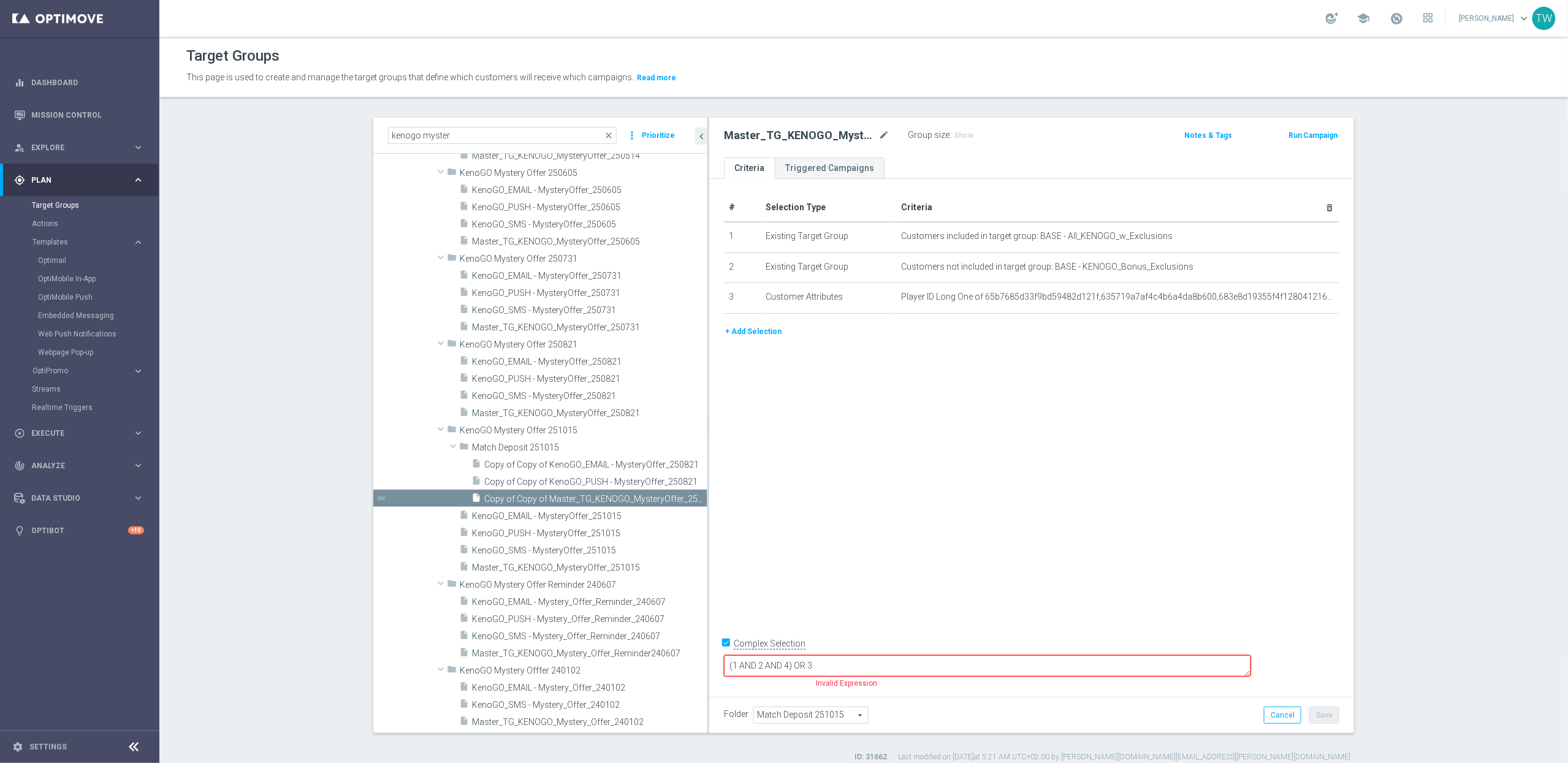
click at [747, 330] on button "+ Add Selection" at bounding box center [753, 332] width 59 height 14
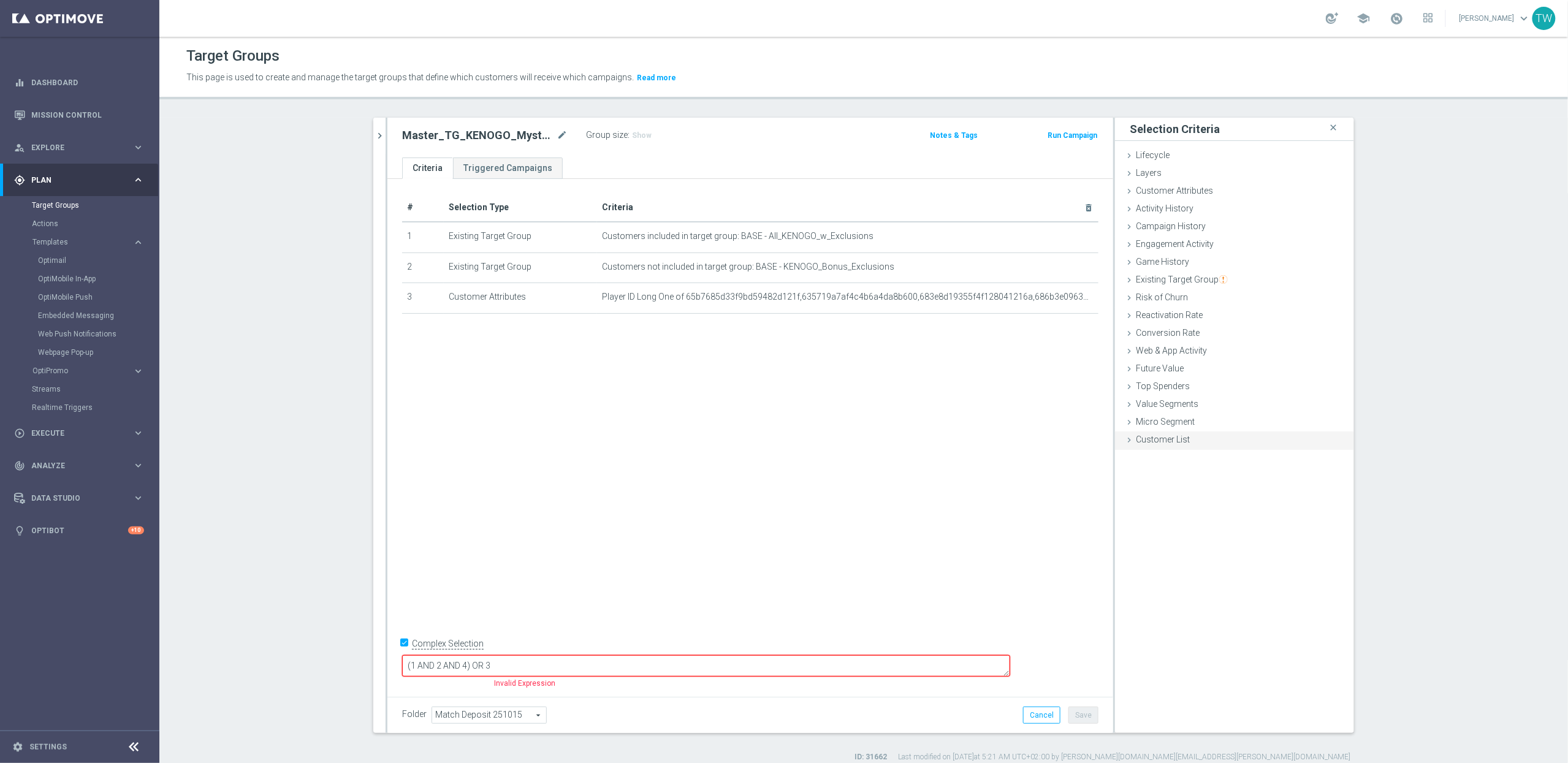
click at [1137, 439] on span "Customer List" at bounding box center [1163, 439] width 54 height 10
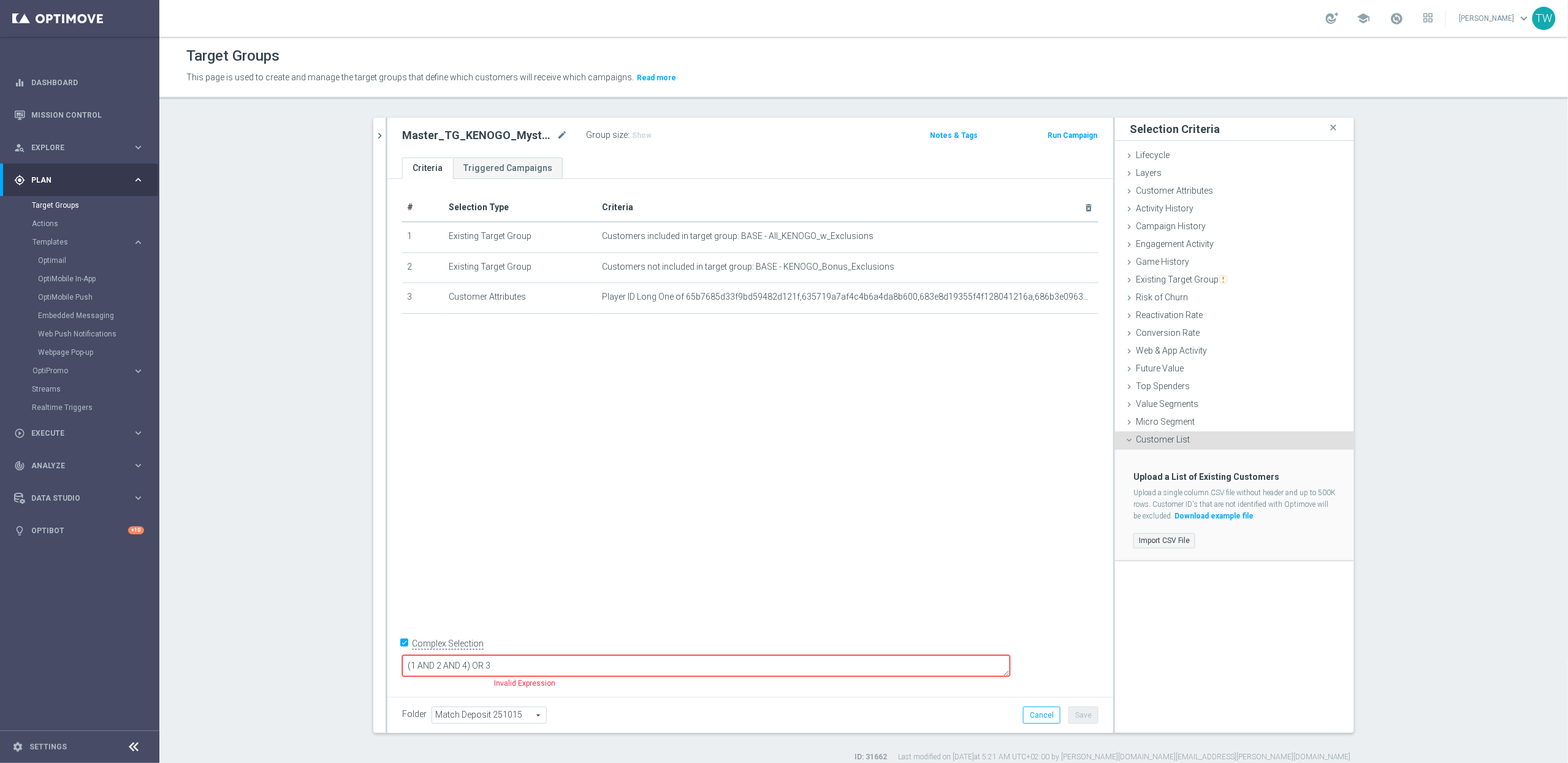
click at [1142, 534] on label "Import CSV File" at bounding box center [1164, 541] width 62 height 15
click at [0, 0] on input "Import CSV File" at bounding box center [0, 0] width 0 height 0
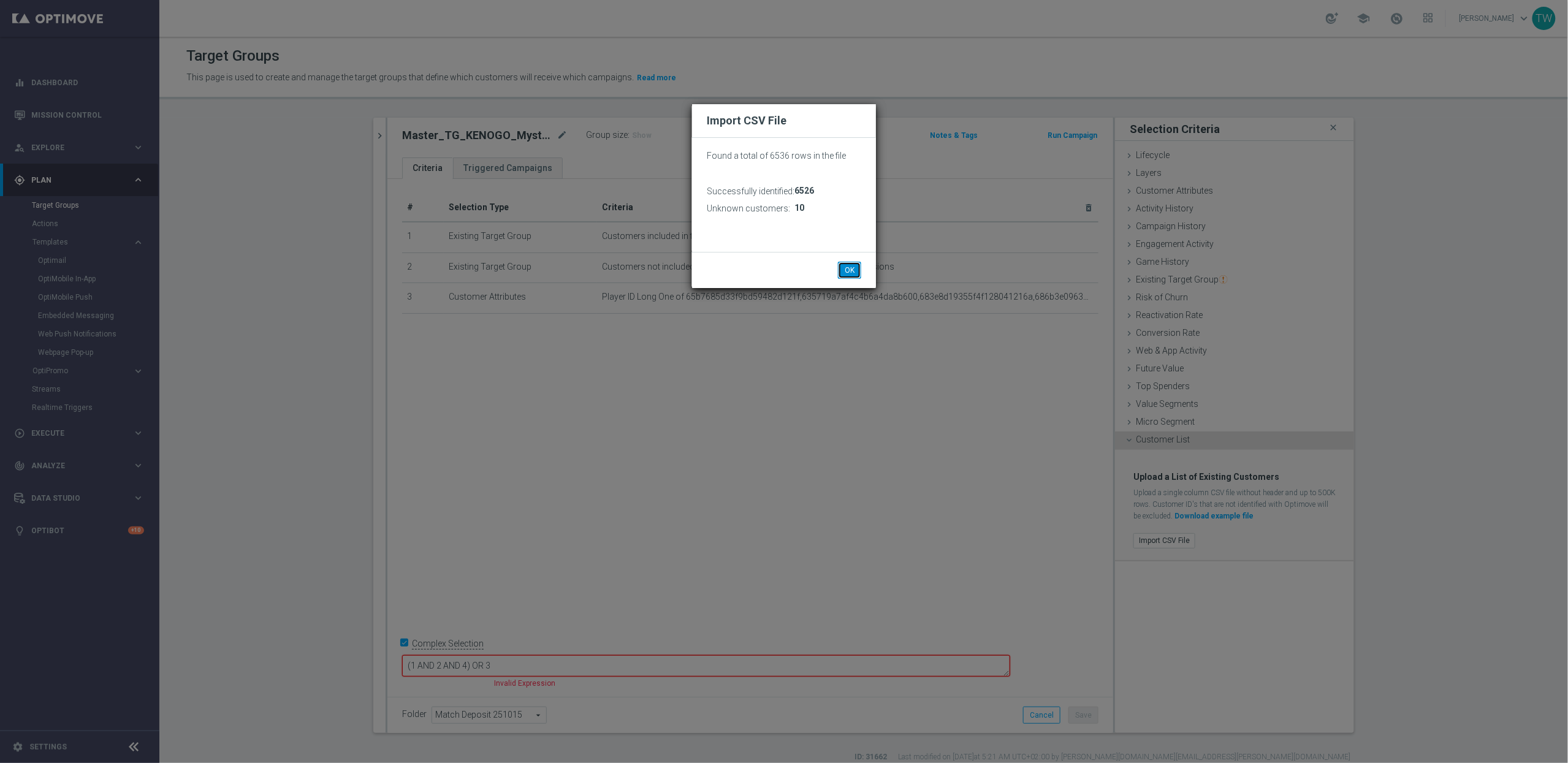
click at [841, 261] on button "OK" at bounding box center [850, 270] width 23 height 17
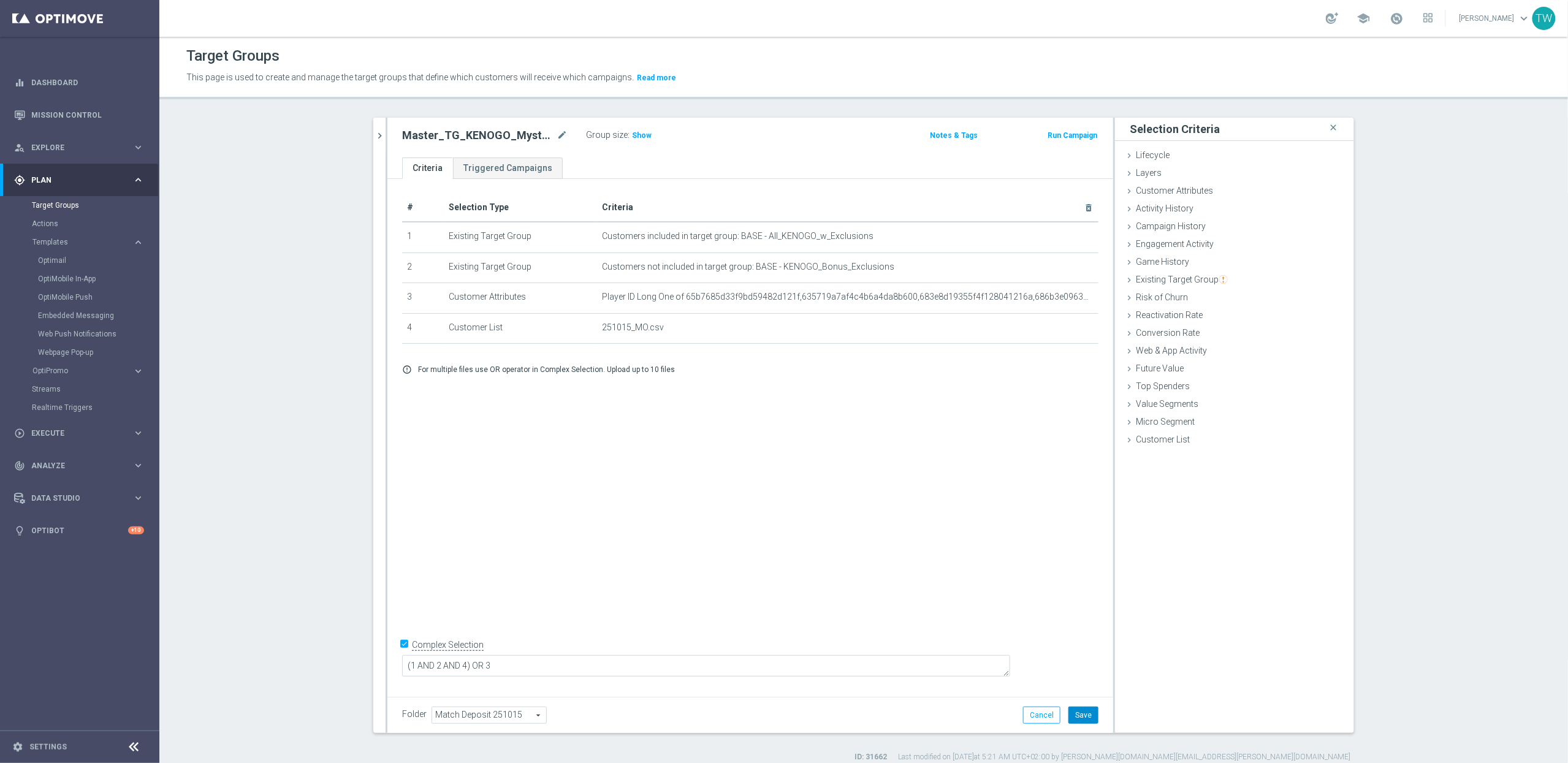
click at [1089, 710] on button "Save" at bounding box center [1084, 715] width 30 height 17
click at [379, 134] on icon "chevron_right" at bounding box center [380, 135] width 12 height 12
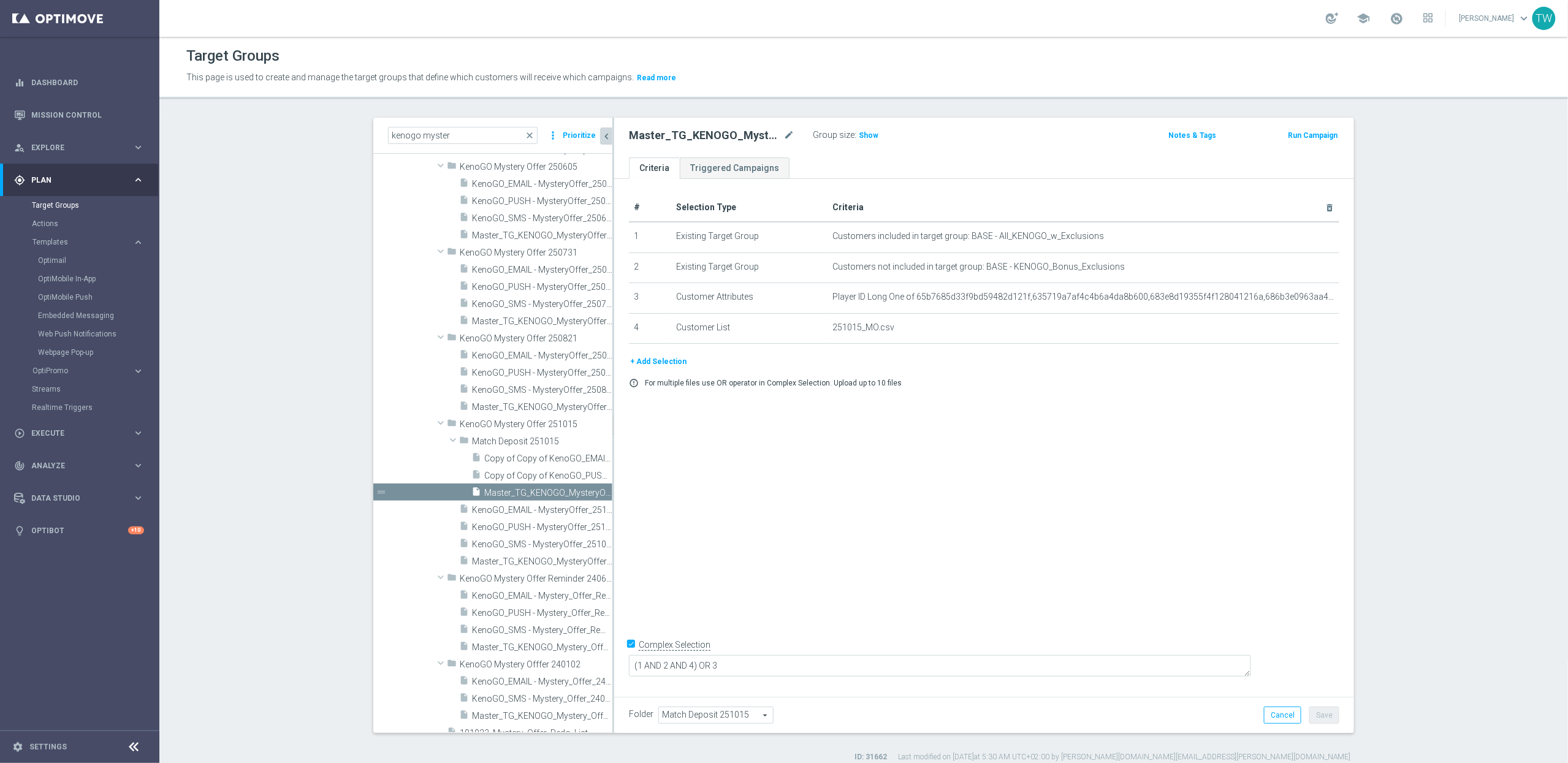
scroll to position [1400, 0]
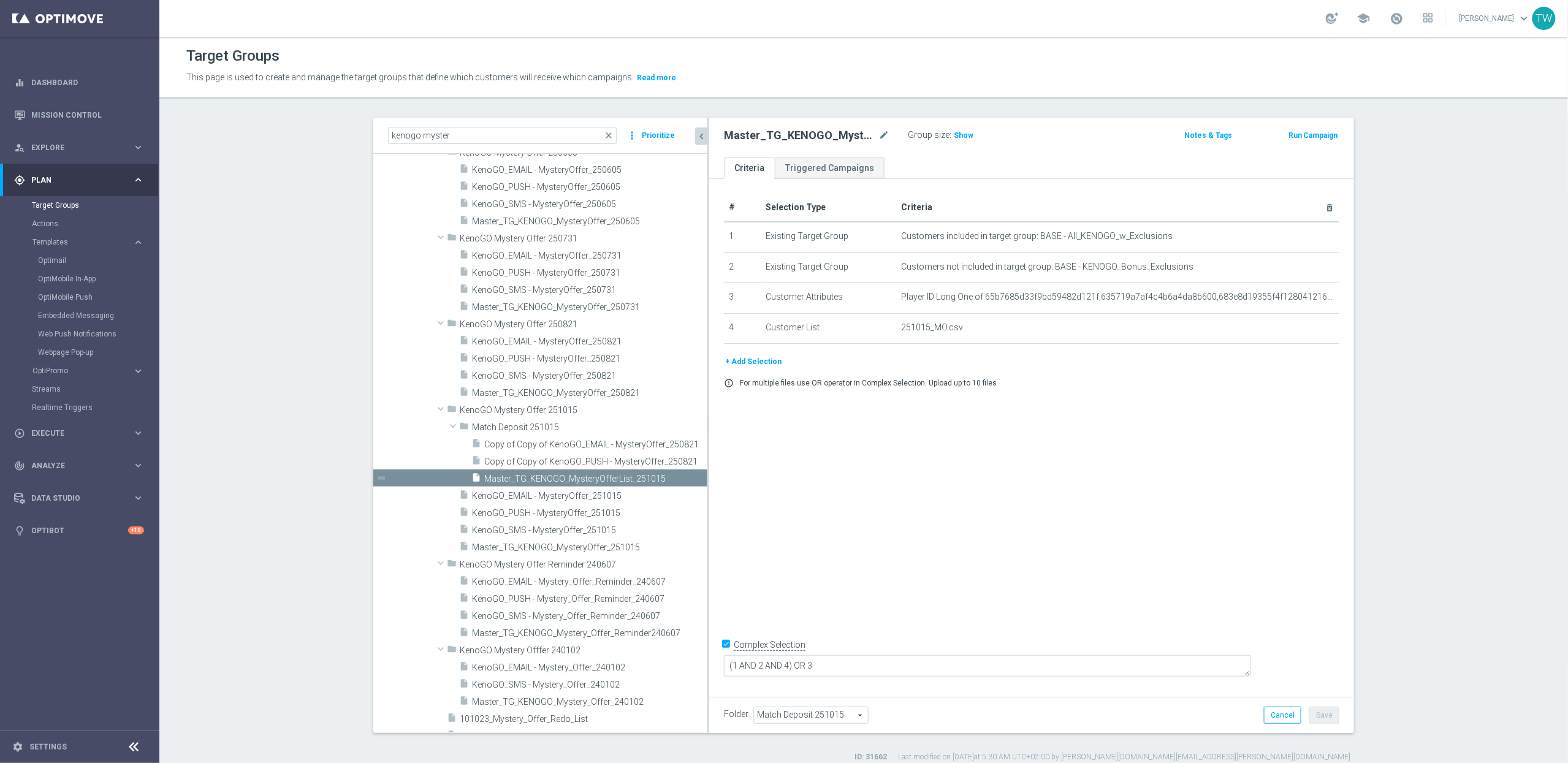
drag, startPoint x: 613, startPoint y: 452, endPoint x: 739, endPoint y: 450, distance: 126.0
click at [739, 450] on as-split "kenogo myster close more_vert Prioritize Customer Target Groups library_add cre…" at bounding box center [863, 426] width 981 height 615
click at [1404, 21] on span at bounding box center [1397, 19] width 14 height 14
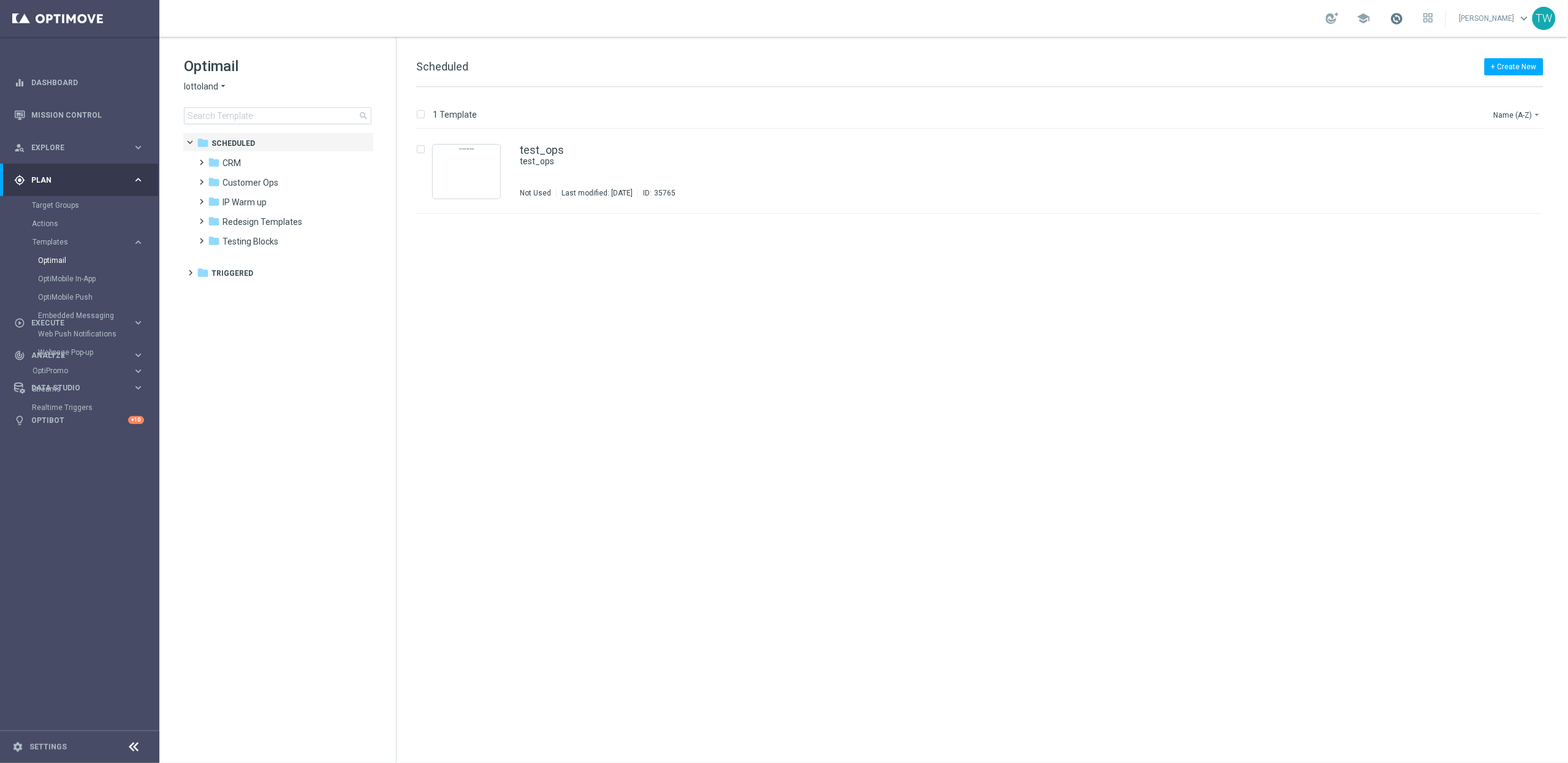
click at [1404, 19] on span at bounding box center [1397, 19] width 14 height 14
click at [282, 177] on div "folder Customer Ops" at bounding box center [278, 183] width 141 height 14
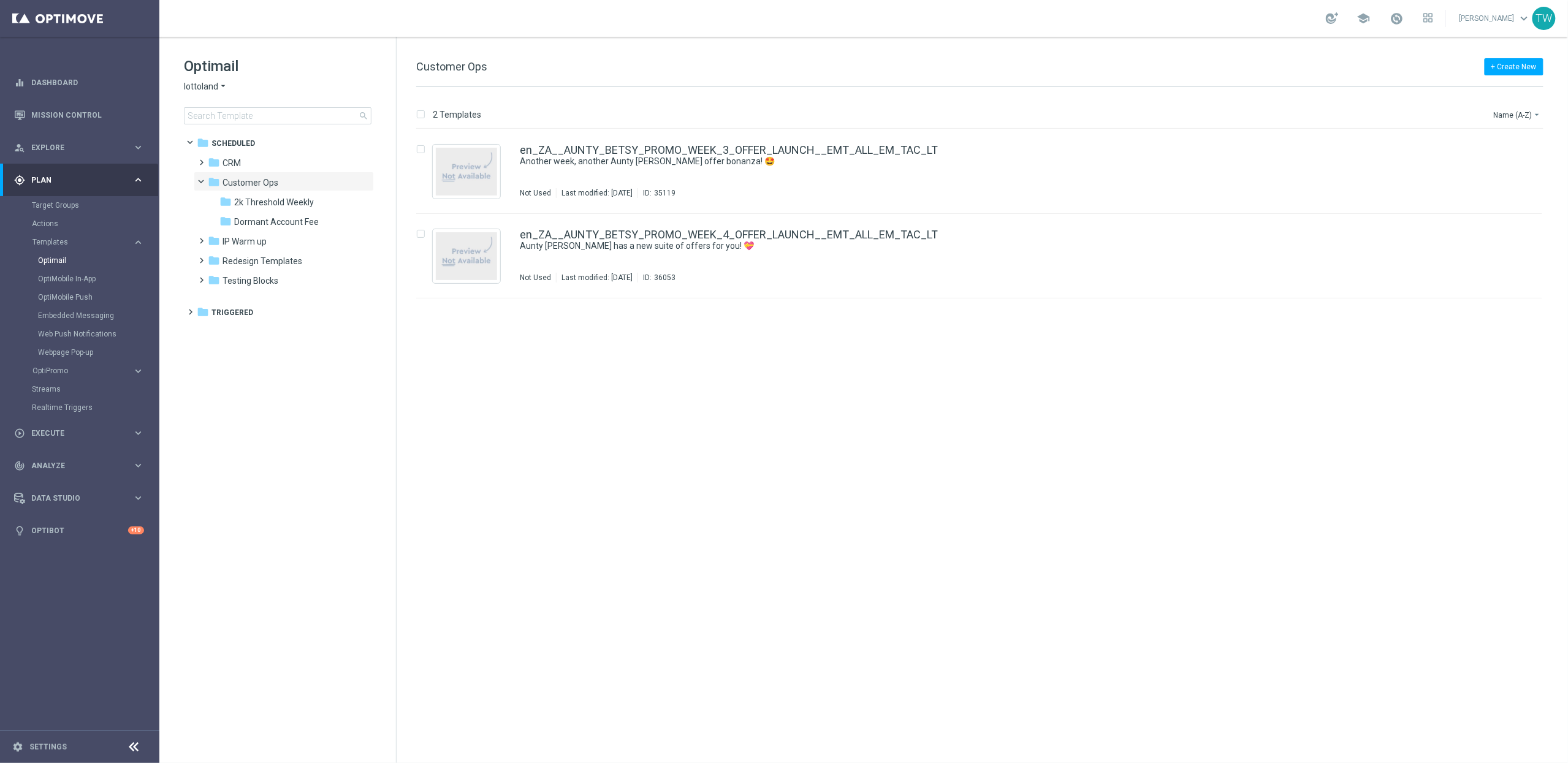
click at [222, 86] on icon "arrow_drop_down" at bounding box center [223, 86] width 10 height 12
click at [222, 118] on div "KenoGO" at bounding box center [230, 115] width 92 height 14
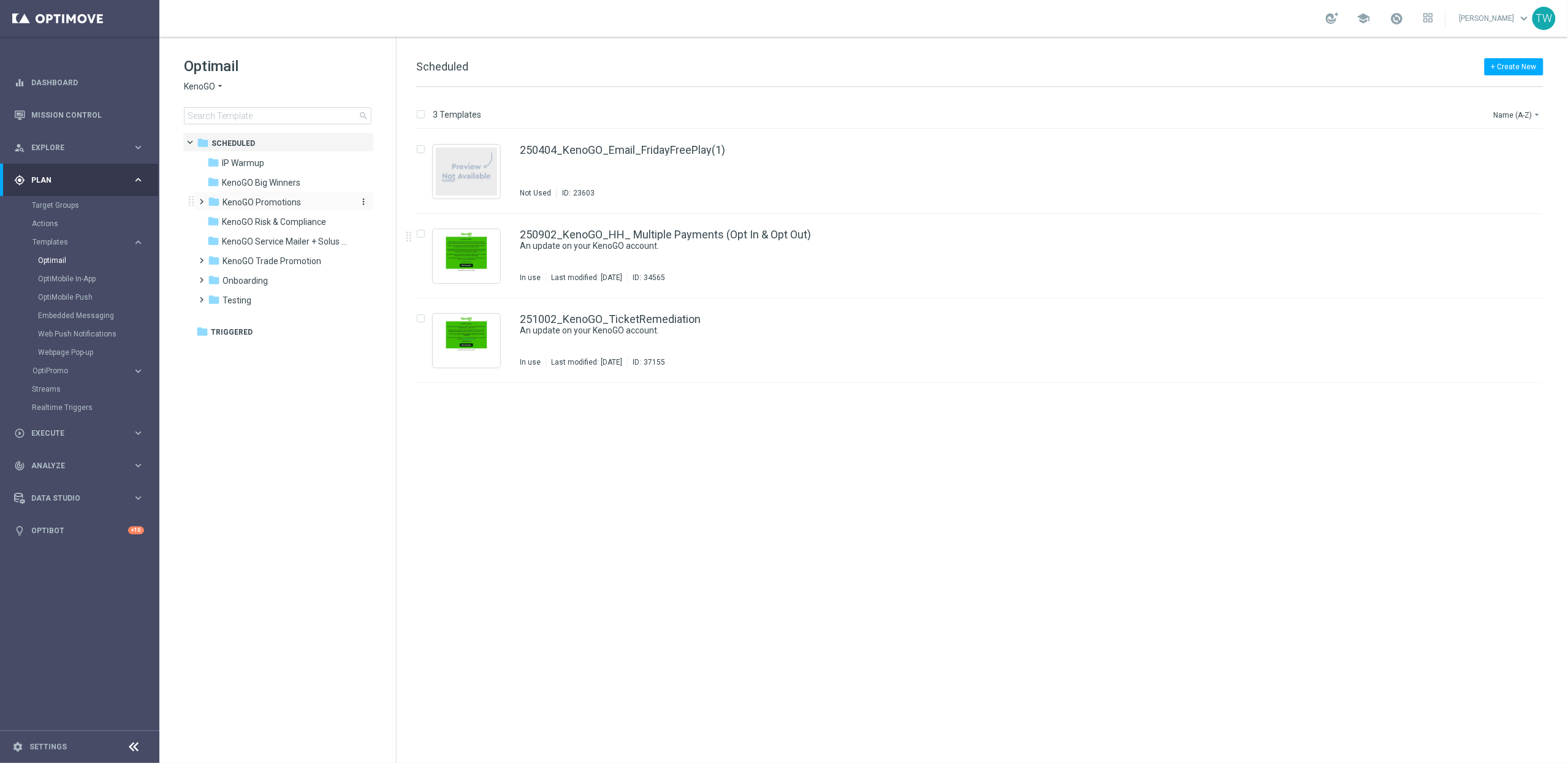
click at [280, 206] on span "KenoGO Promotions" at bounding box center [262, 202] width 79 height 11
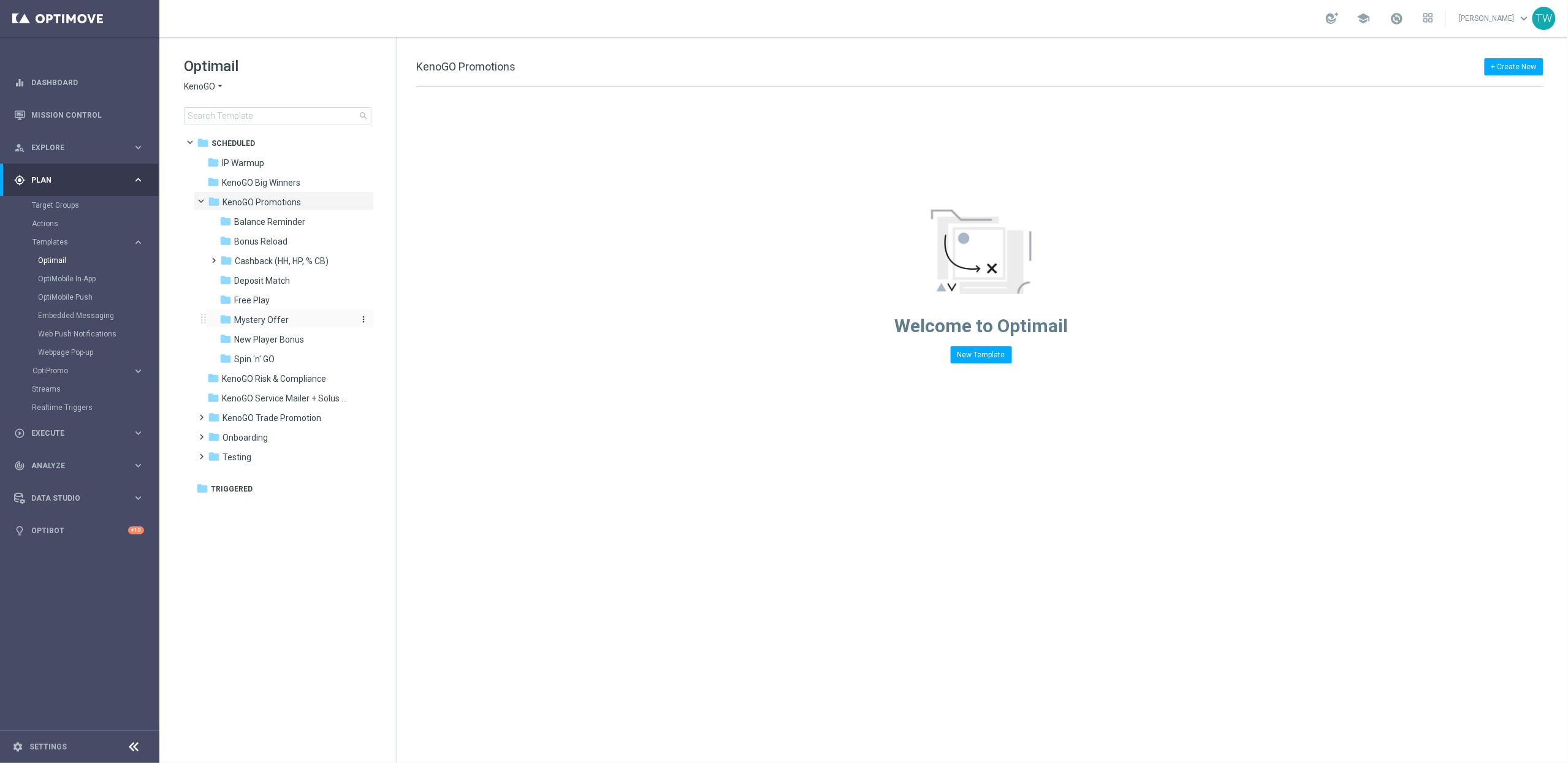
click at [315, 317] on div "folder Mystery Offer" at bounding box center [284, 320] width 130 height 14
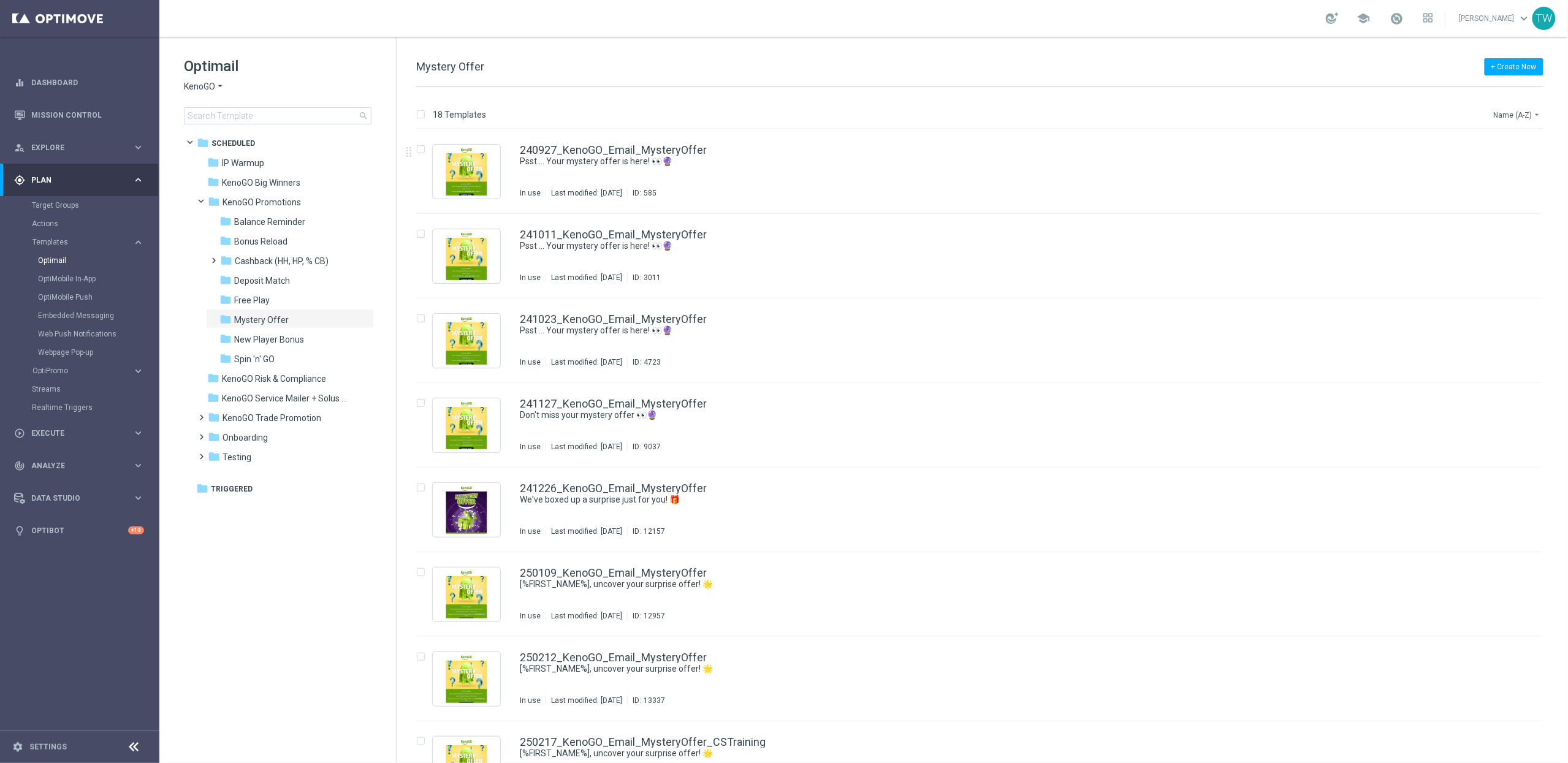
click at [1512, 108] on button "Name (A-Z) arrow_drop_down" at bounding box center [1518, 114] width 51 height 14
click at [1517, 154] on div "Name (Z-A)" at bounding box center [1497, 152] width 83 height 8
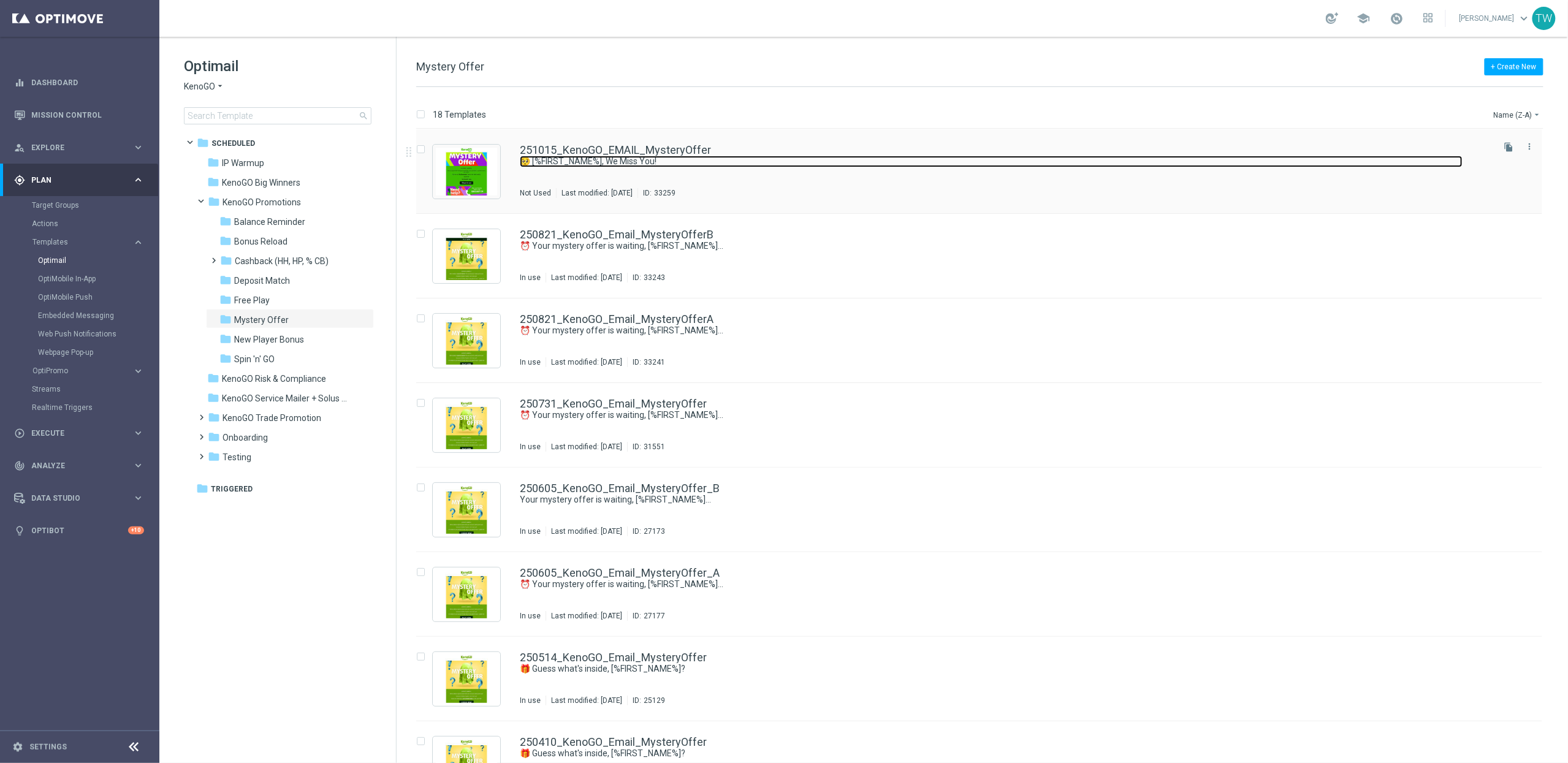
click at [738, 167] on link "🥺 [%FIRST_NAME%], We Miss You!" at bounding box center [991, 161] width 943 height 12
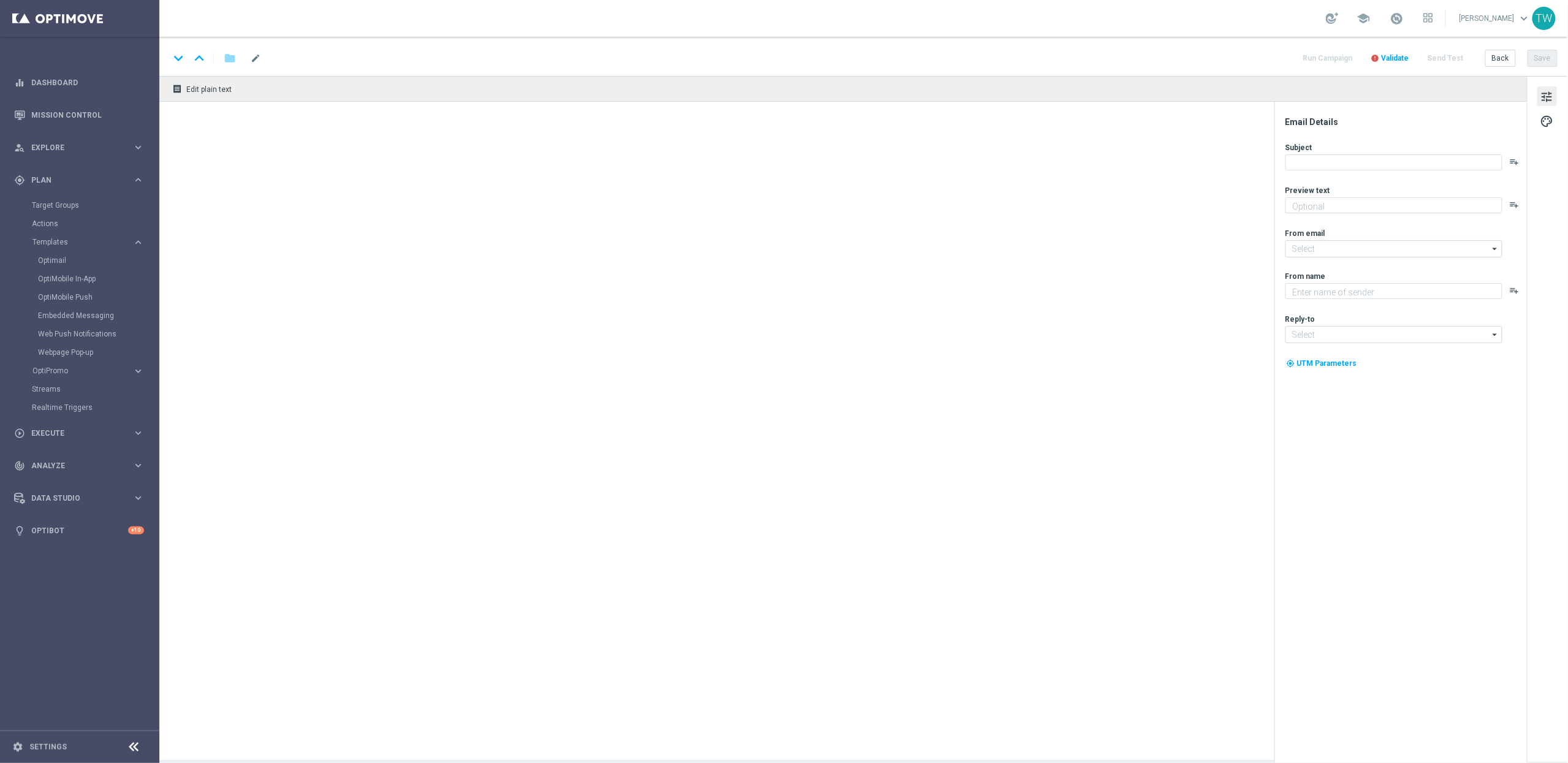
type textarea "A Special Surprise Awaits You!"
type textarea "KenoGO"
type input "mail@crm.kenogo.com.au"
type input "support@kenogo.com.au"
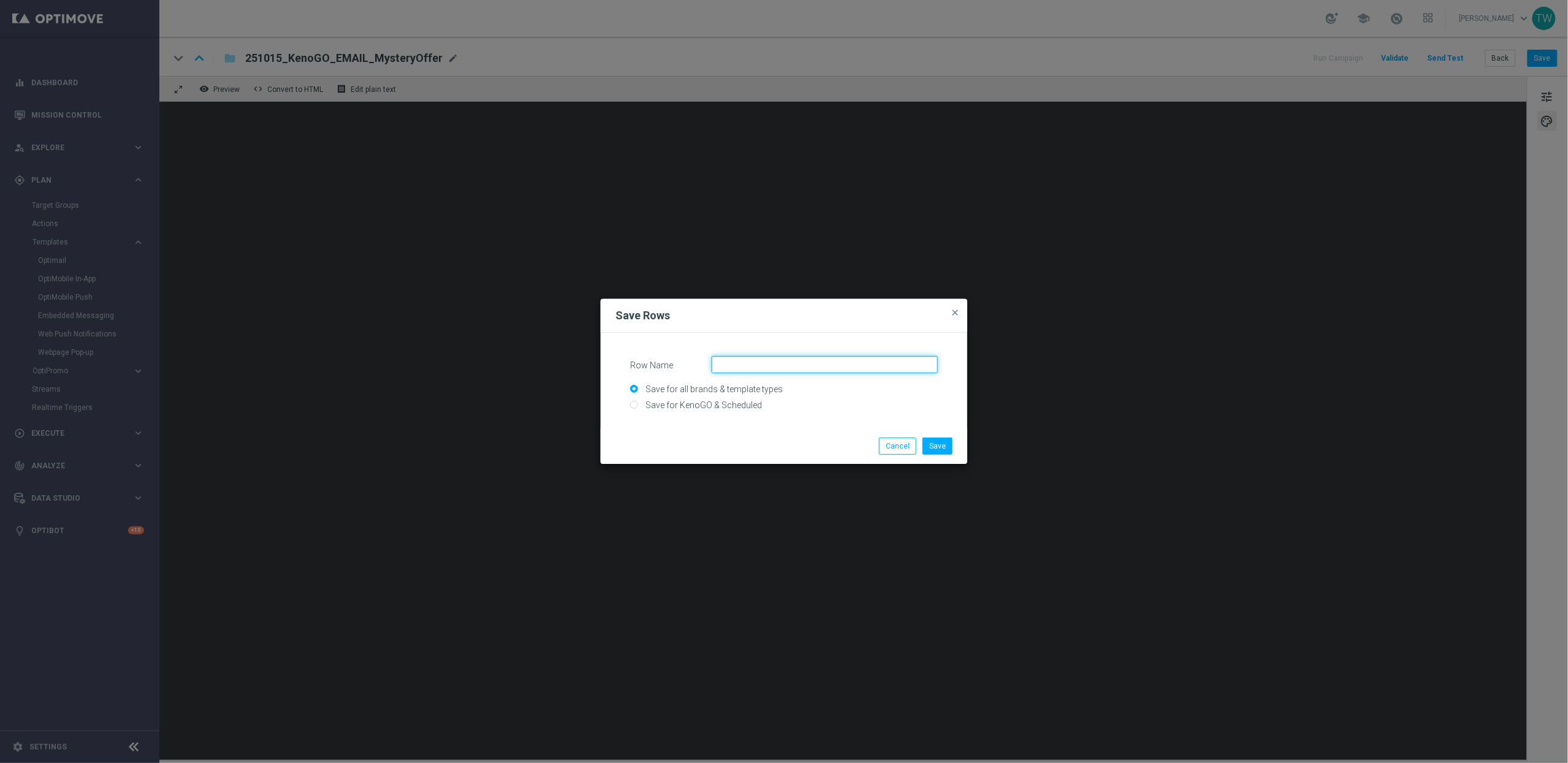
click at [801, 369] on input "Row Name" at bounding box center [825, 364] width 226 height 17
click at [729, 402] on input "Save for KenoGO & Scheduled" at bounding box center [784, 410] width 308 height 17
radio input "true"
click at [796, 368] on input "Row Name" at bounding box center [825, 364] width 226 height 17
type input "Triple Secondary Banner"
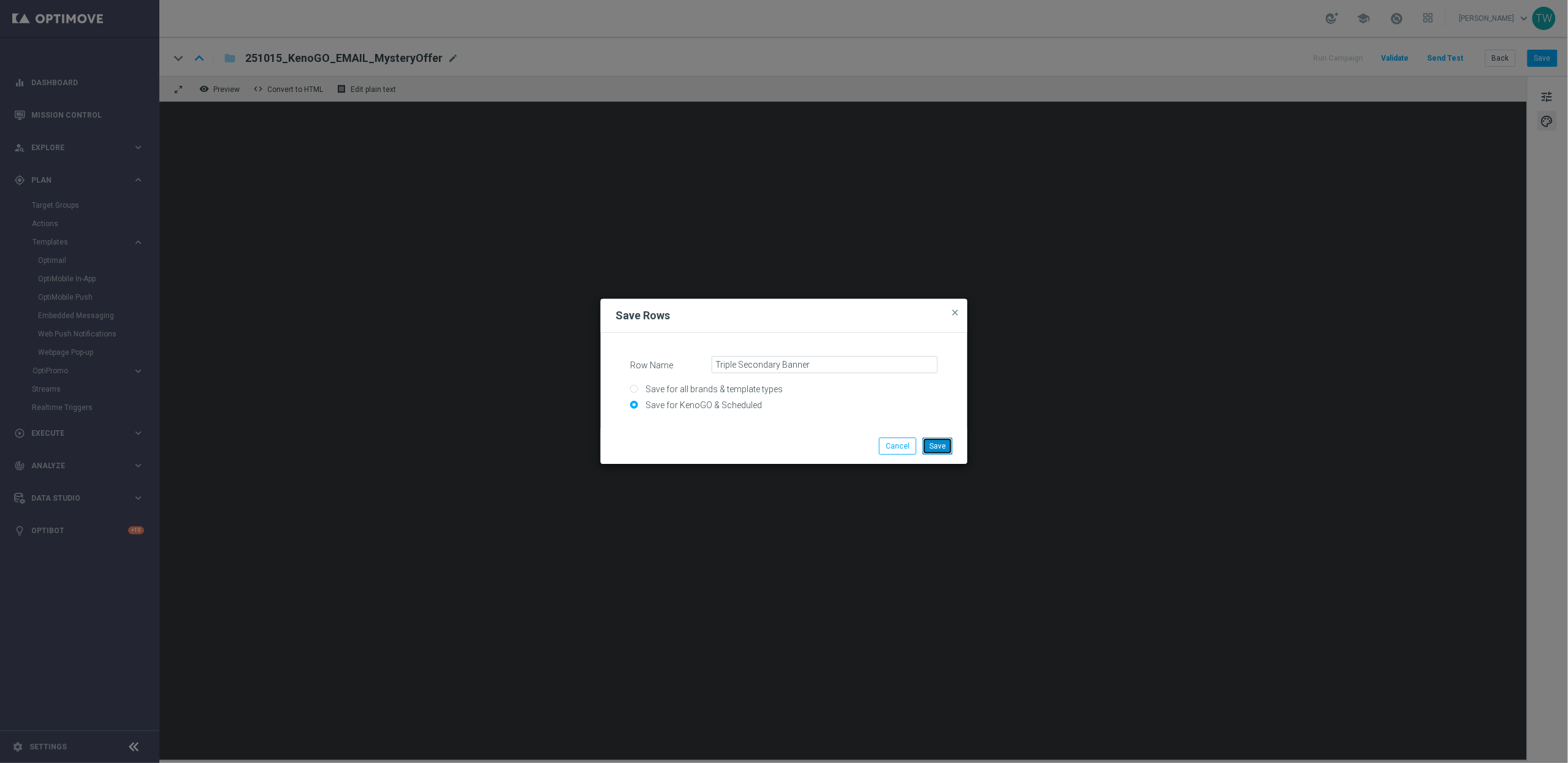
click at [945, 446] on button "Save" at bounding box center [938, 446] width 30 height 17
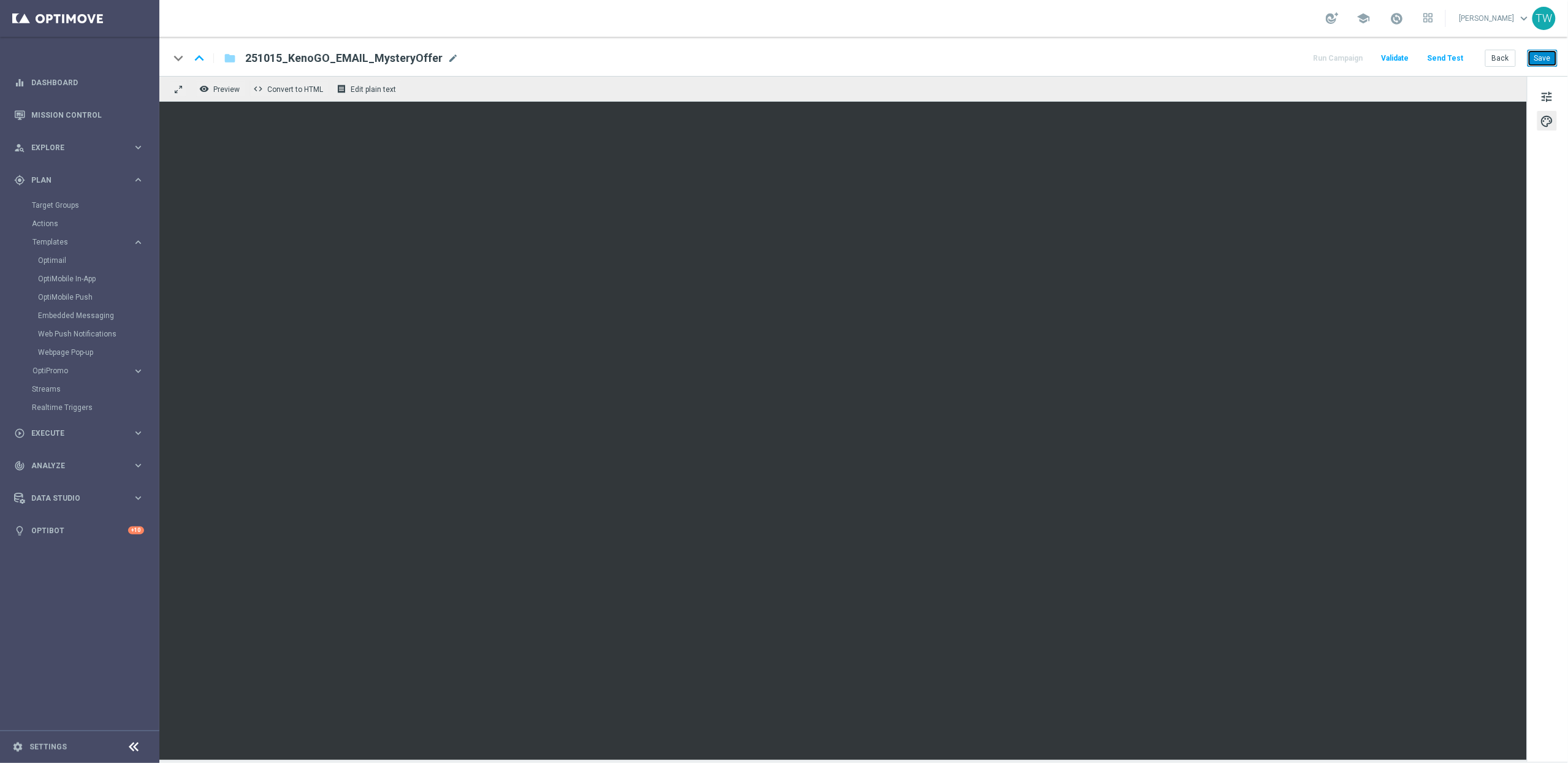
click at [1538, 56] on button "Save" at bounding box center [1542, 58] width 30 height 17
click at [1404, 17] on span at bounding box center [1397, 19] width 14 height 14
click at [1449, 60] on button "Send Test" at bounding box center [1446, 59] width 40 height 17
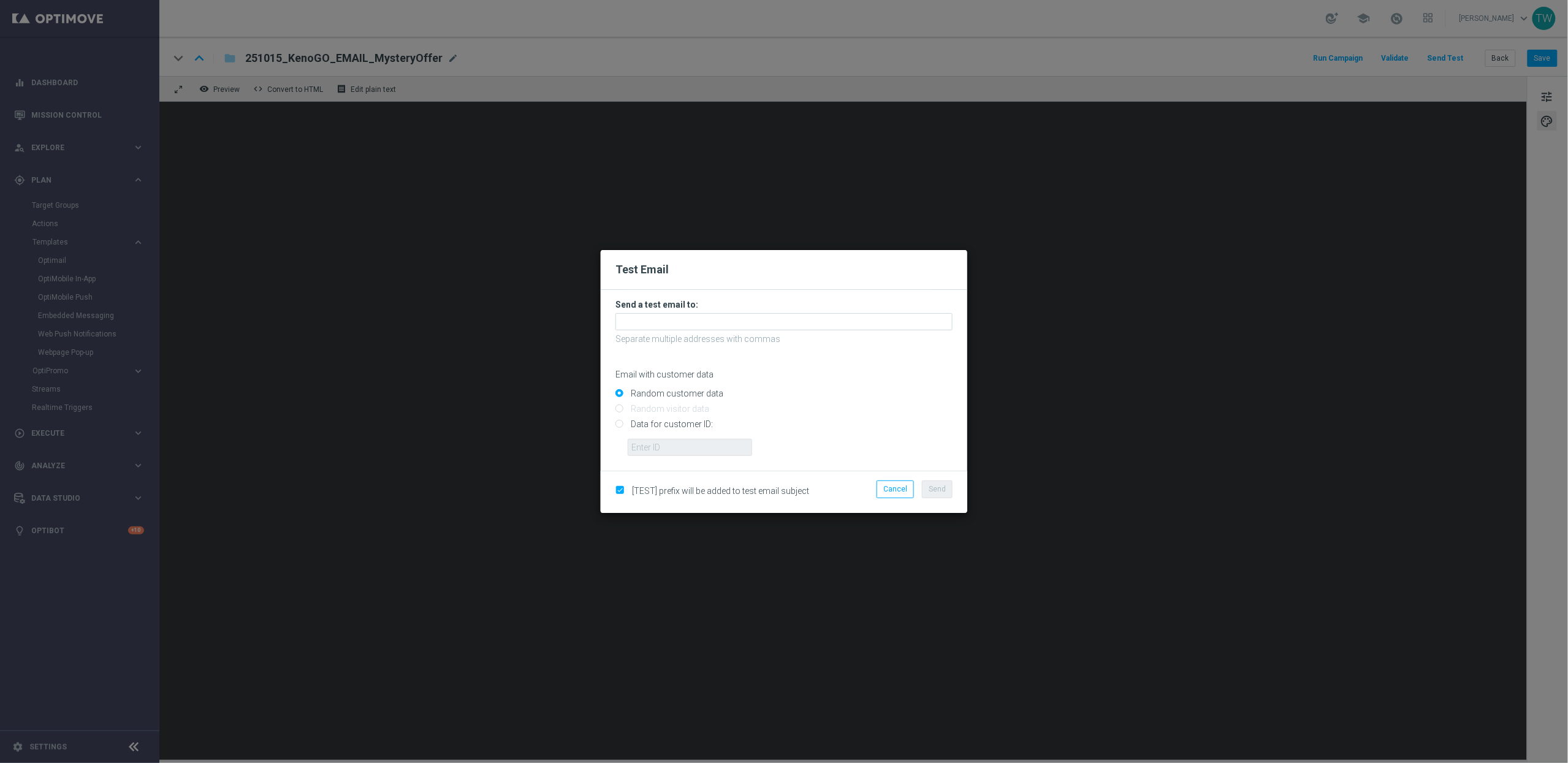
click at [821, 313] on div at bounding box center [784, 321] width 337 height 17
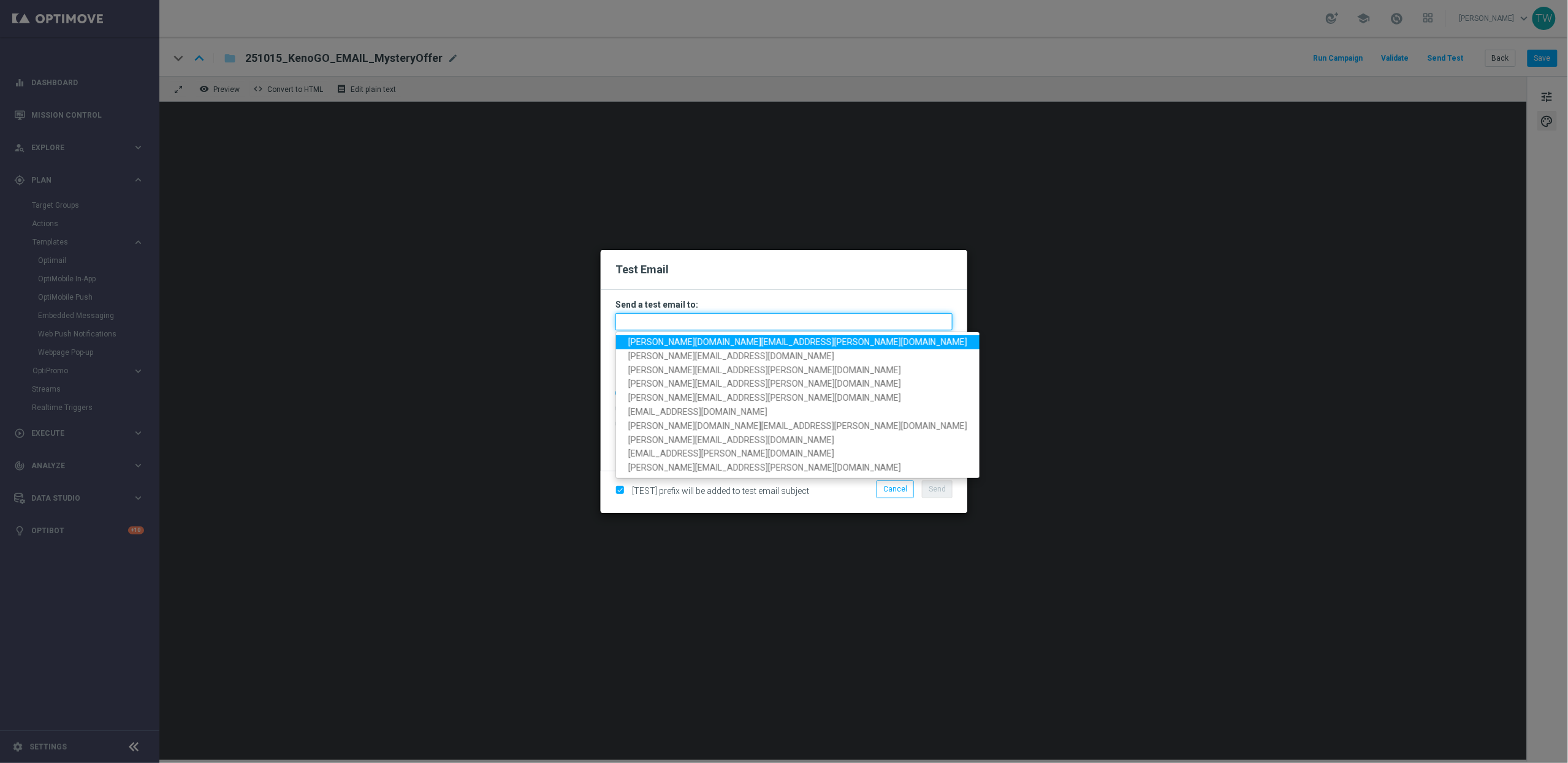
click at [819, 318] on input "text" at bounding box center [784, 321] width 337 height 17
paste input "tina.wang@kenogo.com, adam.pustetto@kenogo.com, emma.kasbarian@kenogo.com, clau…"
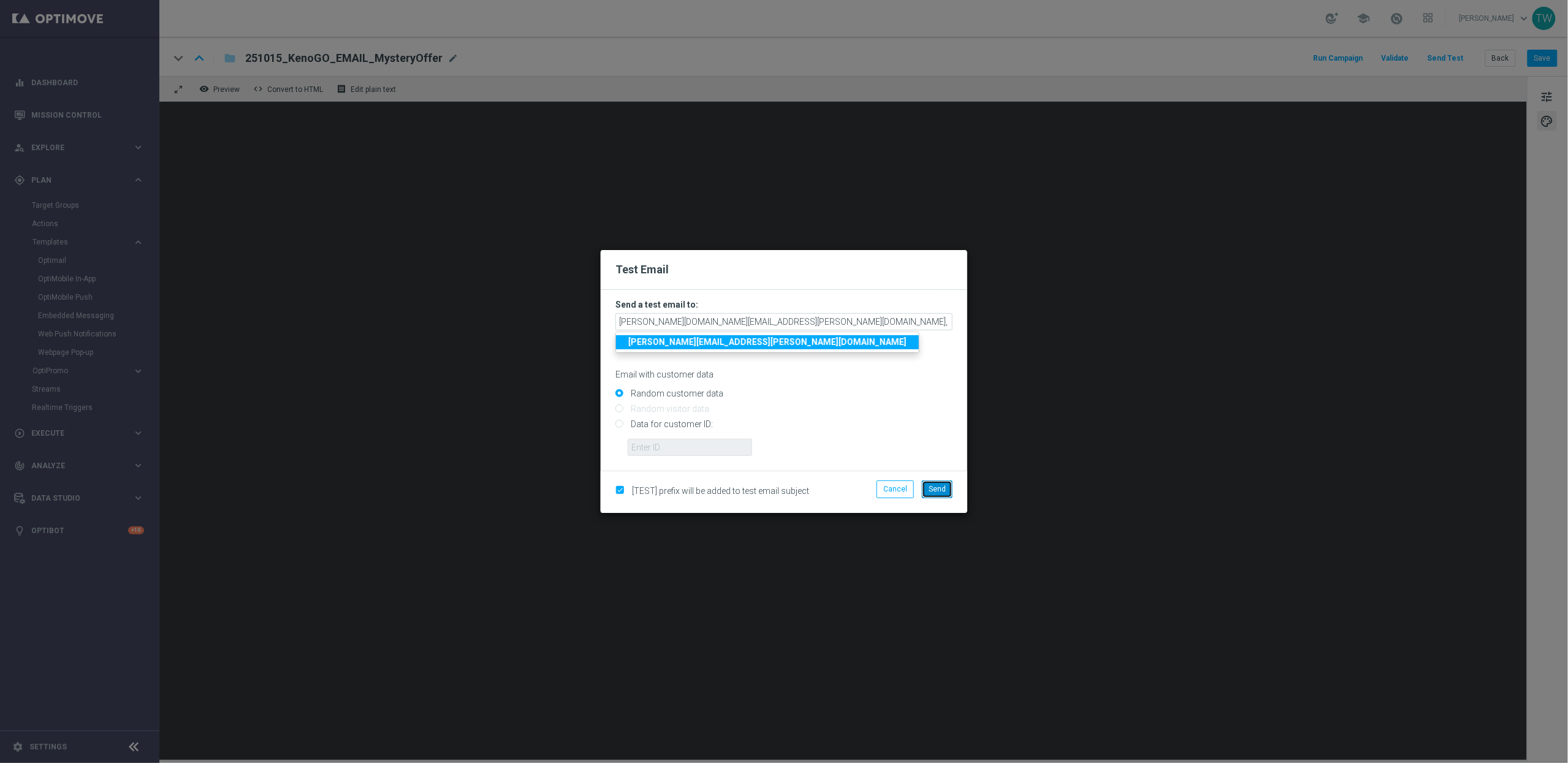
click at [948, 484] on button "Send" at bounding box center [937, 488] width 30 height 17
type input "tina.wang@kenogo.com,adam.pustetto@kenogo.com,emma.kasbarian@kenogo.com,claudia…"
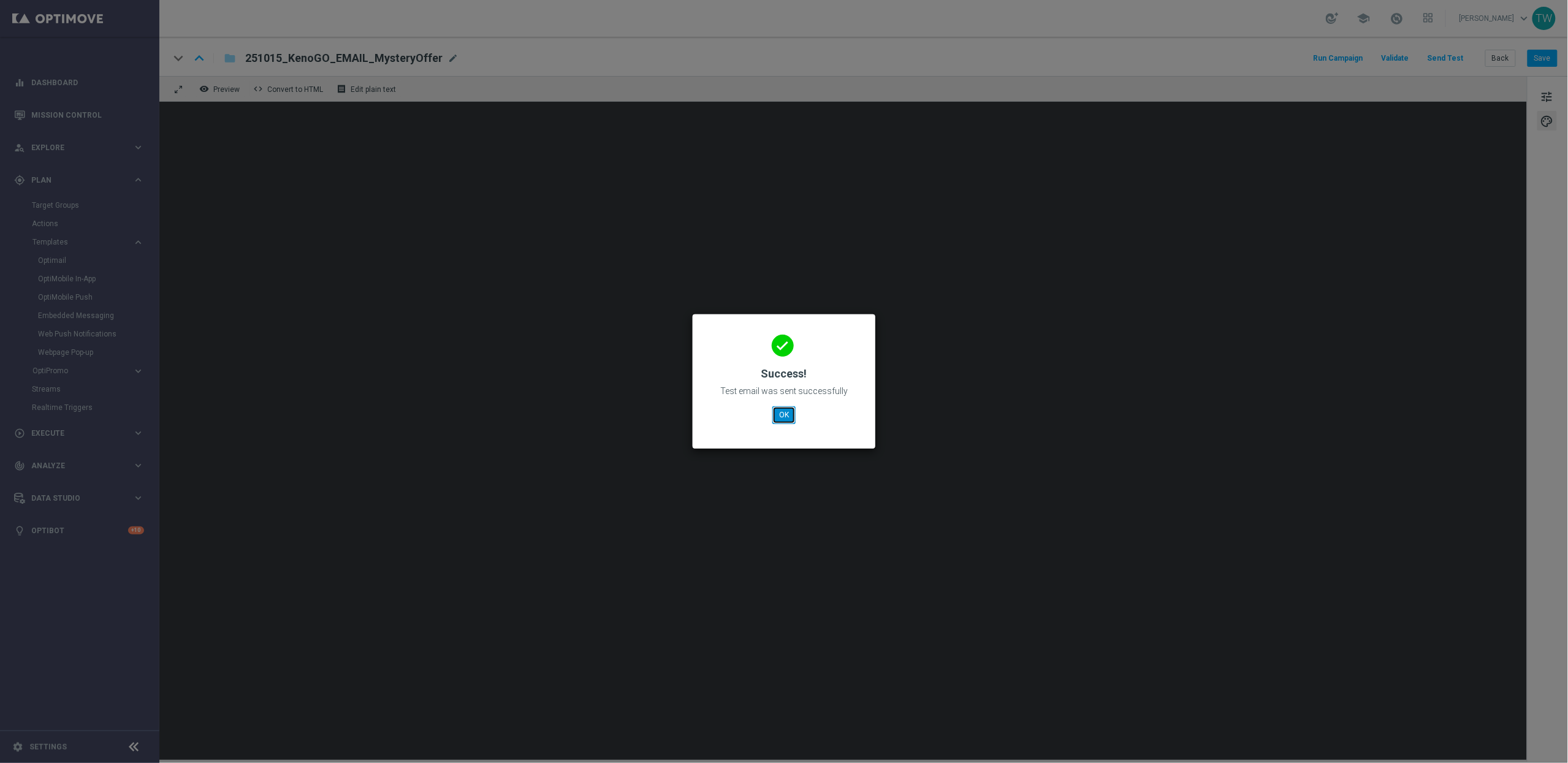
click at [773, 411] on button "OK" at bounding box center [784, 415] width 23 height 17
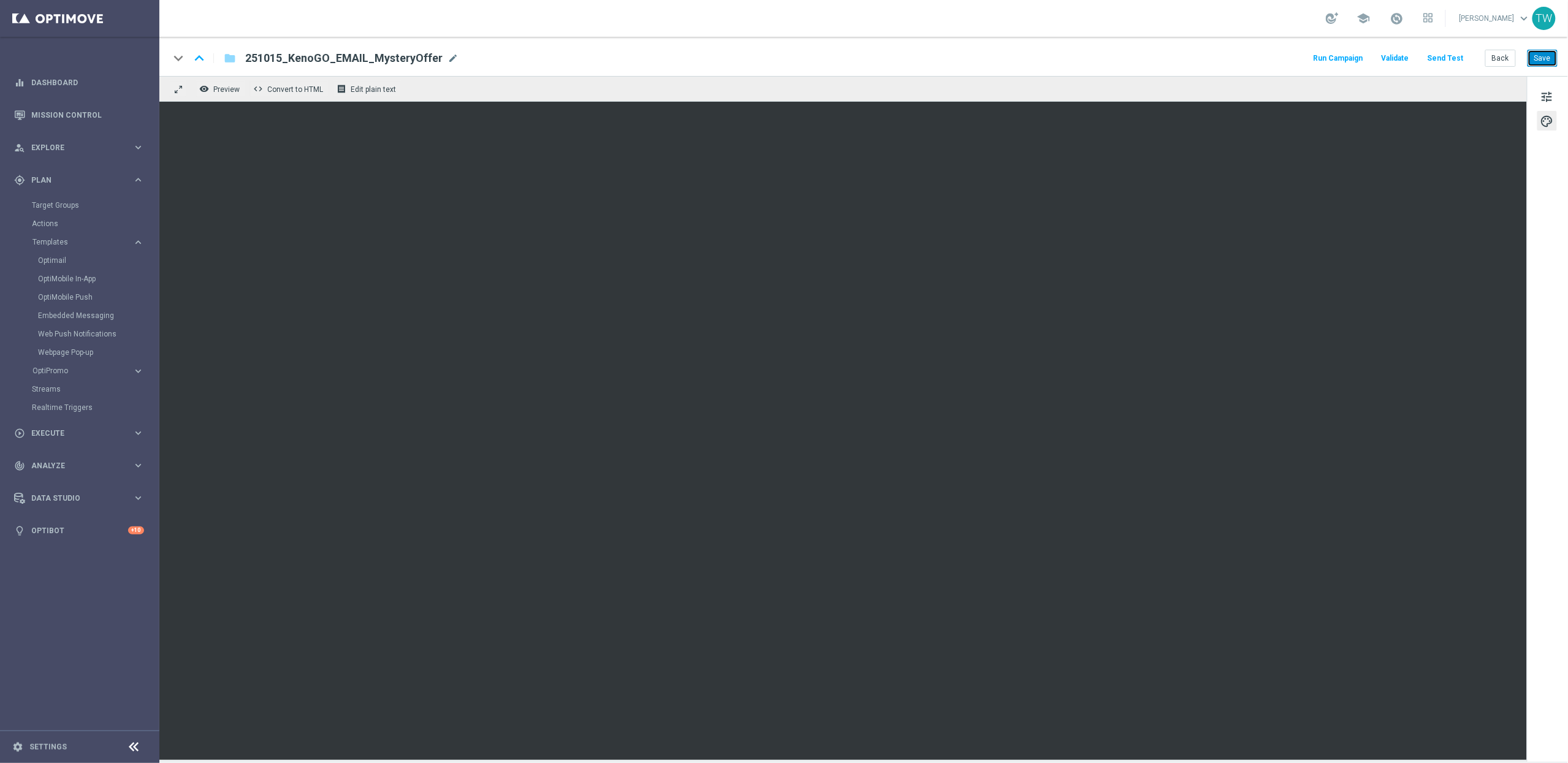
click at [1547, 59] on button "Save" at bounding box center [1542, 58] width 30 height 17
click at [1404, 19] on span at bounding box center [1397, 19] width 14 height 14
